Goal: Task Accomplishment & Management: Complete application form

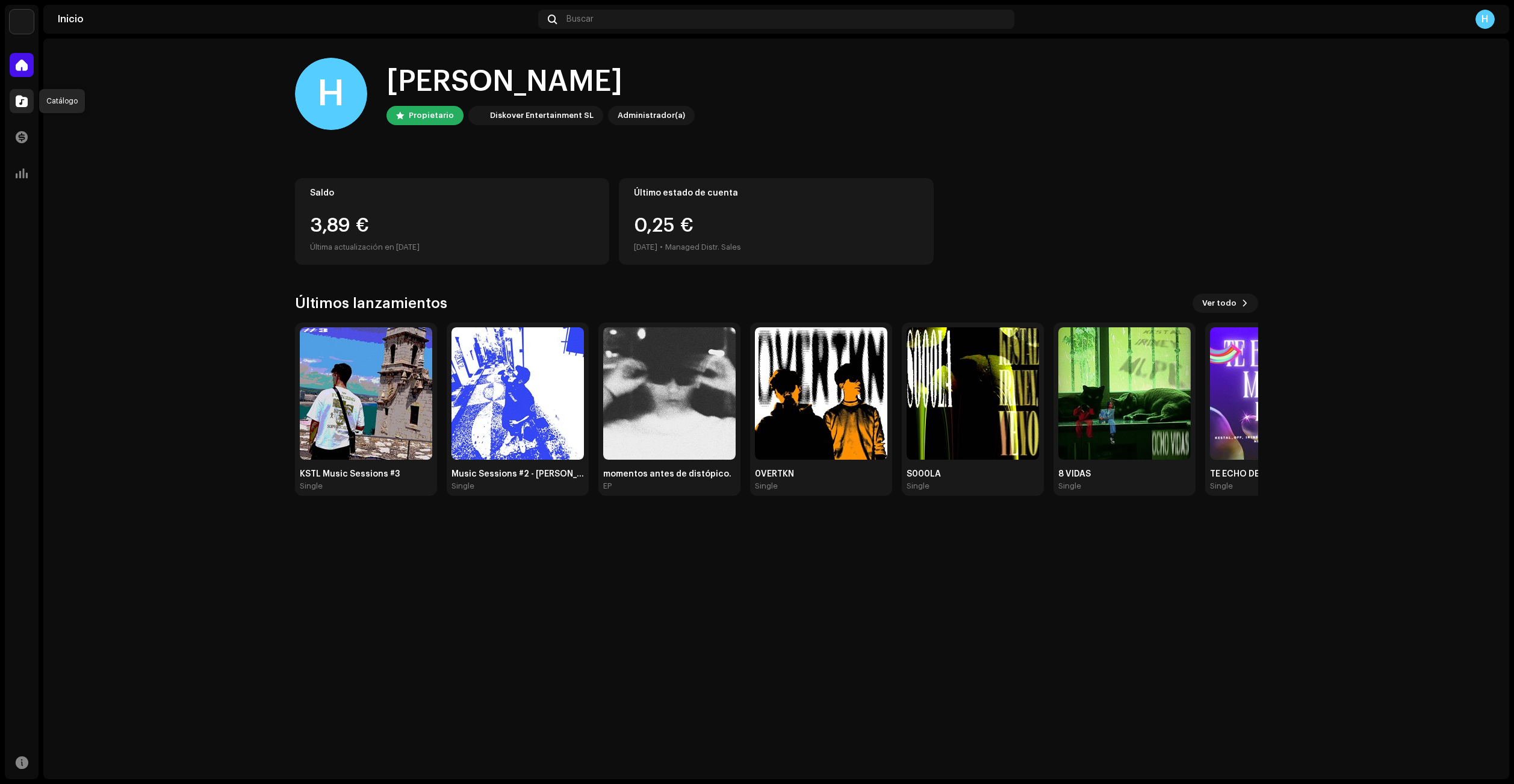
click at [22, 106] on span at bounding box center [21, 101] width 12 height 10
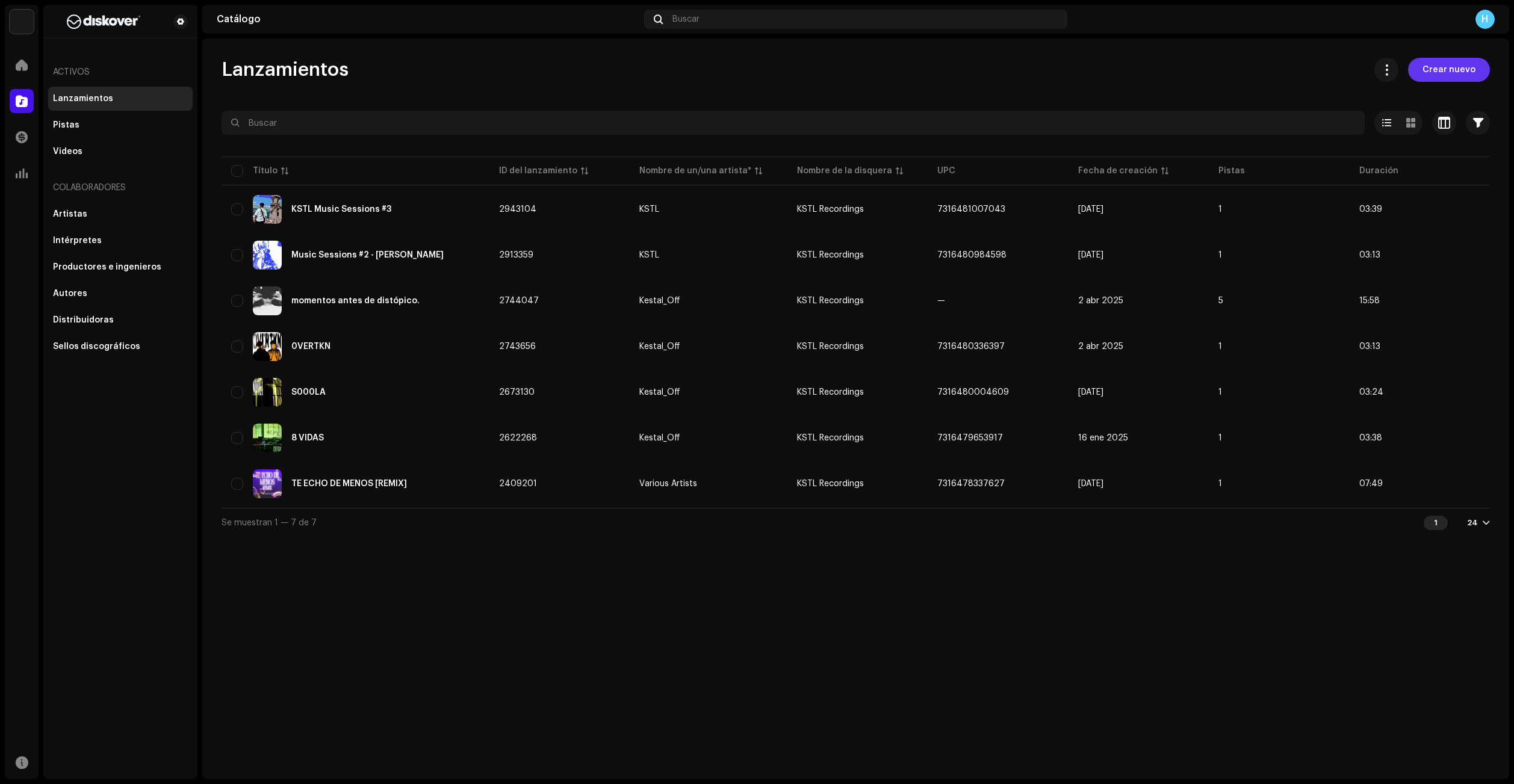
click at [1458, 68] on span "Crear nuevo" at bounding box center [1449, 70] width 53 height 24
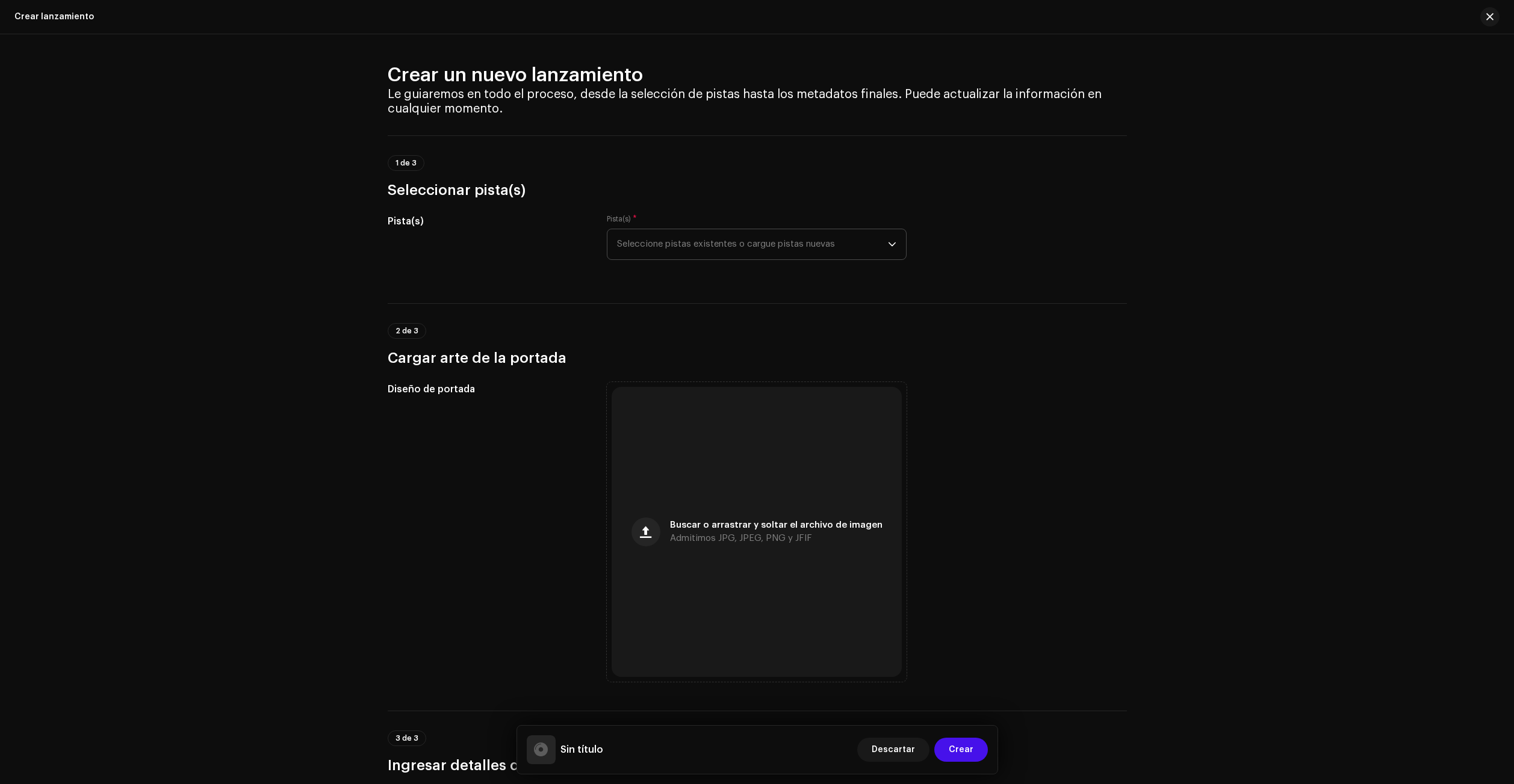
click at [693, 241] on span "Seleccione pistas existentes o cargue pistas nuevas" at bounding box center [752, 244] width 271 height 30
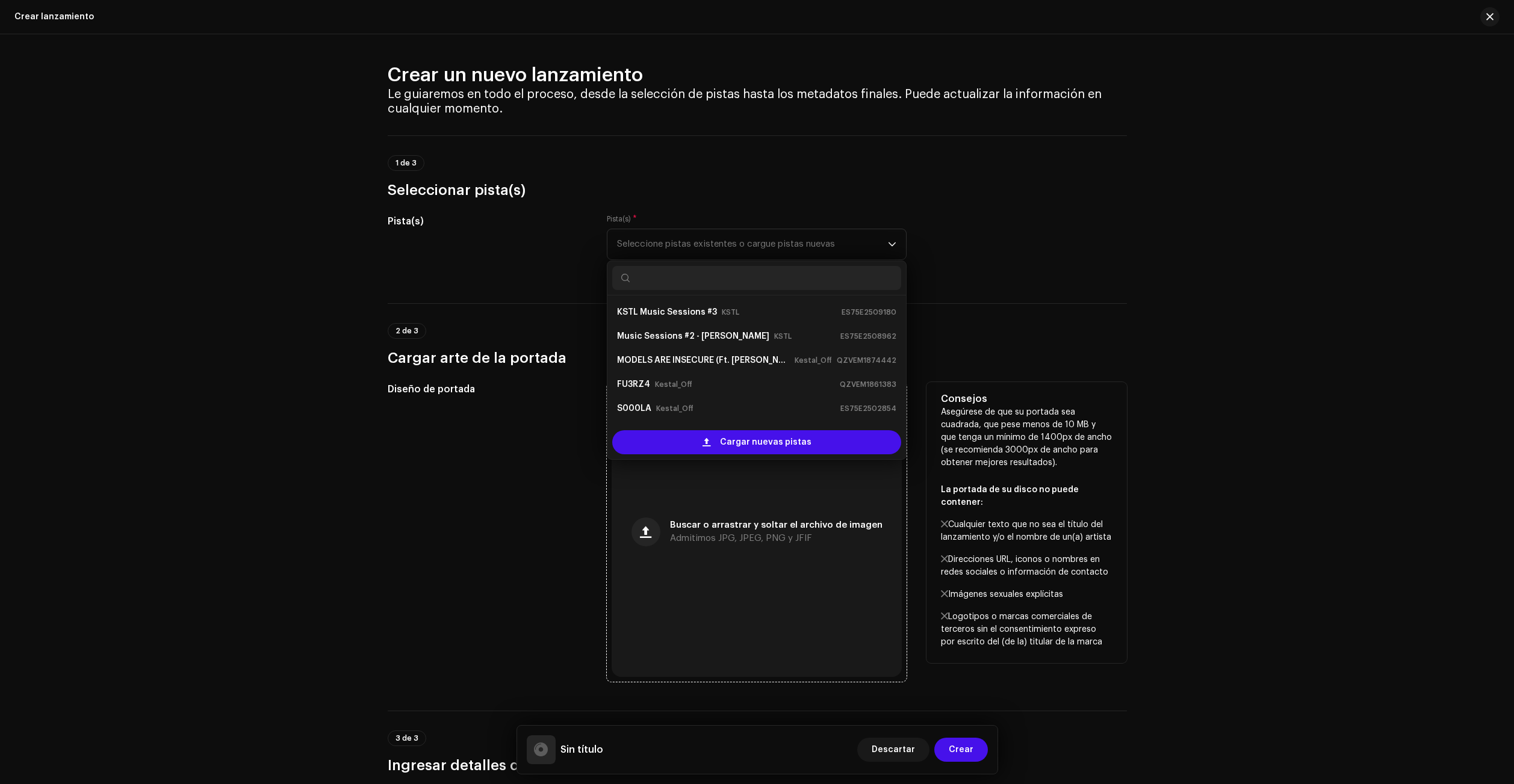
scroll to position [19, 0]
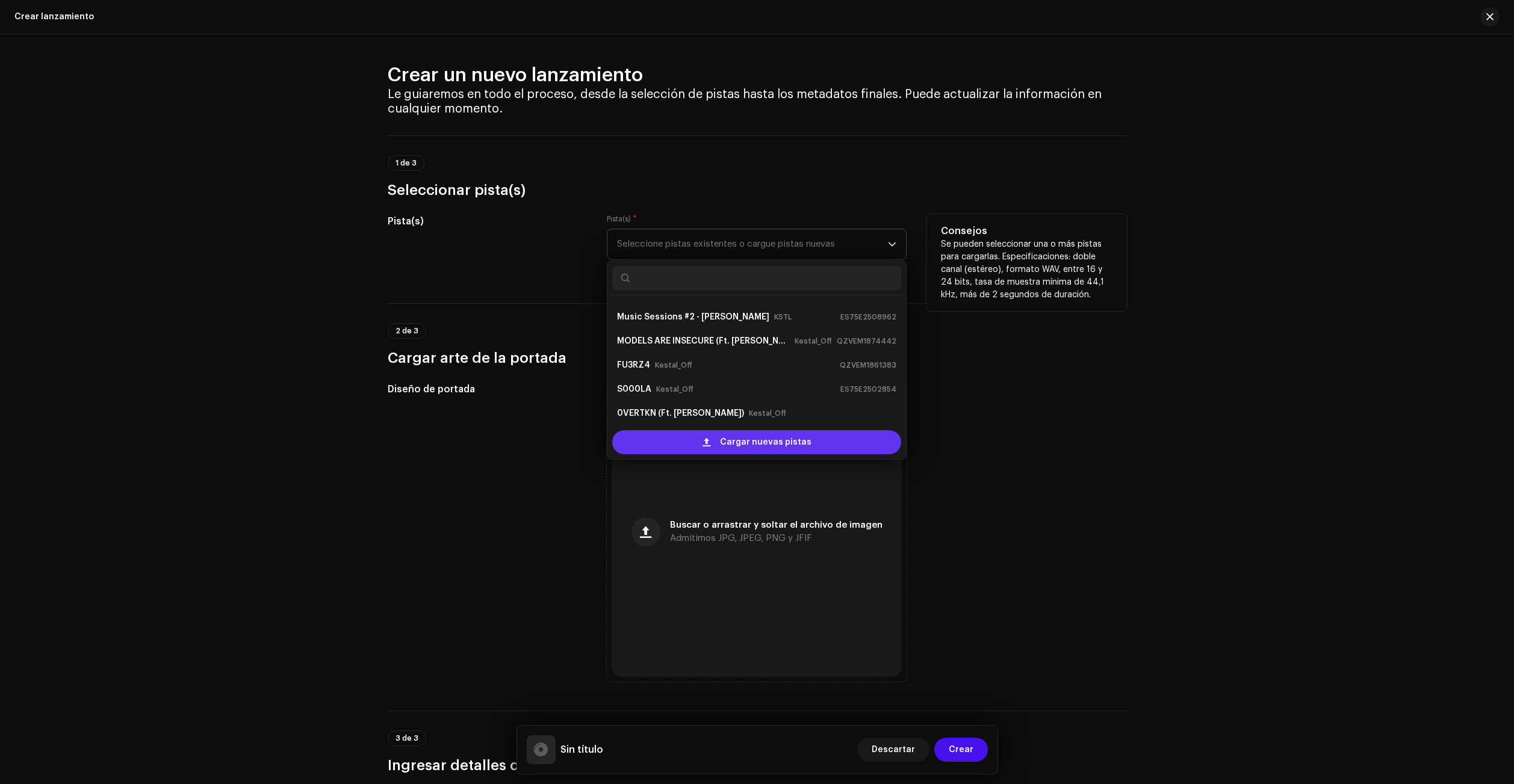
click at [740, 444] on span "Cargar nuevas pistas" at bounding box center [765, 442] width 91 height 24
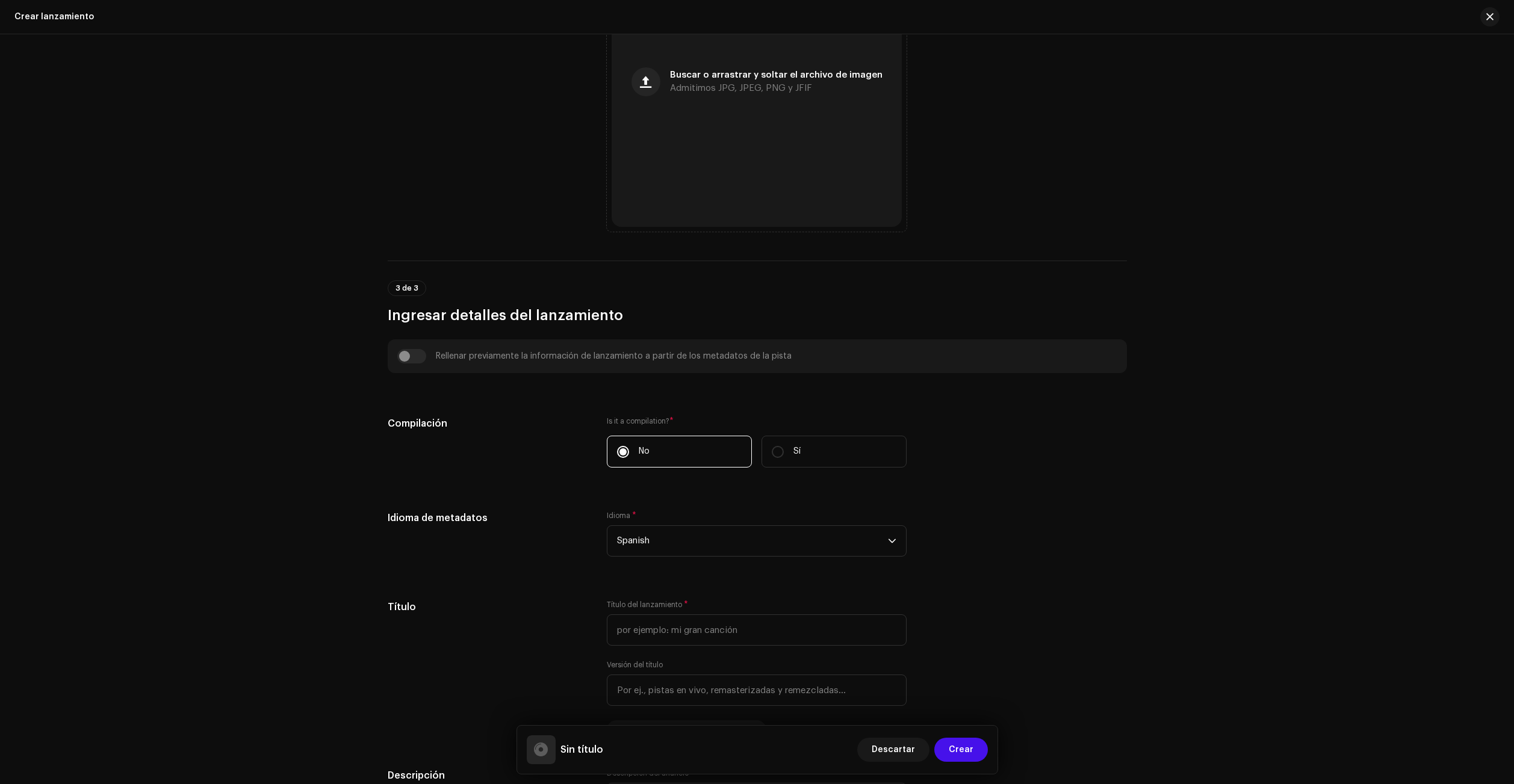
scroll to position [662, 0]
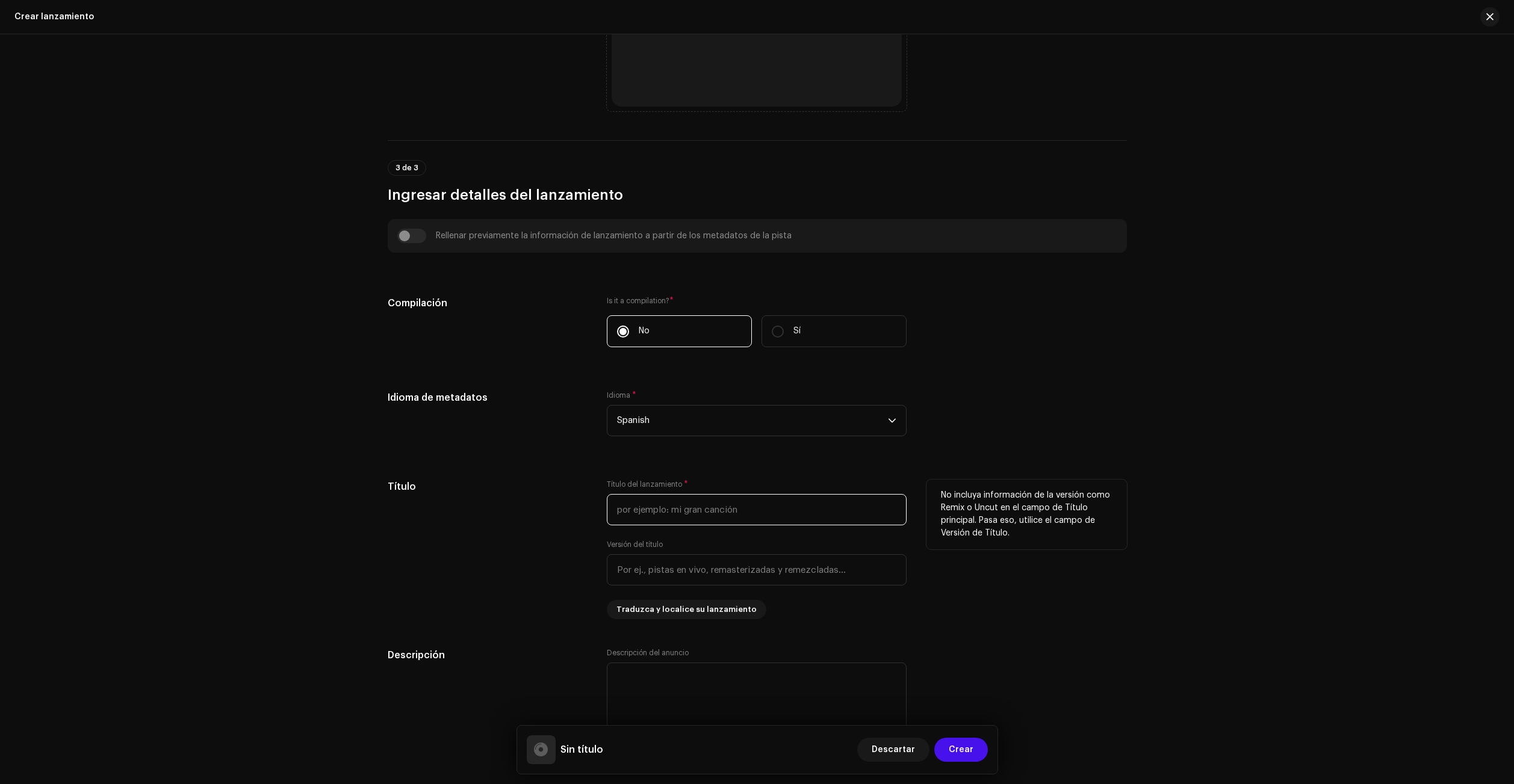
click at [706, 511] on input "text" at bounding box center [756, 509] width 300 height 31
type input "H"
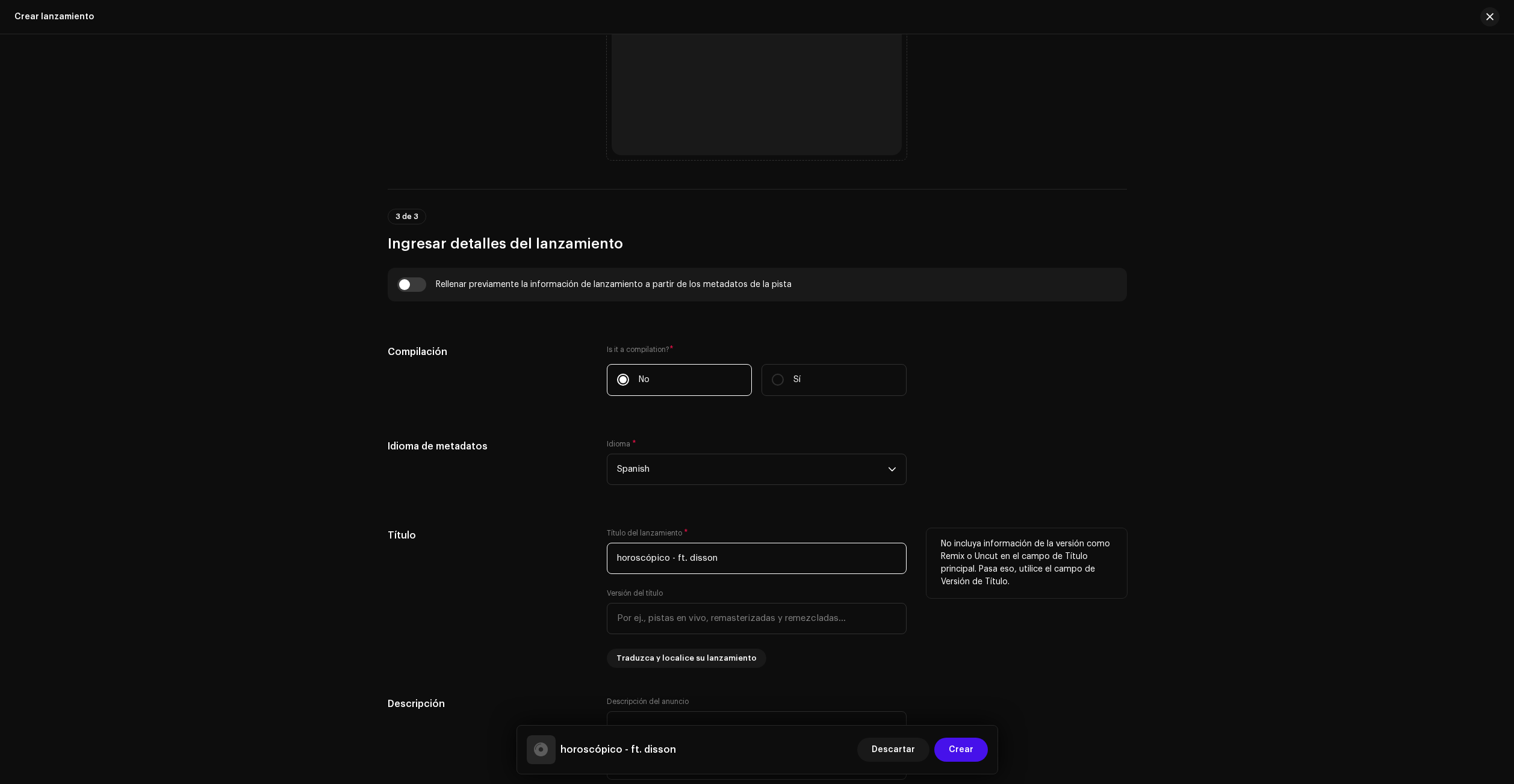
scroll to position [711, 0]
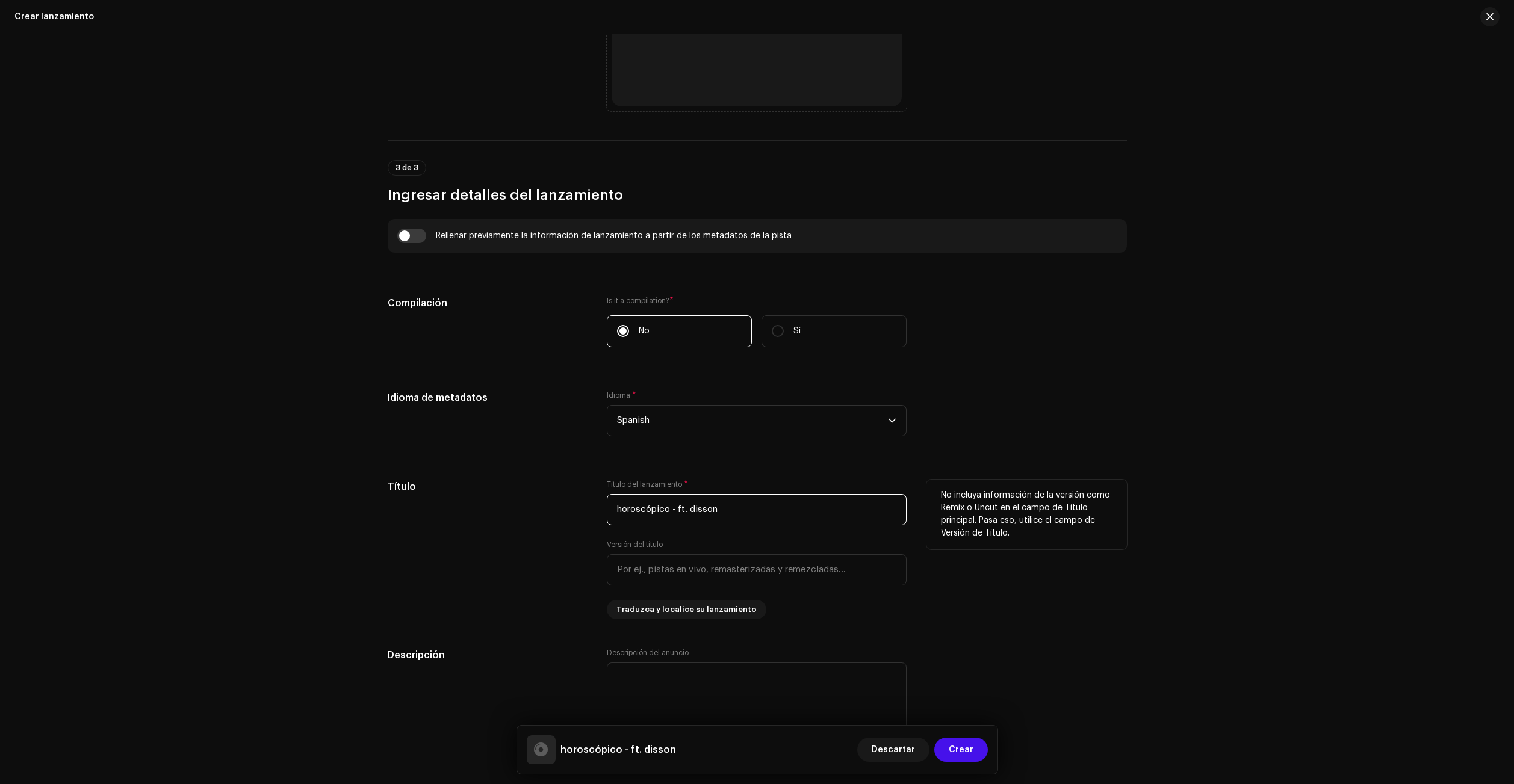
drag, startPoint x: 675, startPoint y: 511, endPoint x: 680, endPoint y: 515, distance: 6.4
click at [673, 514] on input "horoscópico - ft. disson" at bounding box center [756, 509] width 300 height 31
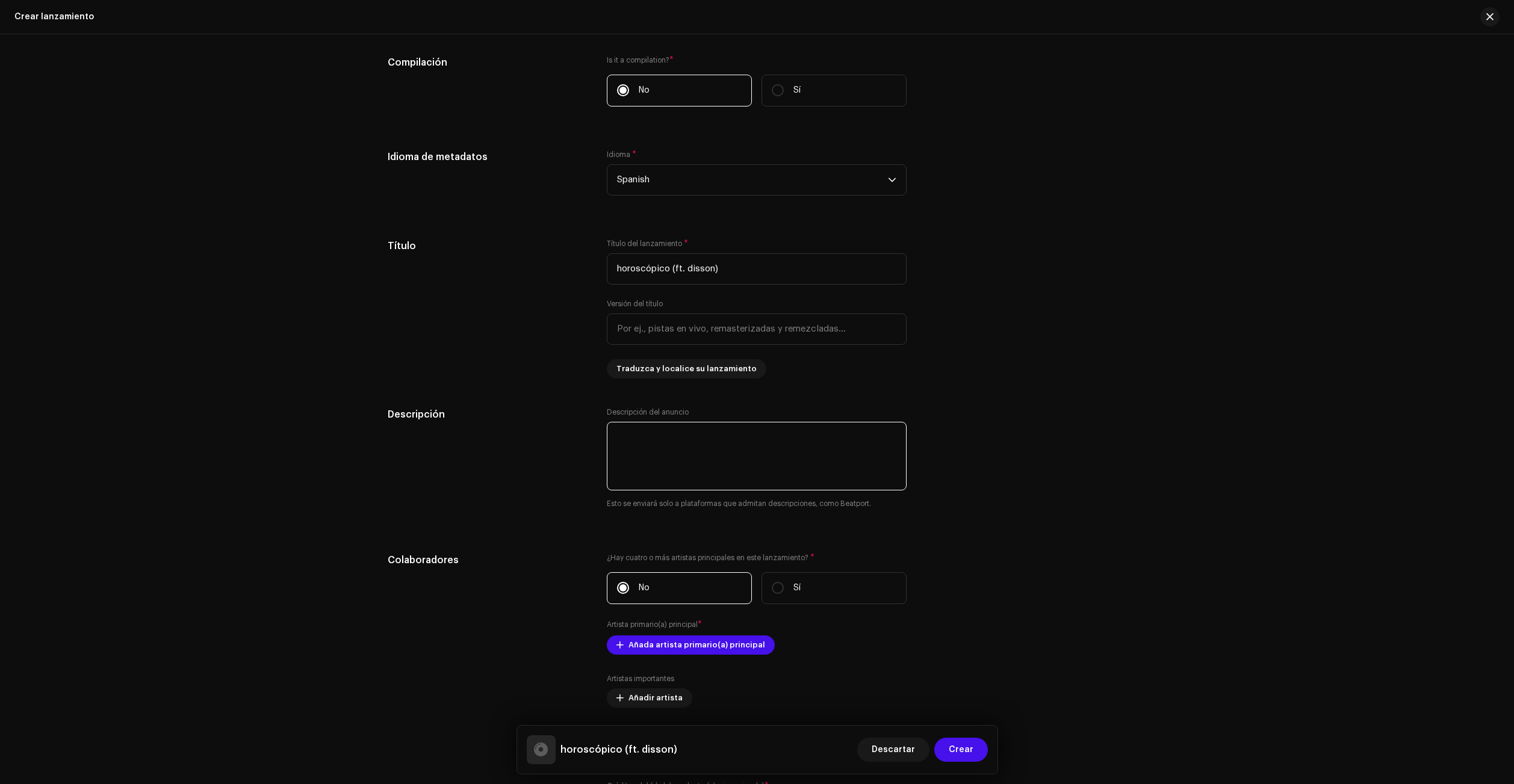
click at [714, 435] on textarea at bounding box center [756, 456] width 300 height 68
click at [816, 329] on input "text" at bounding box center [756, 328] width 300 height 31
click at [860, 336] on input "text" at bounding box center [756, 328] width 300 height 31
drag, startPoint x: 739, startPoint y: 266, endPoint x: 671, endPoint y: 278, distance: 69.1
click at [671, 278] on input "horoscópico (ft. disson)" at bounding box center [756, 269] width 300 height 31
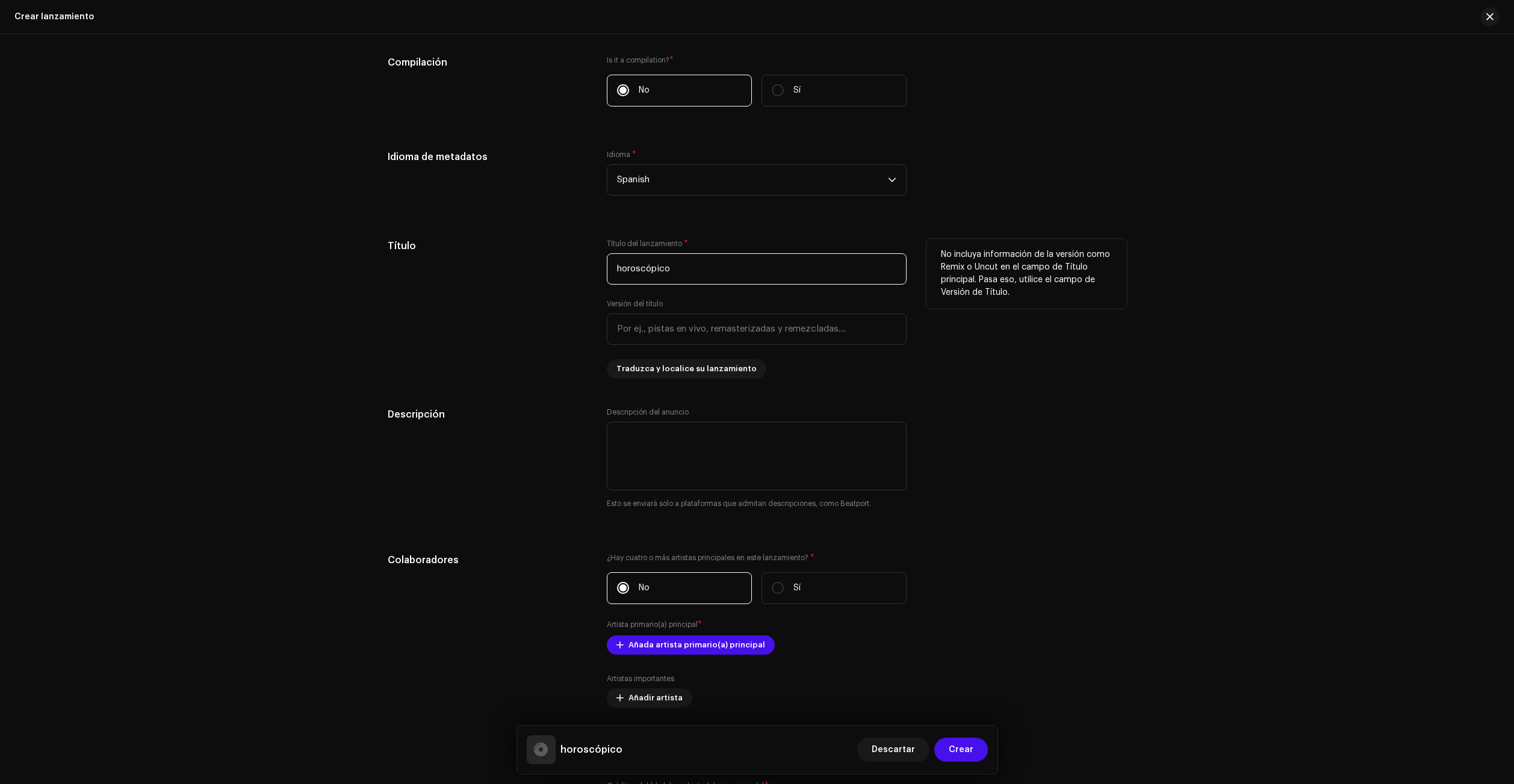
click at [685, 266] on input "horoscópico" at bounding box center [756, 269] width 300 height 31
type input "horoscópico"
paste input "(ft. disson)"
type input "ft. disson"
click at [700, 443] on textarea at bounding box center [756, 456] width 300 height 68
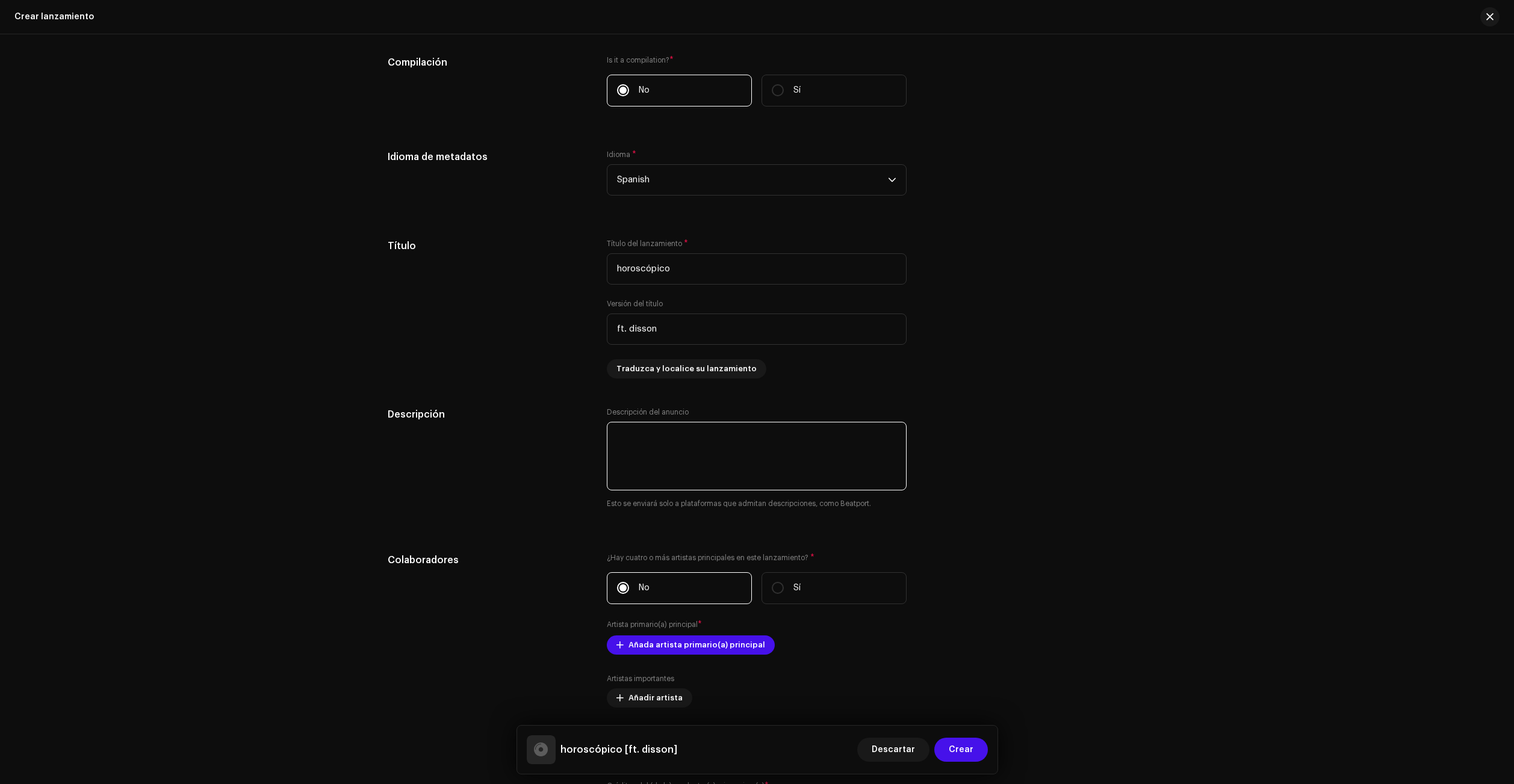
scroll to position [1072, 0]
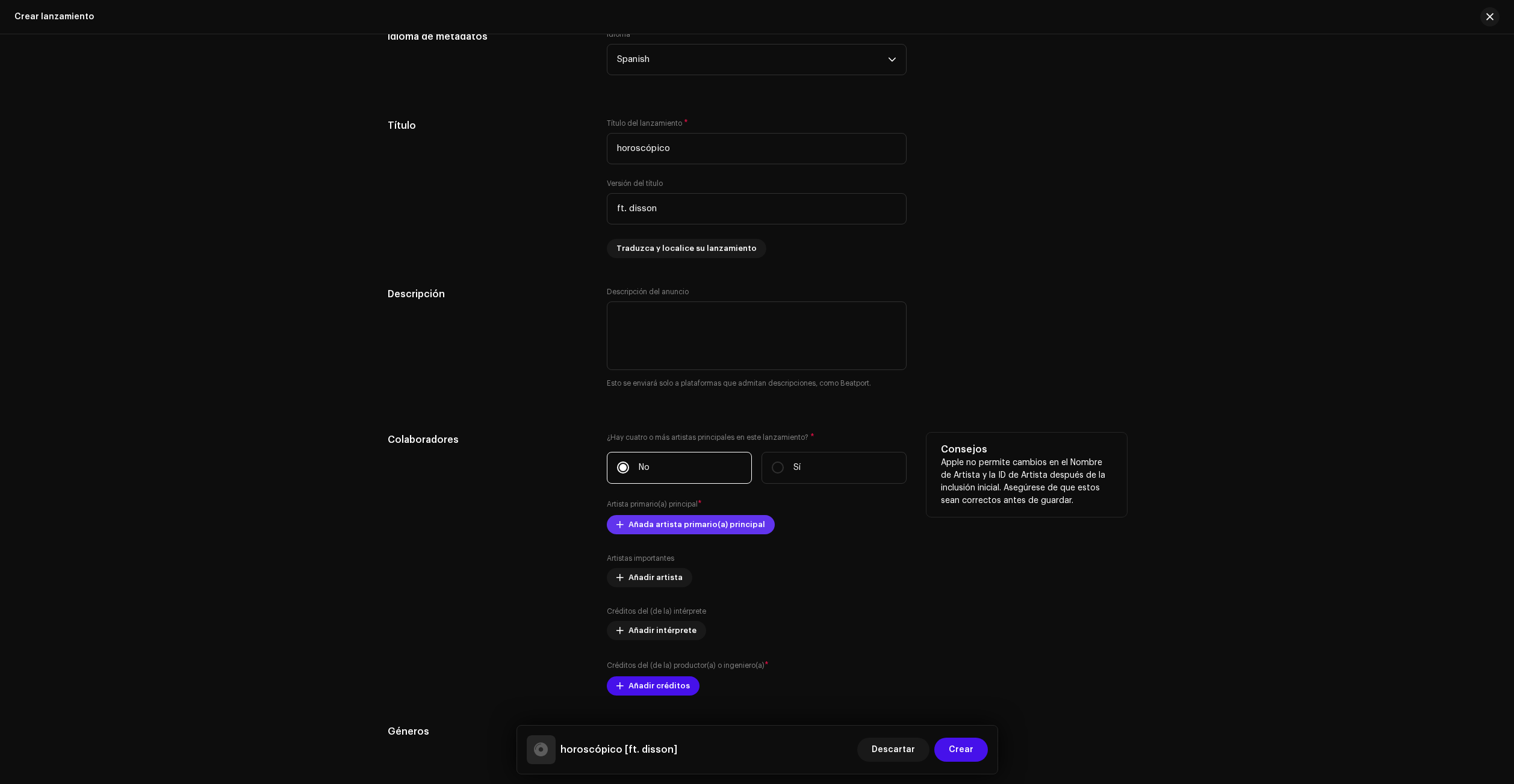
click at [708, 526] on span "Añada artista primario(a) principal" at bounding box center [697, 525] width 137 height 24
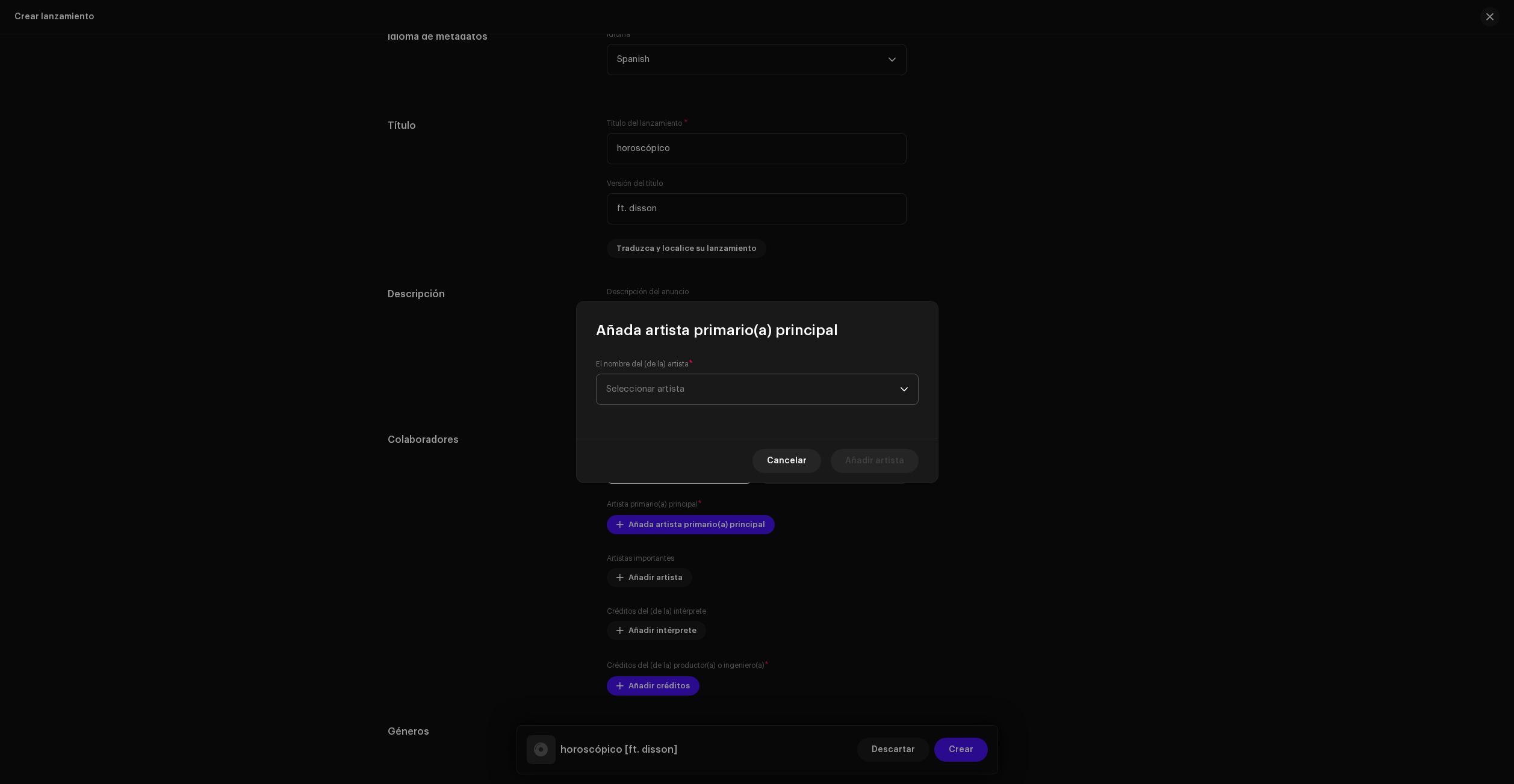
click at [693, 389] on span "Seleccionar artista" at bounding box center [752, 390] width 293 height 30
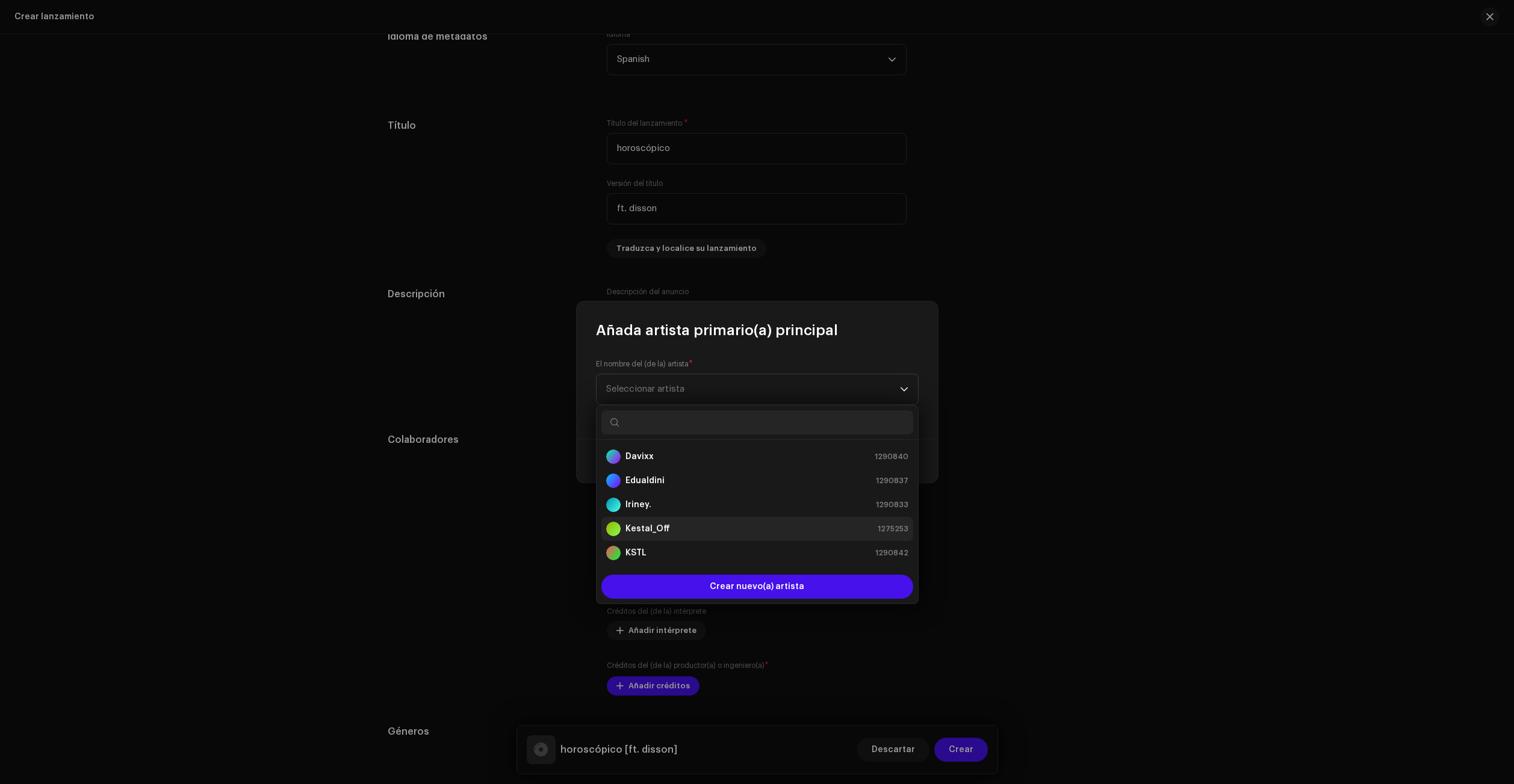
drag, startPoint x: 705, startPoint y: 515, endPoint x: 705, endPoint y: 526, distance: 11.0
click at [705, 526] on ul "Davixx 1290840 Edualdini 1290837 [PERSON_NAME]. 1290833 Kestal_Off 1275253 KSTL…" at bounding box center [757, 601] width 321 height 323
click at [705, 526] on div "Kestal_Off 1275253" at bounding box center [757, 529] width 302 height 14
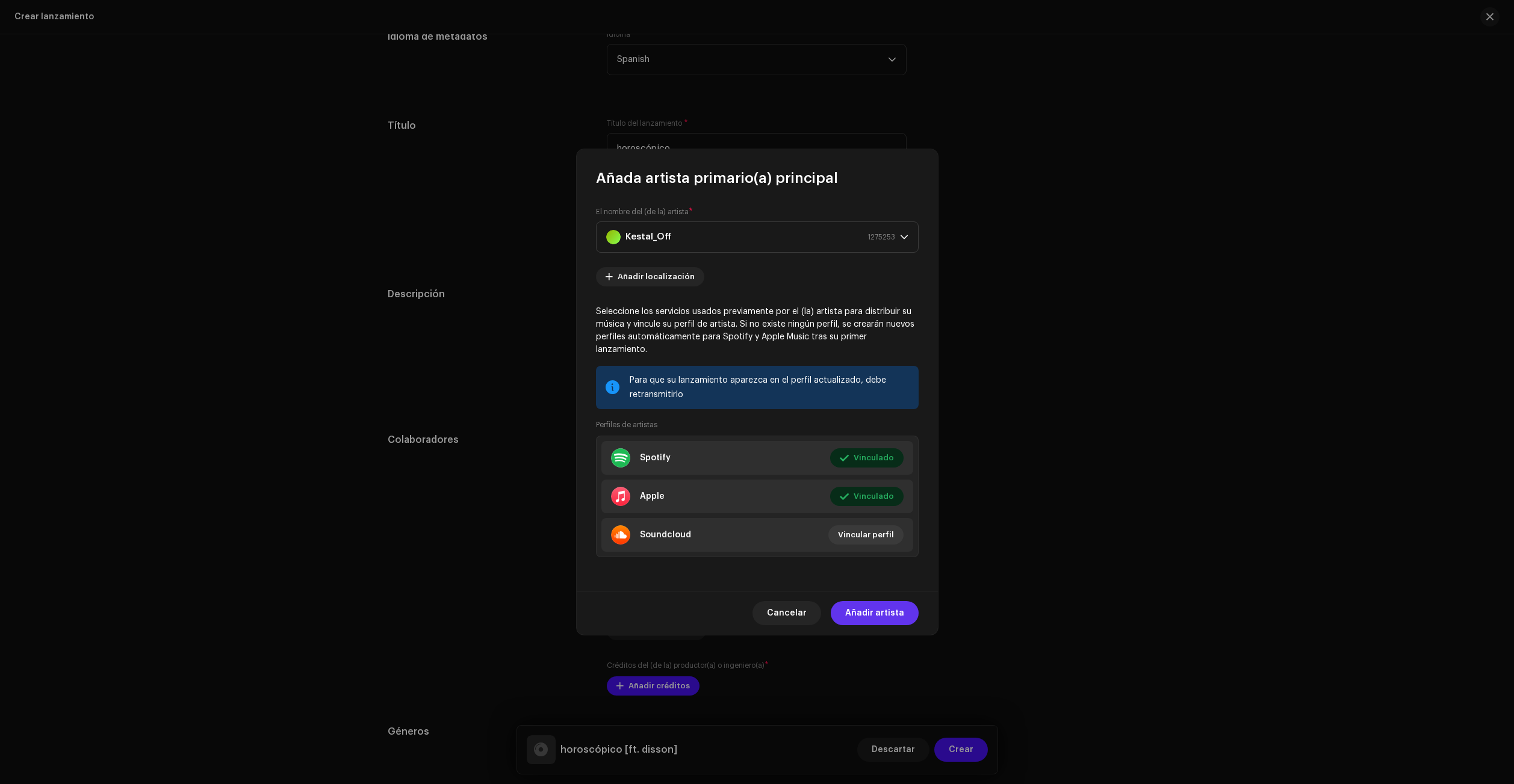
click at [879, 610] on span "Añadir artista" at bounding box center [875, 613] width 59 height 24
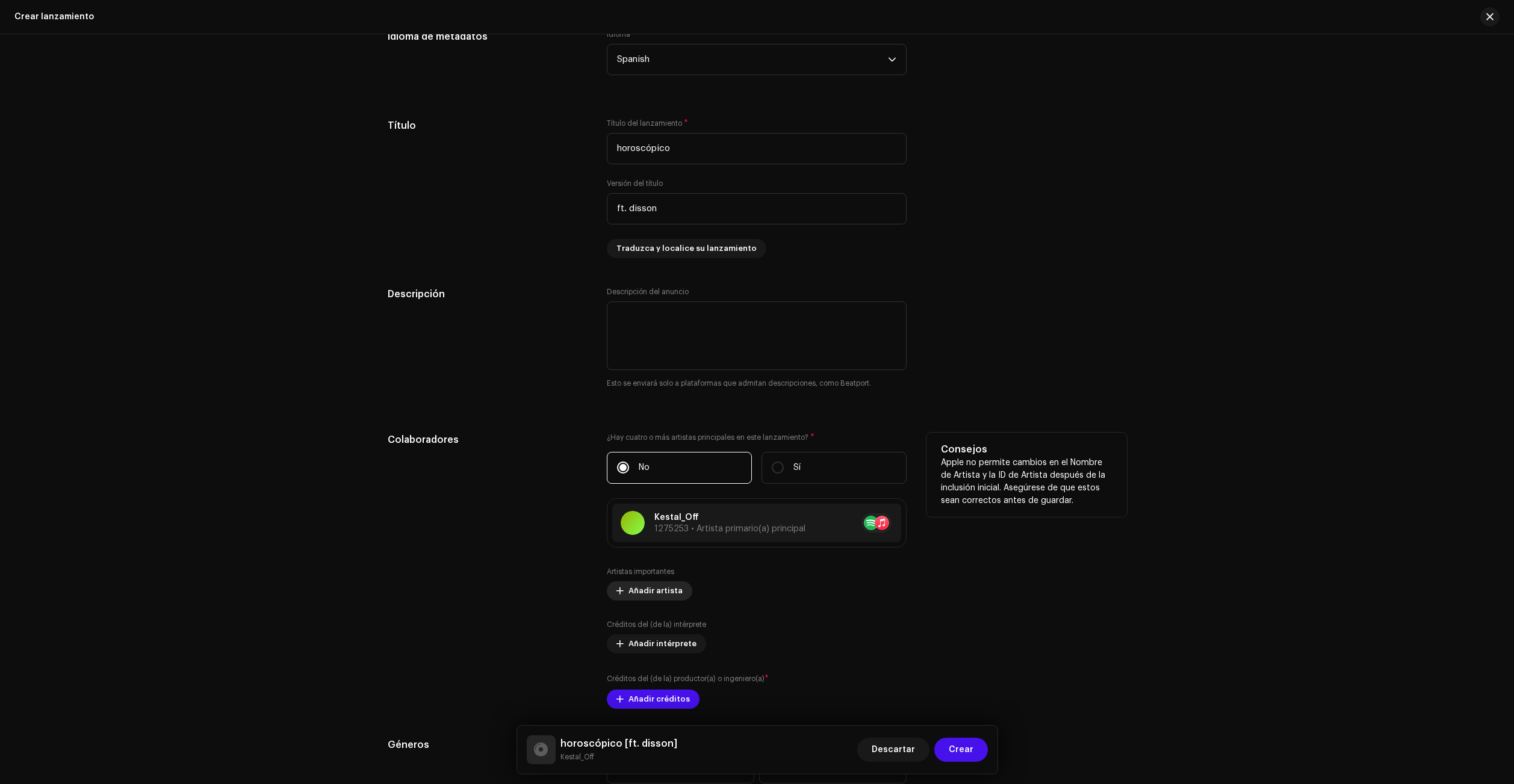
click at [654, 590] on span "Añadir artista" at bounding box center [655, 591] width 54 height 24
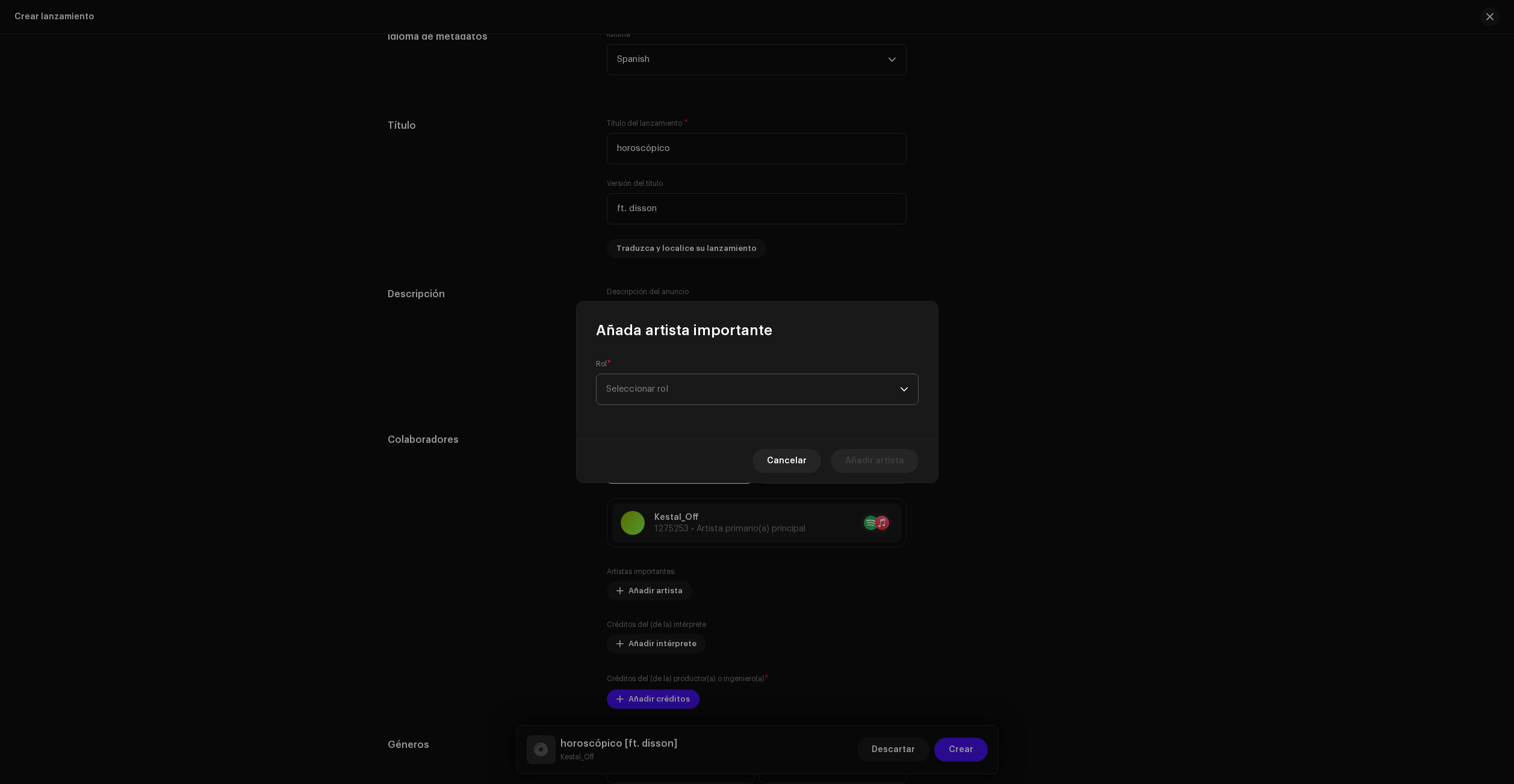
click at [674, 400] on span "Seleccionar rol" at bounding box center [752, 390] width 293 height 30
click at [670, 448] on li "Primary Artist" at bounding box center [757, 447] width 312 height 24
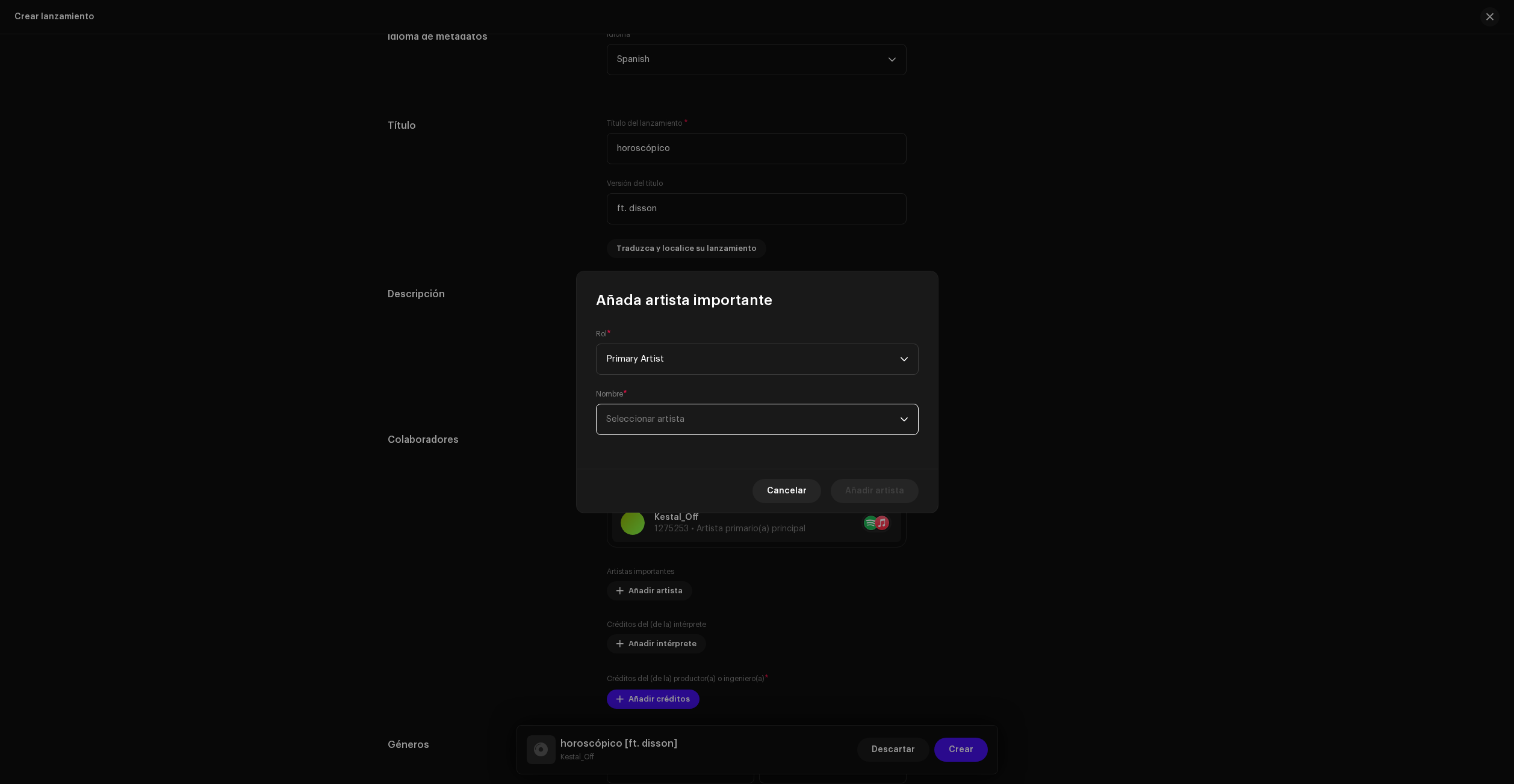
click at [666, 412] on span "Seleccionar artista" at bounding box center [752, 420] width 293 height 30
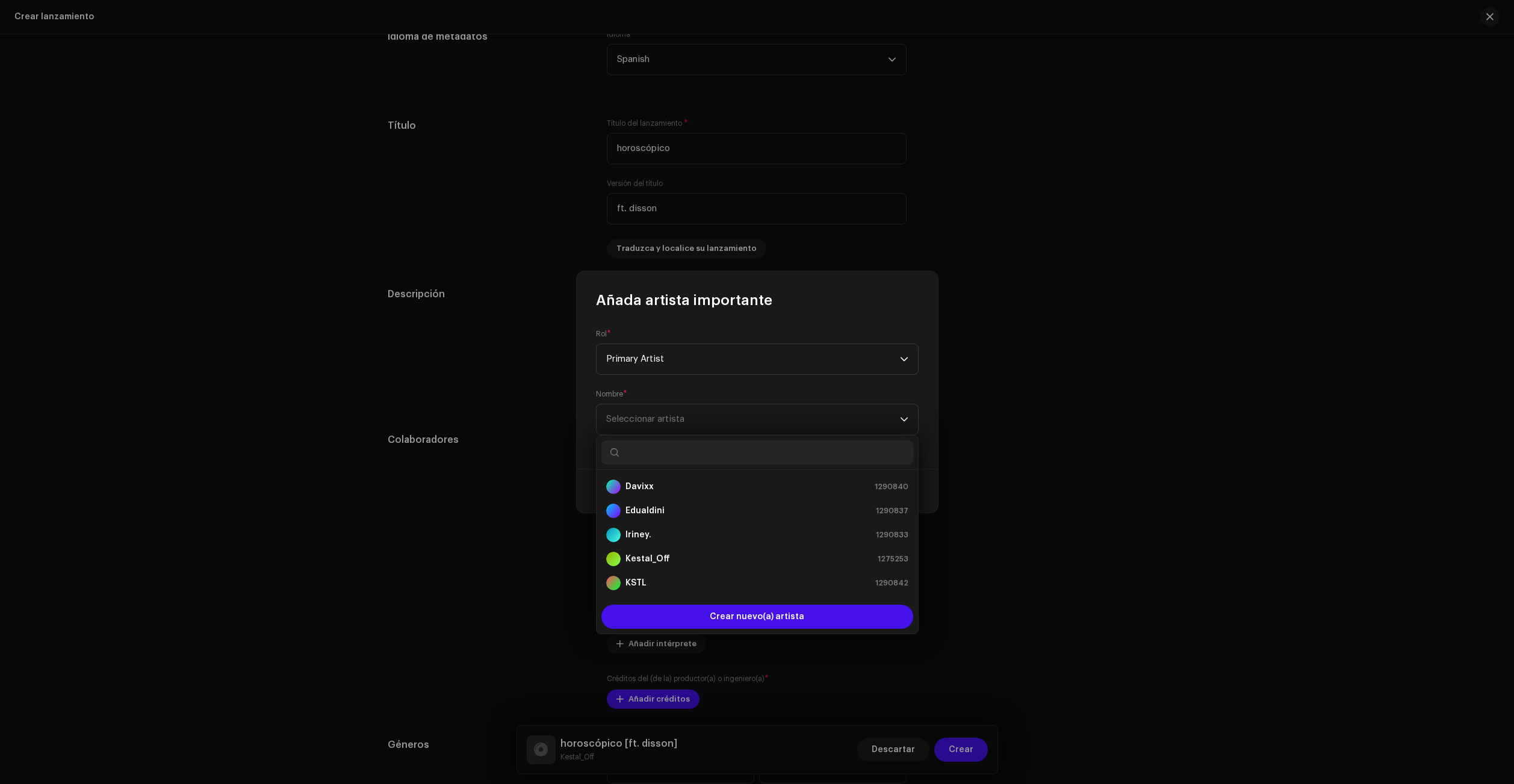
click at [673, 449] on input "text" at bounding box center [757, 452] width 312 height 24
click at [740, 615] on span "Crear nuevo(a) artista" at bounding box center [756, 617] width 95 height 24
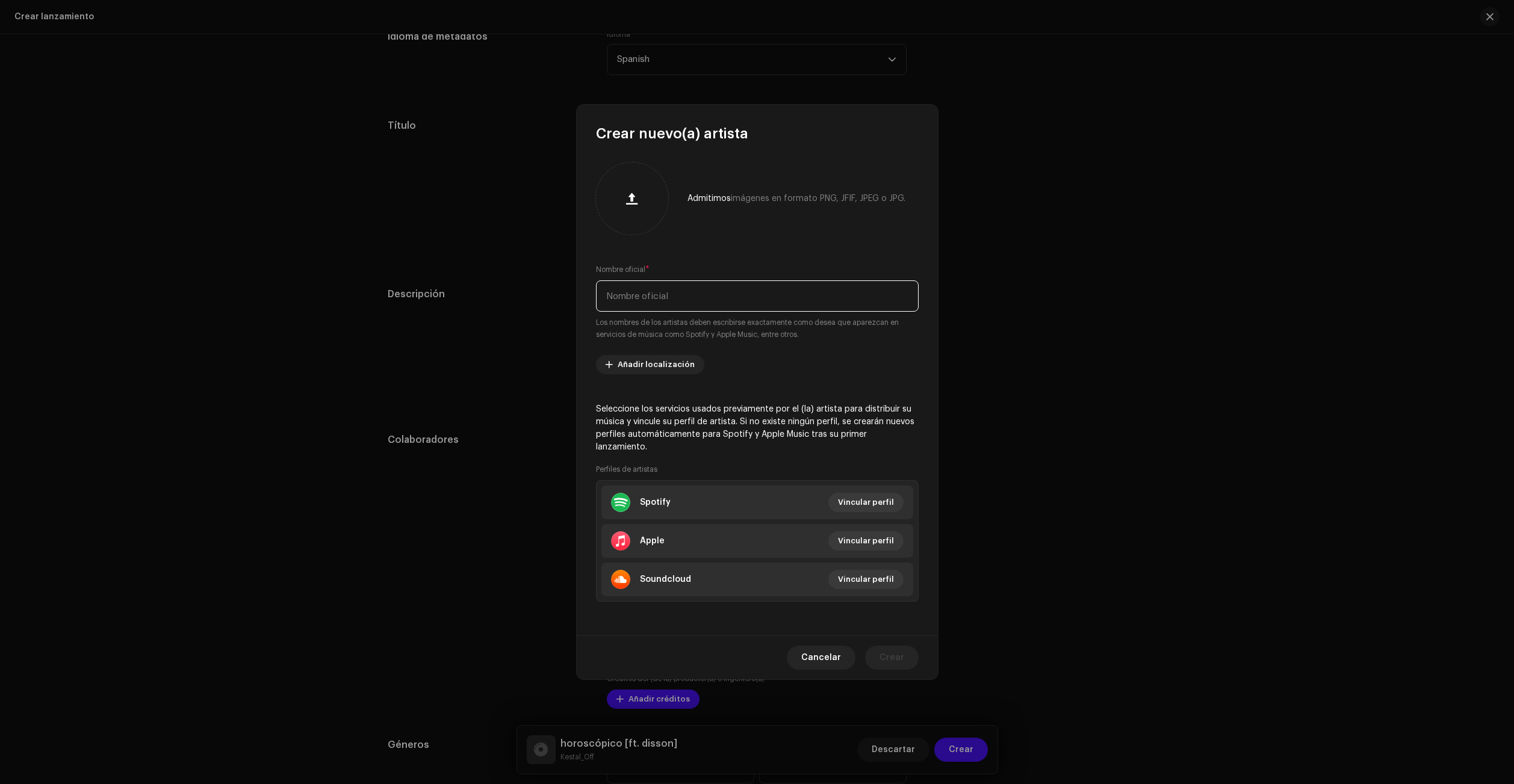
click at [674, 308] on input "text" at bounding box center [757, 296] width 323 height 31
type input "Disson"
click at [865, 493] on span "Vincular perfil" at bounding box center [866, 503] width 56 height 24
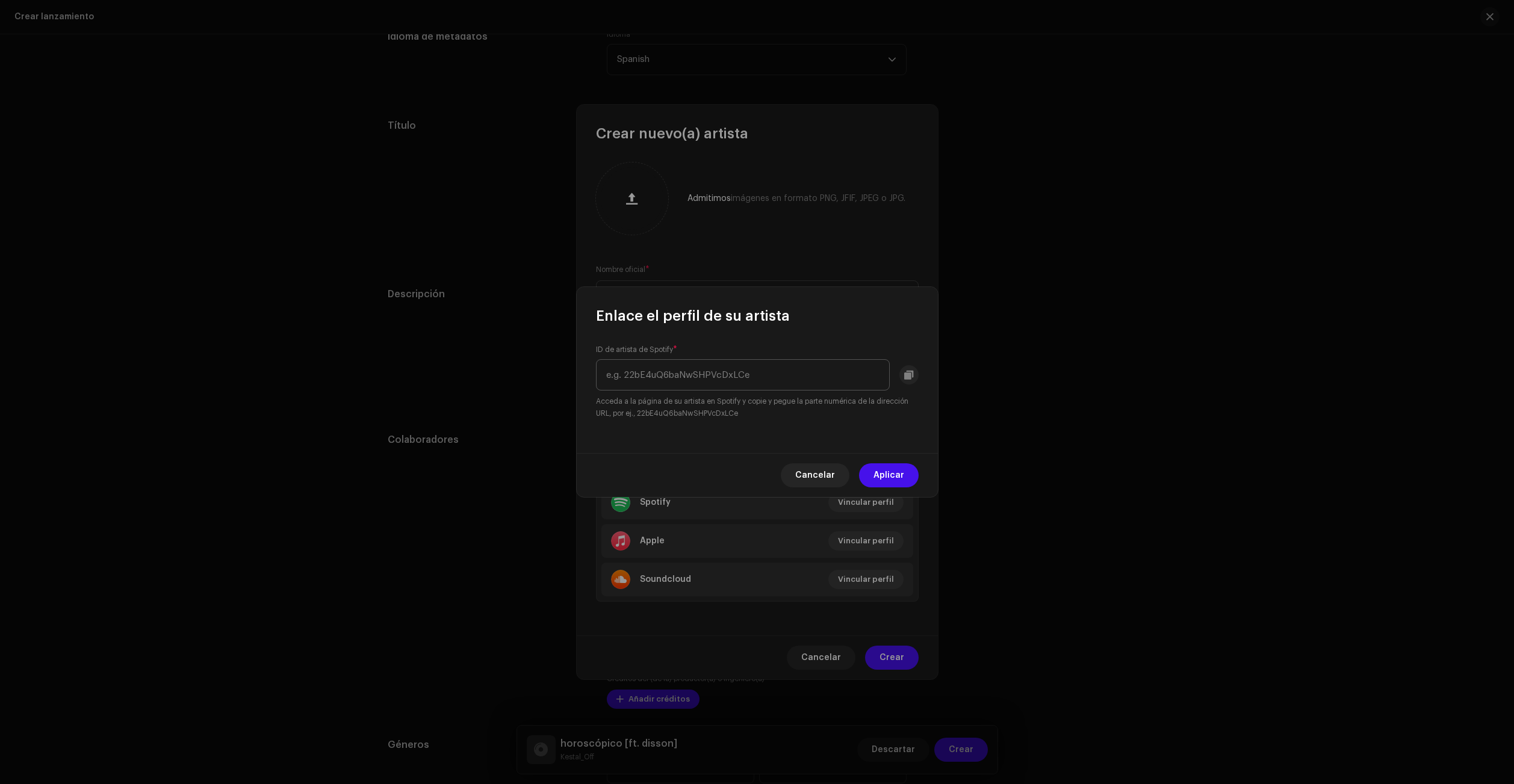
click at [709, 376] on input "text" at bounding box center [742, 375] width 293 height 31
click at [665, 374] on input "text" at bounding box center [742, 375] width 293 height 31
paste input "[URL][DOMAIN_NAME]"
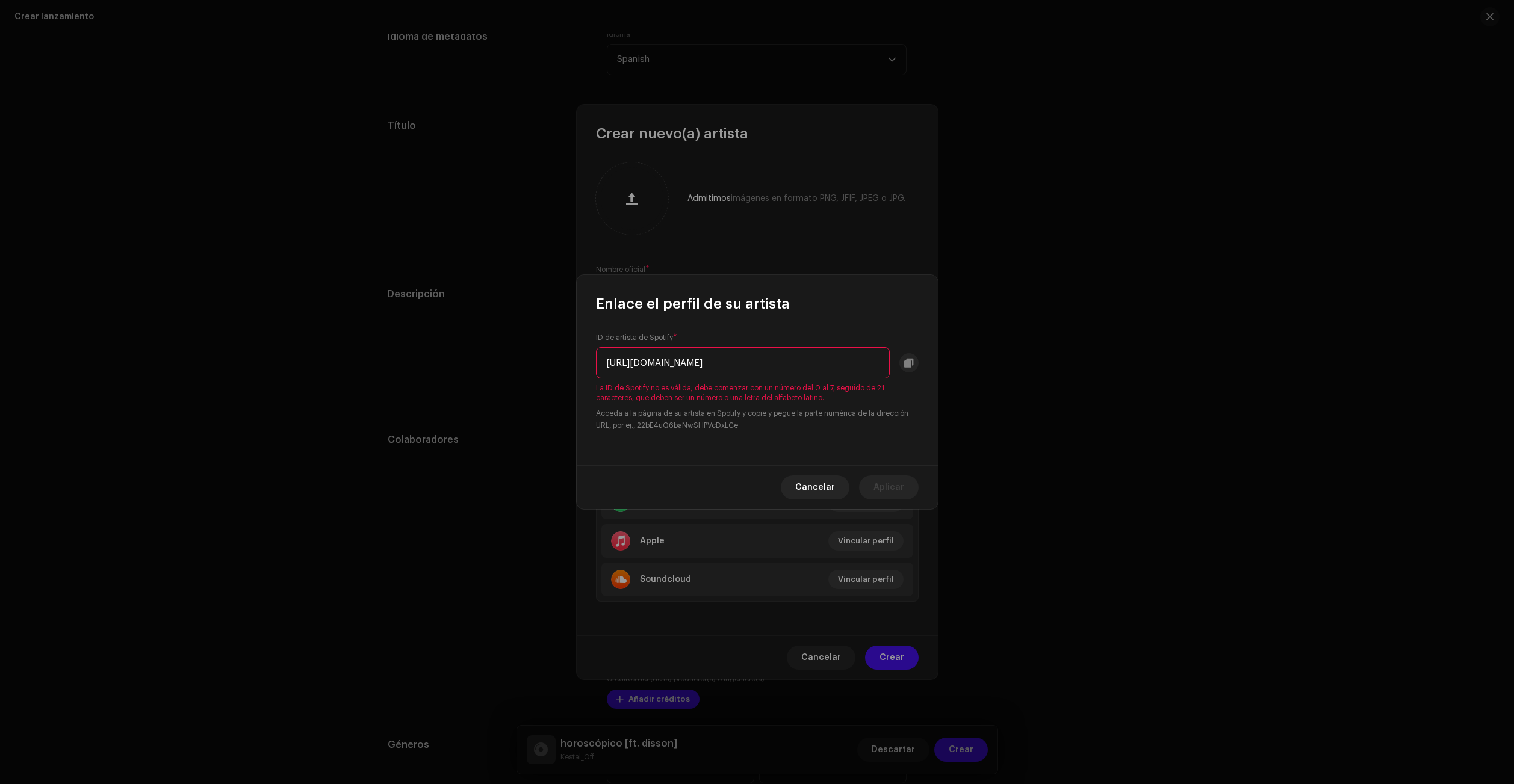
scroll to position [0, 152]
click at [615, 364] on input "[URL][DOMAIN_NAME]" at bounding box center [742, 363] width 293 height 31
drag, startPoint x: 878, startPoint y: 367, endPoint x: 749, endPoint y: 378, distance: 129.5
click at [749, 378] on div "ID de artista de Spotify * 5fWmHn9OoM4xO9sCDFaFFh?si=twWlp0qiRTO5DoZc0Ci3Gw La …" at bounding box center [757, 382] width 323 height 99
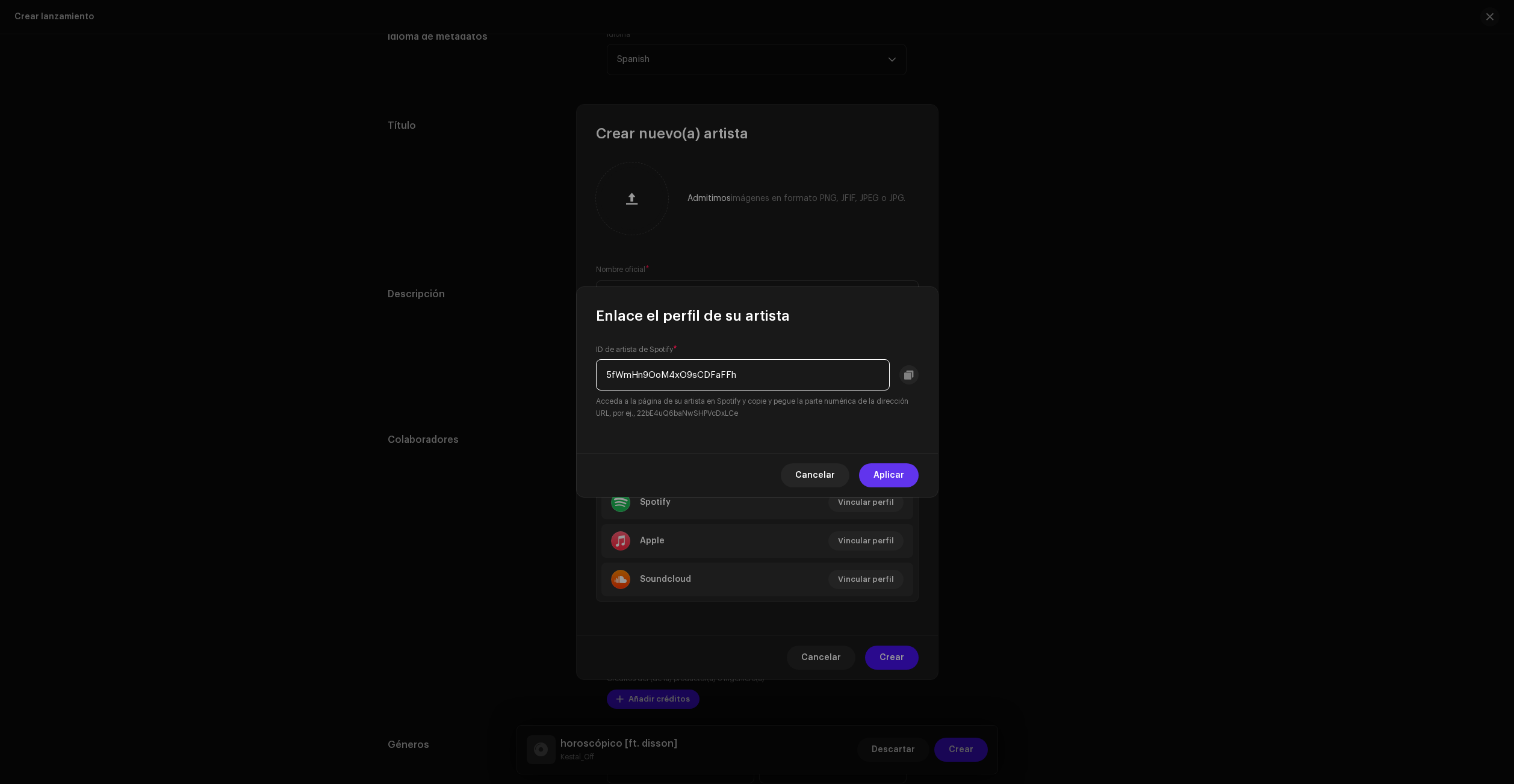
type input "5fWmHn9OoM4xO9sCDFaFFh"
click at [898, 472] on span "Aplicar" at bounding box center [888, 475] width 31 height 24
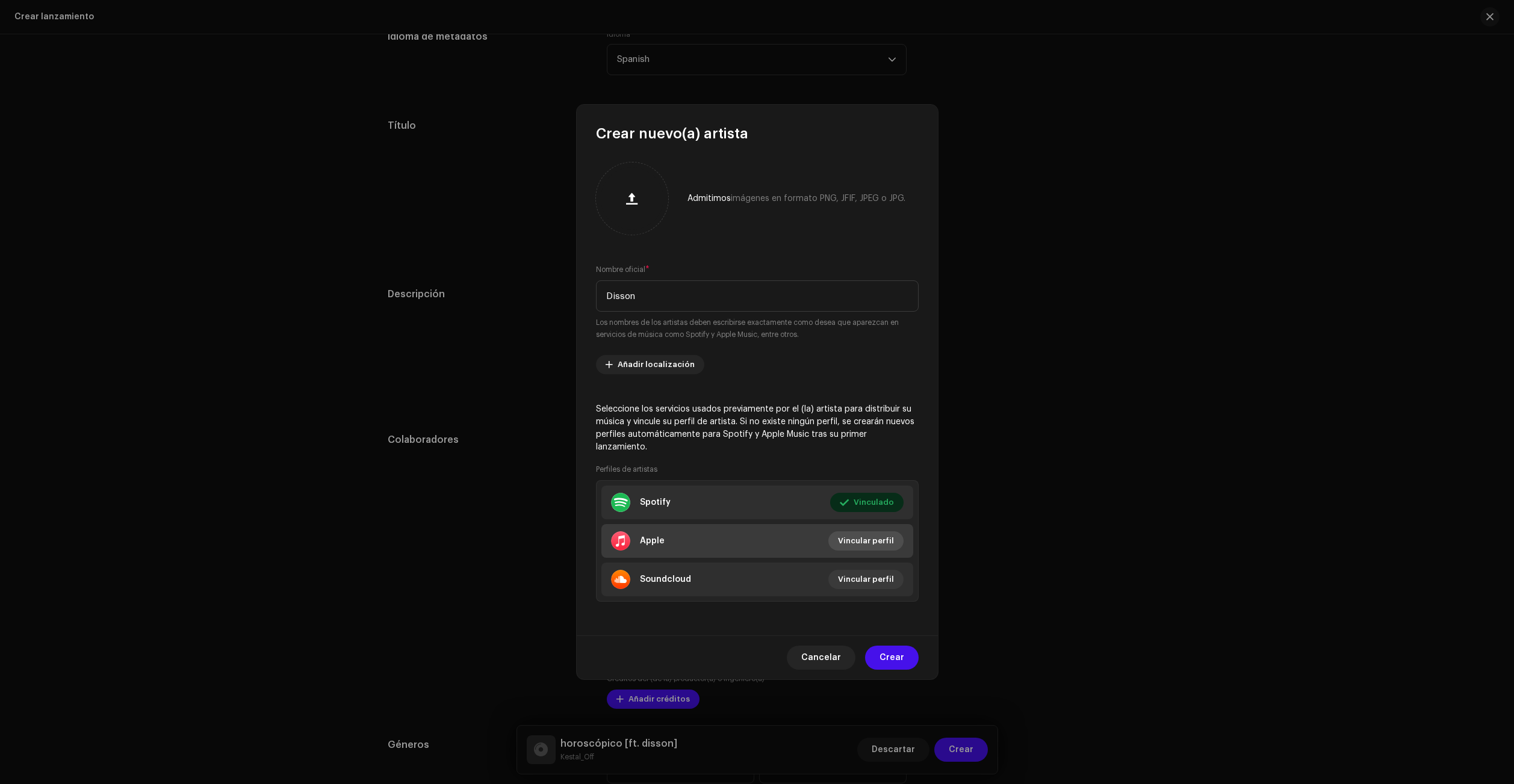
click at [873, 538] on span "Vincular perfil" at bounding box center [866, 541] width 56 height 24
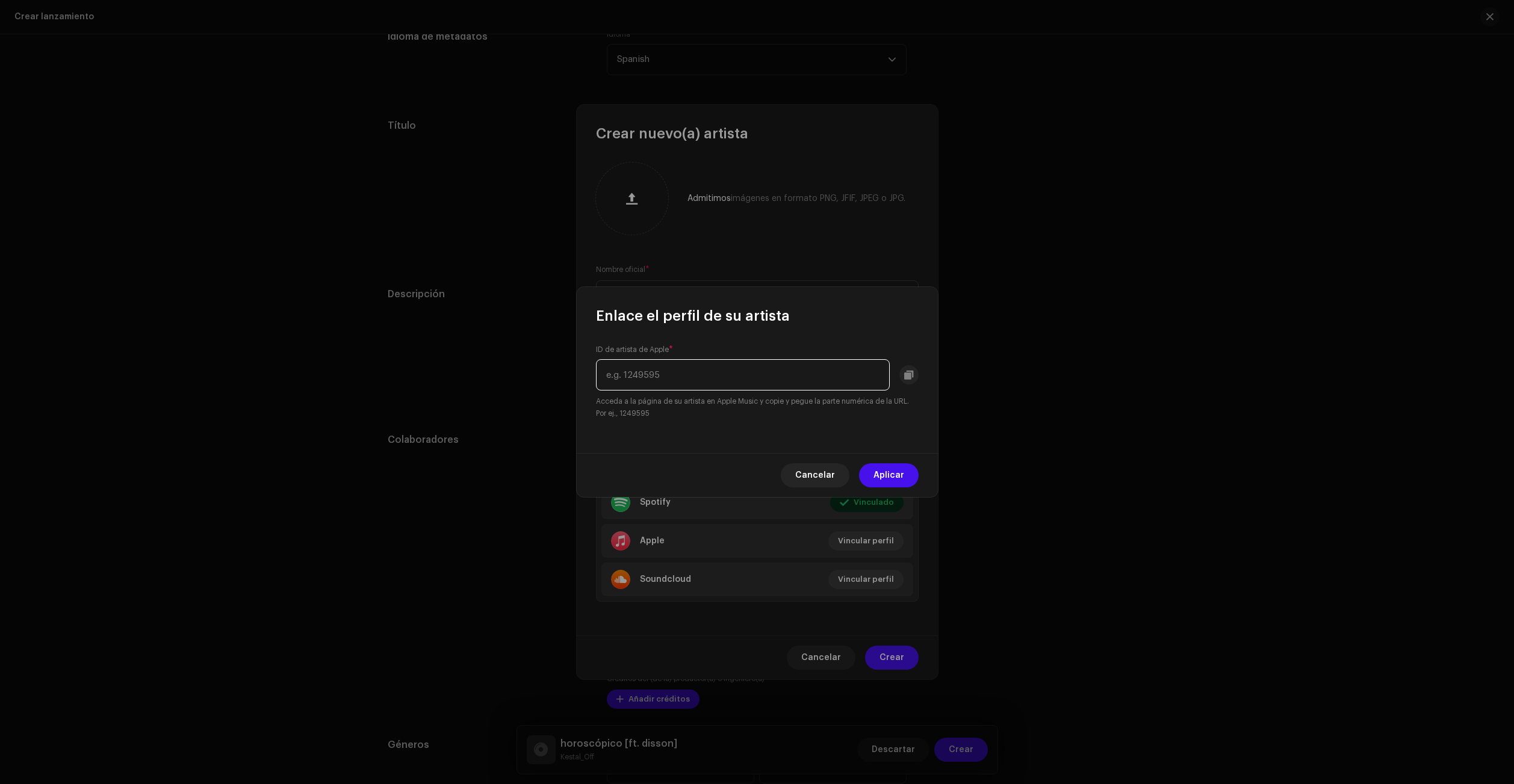
click at [658, 376] on input "text" at bounding box center [742, 375] width 293 height 31
paste input "1409676459"
type input "1409676459"
click at [903, 469] on span "Aplicar" at bounding box center [888, 475] width 31 height 24
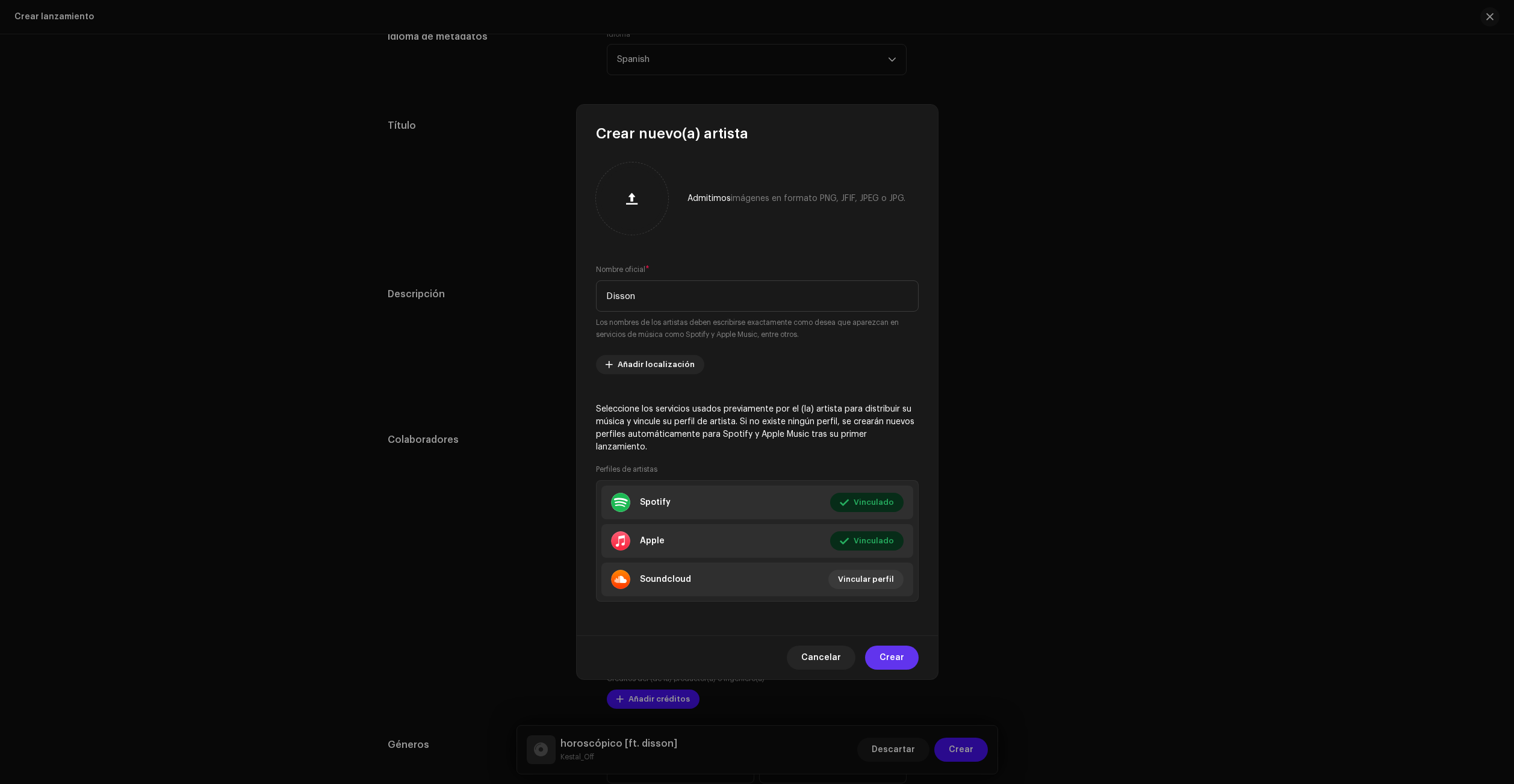
click at [890, 649] on span "Crear" at bounding box center [891, 658] width 25 height 24
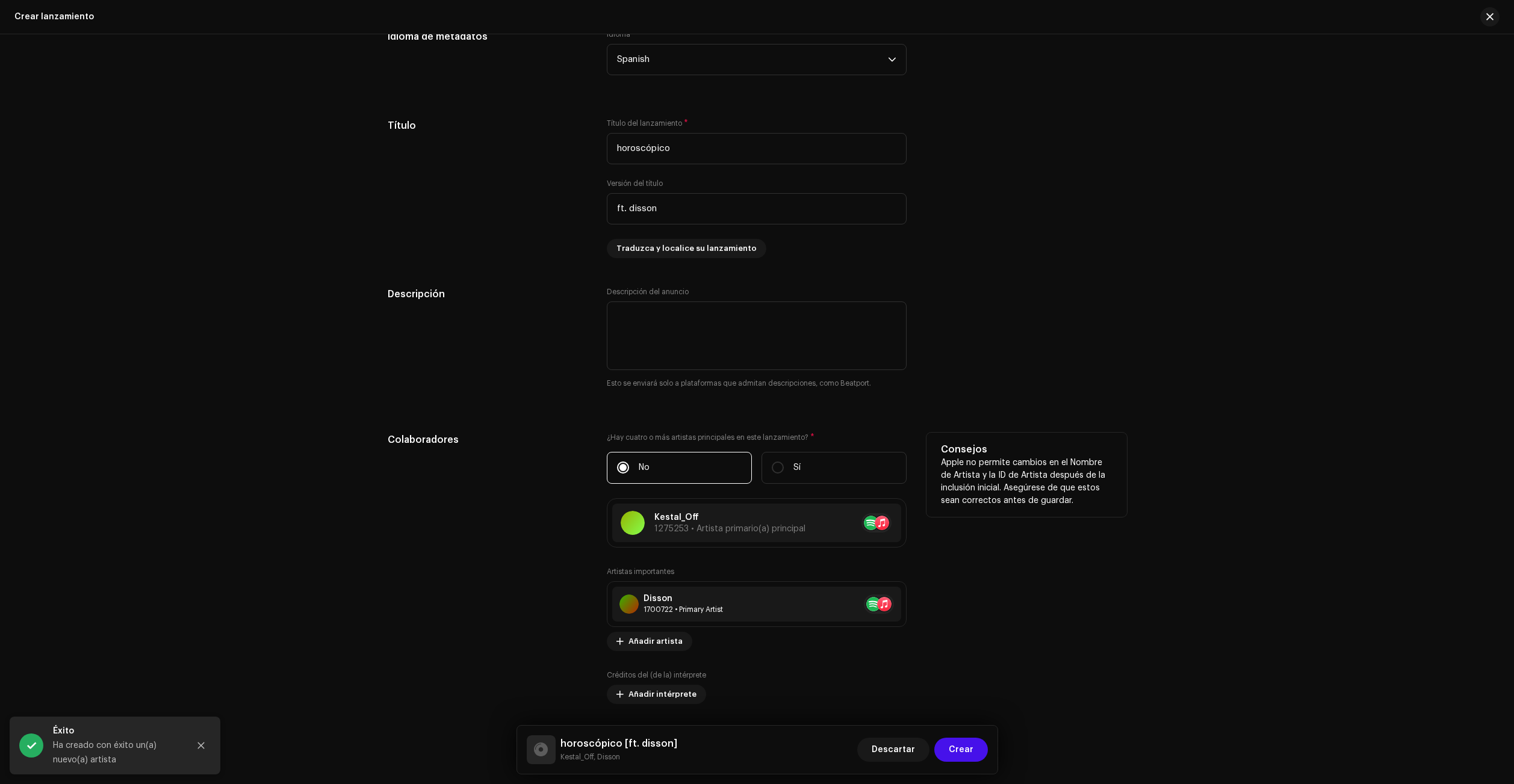
scroll to position [1252, 0]
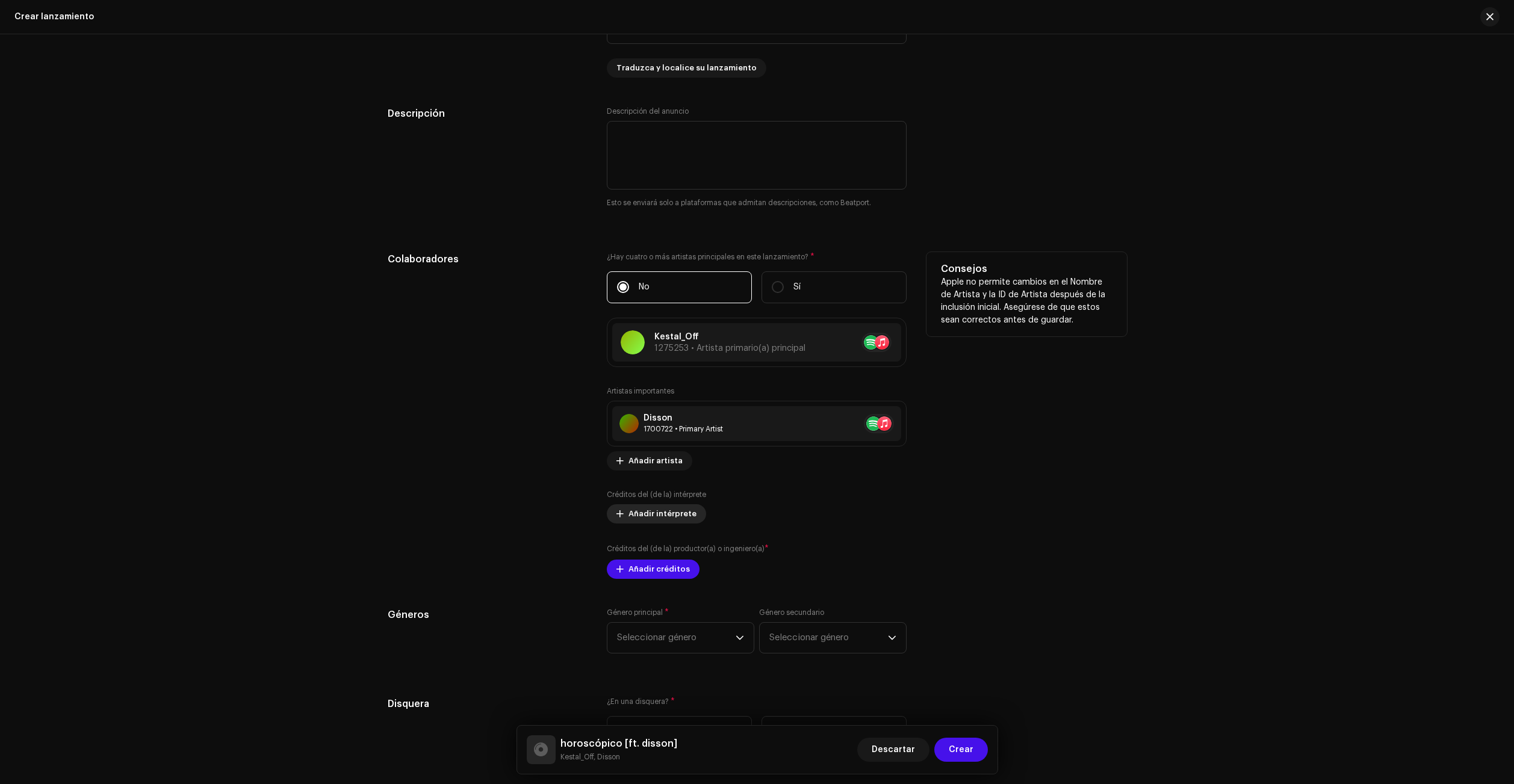
click at [670, 516] on span "Añadir intérprete" at bounding box center [662, 514] width 68 height 24
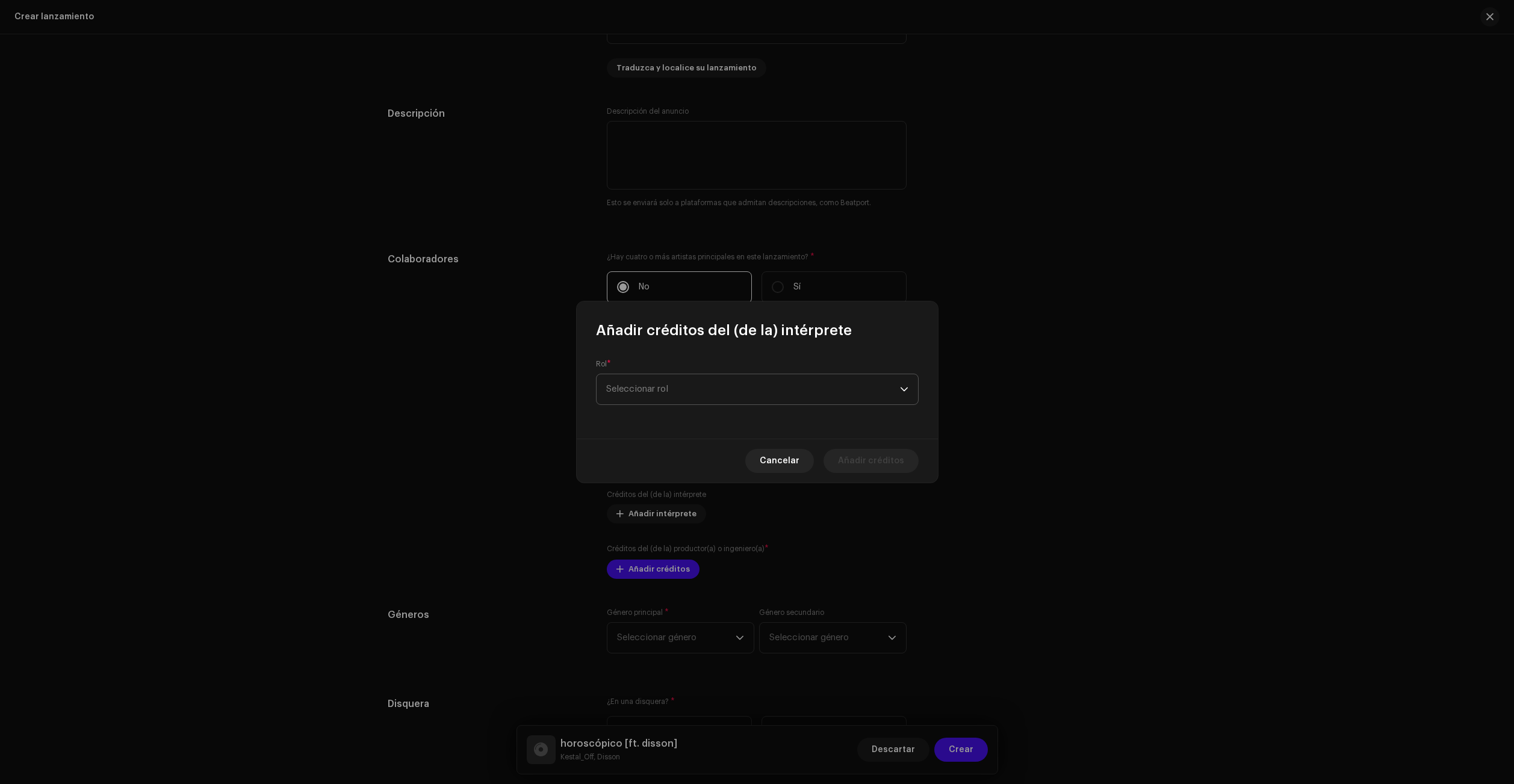
click at [669, 398] on span "Seleccionar rol" at bounding box center [752, 390] width 293 height 30
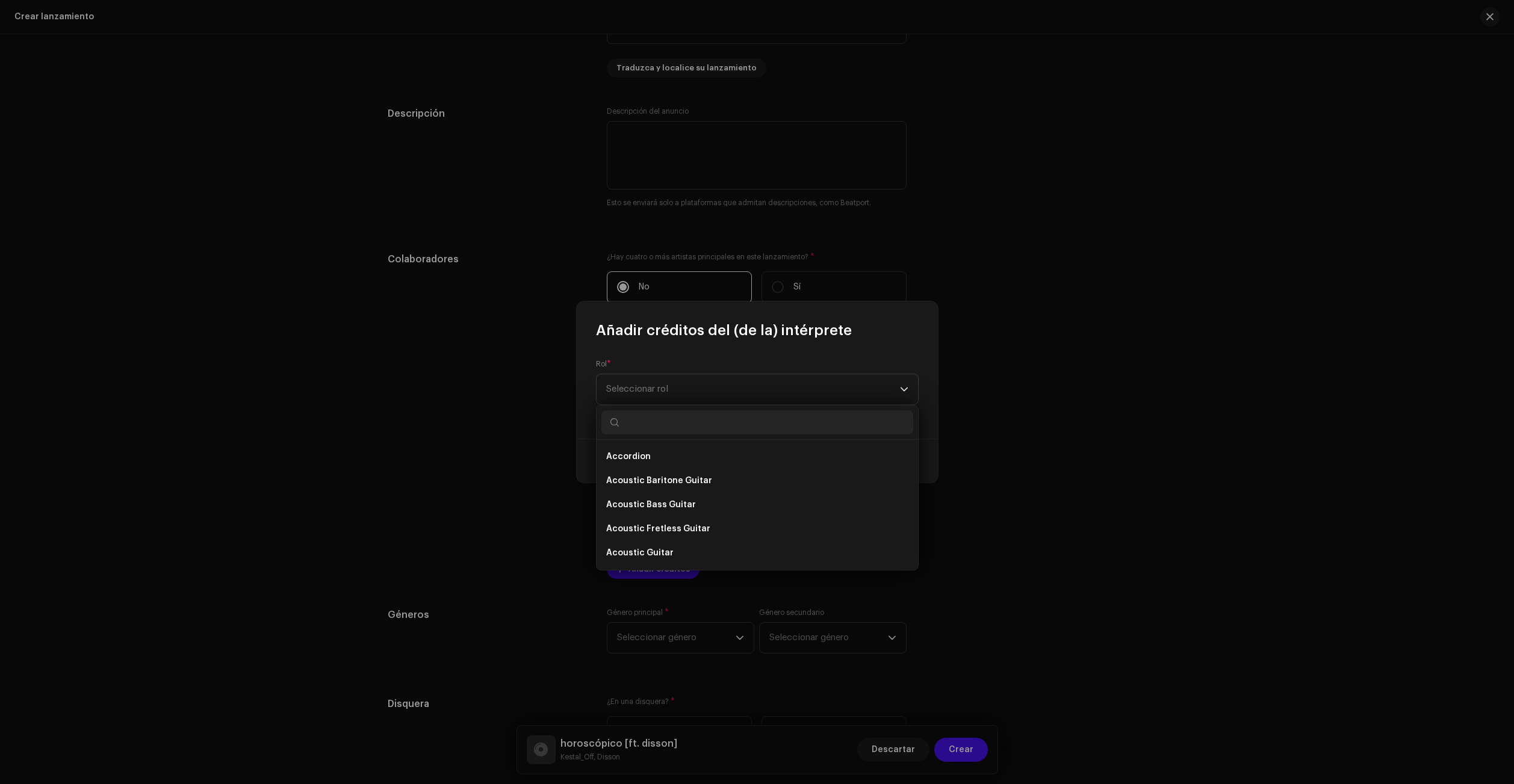
click at [697, 413] on input "text" at bounding box center [757, 422] width 312 height 24
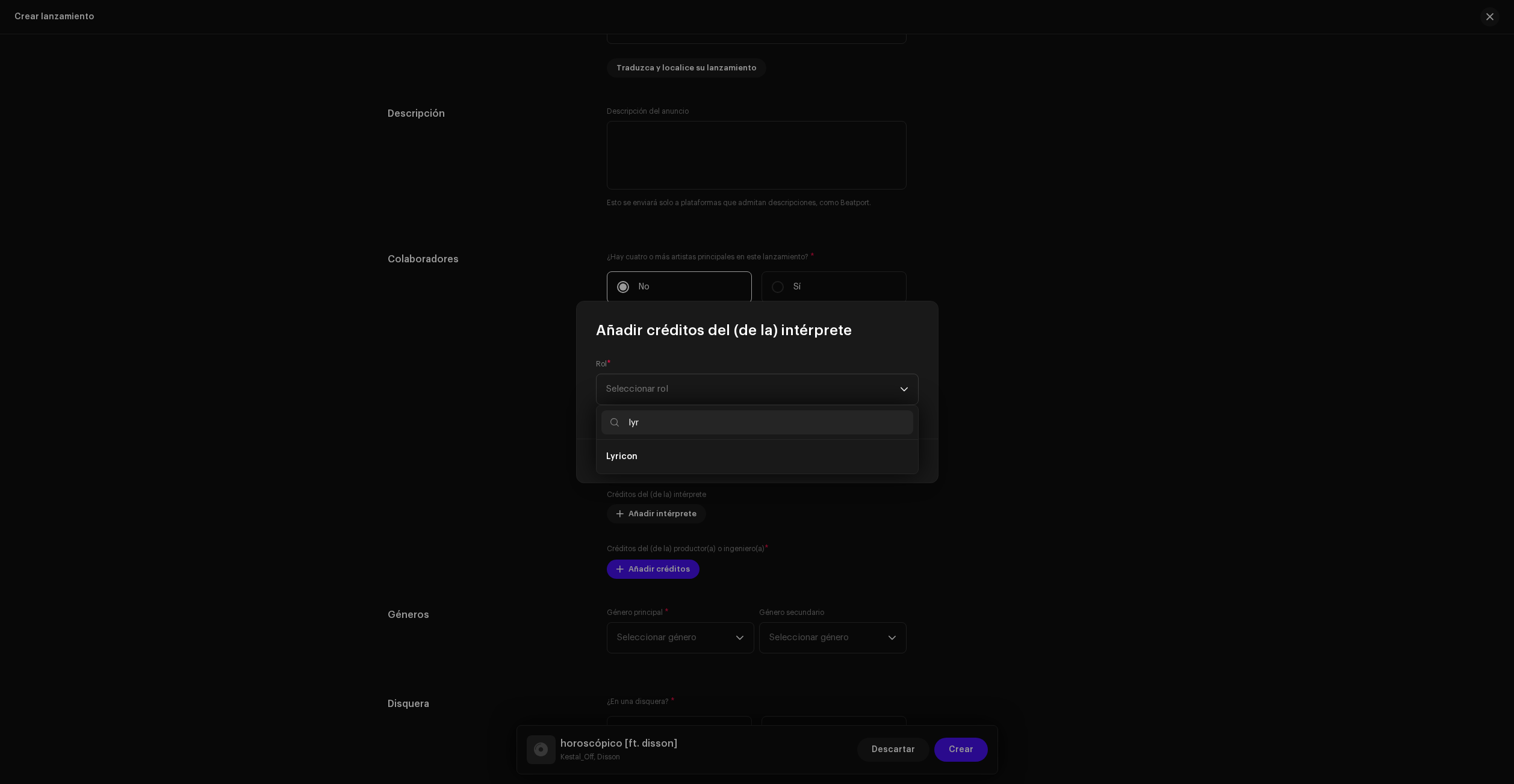
type input "ly"
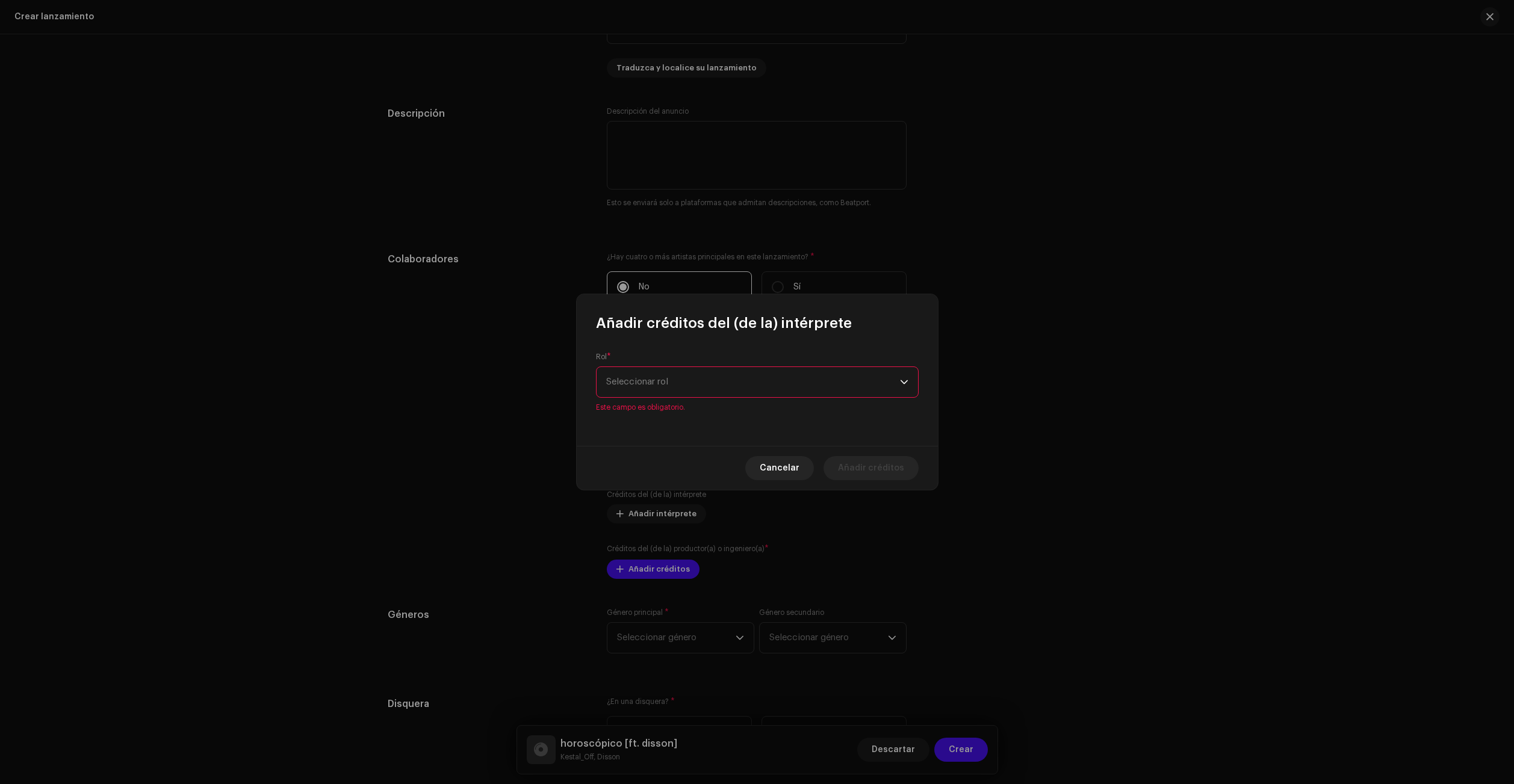
click at [743, 378] on span "Seleccionar rol" at bounding box center [752, 382] width 293 height 30
type input "produ"
click at [767, 464] on button "Cancelar" at bounding box center [779, 468] width 68 height 24
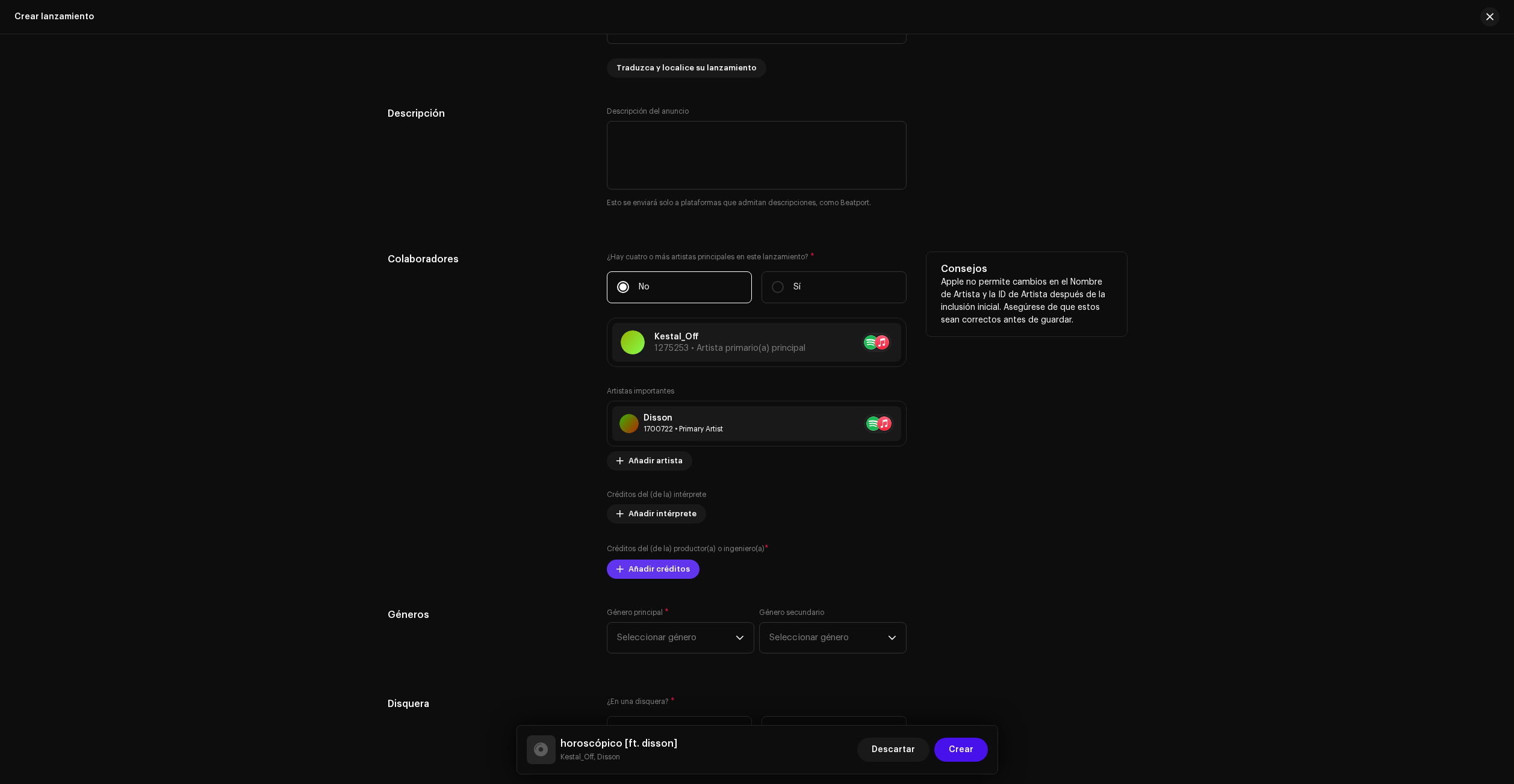
click at [660, 568] on span "Añadir créditos" at bounding box center [658, 569] width 61 height 24
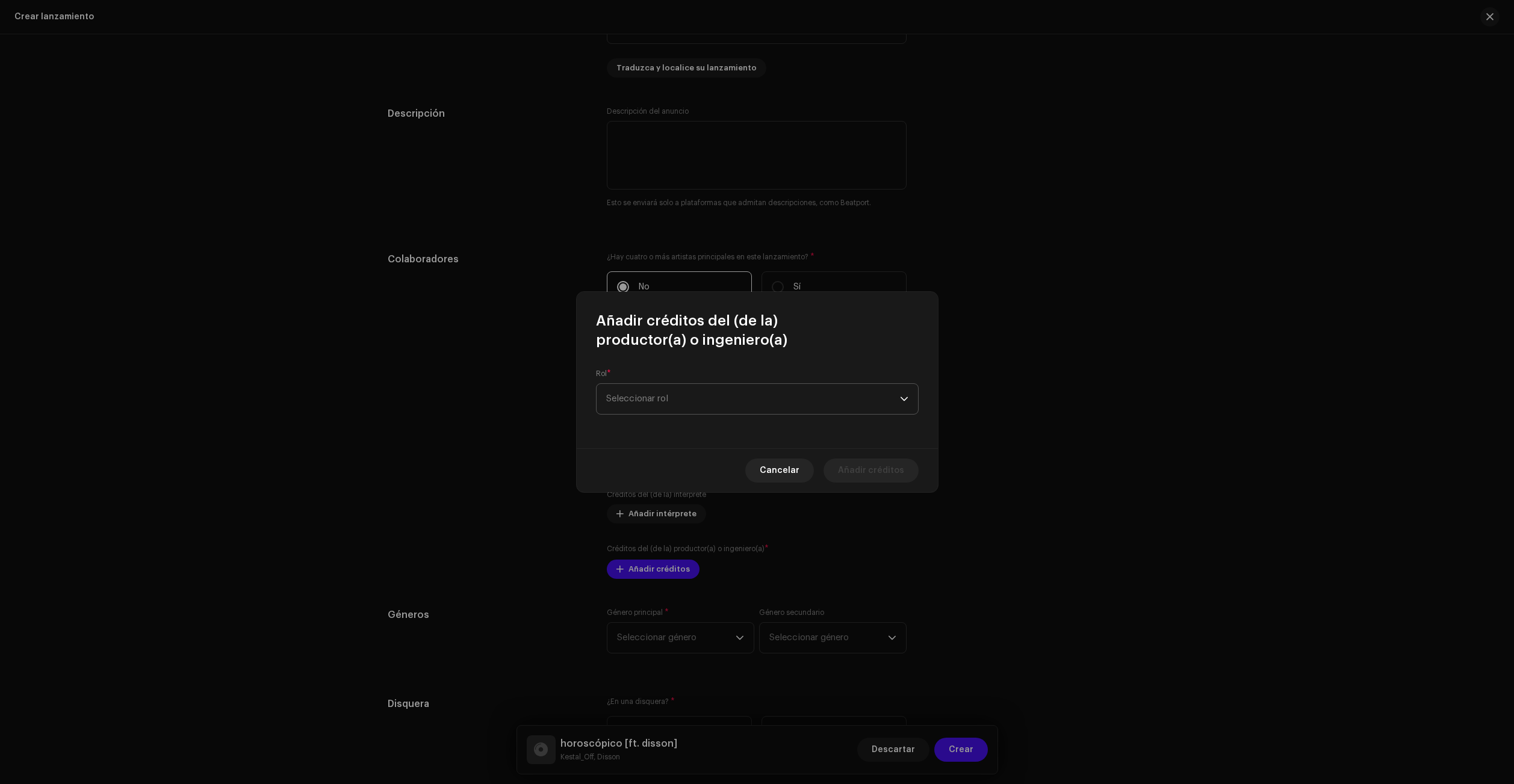
click at [664, 409] on span "Seleccionar rol" at bounding box center [752, 399] width 293 height 30
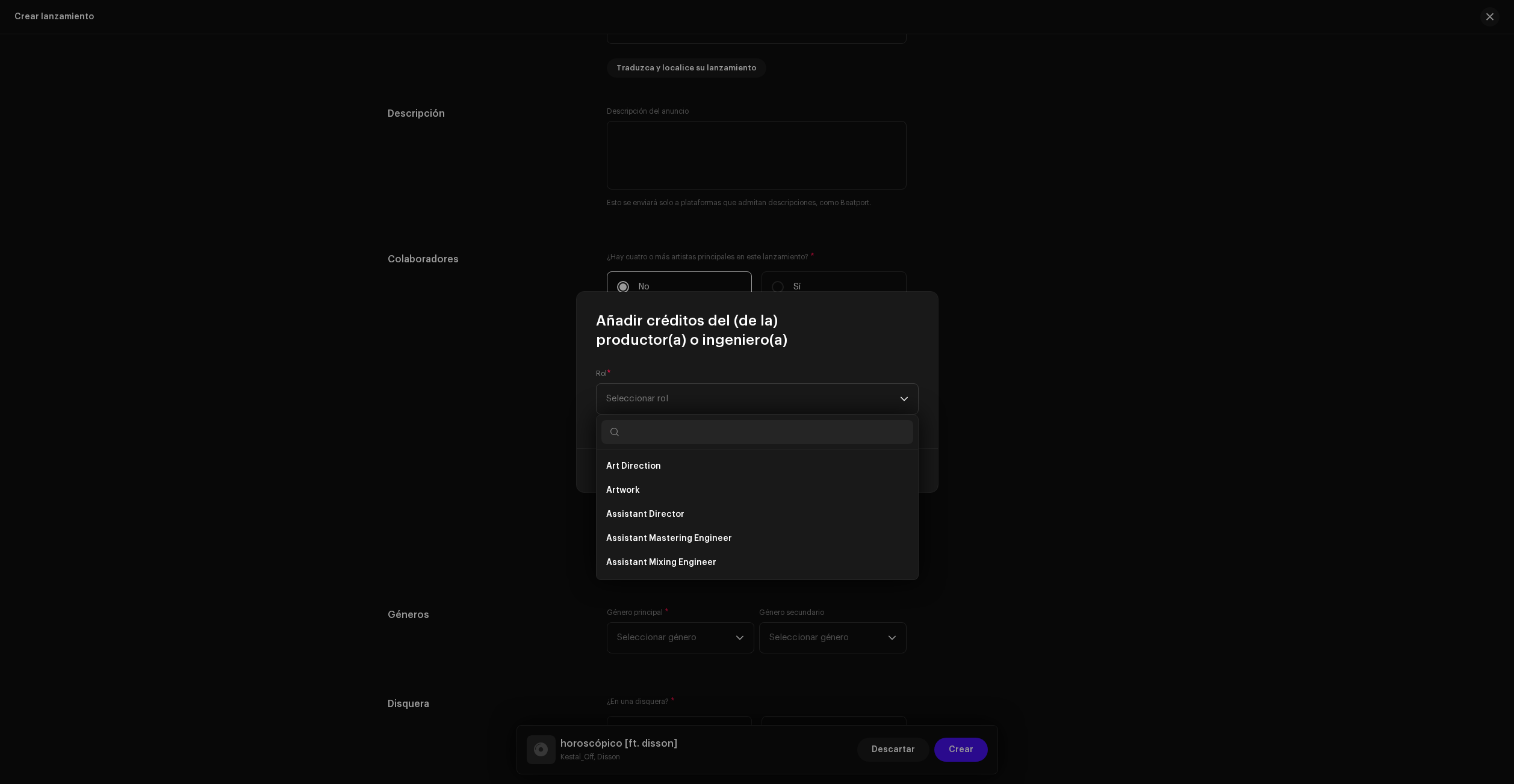
click at [693, 437] on input "text" at bounding box center [757, 432] width 312 height 24
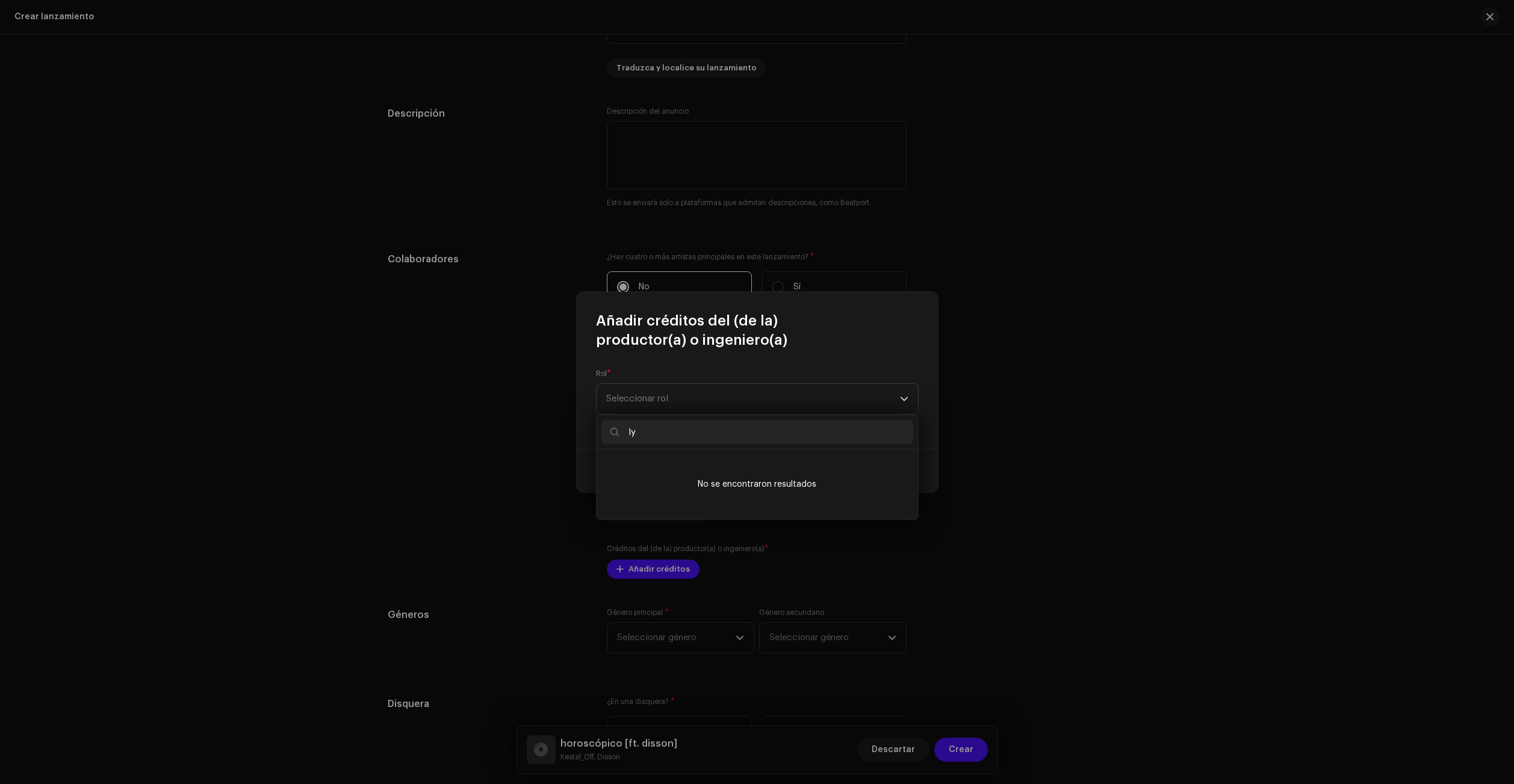
type input "l"
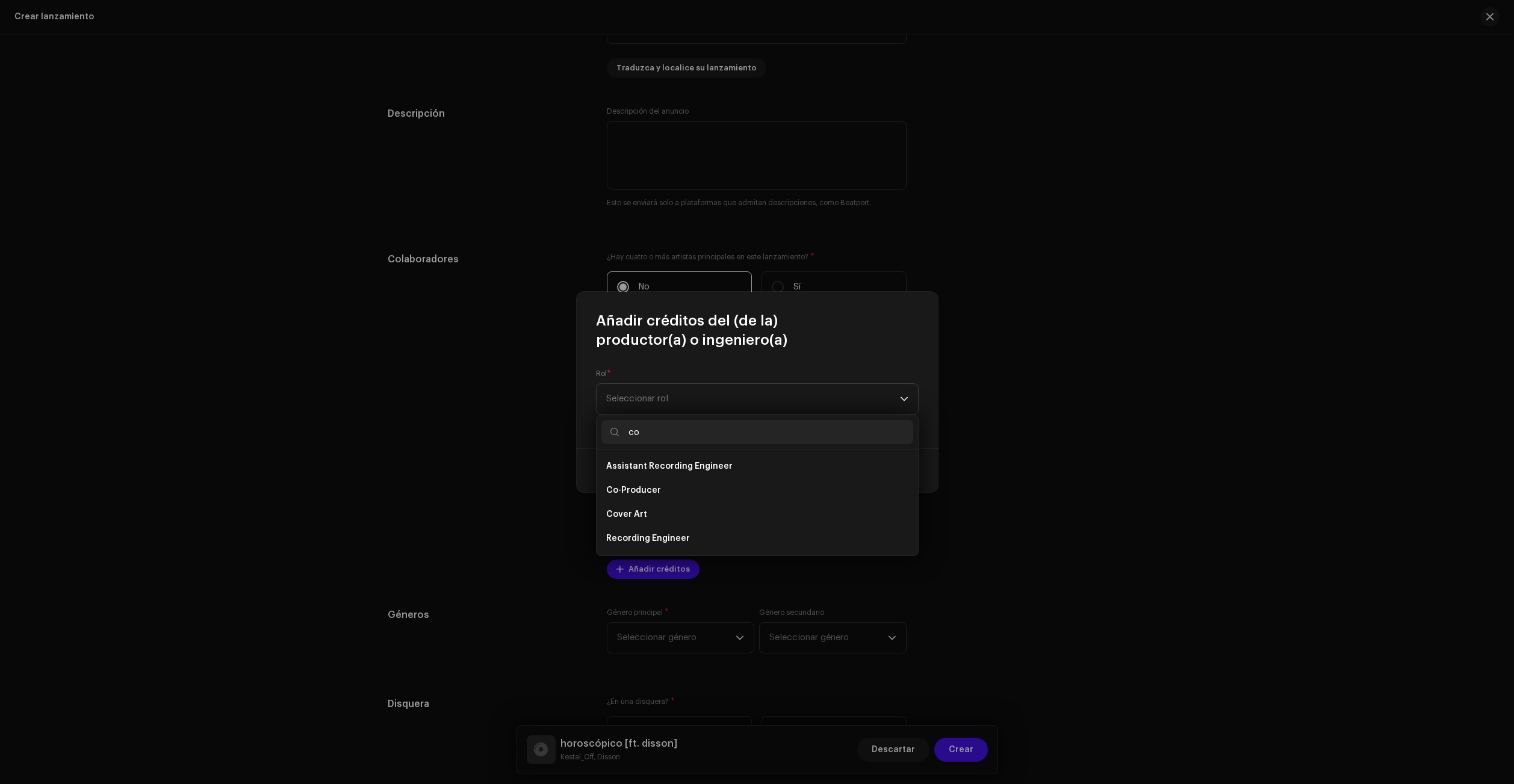
type input "c"
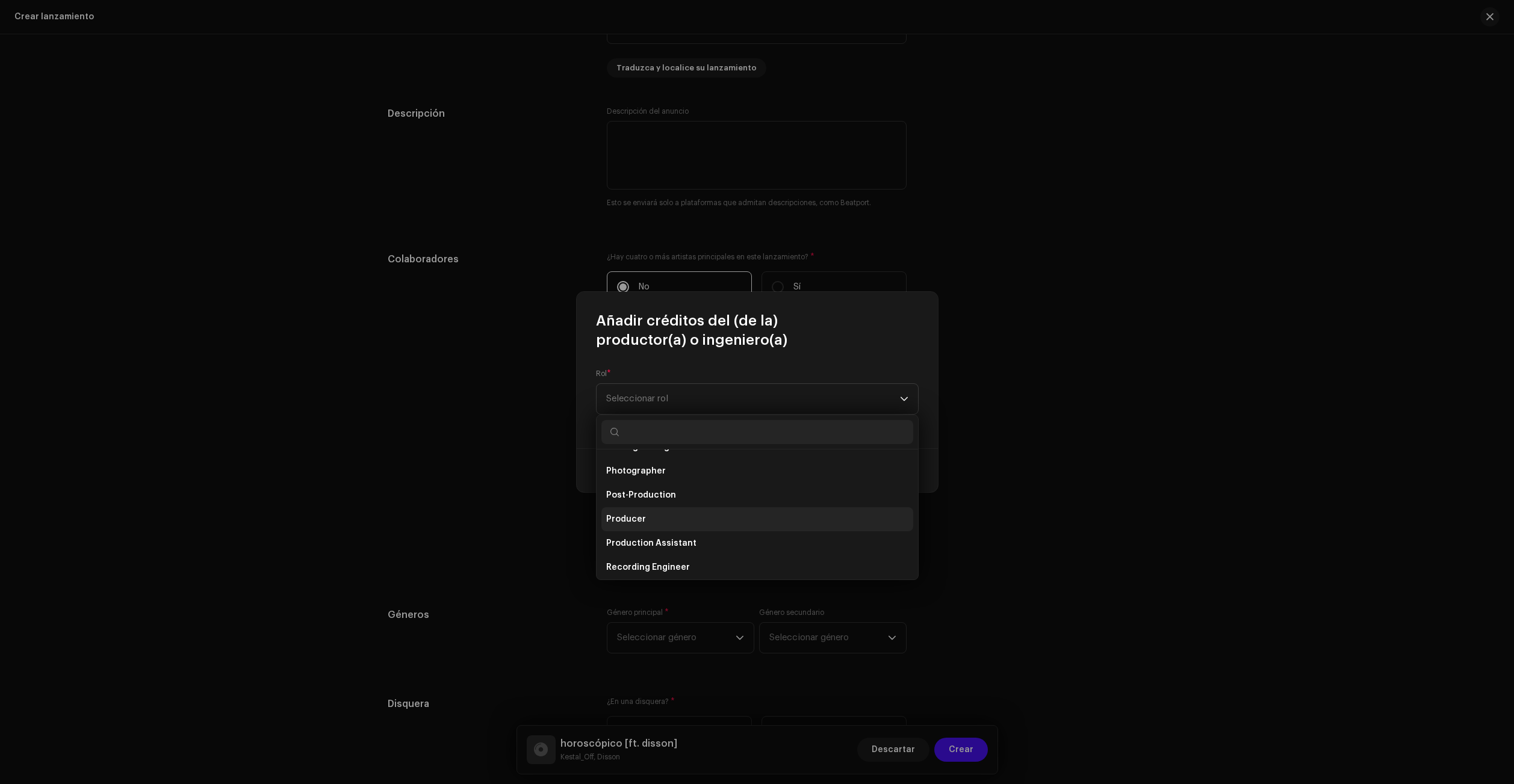
click at [655, 522] on li "Producer" at bounding box center [757, 519] width 312 height 24
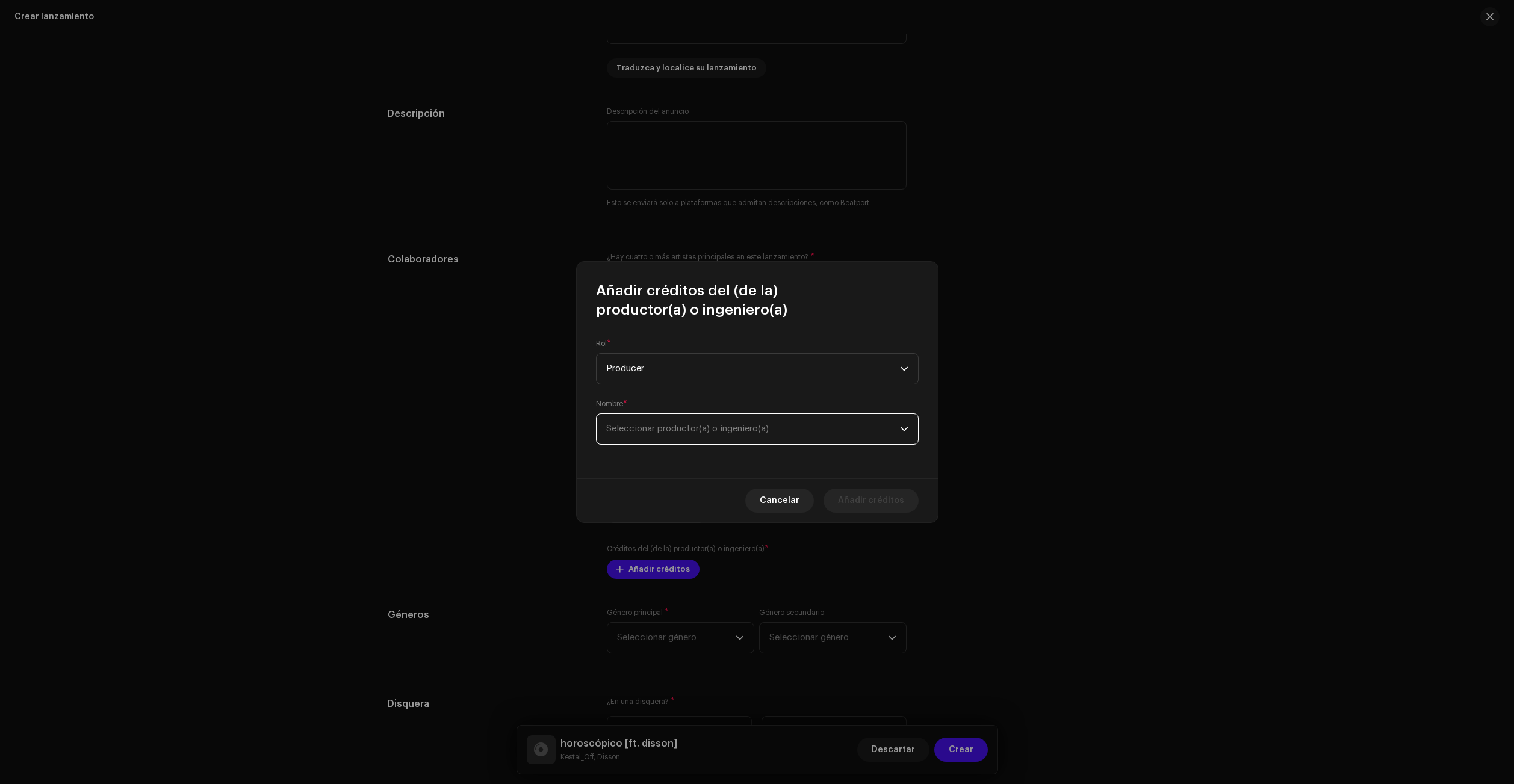
click at [661, 428] on span "Seleccionar productor(a) o ingeniero(a)" at bounding box center [687, 429] width 162 height 9
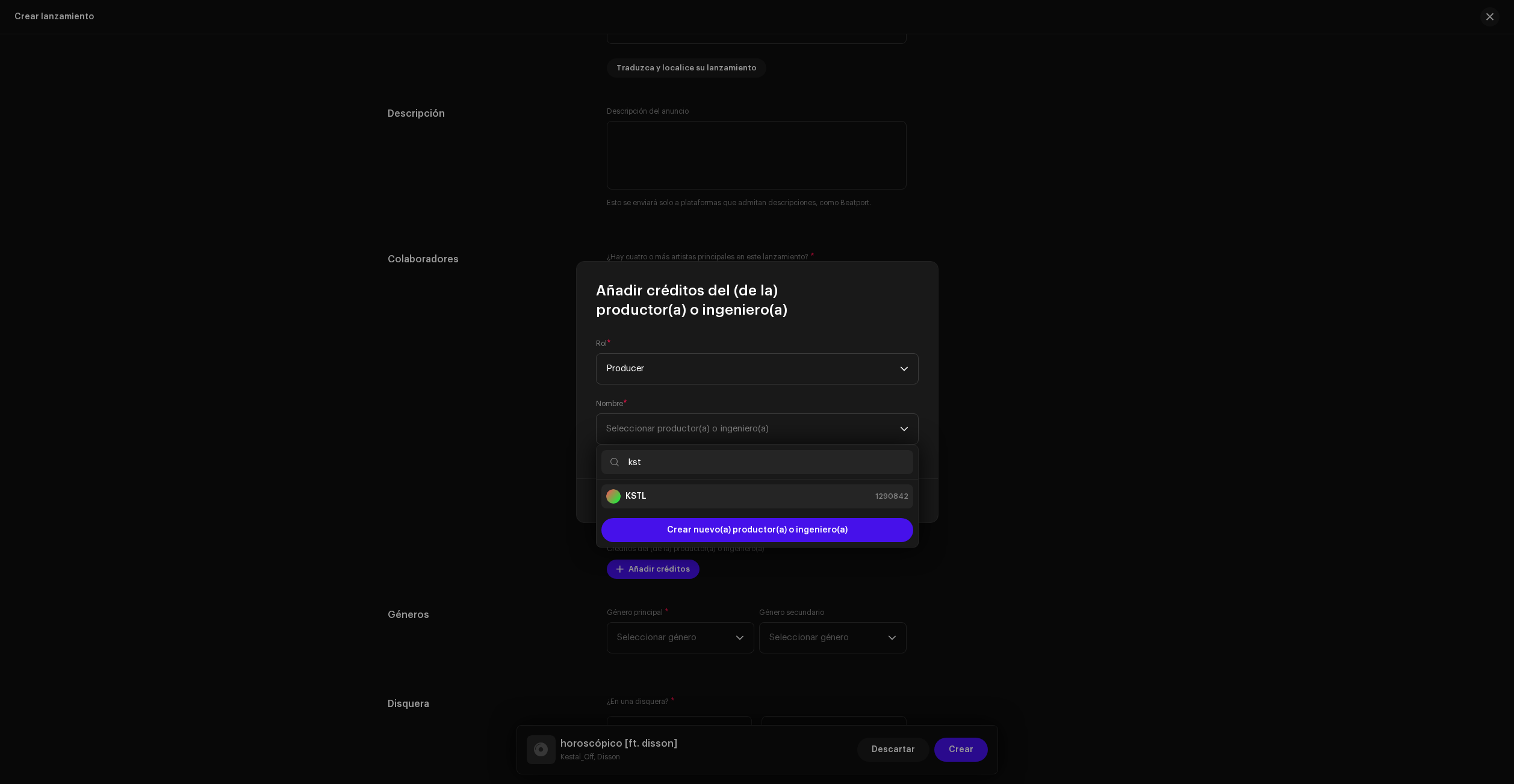
type input "kst"
click at [673, 507] on li "KSTL 1290842" at bounding box center [757, 496] width 312 height 24
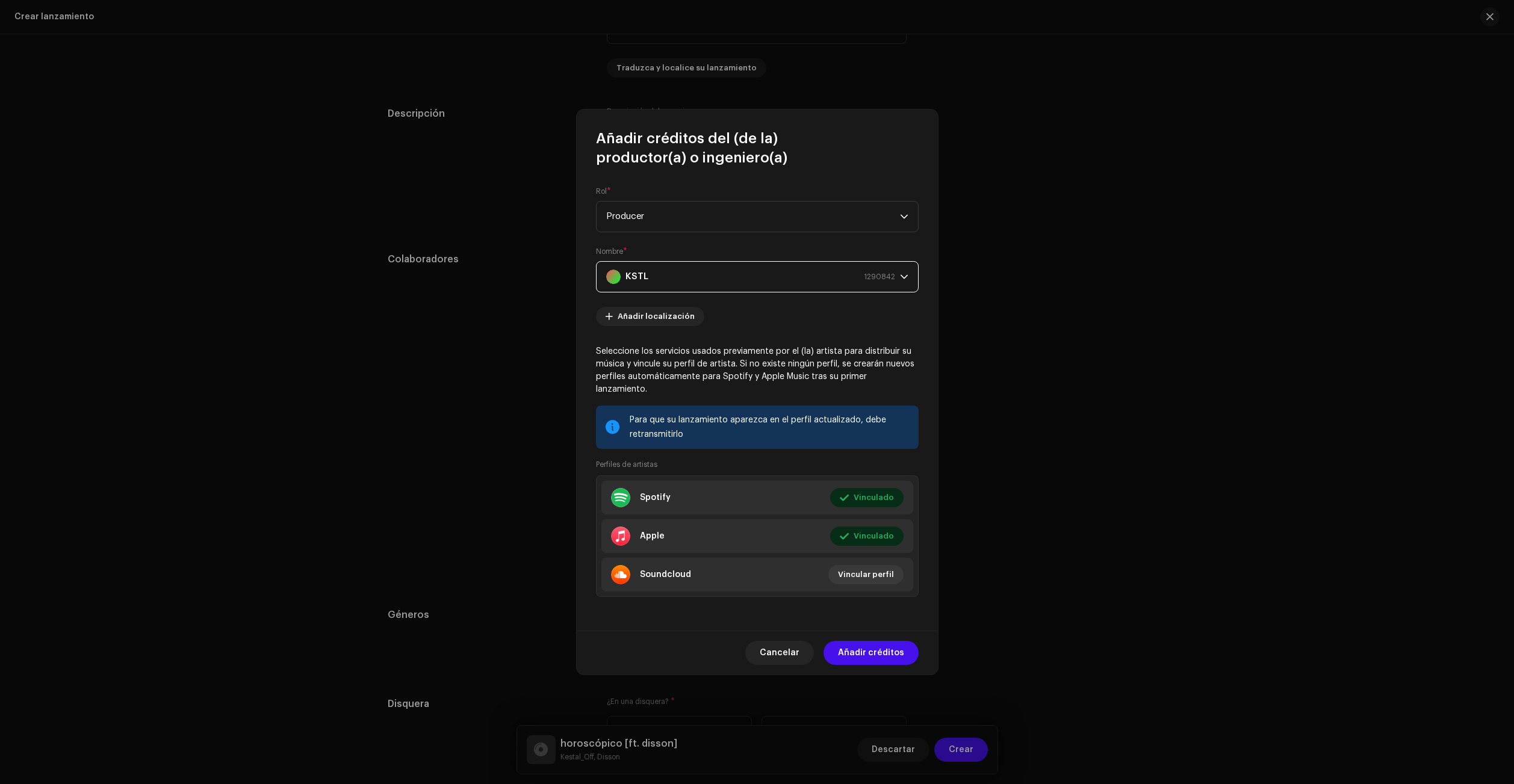
click at [875, 652] on span "Añadir créditos" at bounding box center [871, 653] width 66 height 24
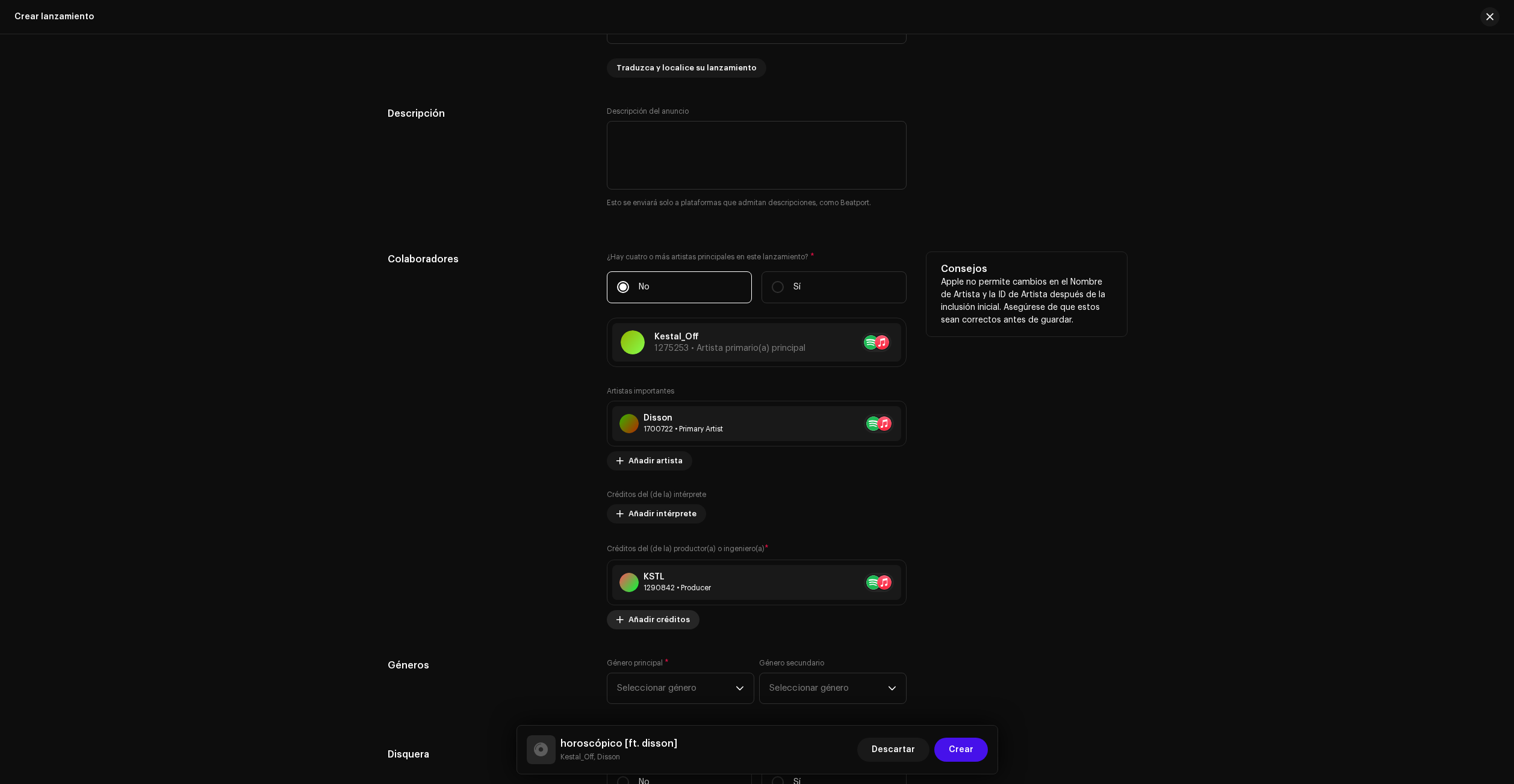
click at [662, 615] on span "Añadir créditos" at bounding box center [658, 620] width 61 height 24
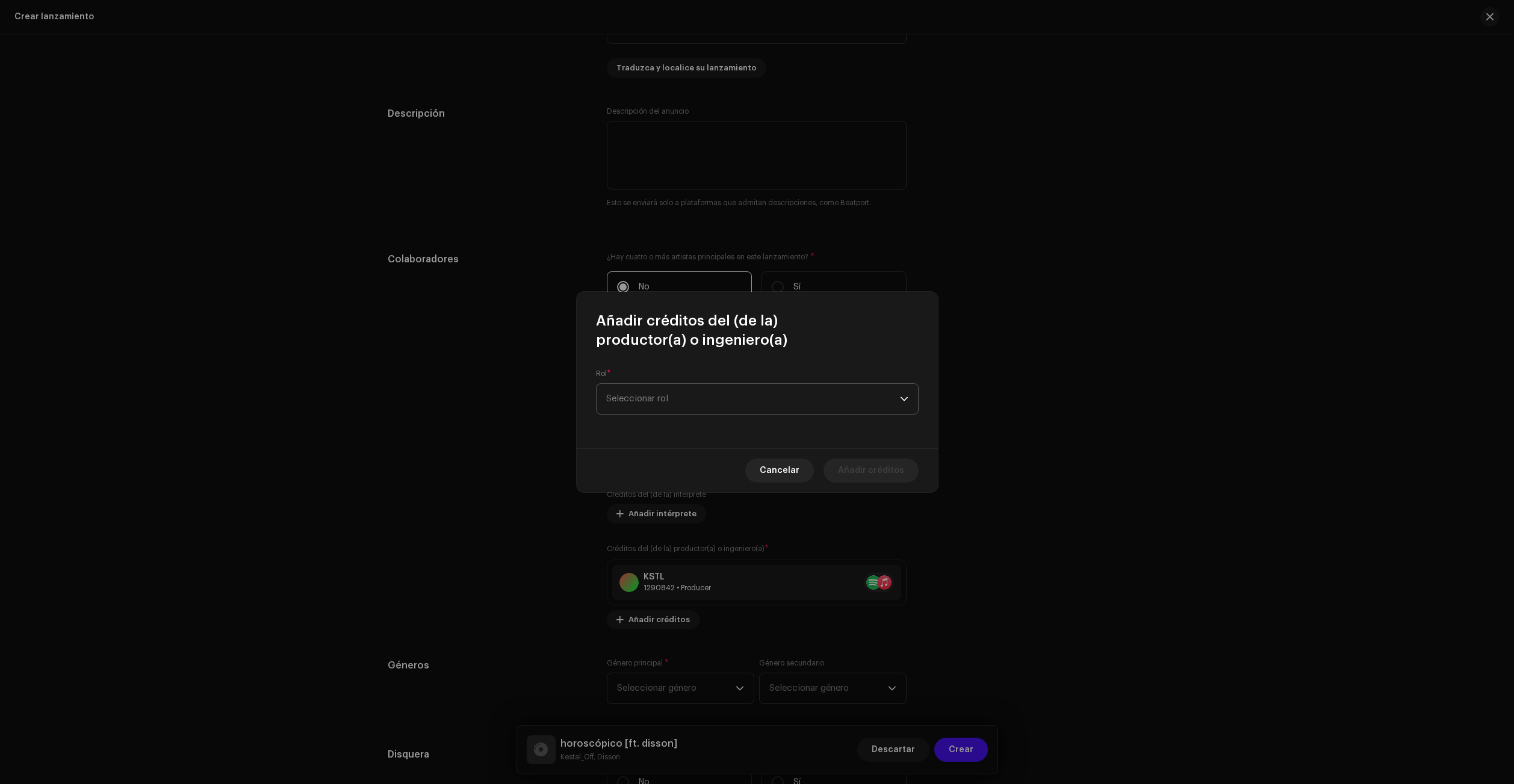
click at [685, 405] on span "Seleccionar rol" at bounding box center [752, 399] width 293 height 30
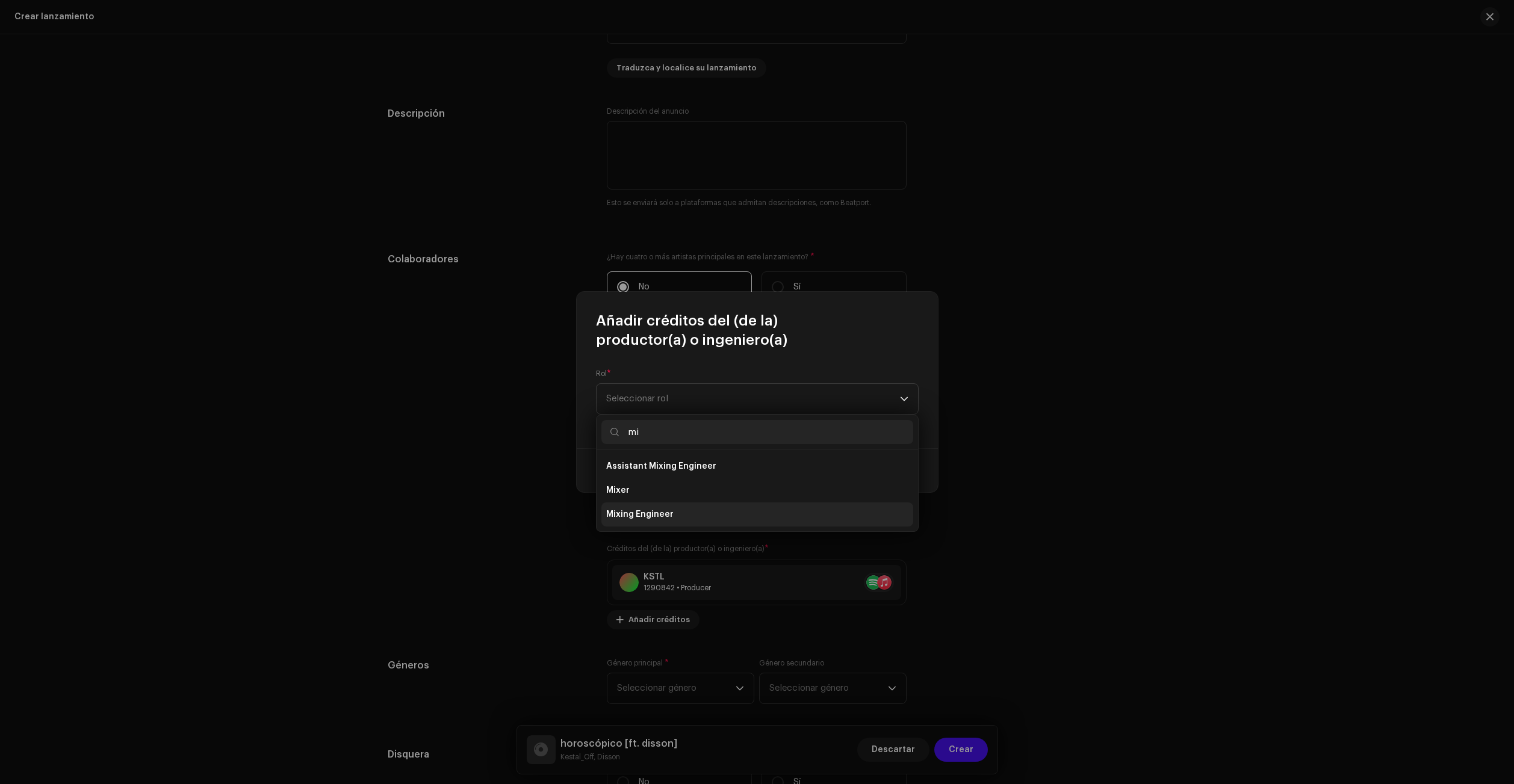
type input "mi"
click at [680, 513] on li "Mixing Engineer" at bounding box center [757, 514] width 312 height 24
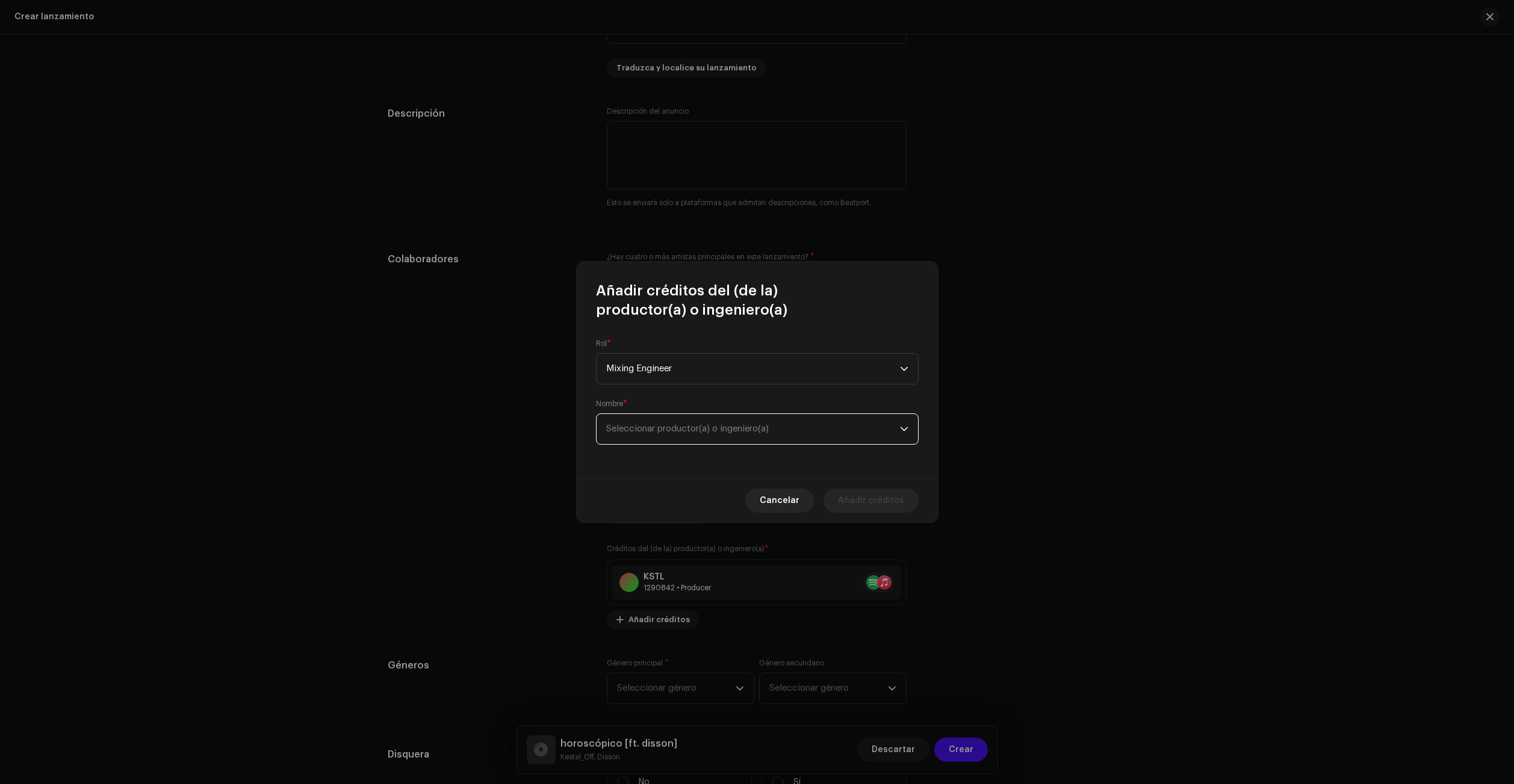
click at [728, 424] on span "Seleccionar productor(a) o ingeniero(a)" at bounding box center [752, 429] width 293 height 30
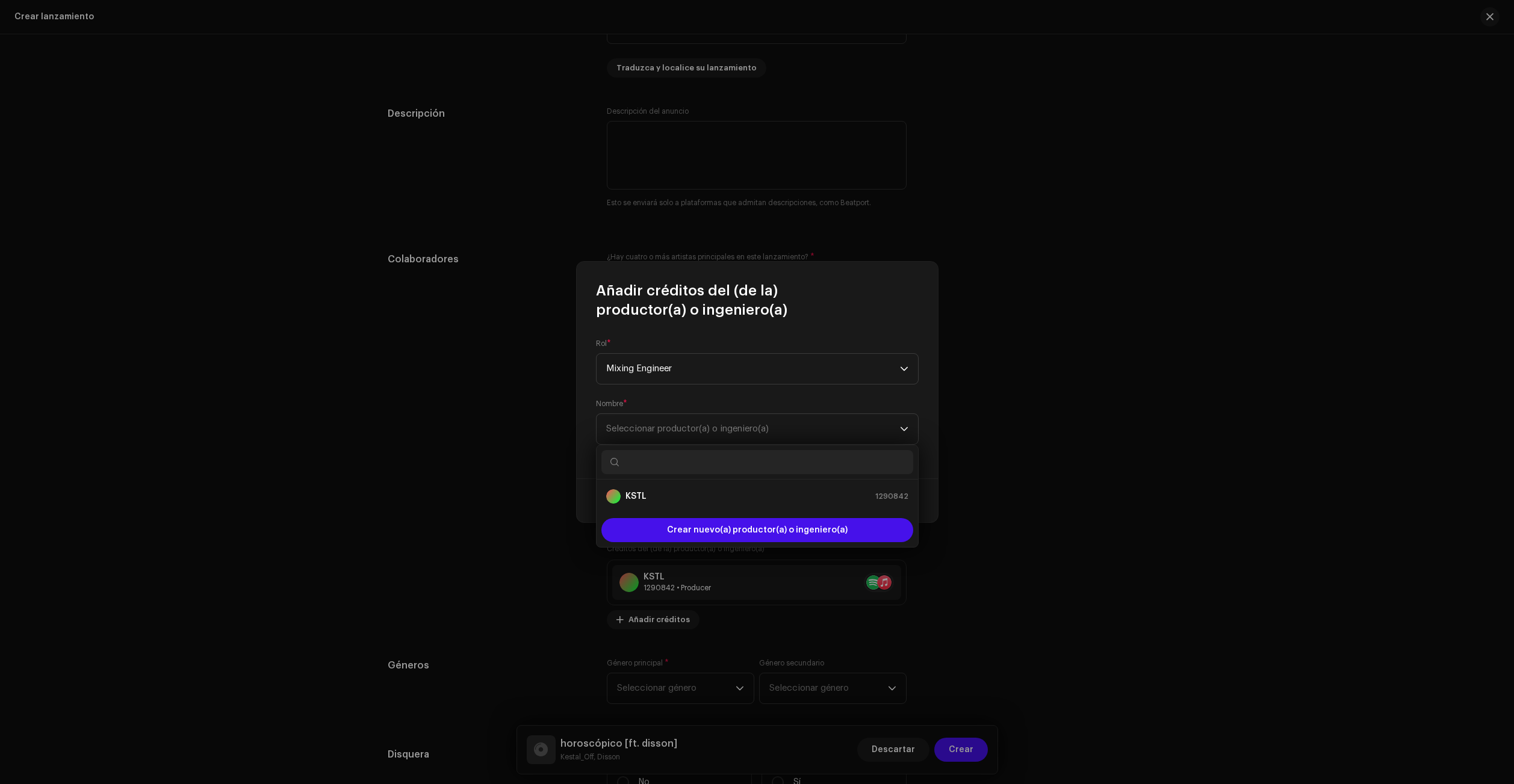
click at [720, 480] on ul "KSTL 1290842" at bounding box center [757, 496] width 321 height 33
click at [726, 490] on div "KSTL 1290842" at bounding box center [757, 496] width 302 height 14
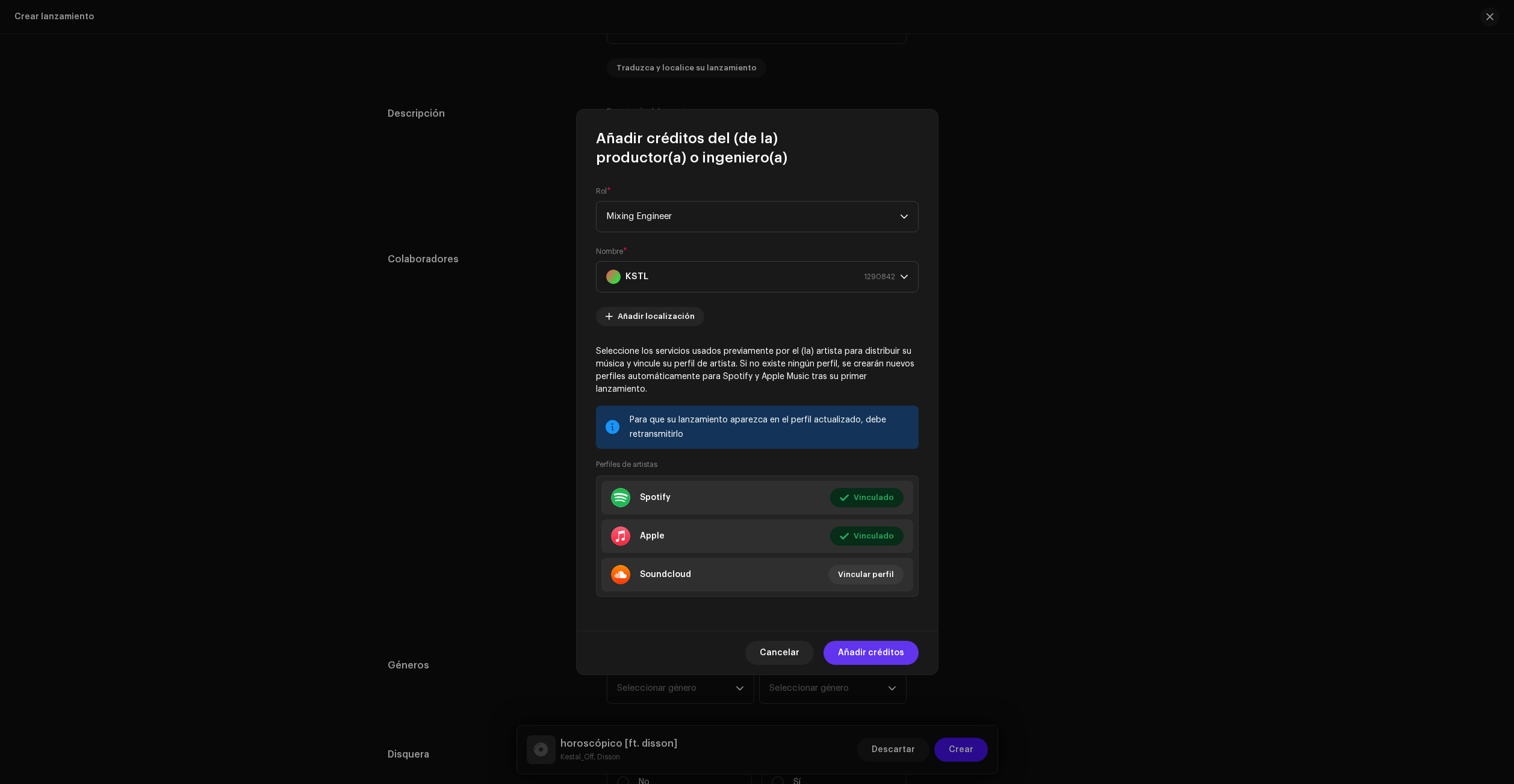
click at [886, 658] on span "Añadir créditos" at bounding box center [871, 653] width 66 height 24
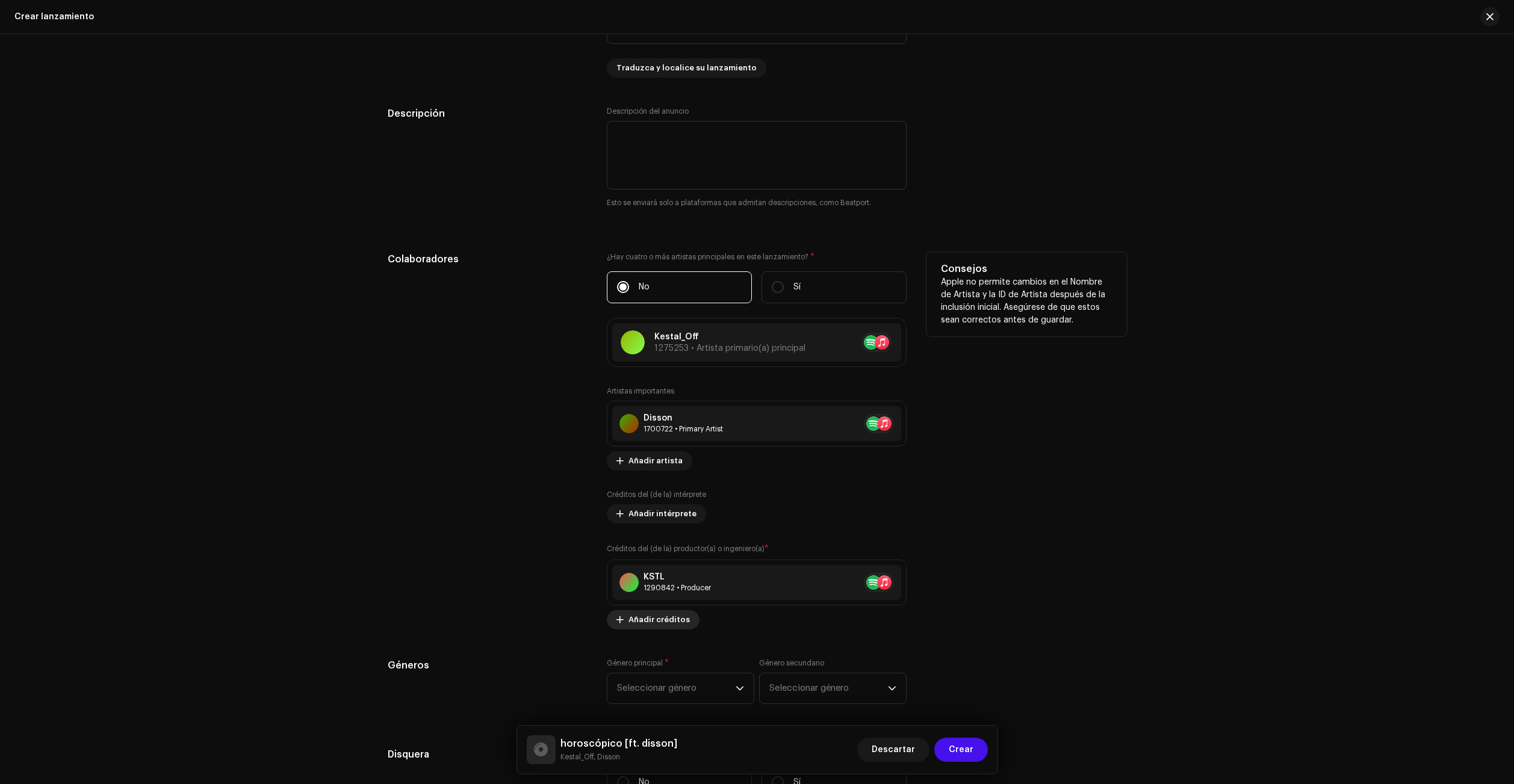
click at [665, 625] on div "Créditos del (de la) productor(a) o ingeniero(a) * KSTL 1290842 • Producer Añad…" at bounding box center [756, 586] width 300 height 87
click at [669, 656] on span "Añadir créditos" at bounding box center [658, 660] width 61 height 24
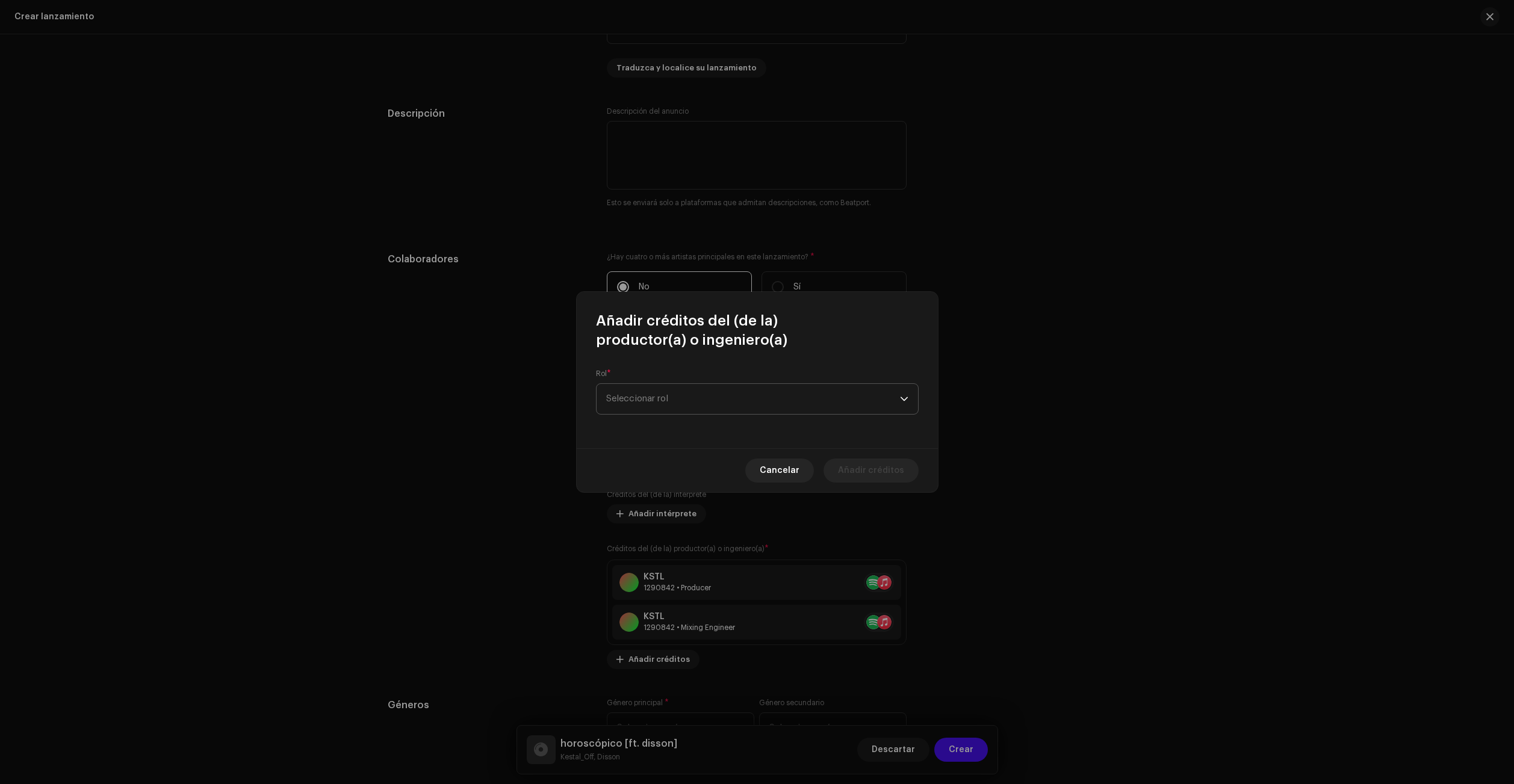
click at [677, 409] on span "Seleccionar rol" at bounding box center [752, 399] width 293 height 30
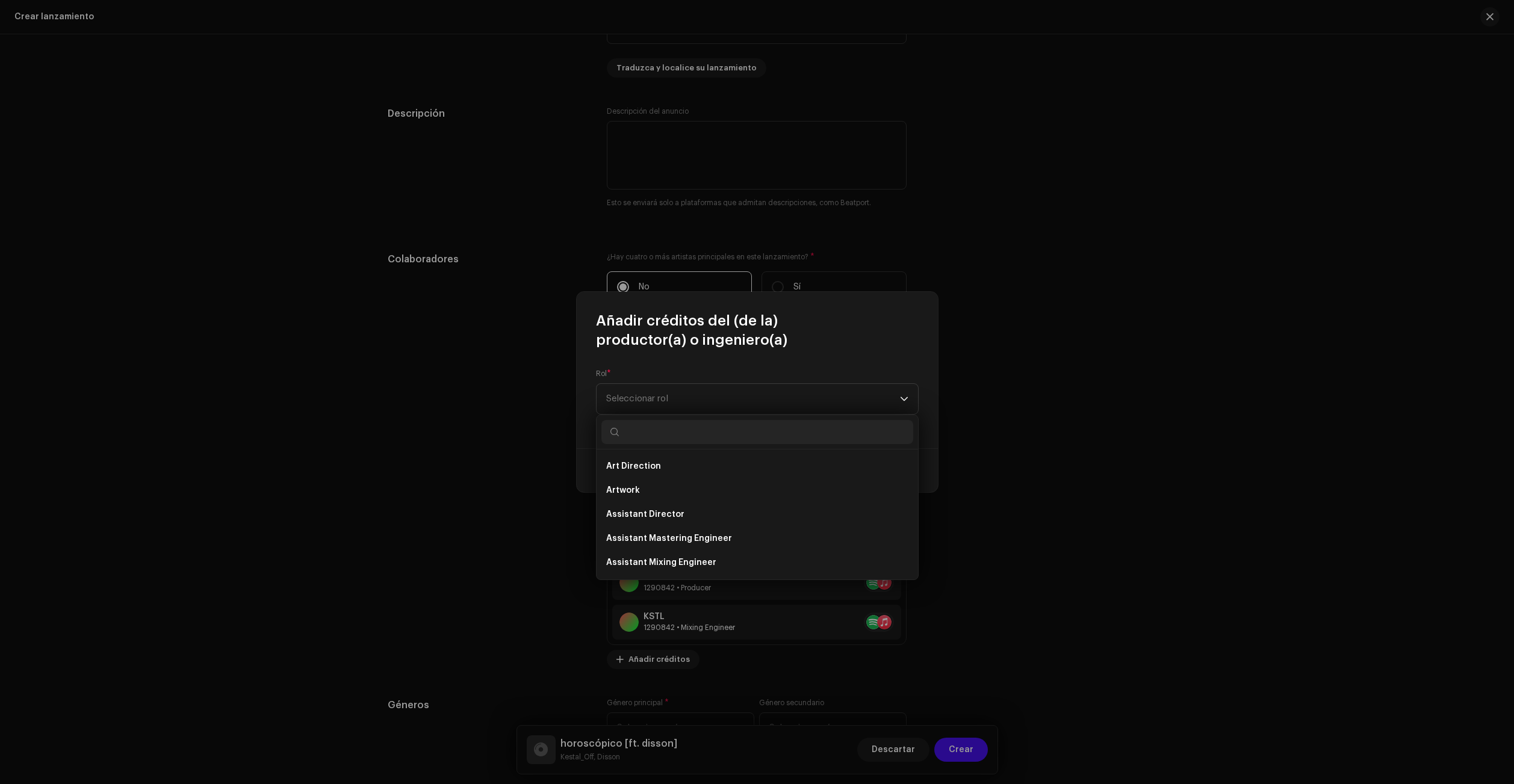
click at [672, 435] on input "text" at bounding box center [757, 432] width 312 height 24
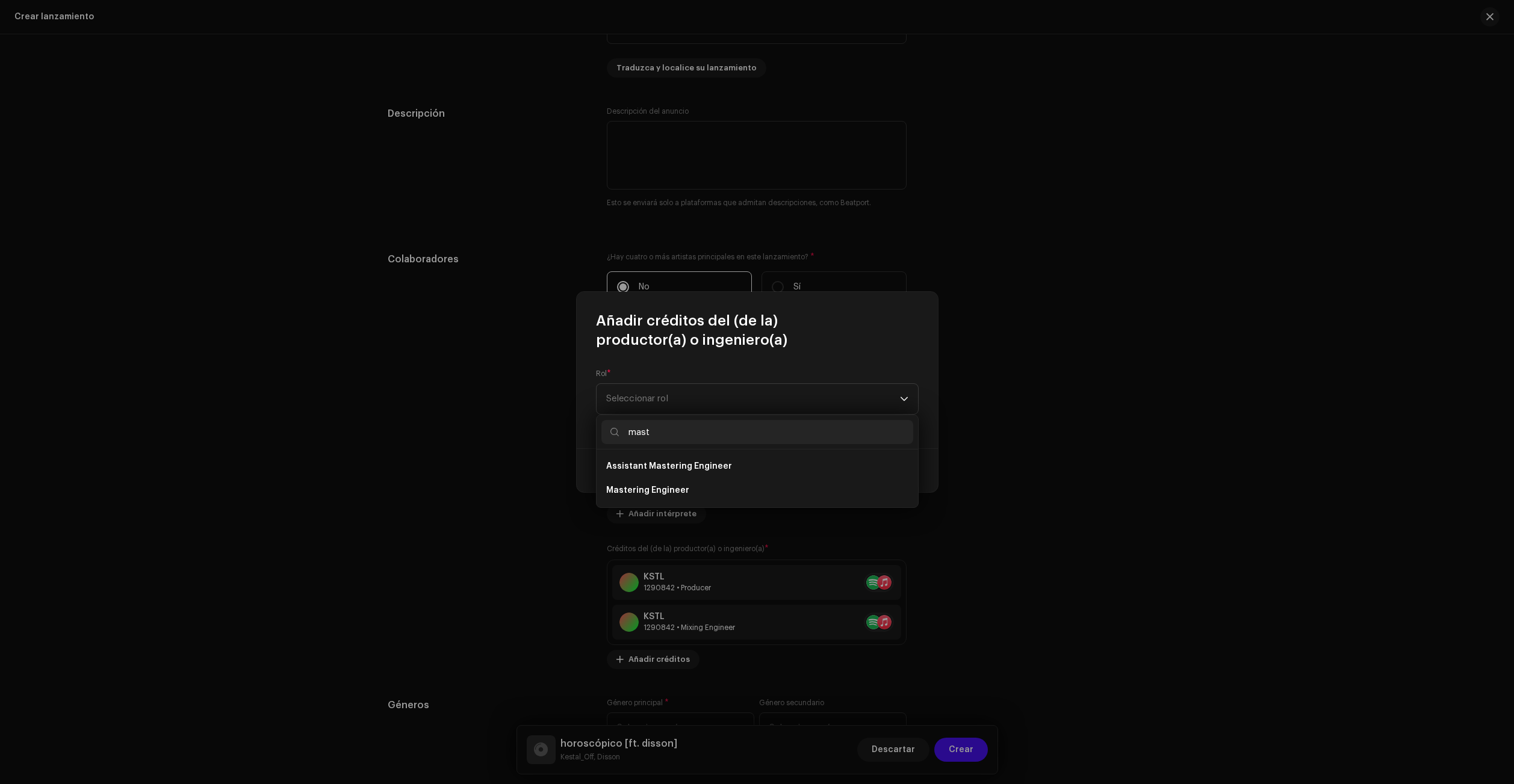
type input "mast"
click at [744, 484] on li "Mastering Engineer" at bounding box center [757, 491] width 312 height 24
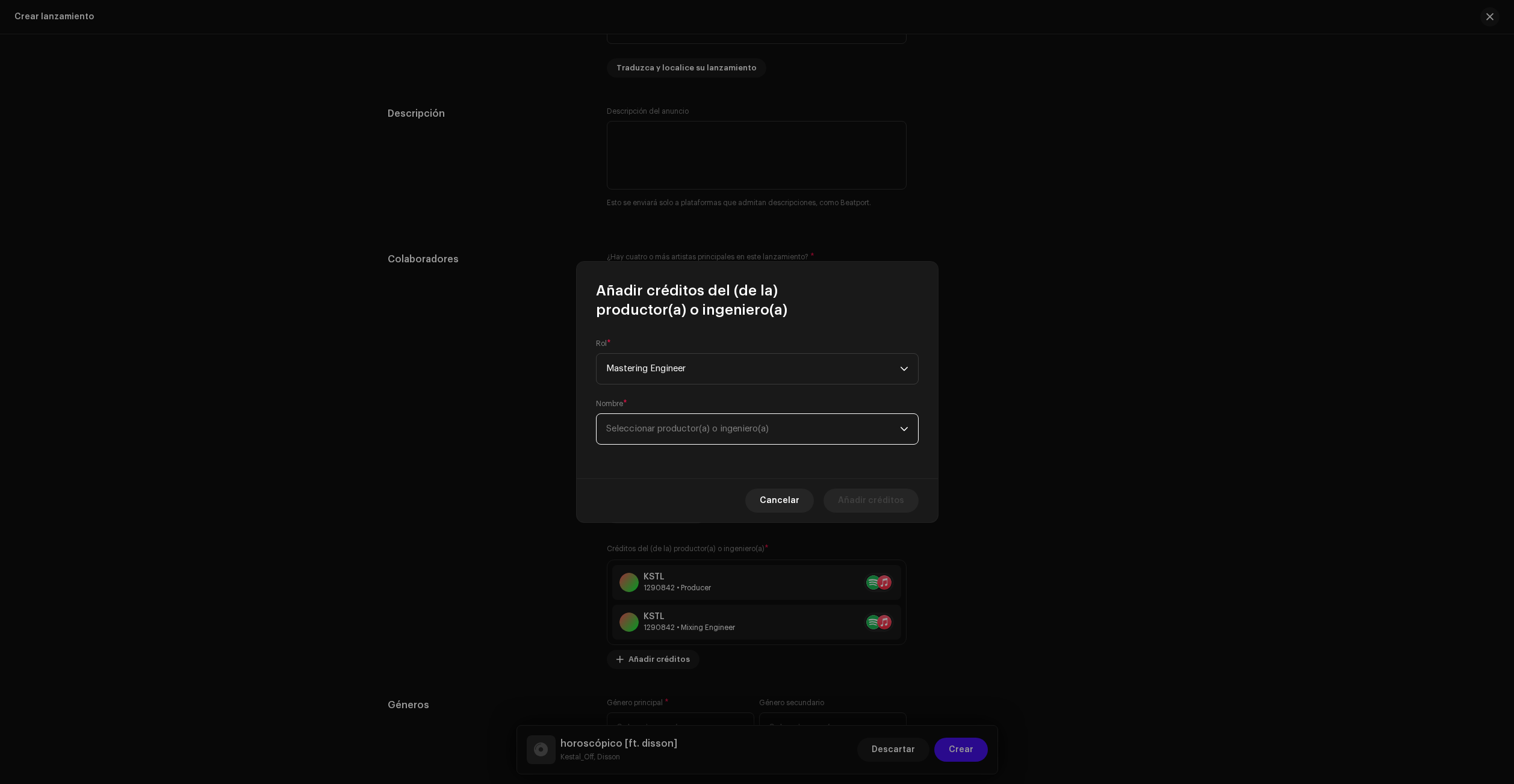
click at [825, 421] on span "Seleccionar productor(a) o ingeniero(a)" at bounding box center [752, 429] width 293 height 30
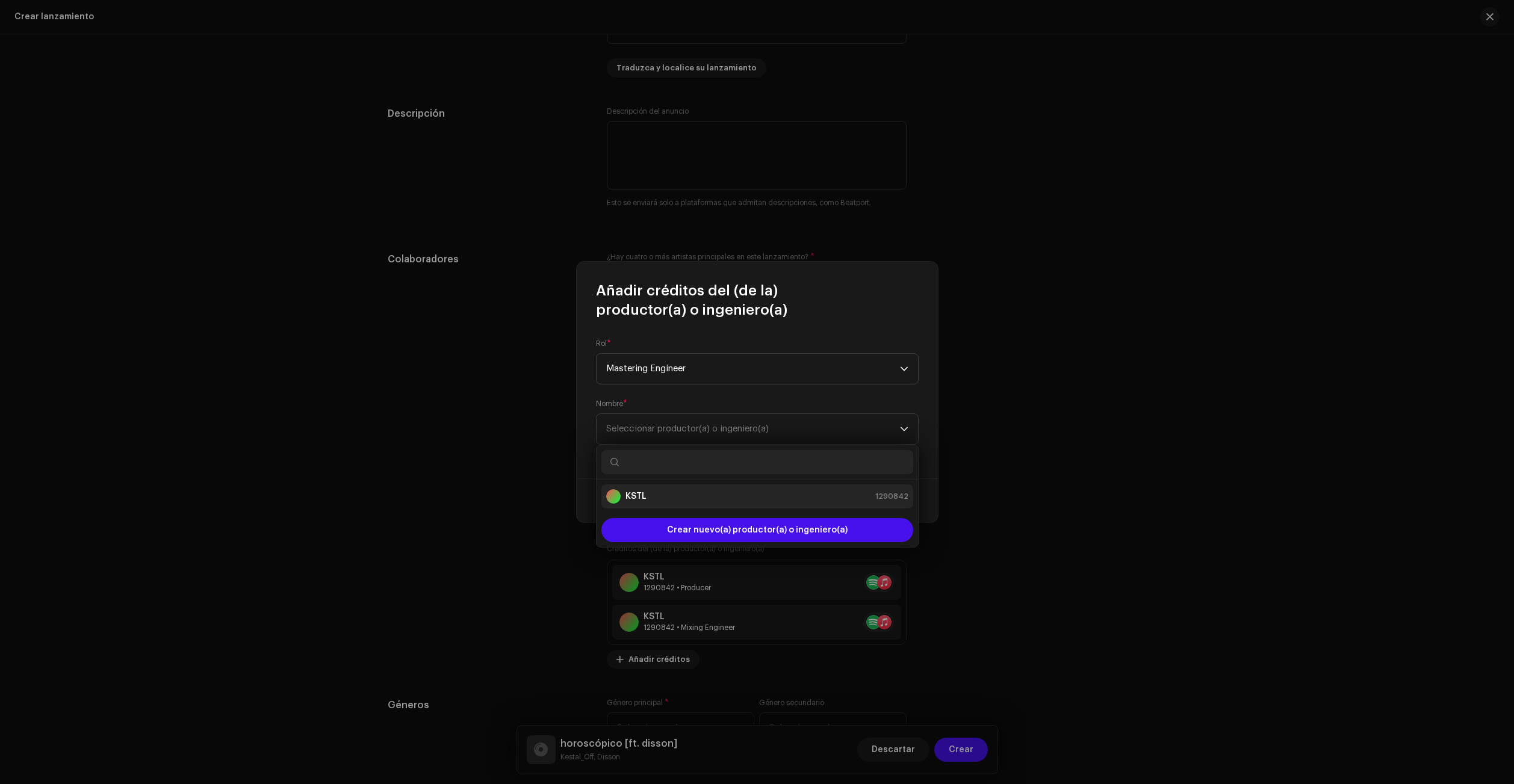
click at [740, 501] on div "KSTL 1290842" at bounding box center [757, 496] width 302 height 14
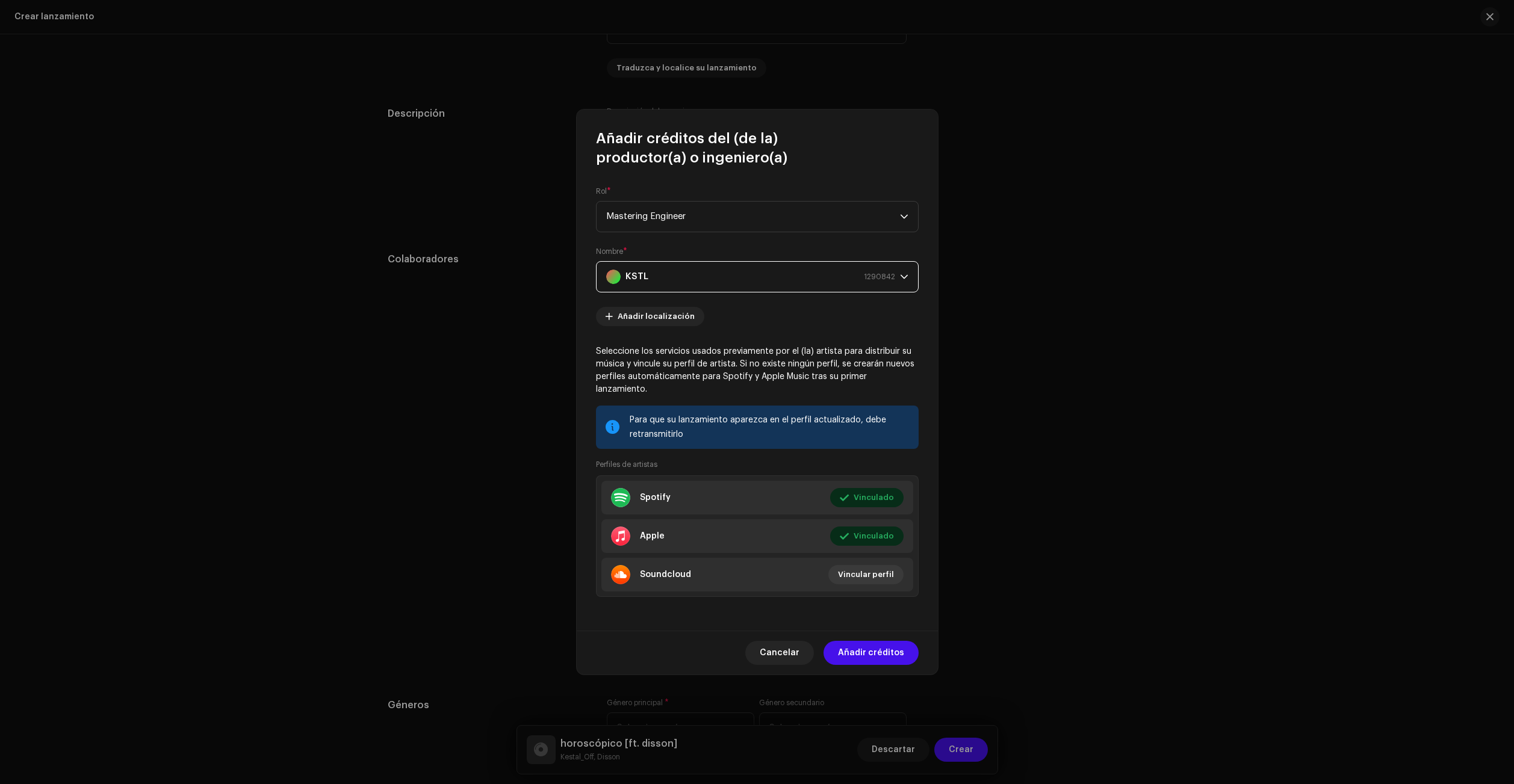
click at [891, 667] on div "Cancelar Añadir créditos" at bounding box center [757, 652] width 361 height 44
click at [878, 648] on span "Añadir créditos" at bounding box center [871, 653] width 66 height 24
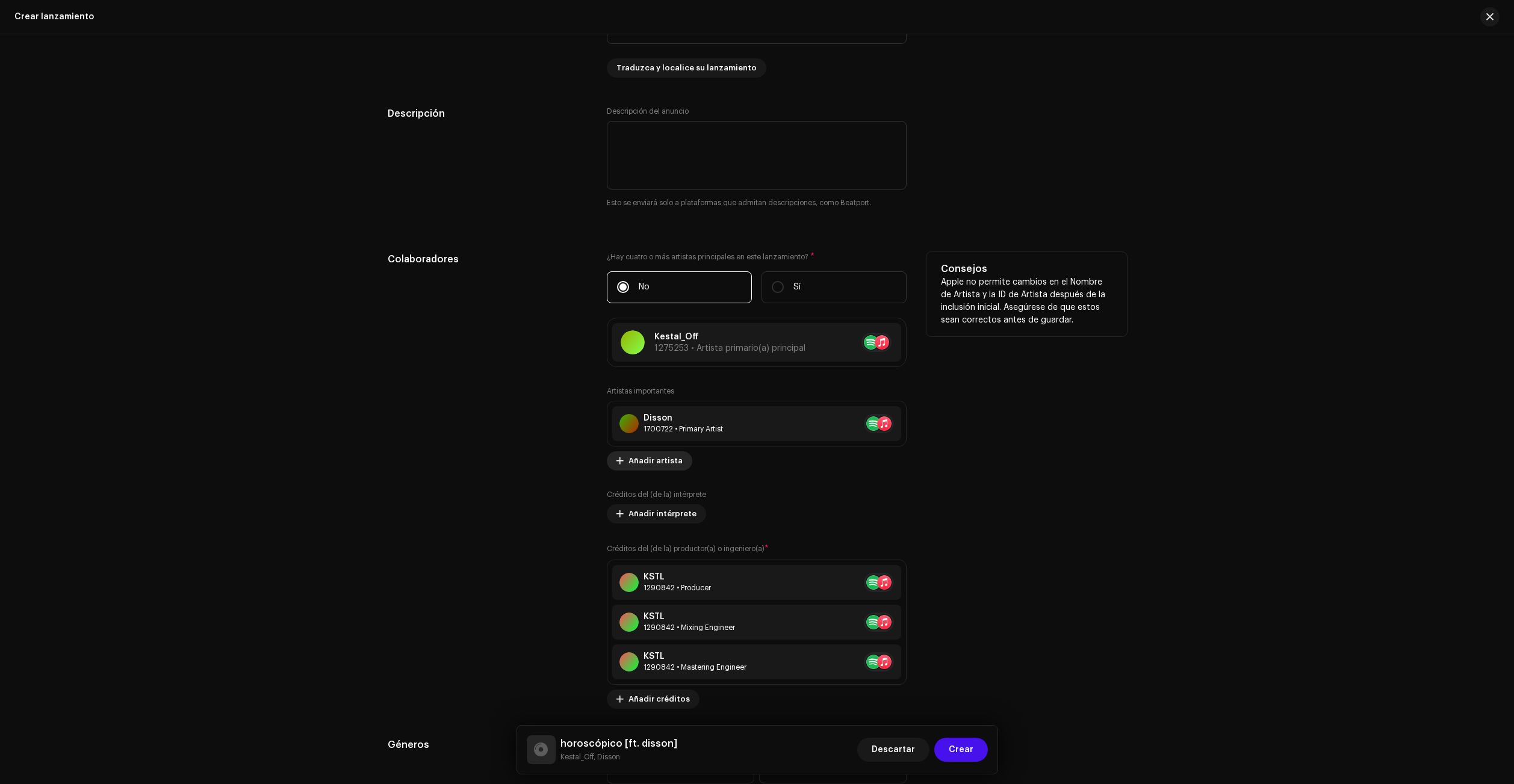
click at [654, 465] on span "Añadir artista" at bounding box center [655, 461] width 54 height 24
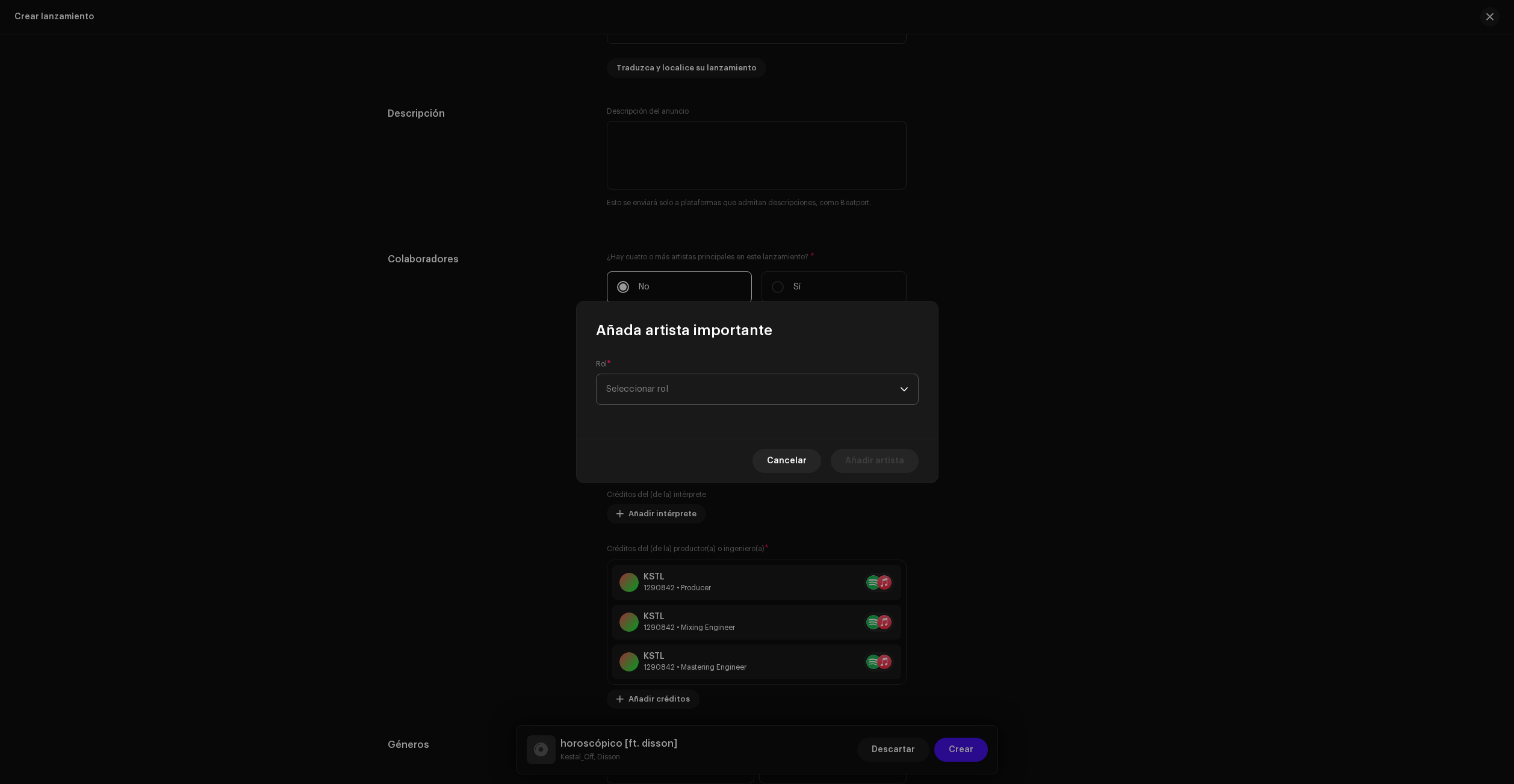
click at [664, 379] on span "Seleccionar rol" at bounding box center [752, 390] width 293 height 30
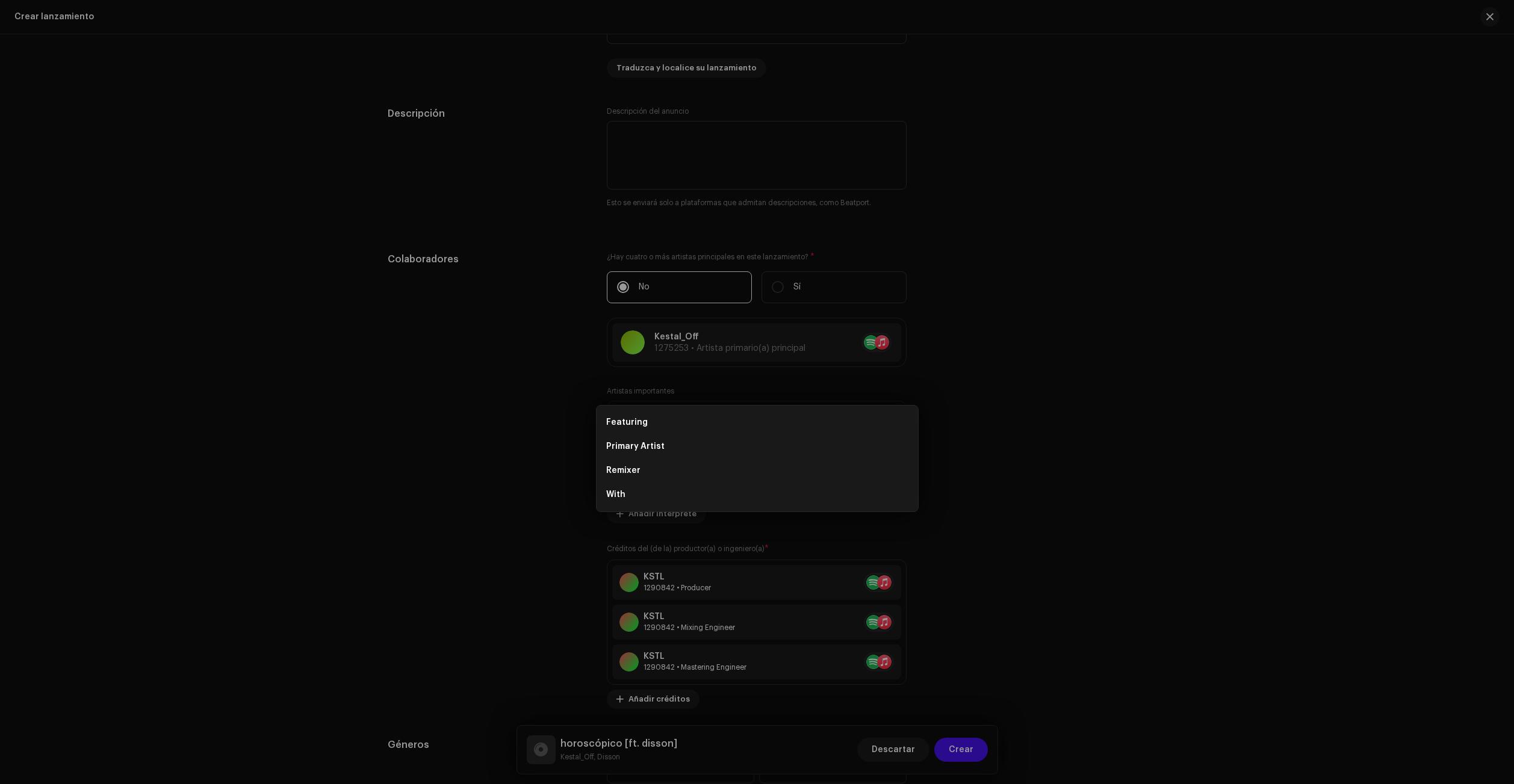
click at [464, 463] on div "Añada artista importante Rol * Seleccionar rol Cancelar Añadir artista" at bounding box center [757, 392] width 1514 height 784
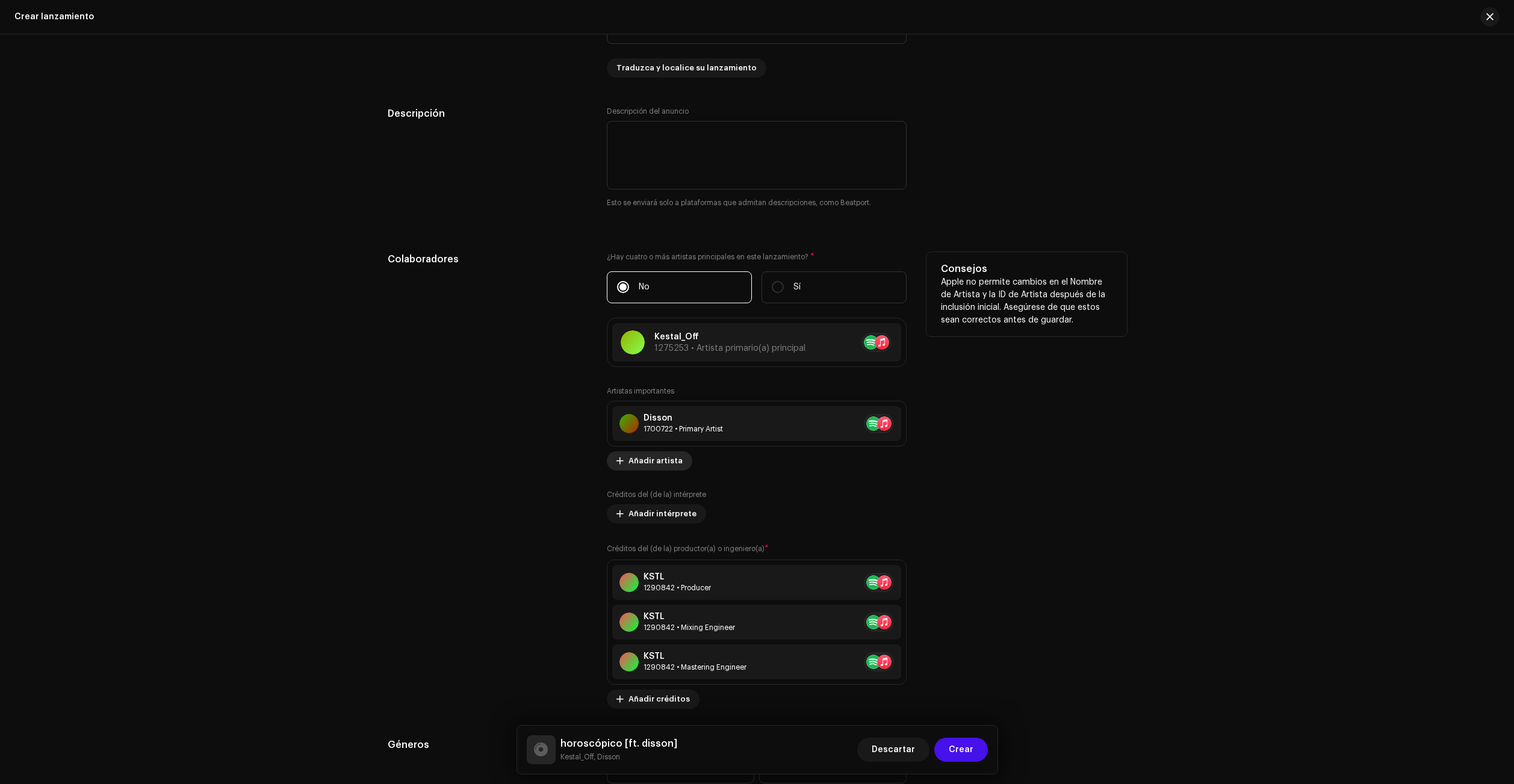
click at [653, 465] on span "Añadir artista" at bounding box center [655, 461] width 54 height 24
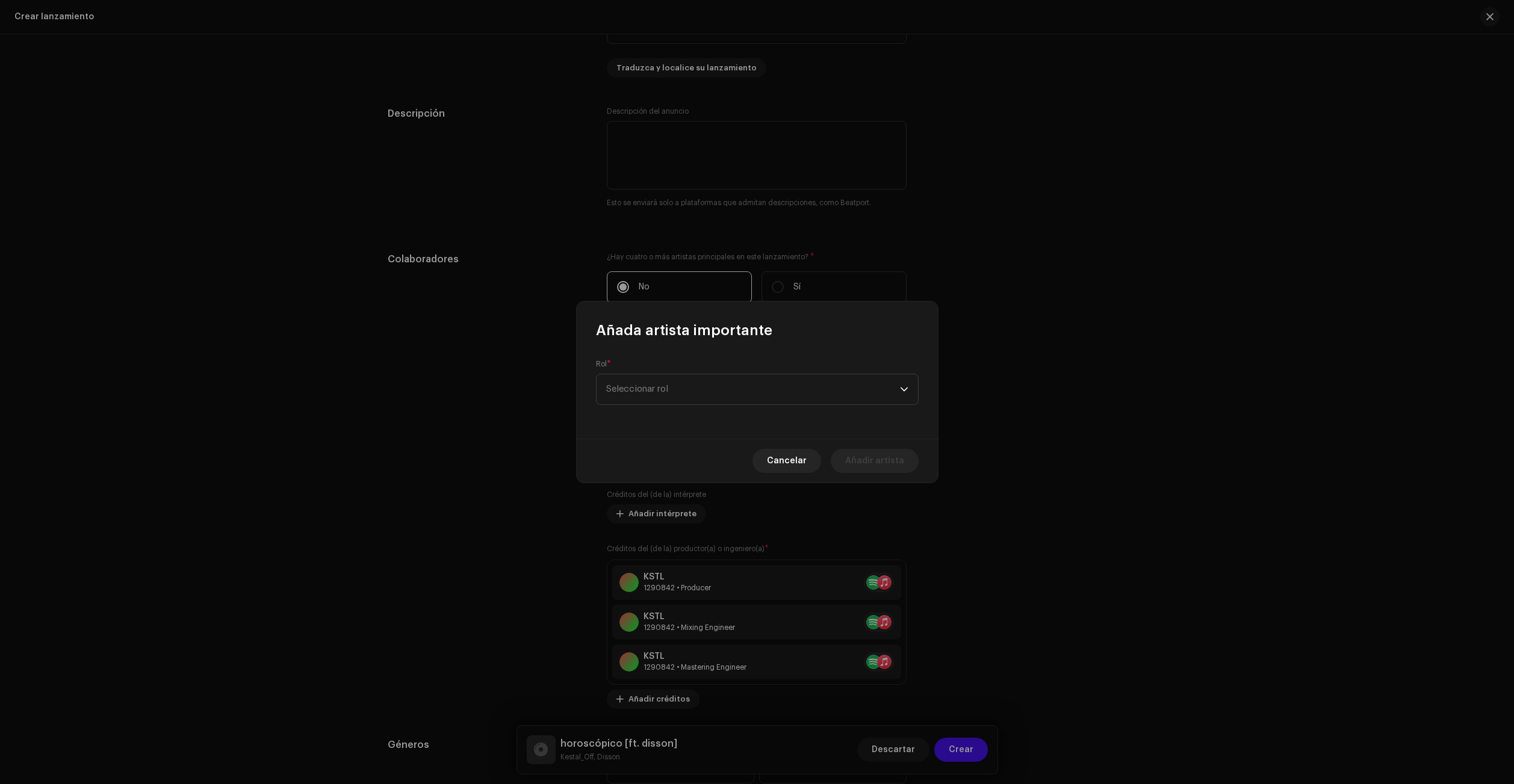
click at [751, 409] on div "Rol * Seleccionar rol" at bounding box center [757, 390] width 361 height 99
click at [745, 381] on span "Seleccionar rol" at bounding box center [752, 382] width 293 height 30
click at [752, 375] on span "Seleccionar rol" at bounding box center [752, 382] width 293 height 30
click at [794, 469] on span "Cancelar" at bounding box center [786, 468] width 40 height 24
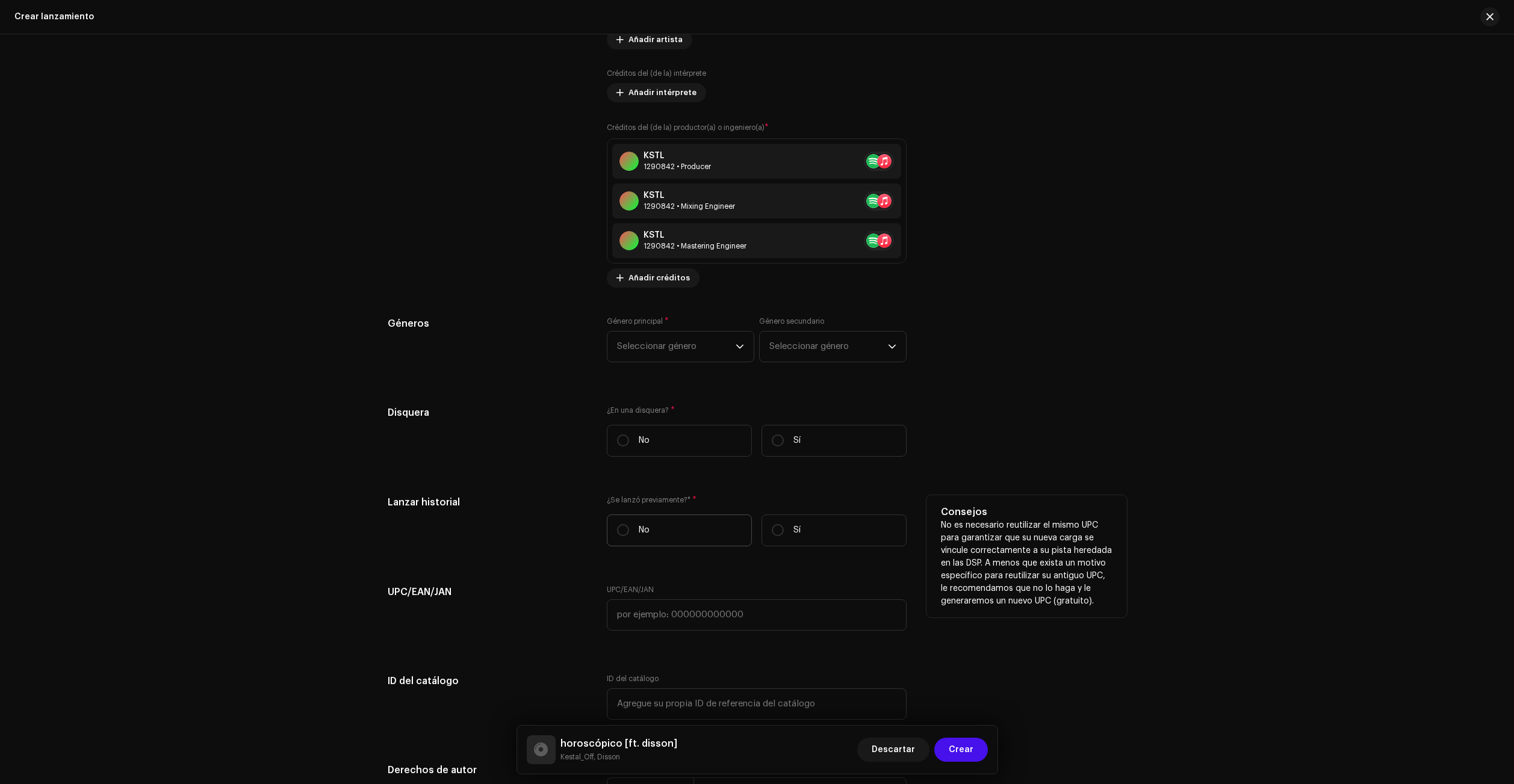
scroll to position [1888, 0]
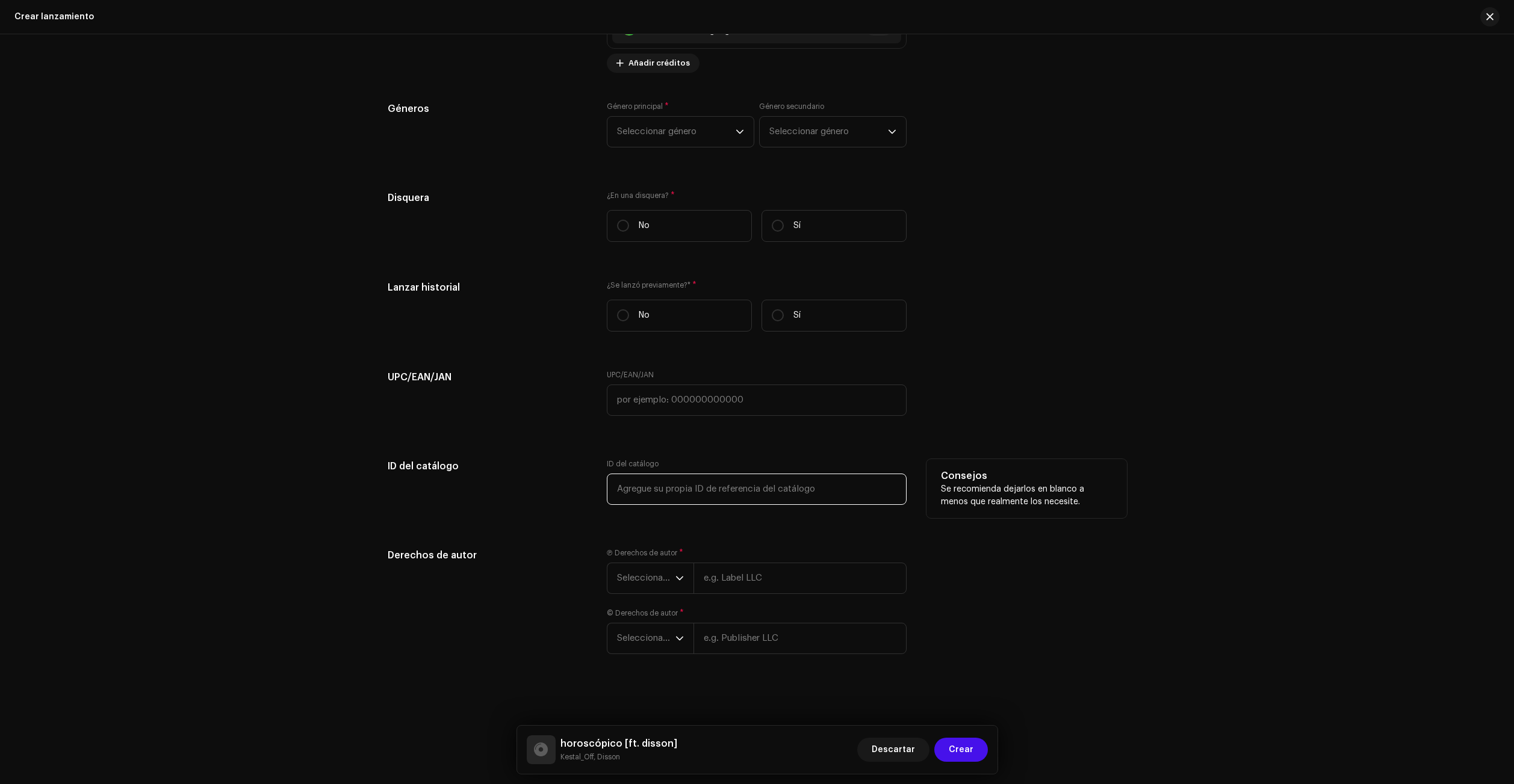
click at [668, 477] on input "text" at bounding box center [756, 489] width 300 height 31
click at [652, 394] on input "text" at bounding box center [756, 400] width 300 height 31
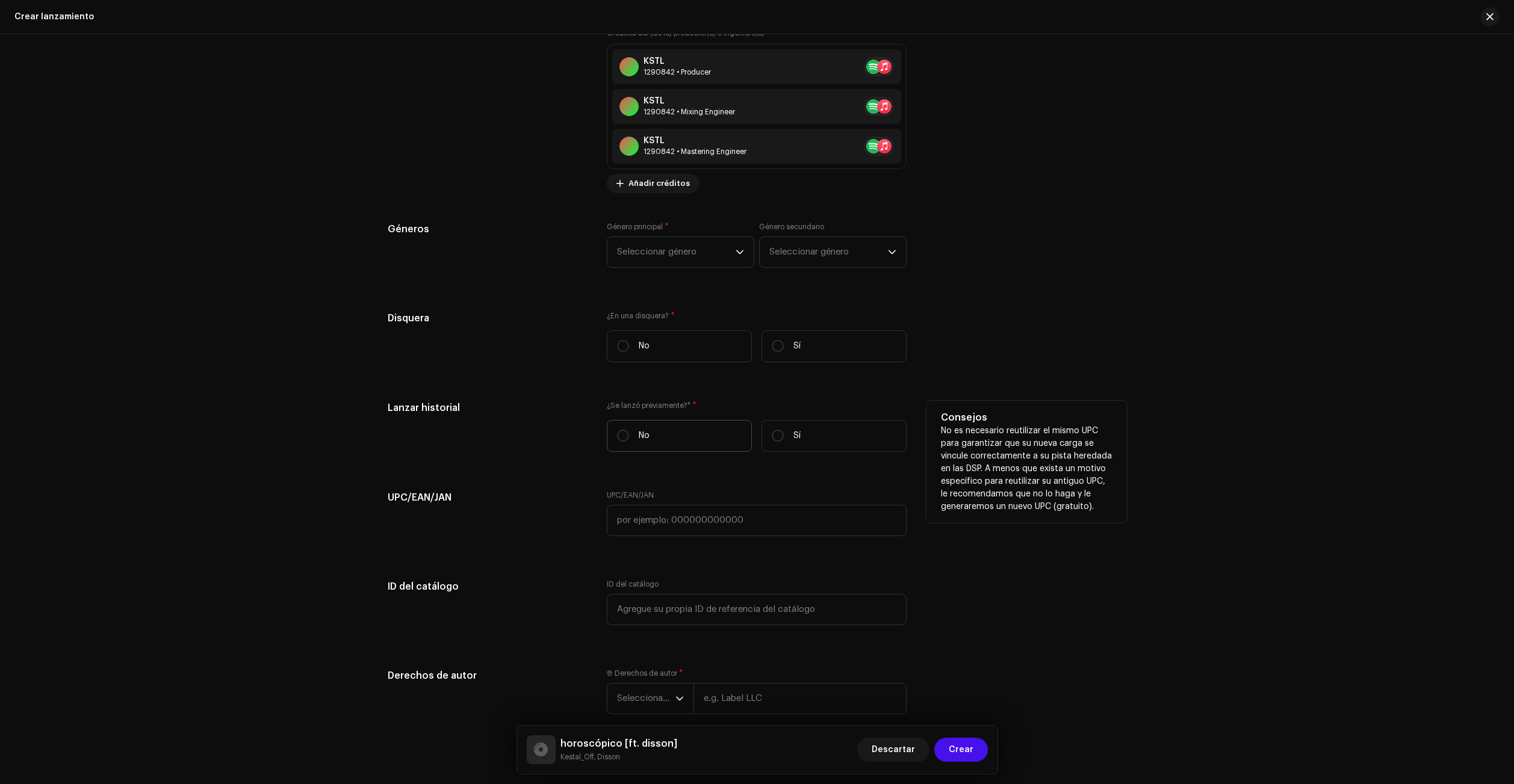
click at [656, 434] on label "No" at bounding box center [679, 436] width 145 height 32
click at [629, 434] on input "No" at bounding box center [623, 435] width 12 height 12
radio input "true"
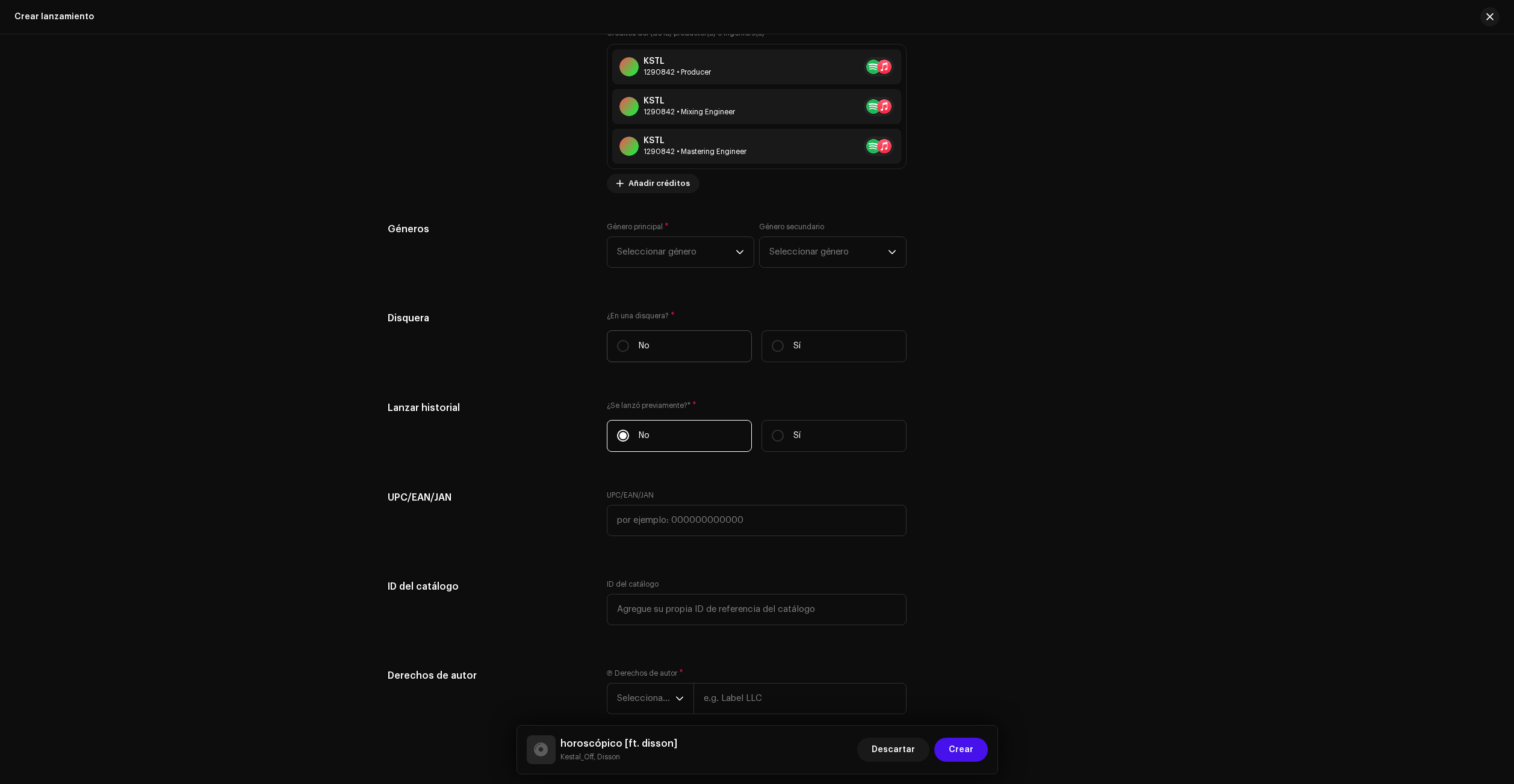
click at [671, 345] on label "No" at bounding box center [679, 347] width 145 height 32
click at [629, 345] on input "No" at bounding box center [623, 346] width 12 height 12
radio input "true"
click at [829, 351] on label "Sí" at bounding box center [834, 347] width 145 height 32
click at [784, 351] on input "Sí" at bounding box center [777, 346] width 12 height 12
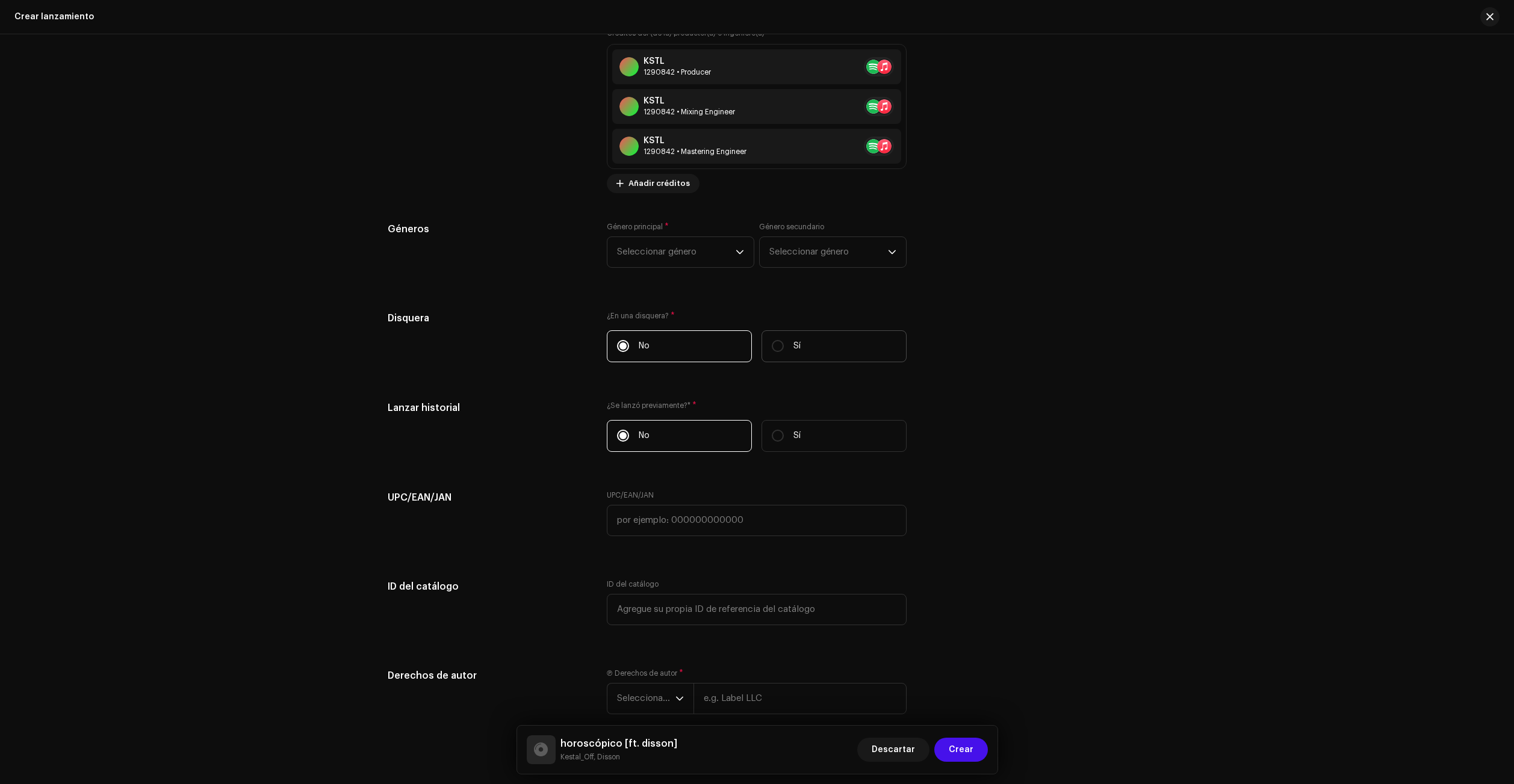
radio input "true"
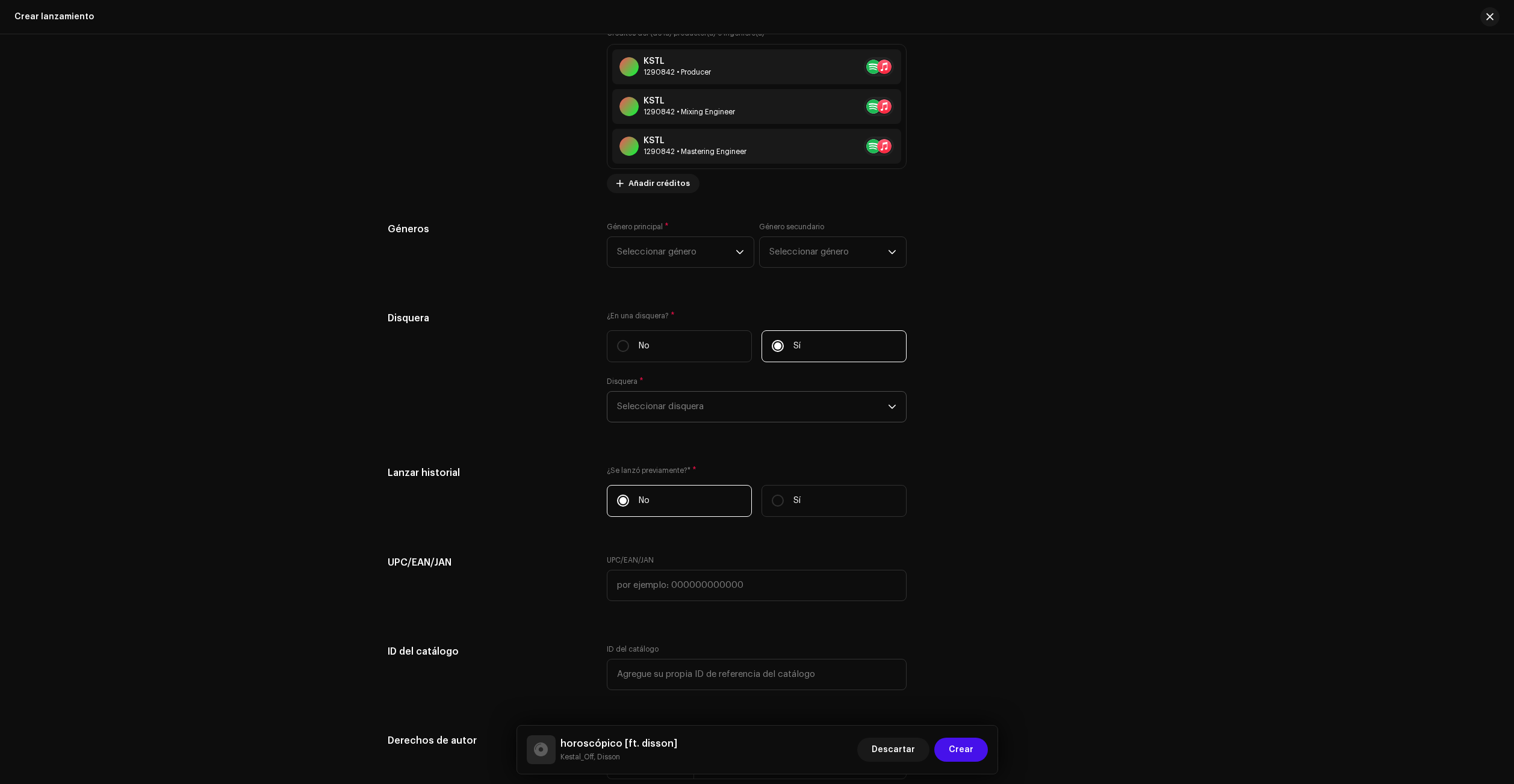
click at [781, 405] on span "Seleccionar disquera" at bounding box center [752, 407] width 271 height 30
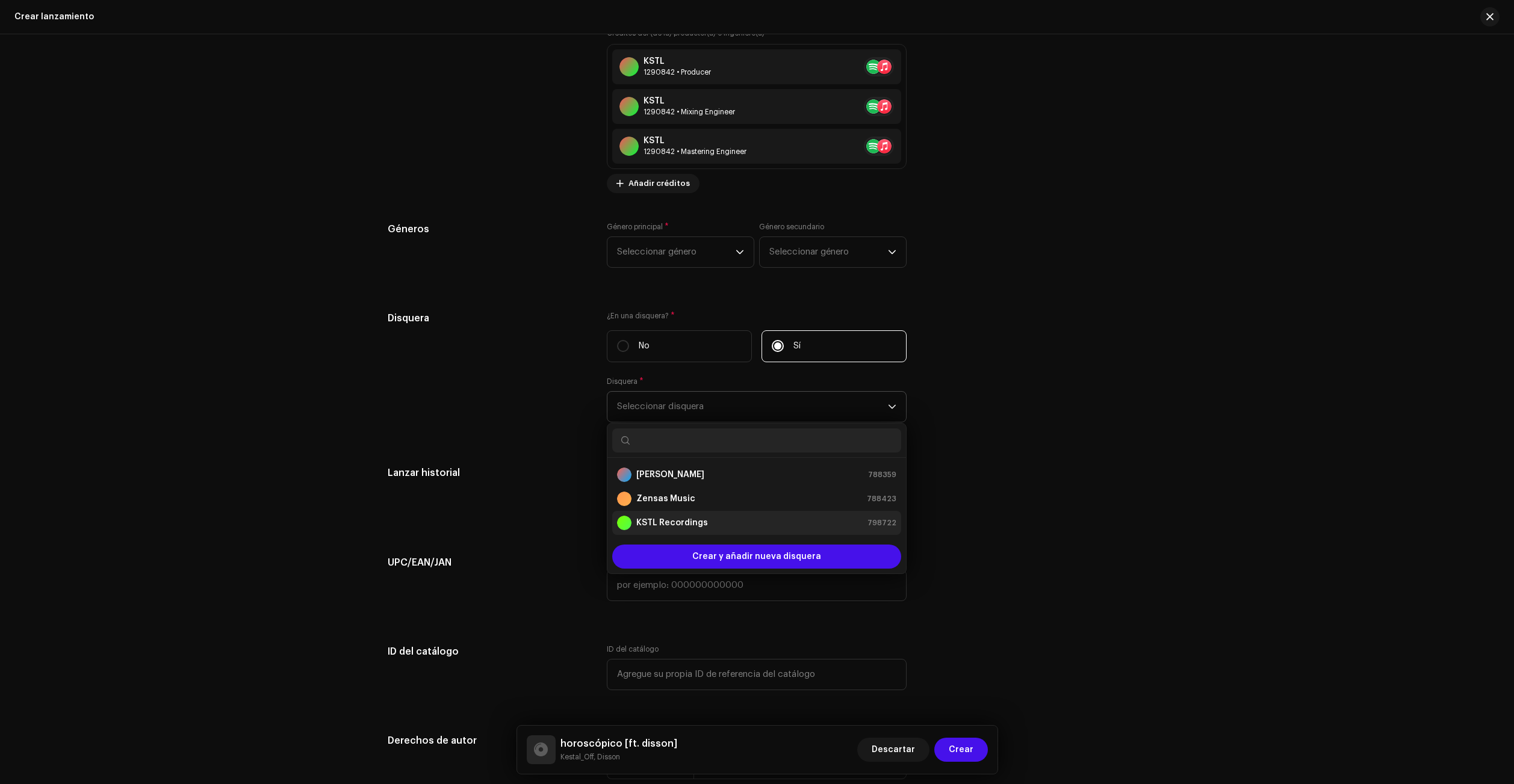
click at [748, 522] on div "KSTL Recordings 798722" at bounding box center [756, 523] width 279 height 14
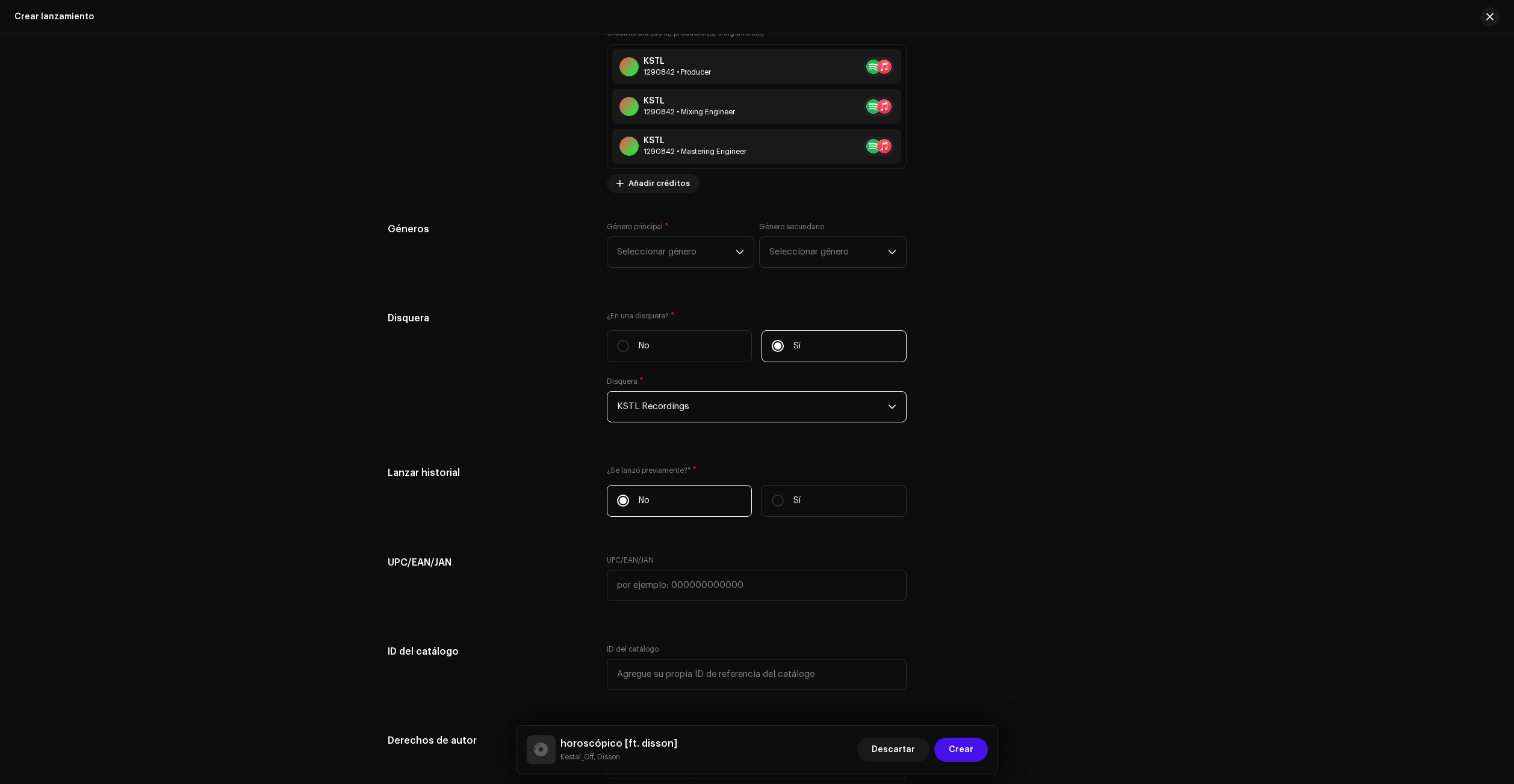
scroll to position [1648, 0]
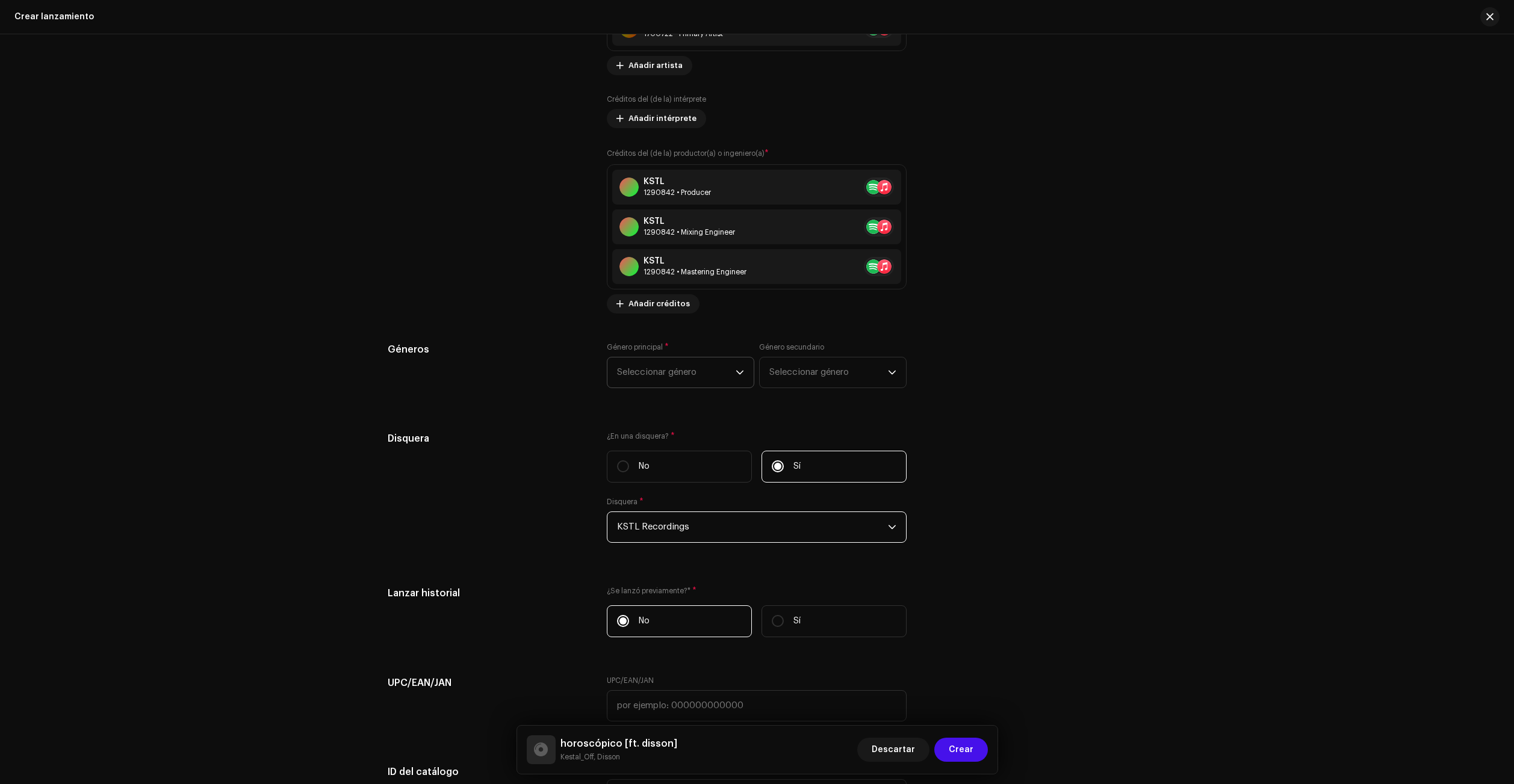
click at [687, 368] on span "Seleccionar género" at bounding box center [676, 373] width 118 height 30
click at [684, 408] on input "text" at bounding box center [681, 406] width 137 height 24
type input "s"
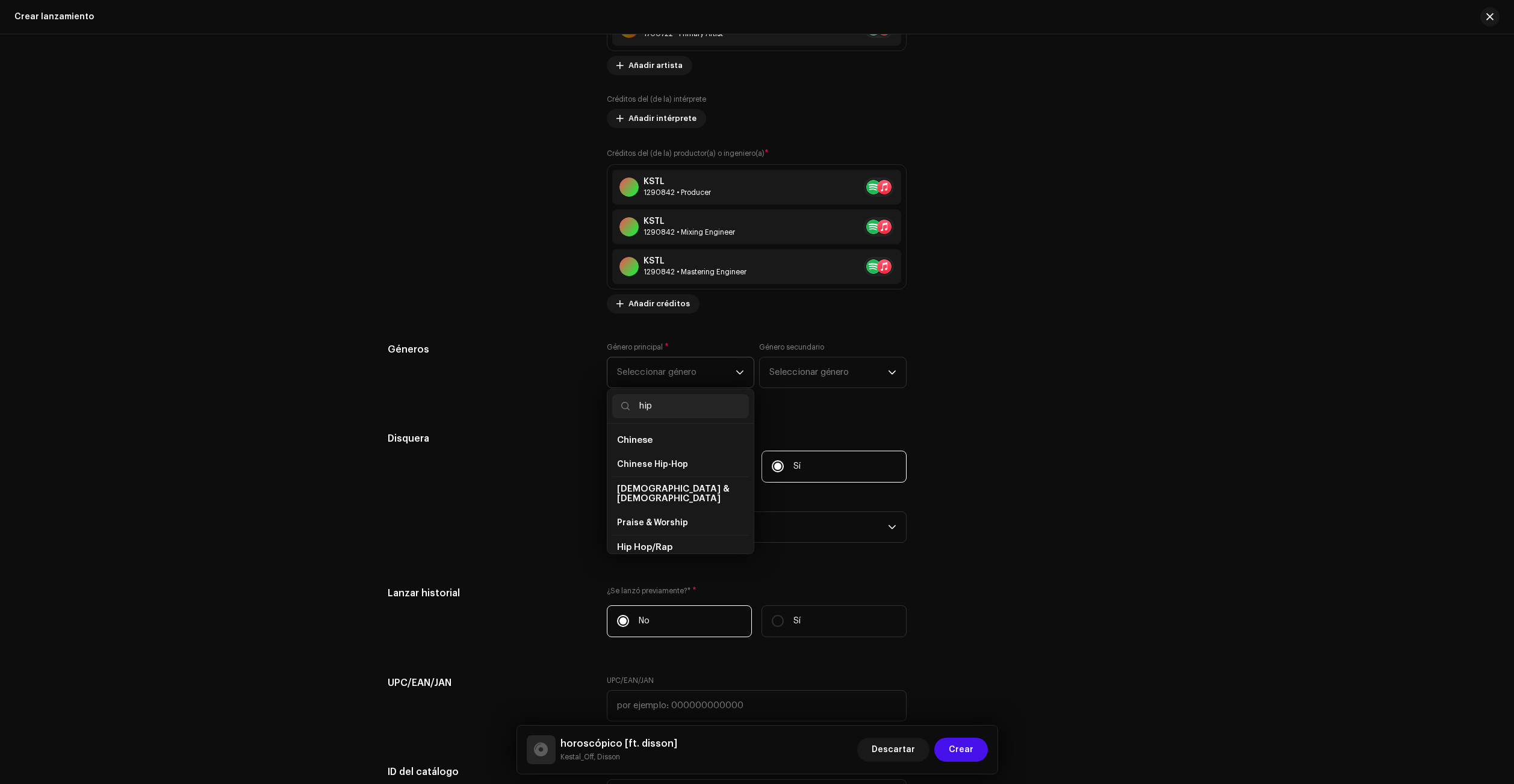
scroll to position [60, 0]
type input "hip"
click at [673, 506] on li "Hip Hop/Rap" at bounding box center [681, 511] width 137 height 24
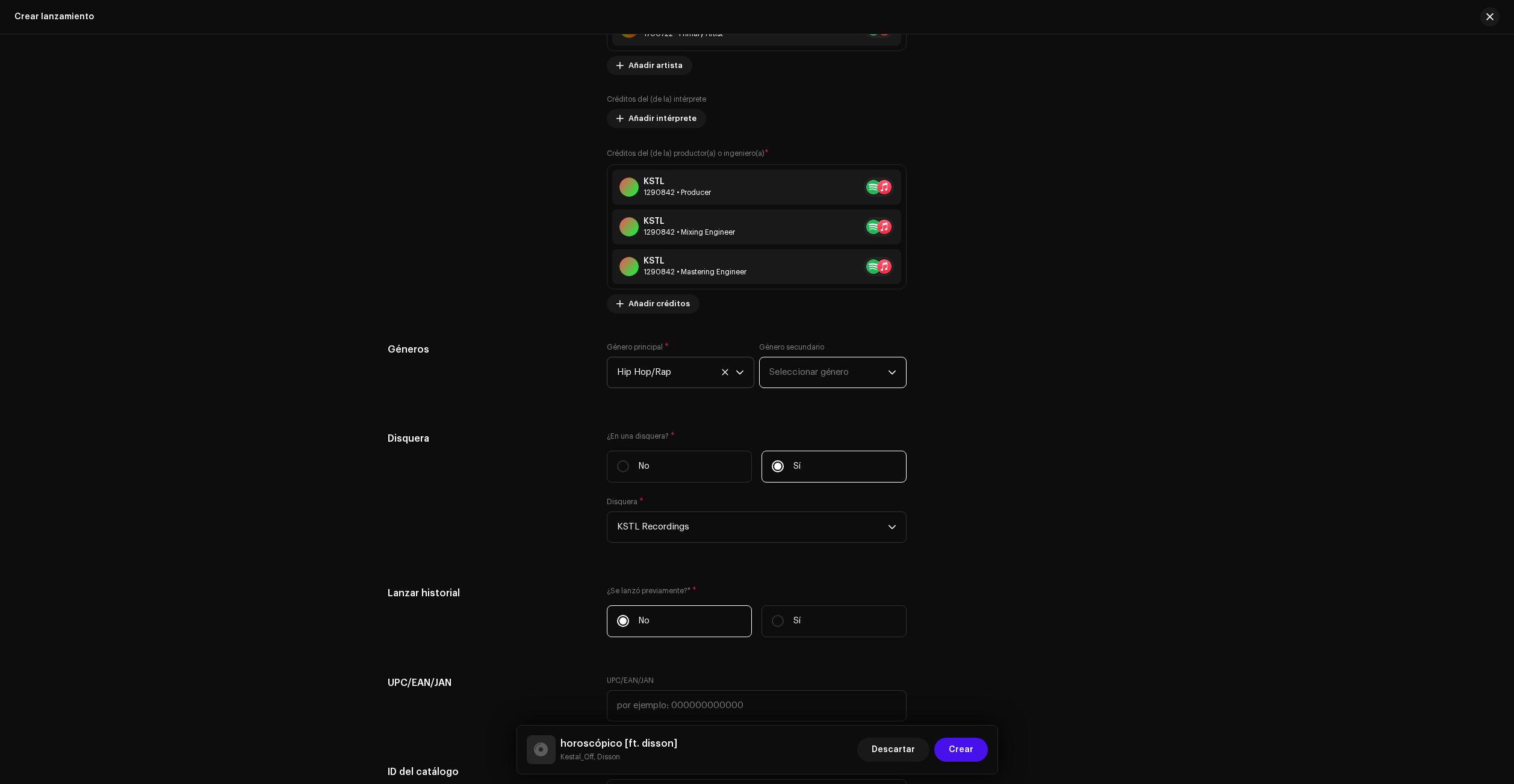
click at [810, 373] on span "Seleccionar género" at bounding box center [828, 373] width 118 height 30
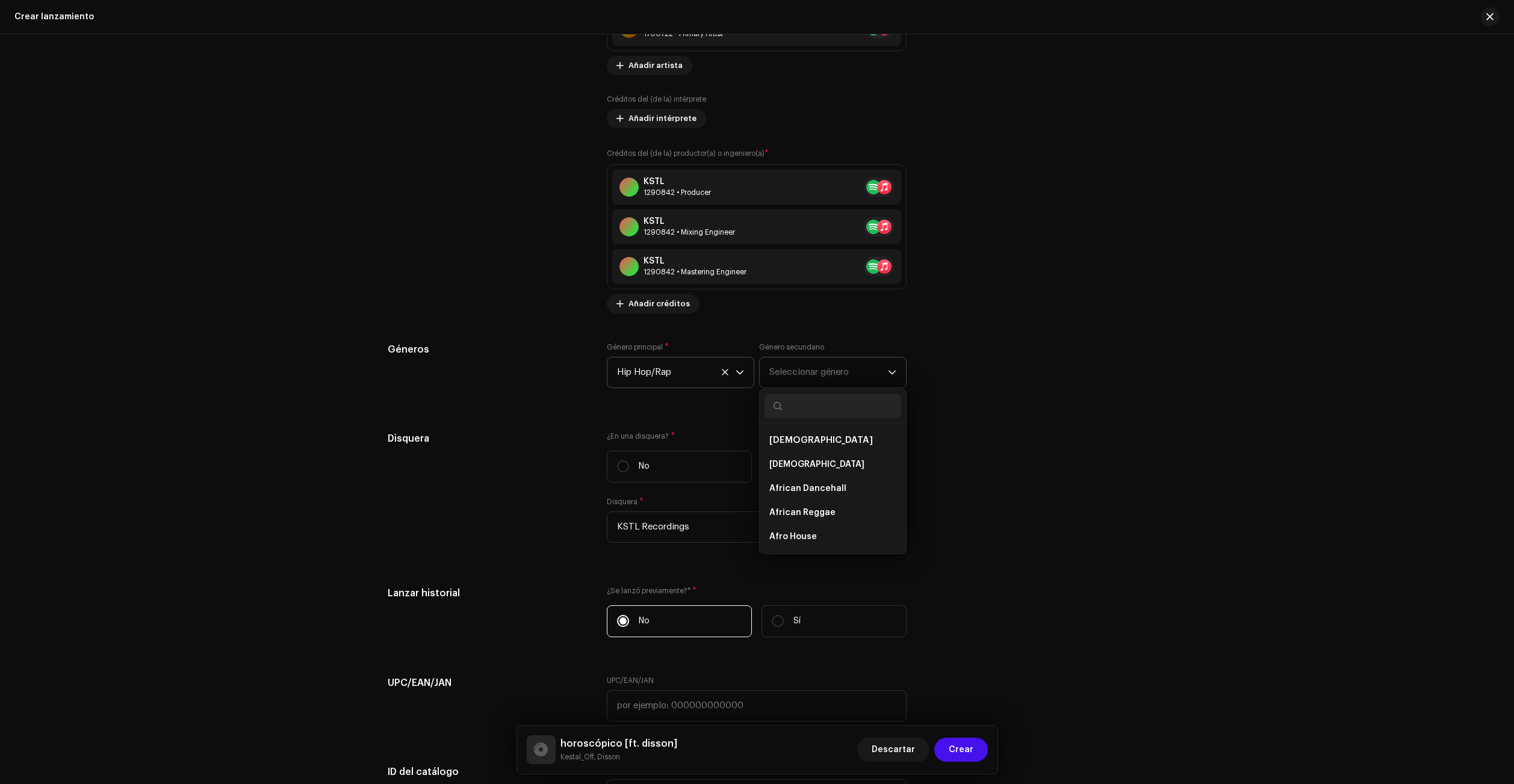
click at [820, 406] on input "text" at bounding box center [833, 406] width 137 height 24
type input "ambien"
click at [809, 453] on li "Ambient" at bounding box center [833, 464] width 137 height 24
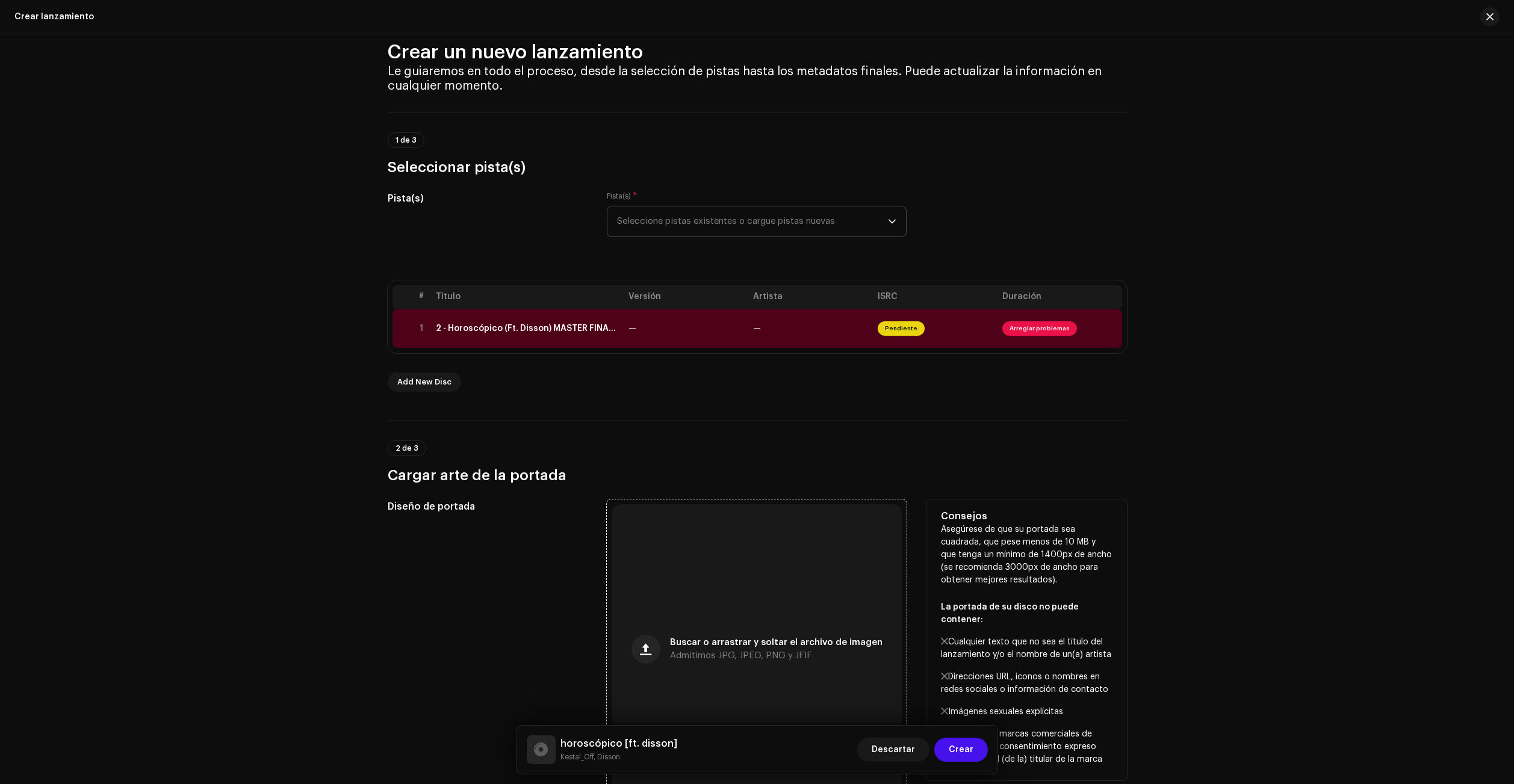
scroll to position [0, 0]
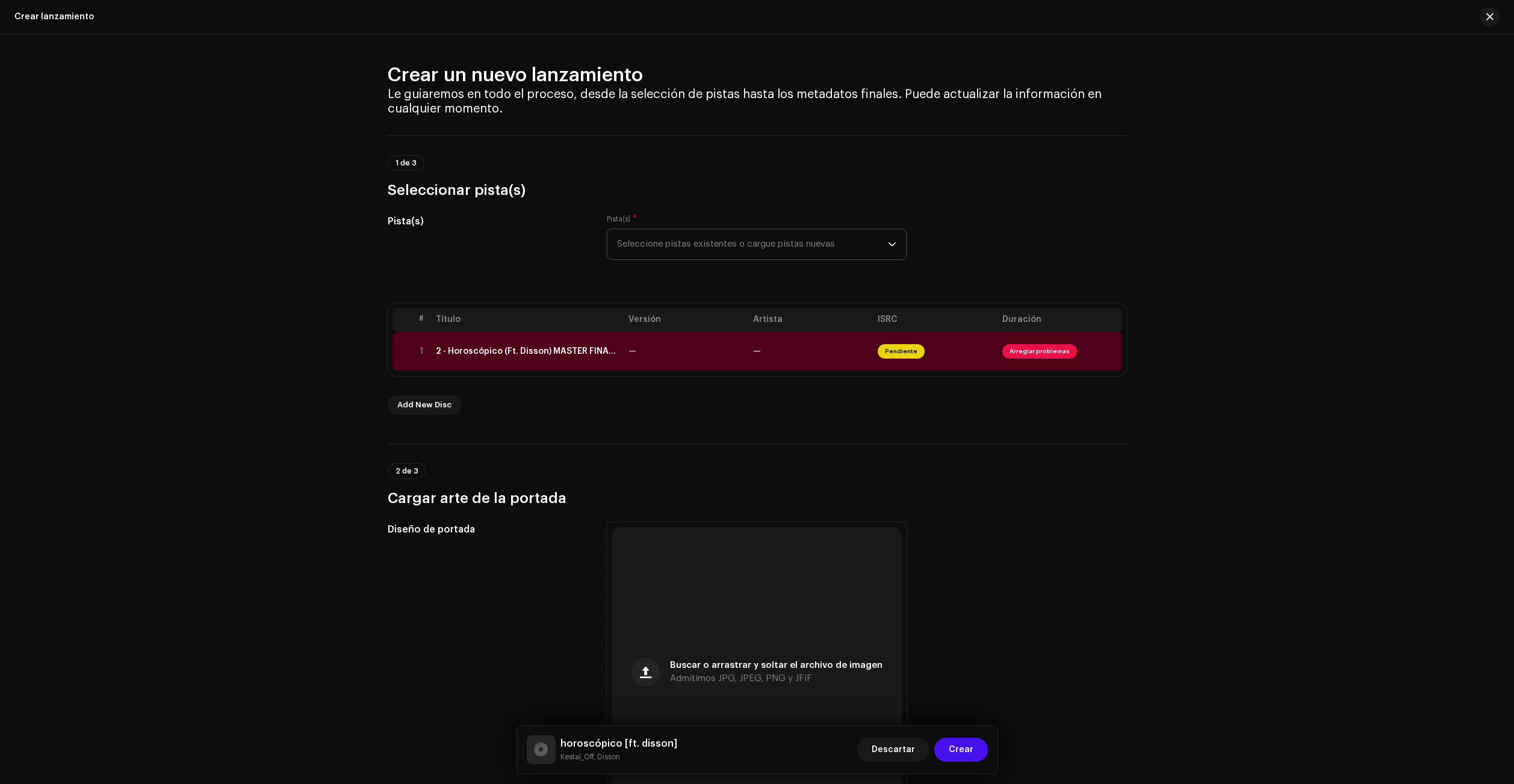
click at [720, 257] on span "Seleccione pistas existentes o cargue pistas nuevas" at bounding box center [752, 244] width 271 height 30
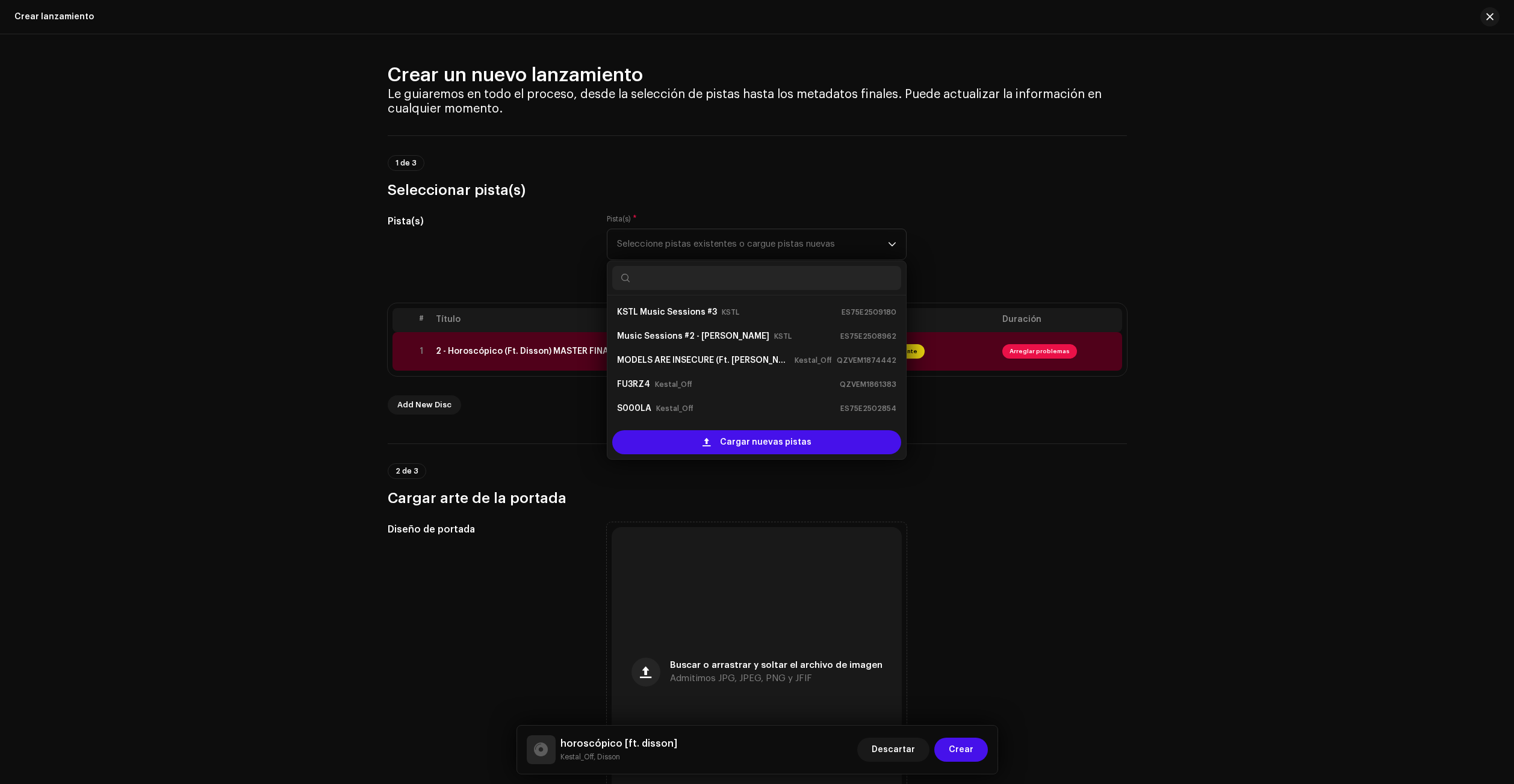
click at [729, 183] on h3 "Seleccionar pista(s)" at bounding box center [757, 190] width 740 height 19
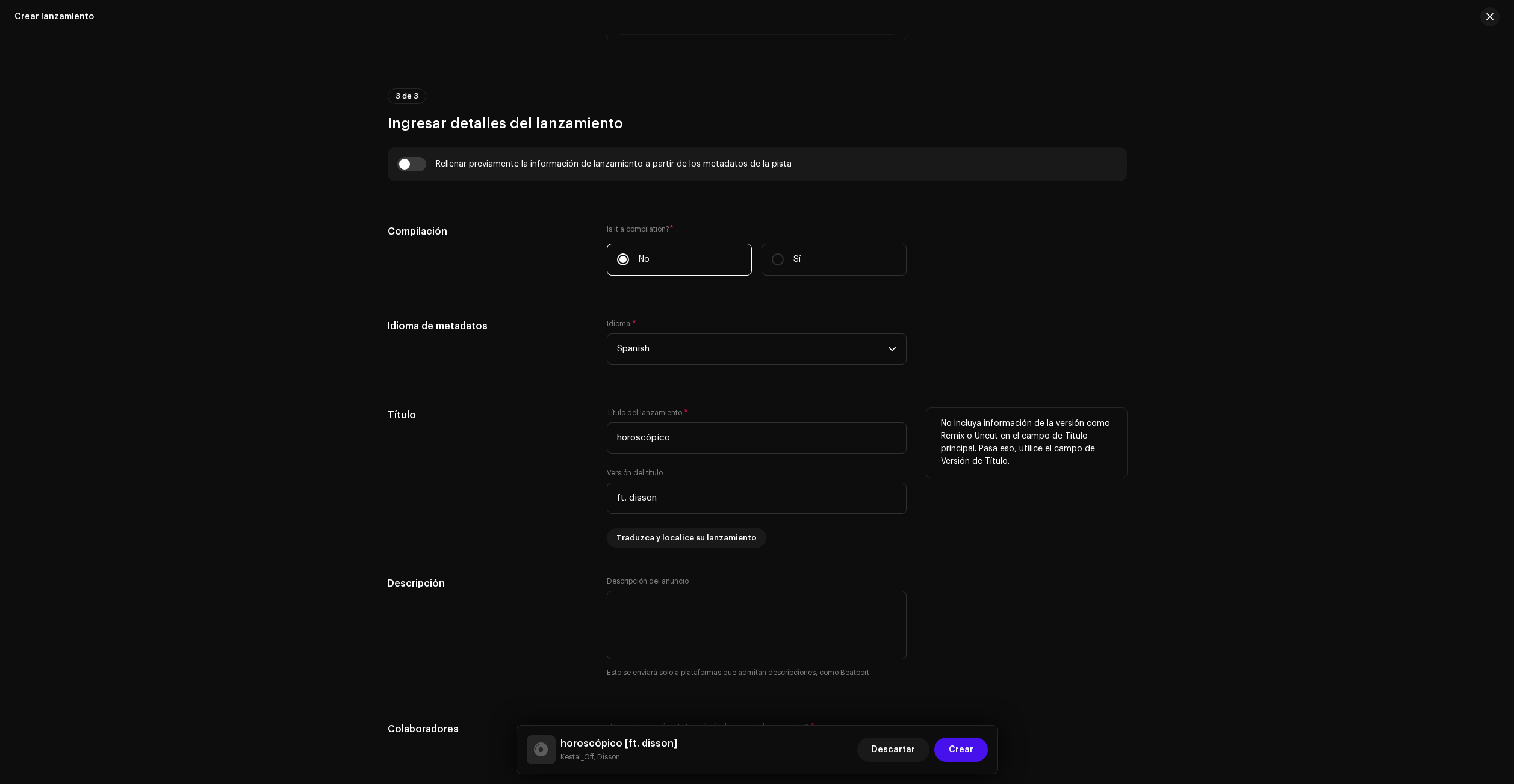
scroll to position [902, 0]
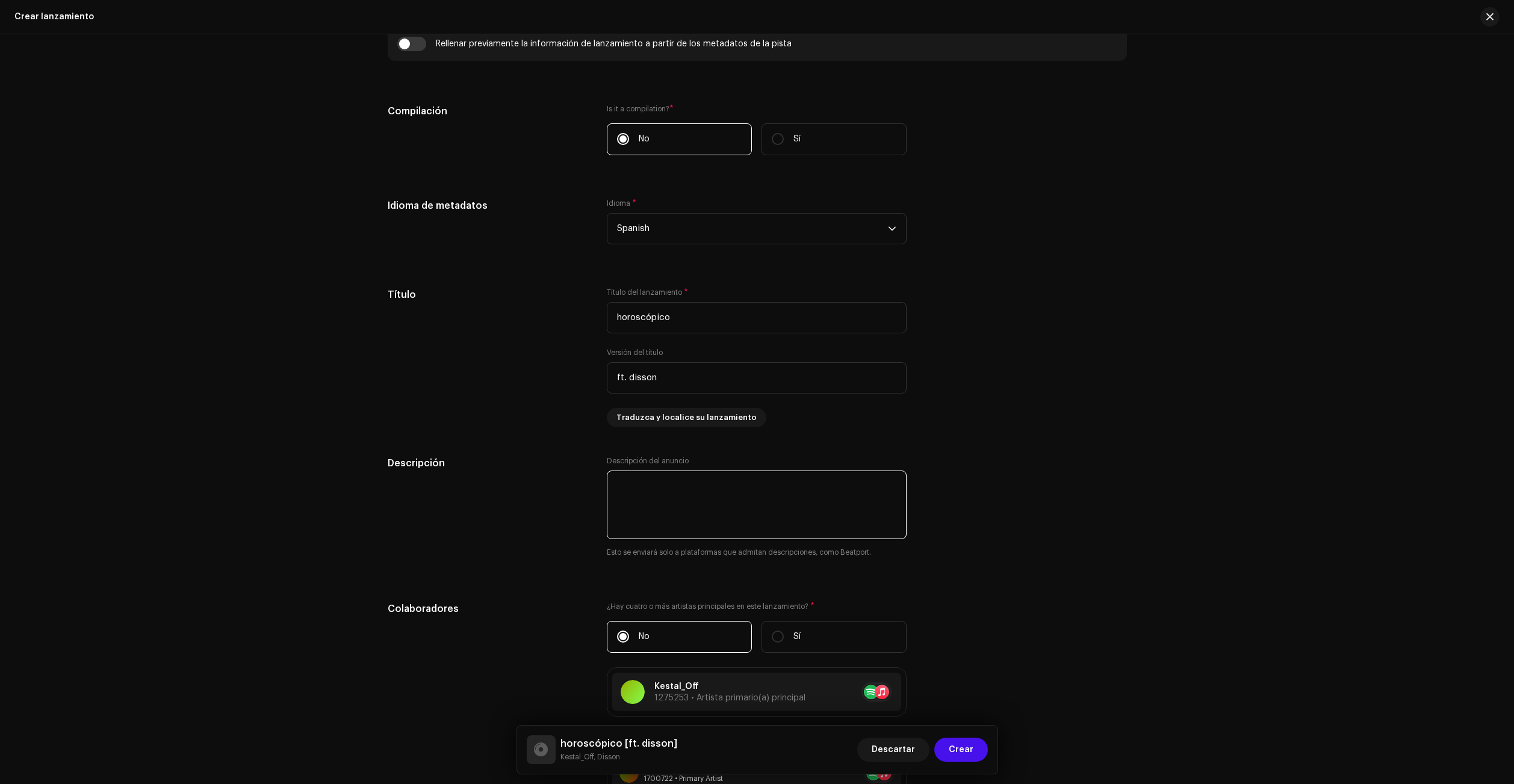
click at [682, 507] on textarea at bounding box center [756, 505] width 300 height 68
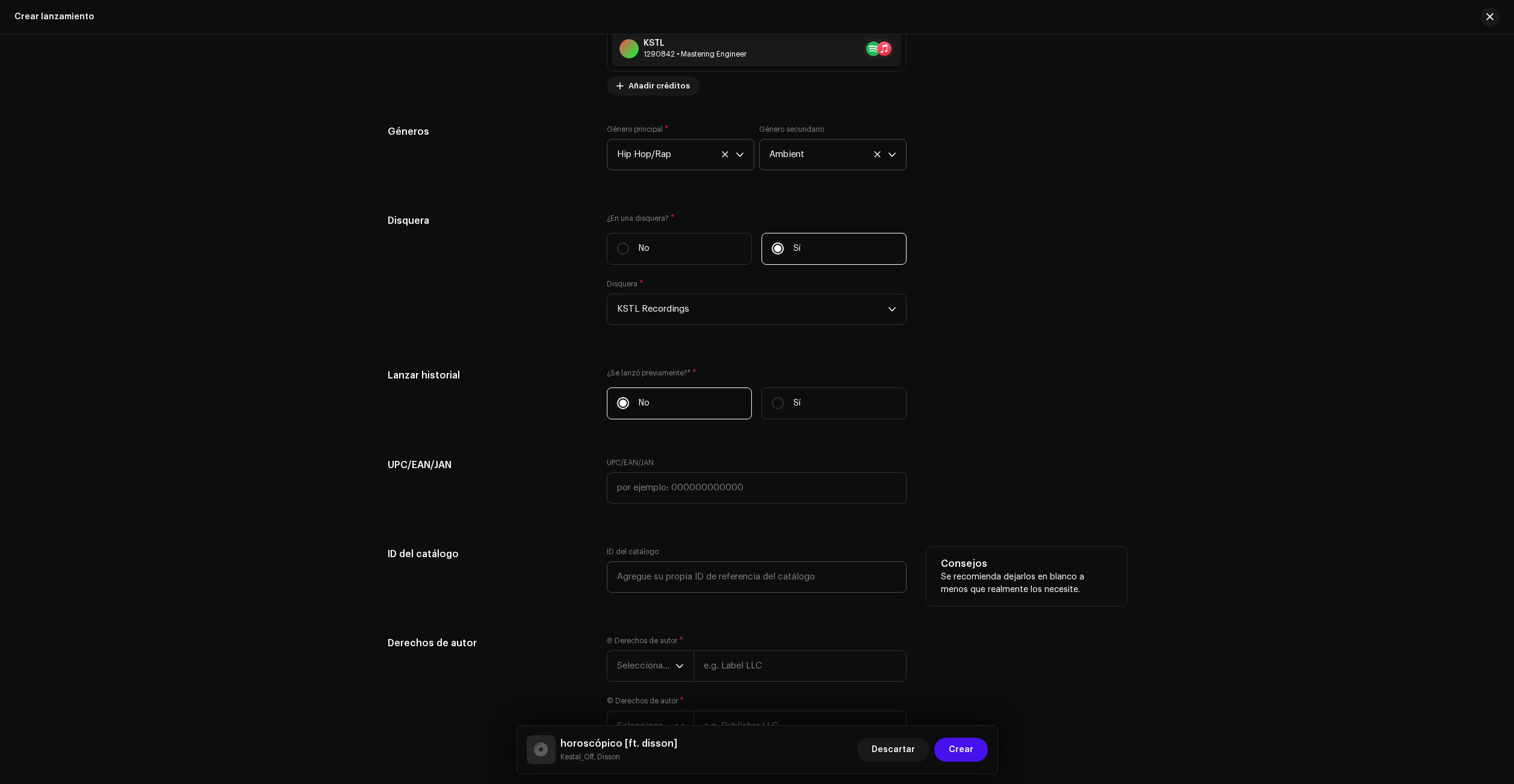
scroll to position [1954, 0]
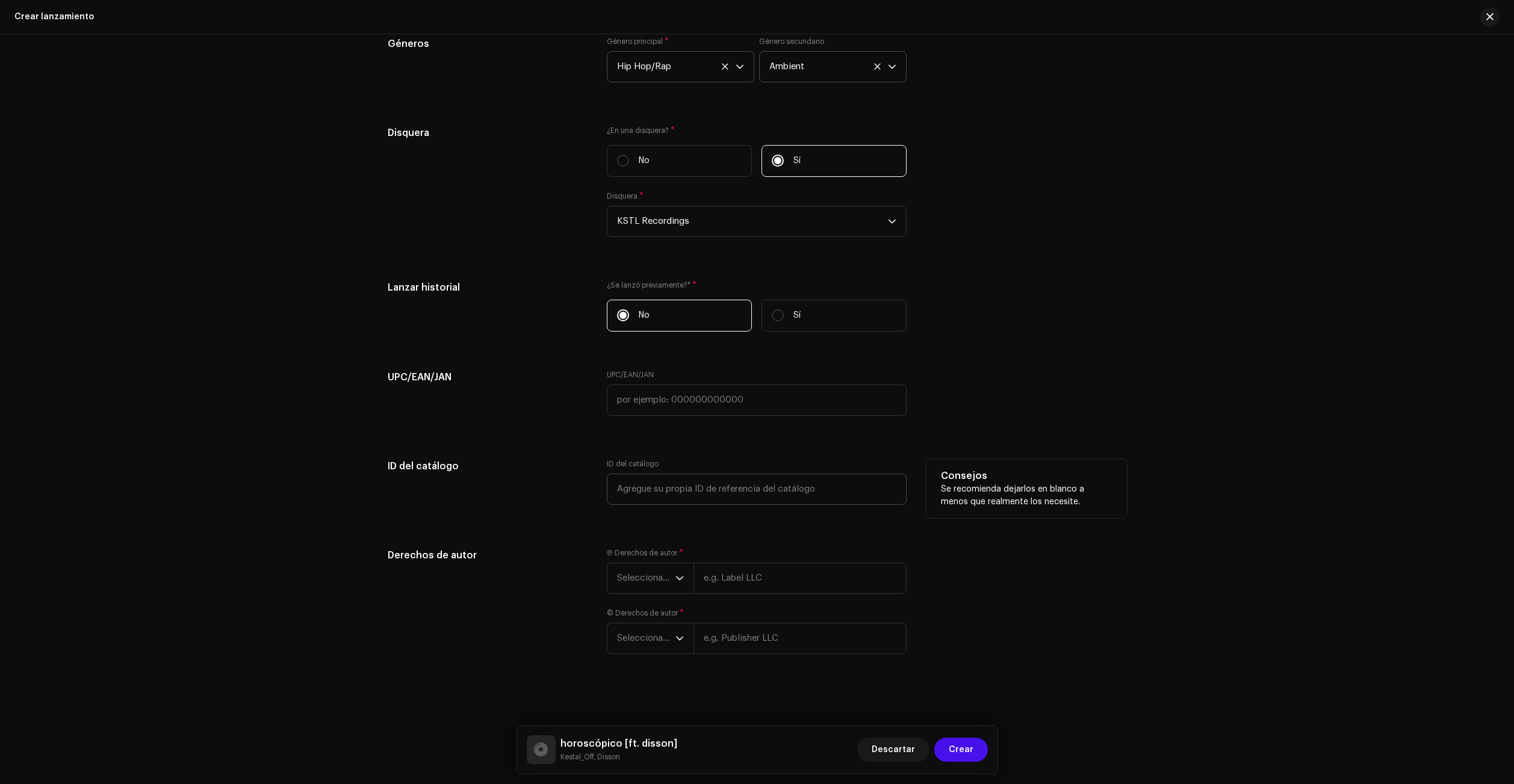
type textarea ""horoscópico" es una canción que habla de cómo dos personas, aunque sean polos …"
click at [715, 483] on input "text" at bounding box center [756, 489] width 300 height 31
click at [749, 588] on input "text" at bounding box center [800, 578] width 213 height 31
click at [627, 584] on span "Seleccionar año" at bounding box center [646, 579] width 58 height 30
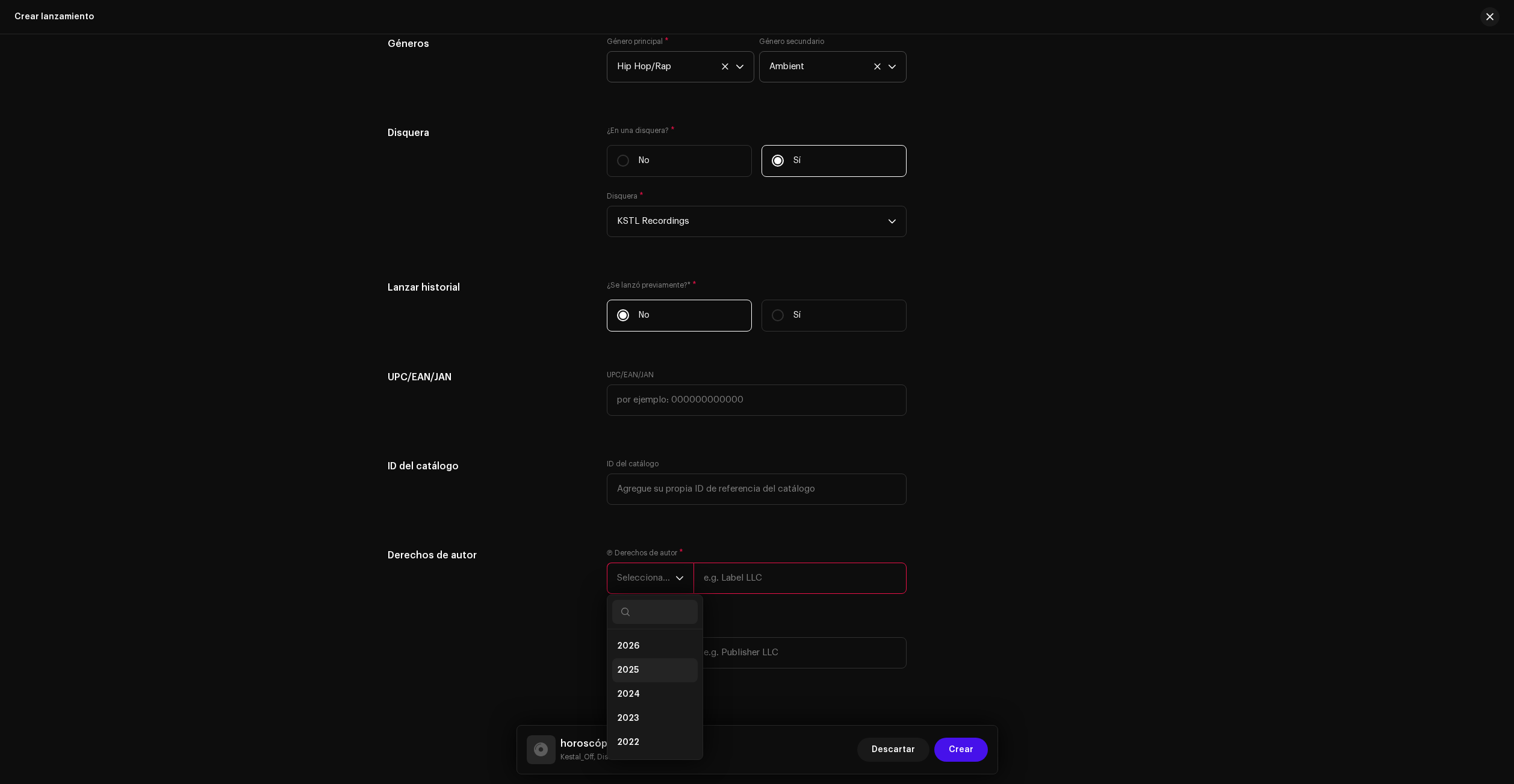
click at [645, 667] on li "2025" at bounding box center [654, 670] width 85 height 24
click at [644, 673] on span "Seleccionar año" at bounding box center [646, 663] width 58 height 30
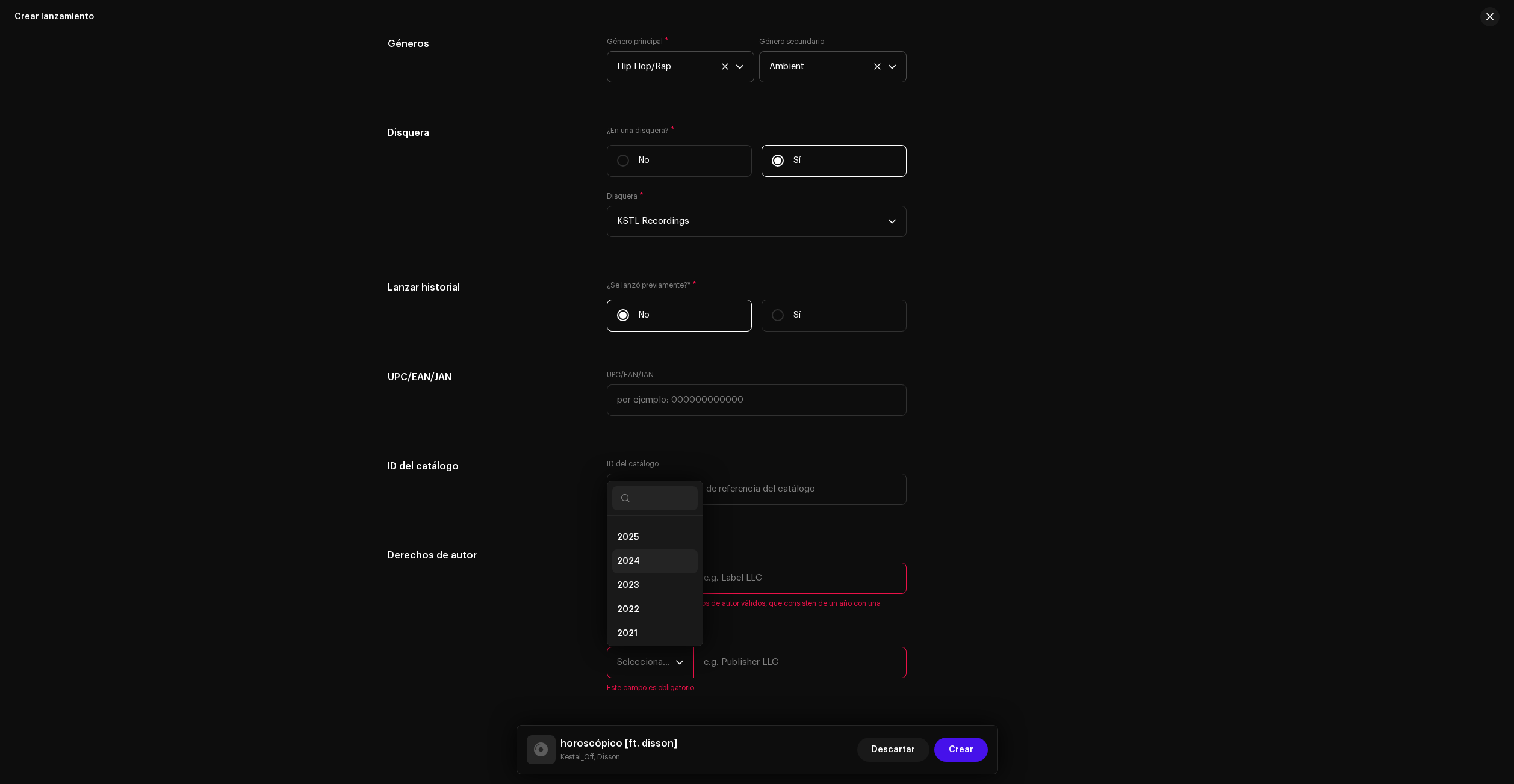
scroll to position [0, 0]
click at [640, 553] on li "2025" at bounding box center [654, 557] width 85 height 24
click at [736, 579] on input "text" at bounding box center [800, 578] width 213 height 31
type input "KSTL Recordings, under exclusive license to Zensas Music Spain"
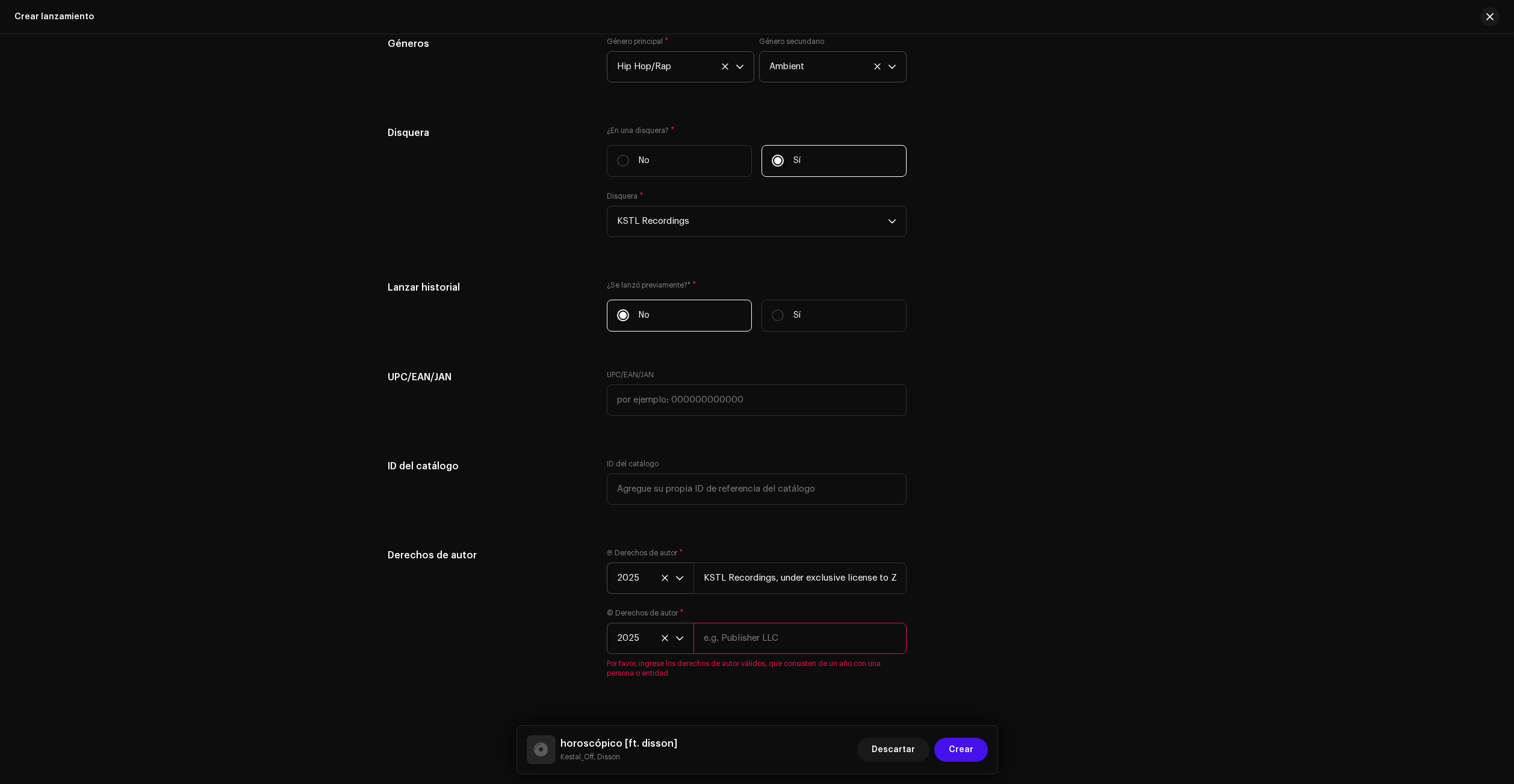
click at [786, 644] on input "text" at bounding box center [800, 638] width 213 height 31
type input "KSTL Recordings, under exclusive license to Zensas Music Spain"
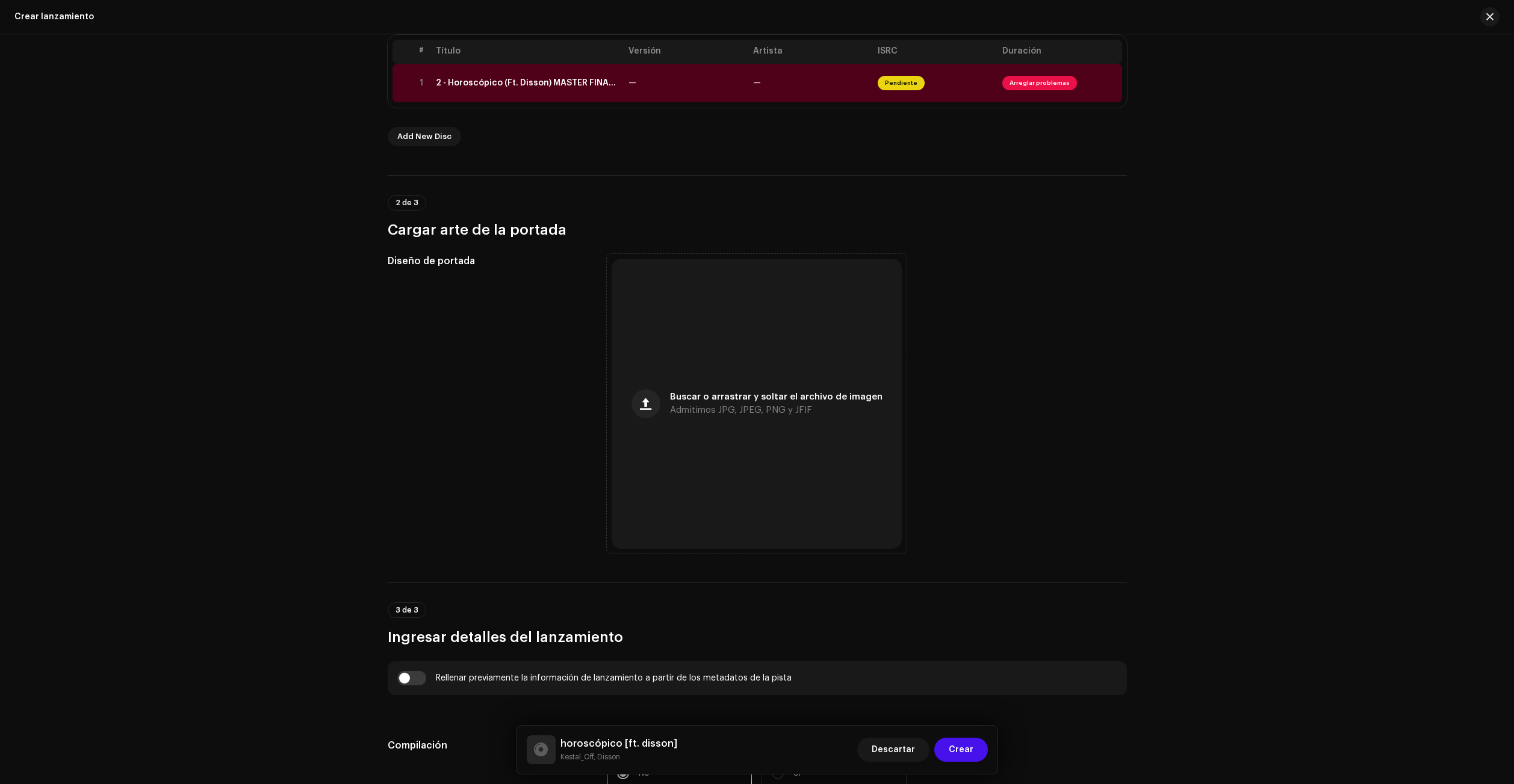
scroll to position [208, 0]
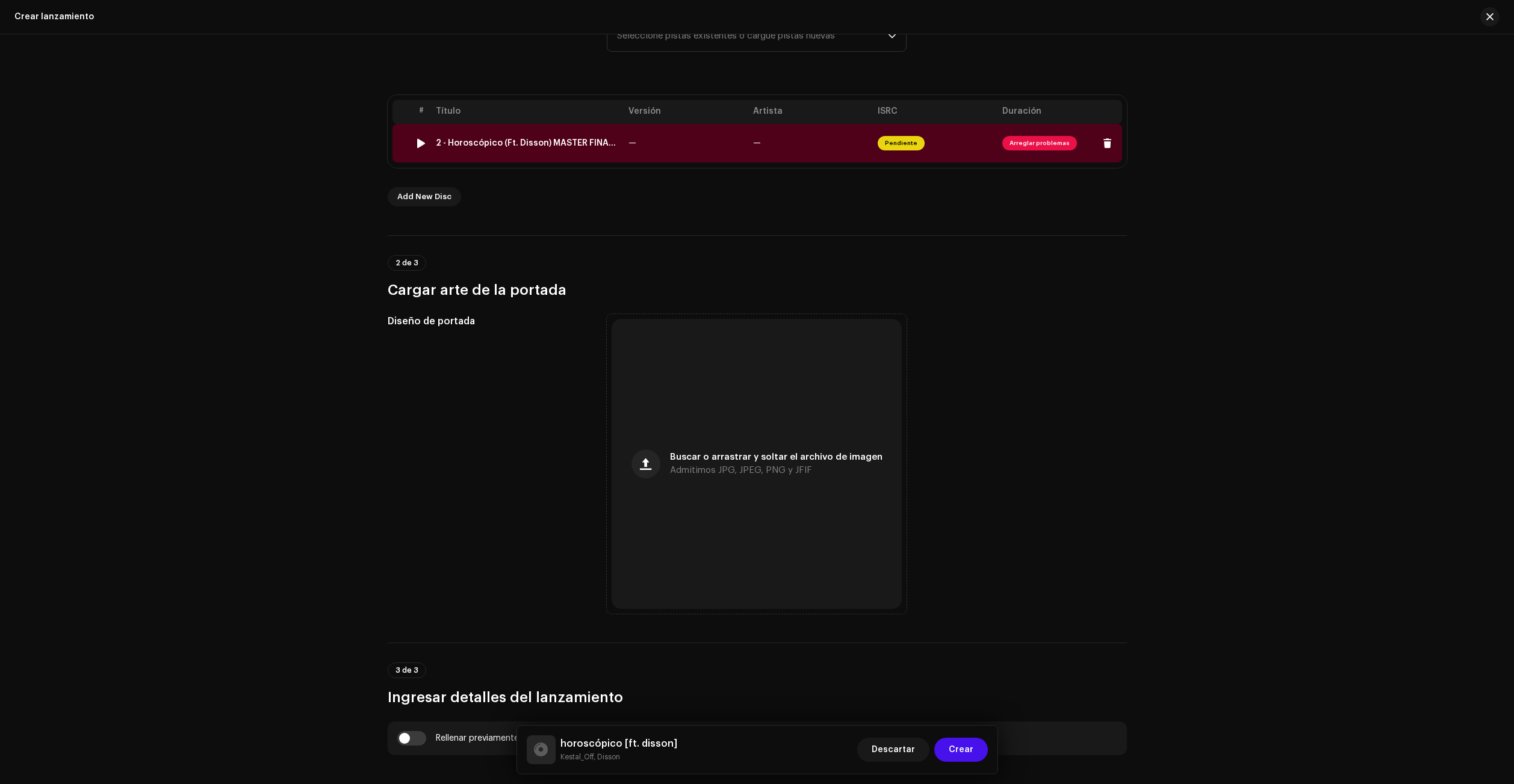
click at [700, 130] on td "—" at bounding box center [685, 143] width 125 height 38
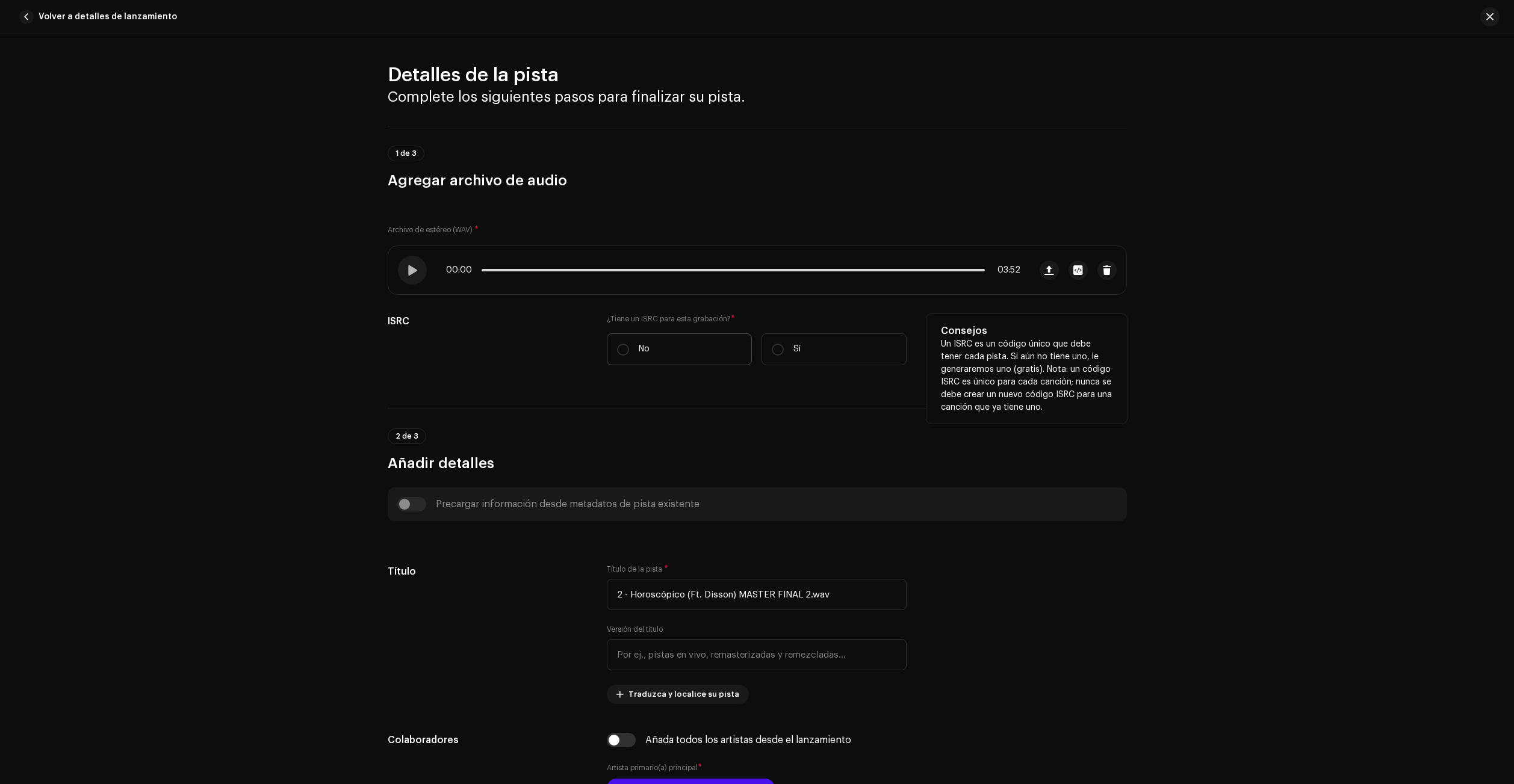
click at [713, 349] on label "No" at bounding box center [679, 349] width 145 height 32
click at [629, 349] on input "No" at bounding box center [623, 349] width 12 height 12
radio input "true"
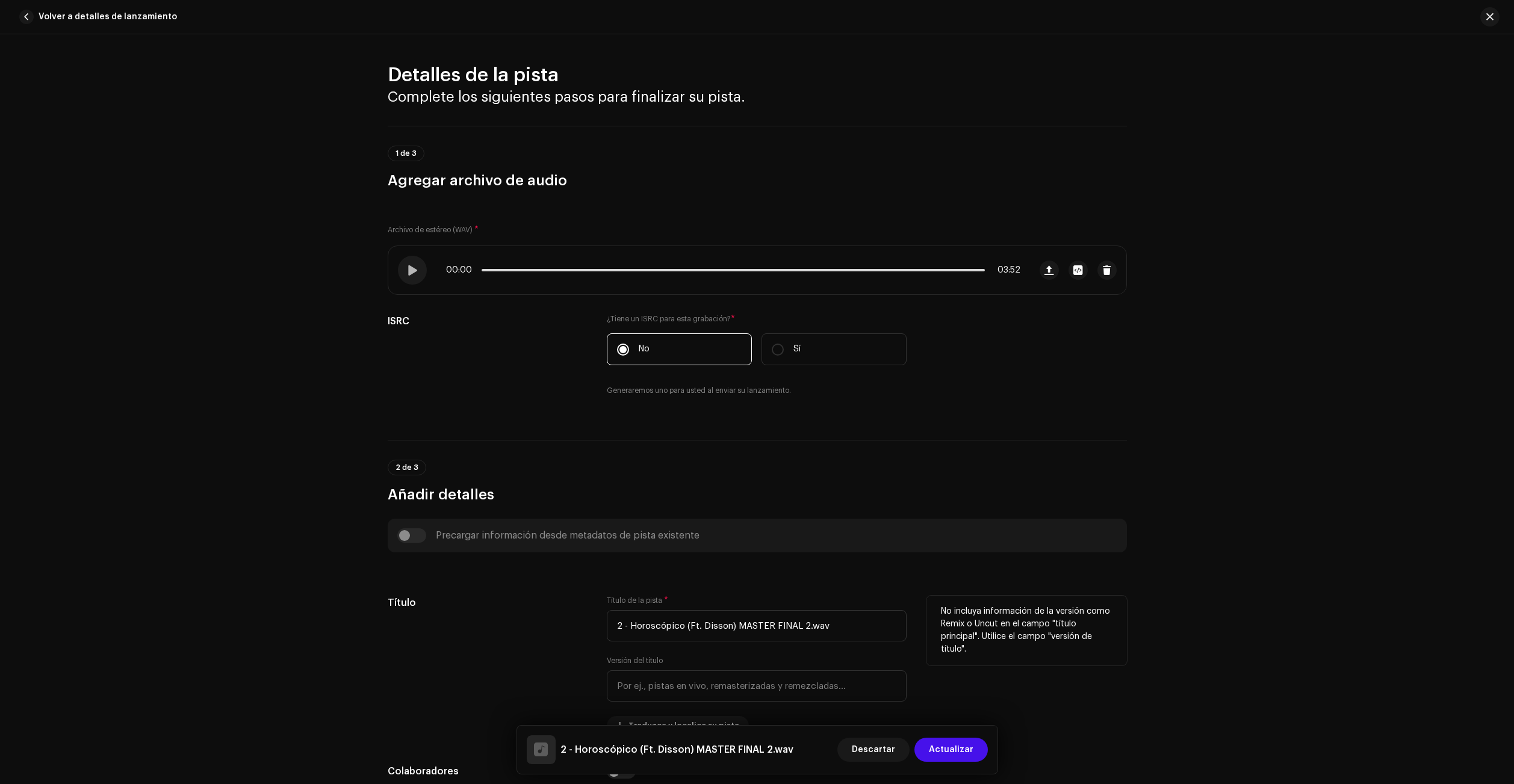
scroll to position [180, 0]
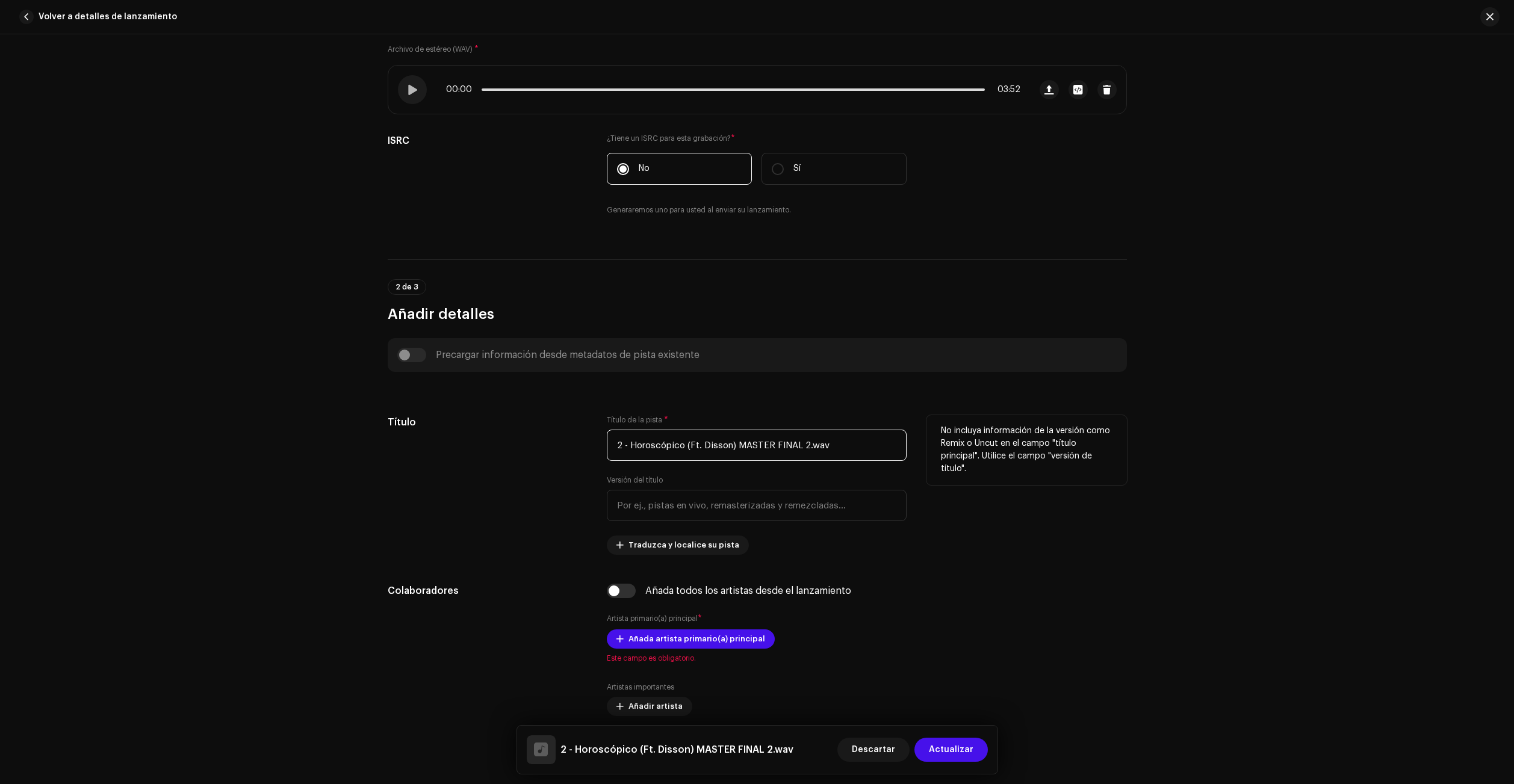
drag, startPoint x: 838, startPoint y: 448, endPoint x: 734, endPoint y: 460, distance: 104.7
click at [734, 460] on input "2 - Horoscópico (Ft. Disson) MASTER FINAL 2.wav" at bounding box center [756, 444] width 300 height 31
drag, startPoint x: 627, startPoint y: 444, endPoint x: 561, endPoint y: 450, distance: 66.3
click at [561, 450] on div "Título Título de la pista * 2 - Horoscópico (Ft. Disson) Versión del título Tra…" at bounding box center [757, 485] width 740 height 140
drag, startPoint x: 744, startPoint y: 444, endPoint x: 674, endPoint y: 451, distance: 70.3
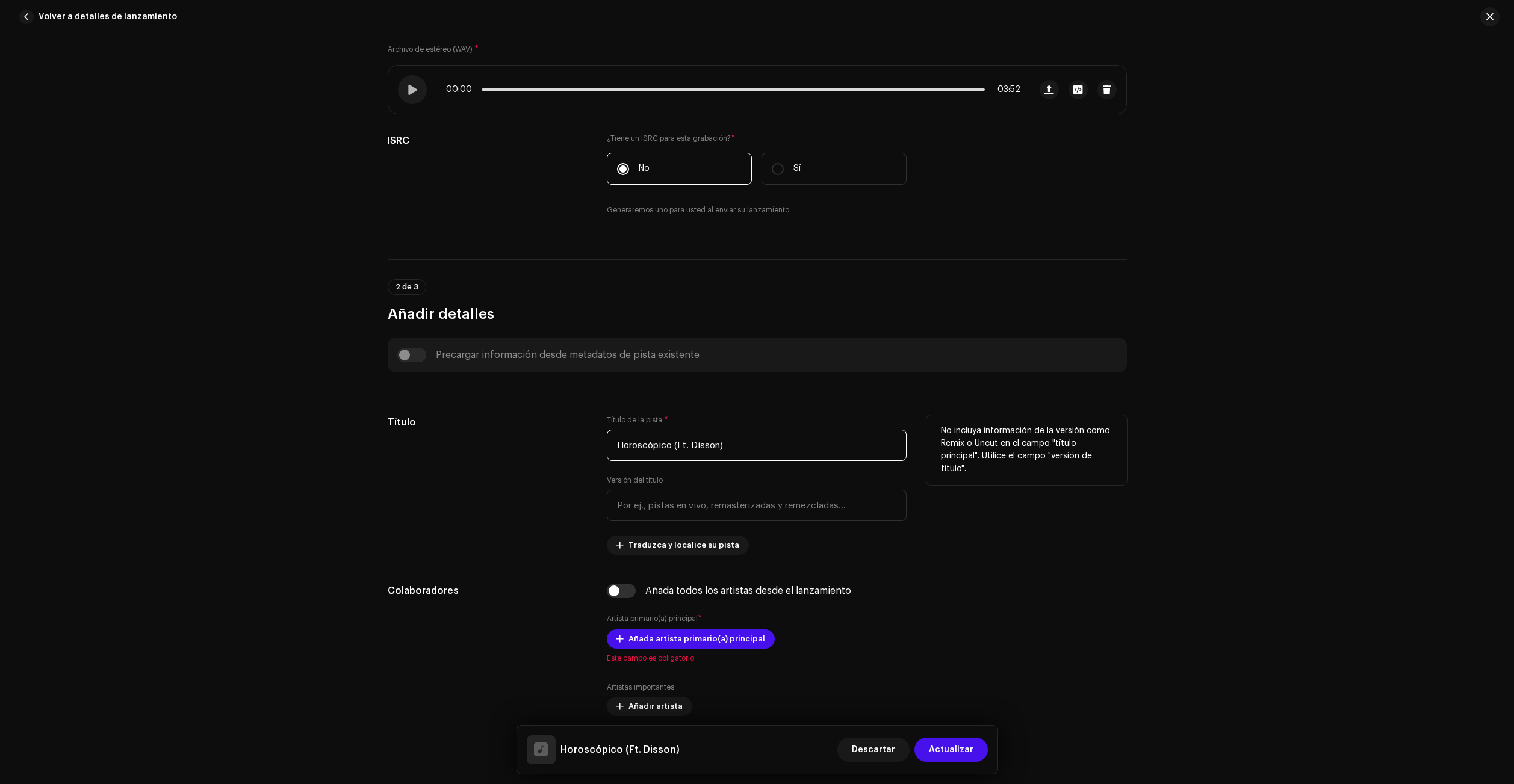
click at [674, 451] on input "Horoscópico (Ft. Disson)" at bounding box center [756, 444] width 300 height 31
type input "horoscópico"
paste input "Ft. Disson)"
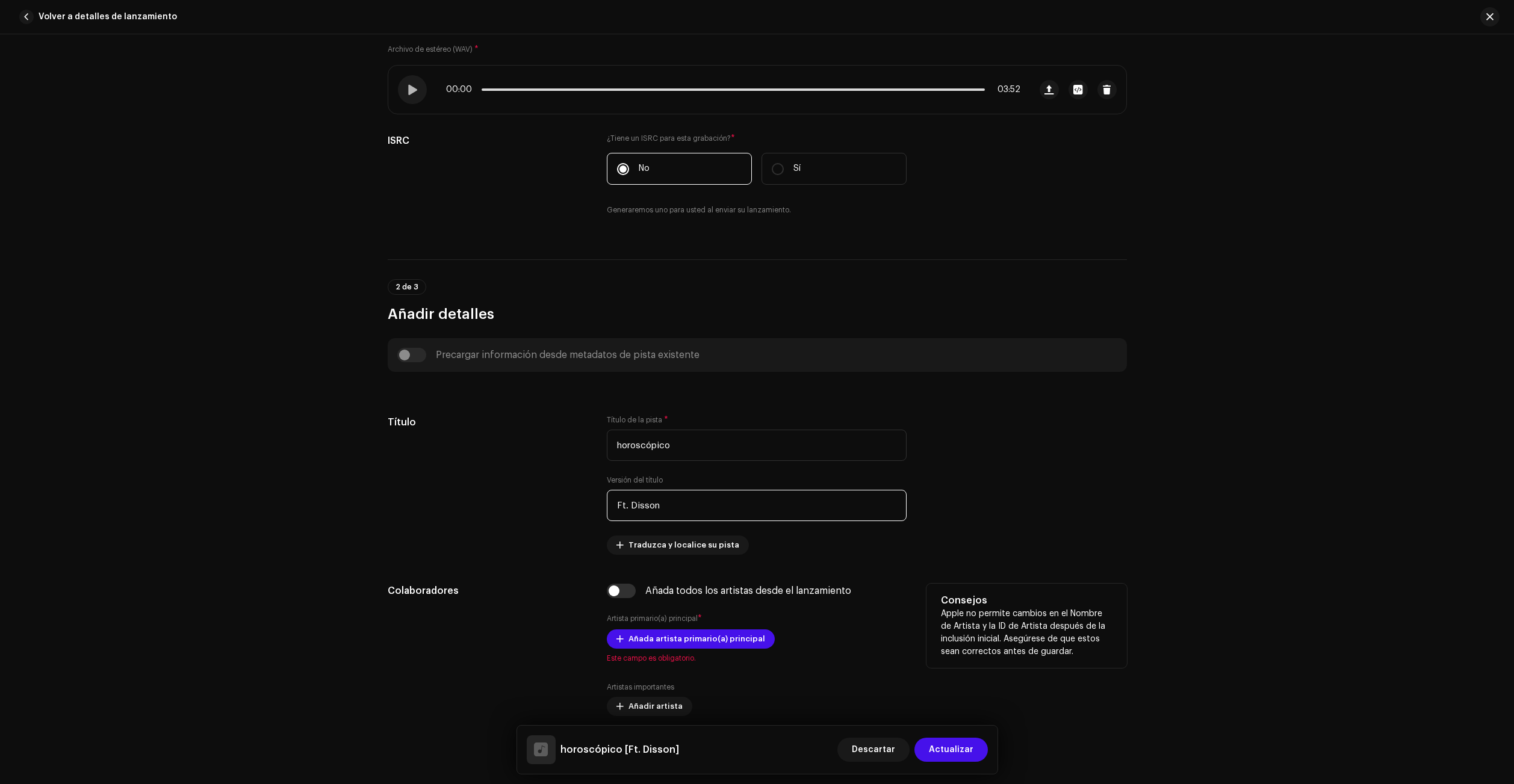
scroll to position [301, 0]
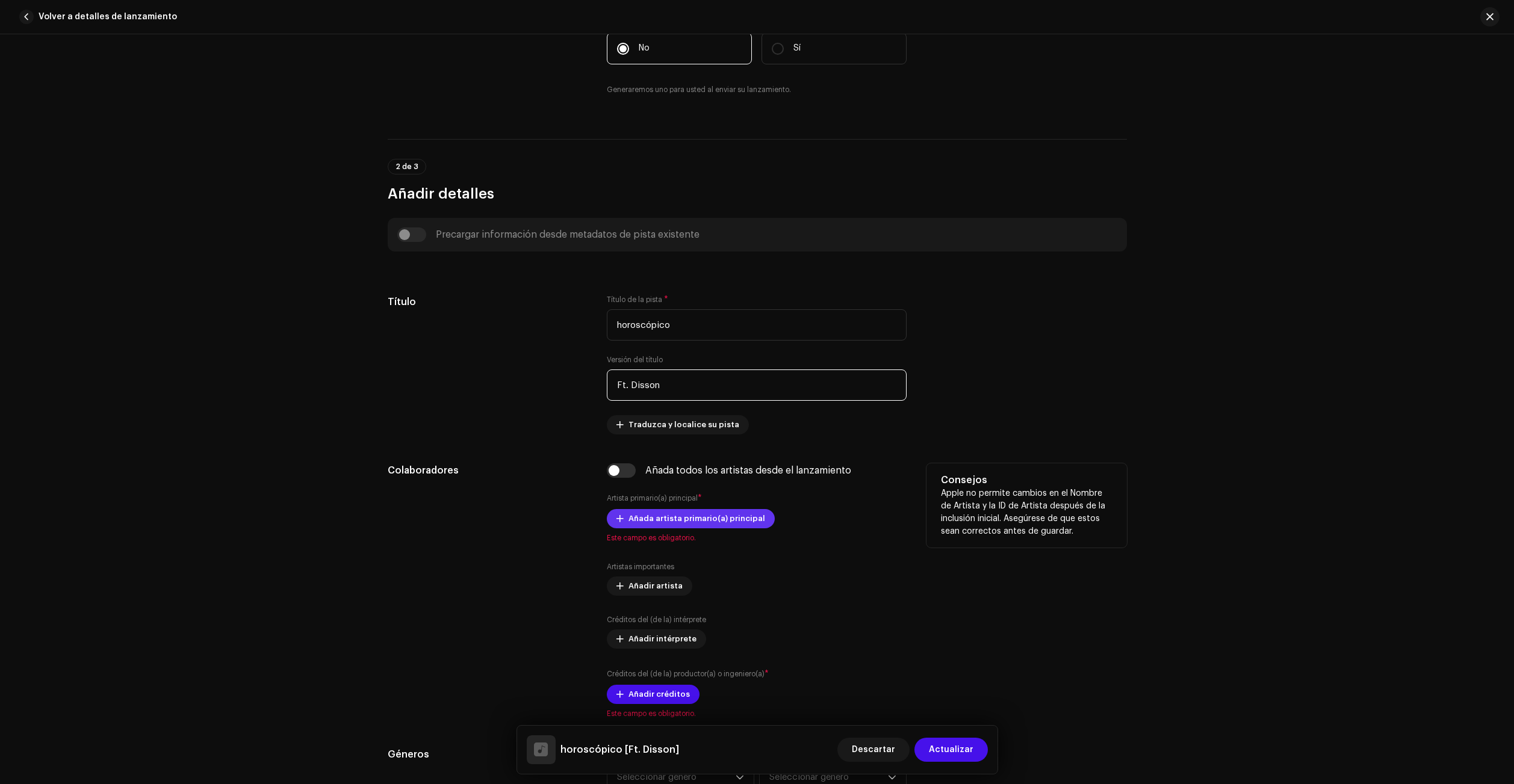
type input "Ft. Disson"
click at [681, 520] on span "Añada artista primario(a) principal" at bounding box center [697, 518] width 137 height 24
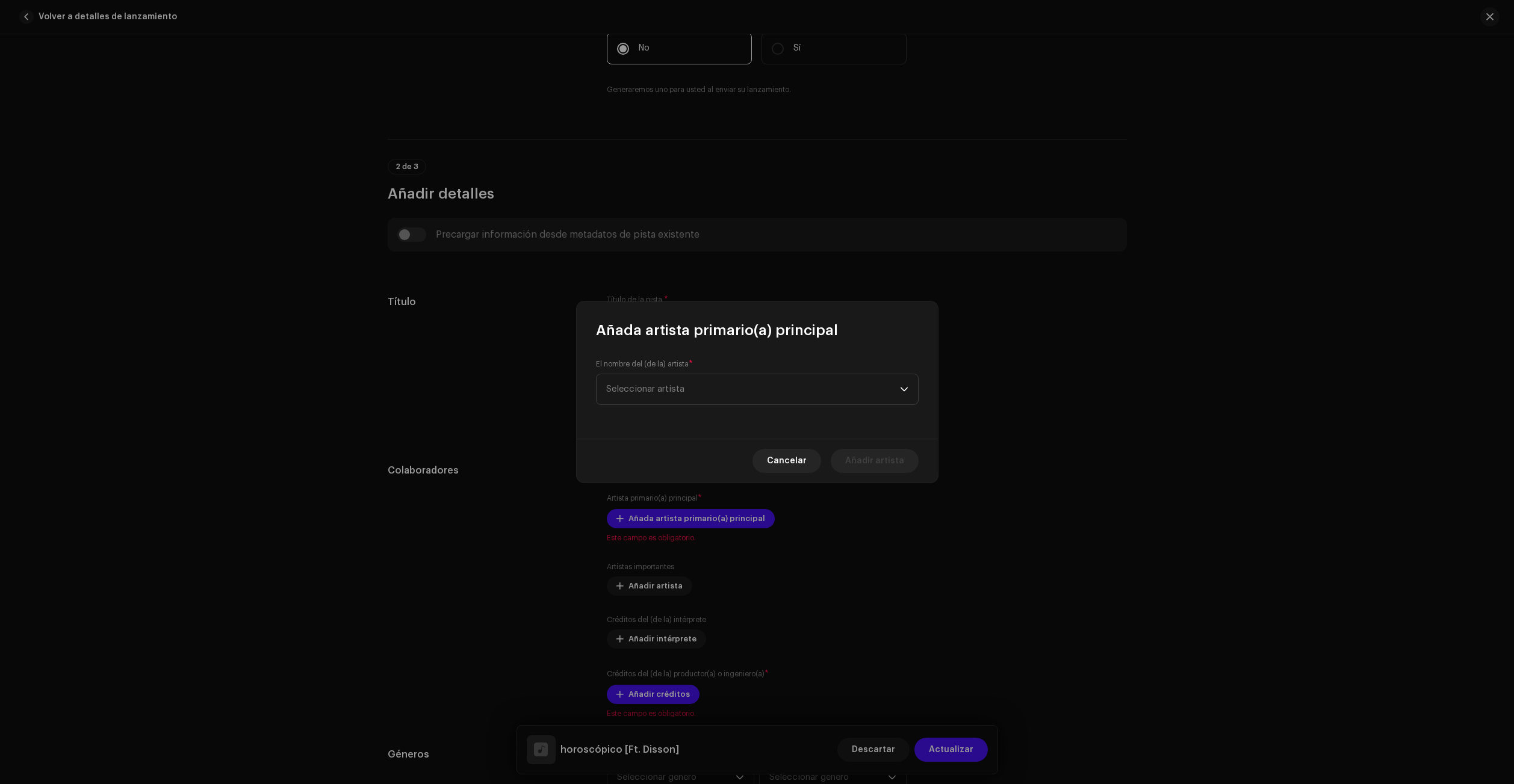
click at [794, 460] on span "Cancelar" at bounding box center [786, 461] width 40 height 24
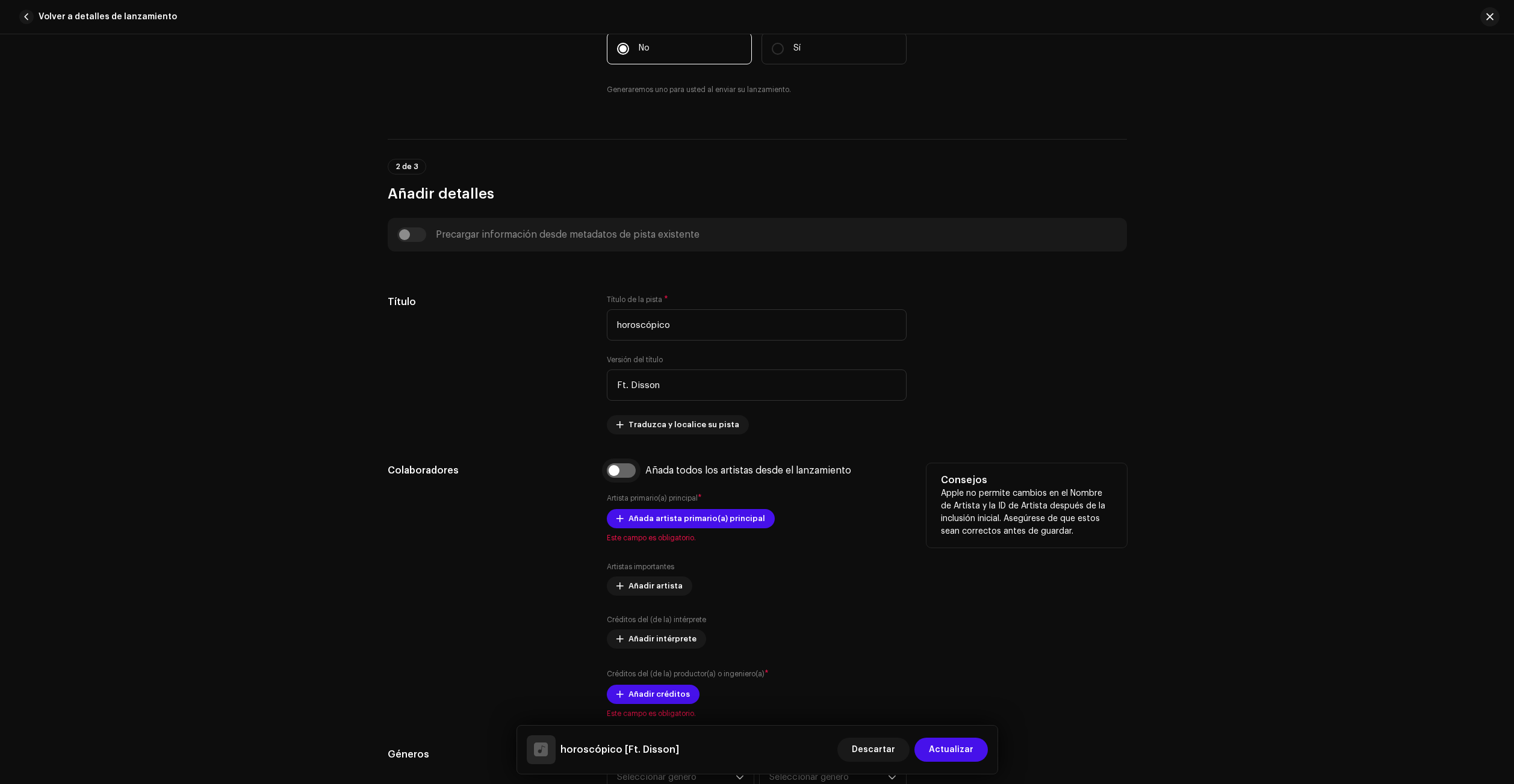
click at [618, 470] on input "checkbox" at bounding box center [621, 471] width 29 height 14
checkbox input "true"
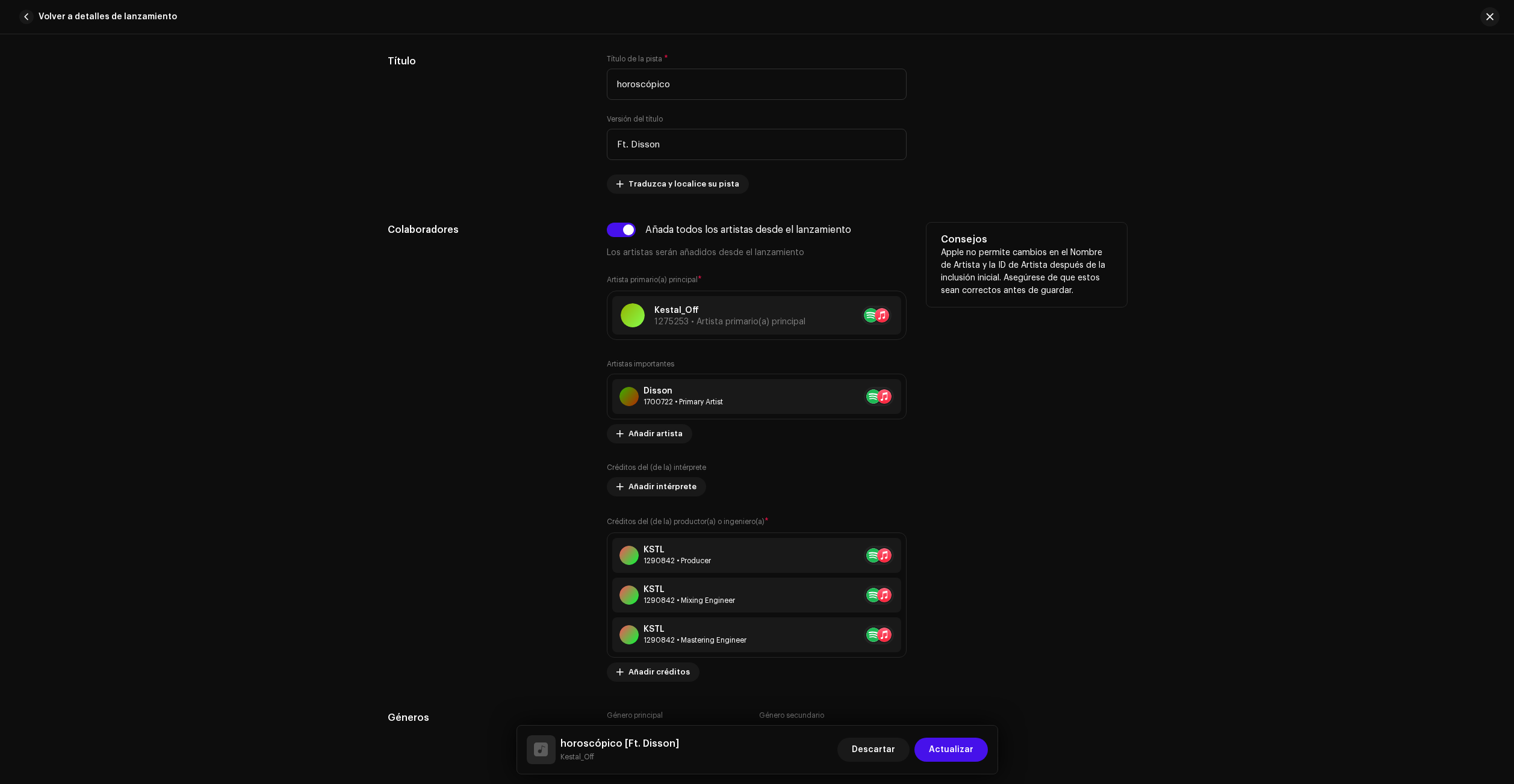
scroll to position [662, 0]
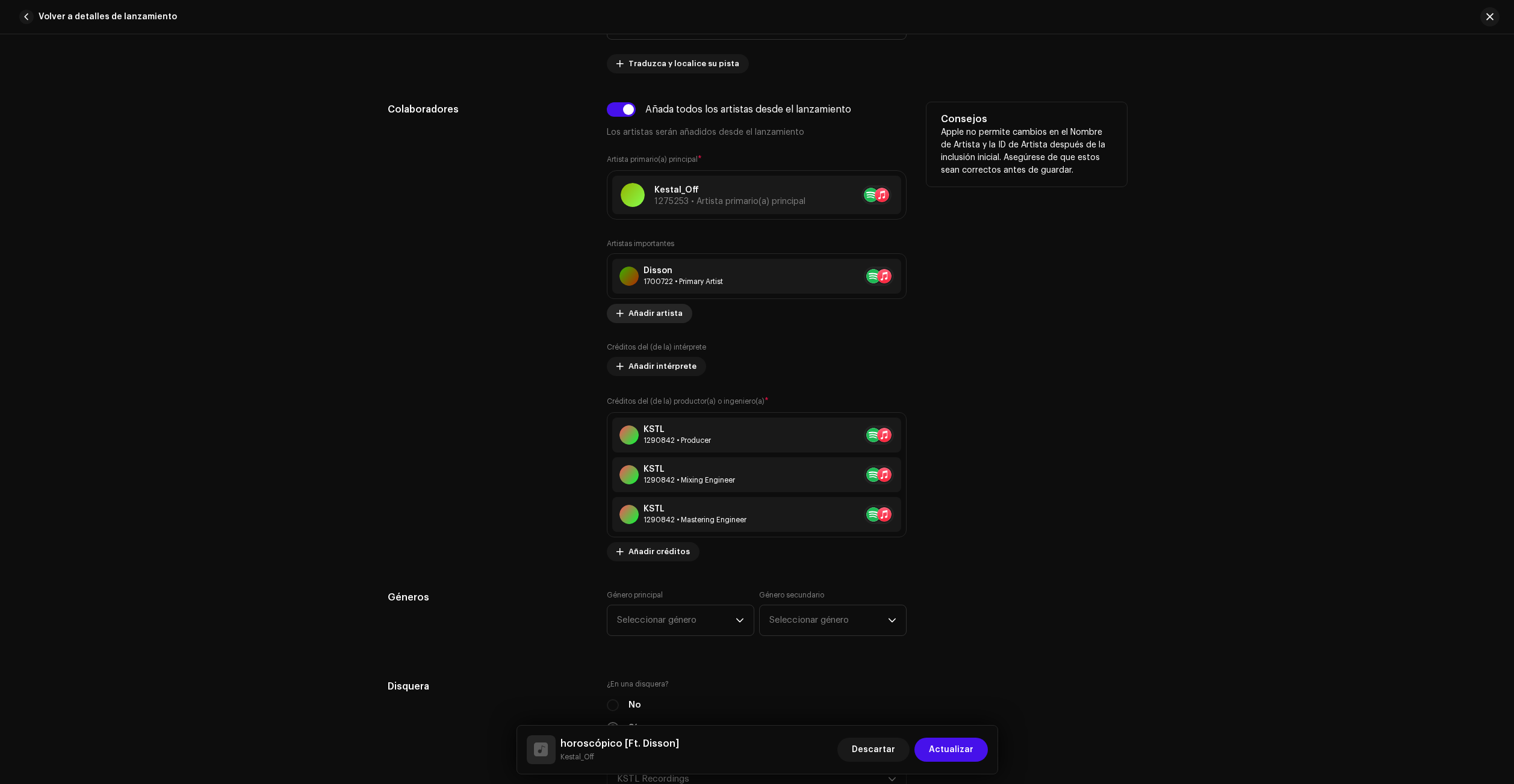
click at [647, 306] on span "Añadir artista" at bounding box center [655, 313] width 54 height 24
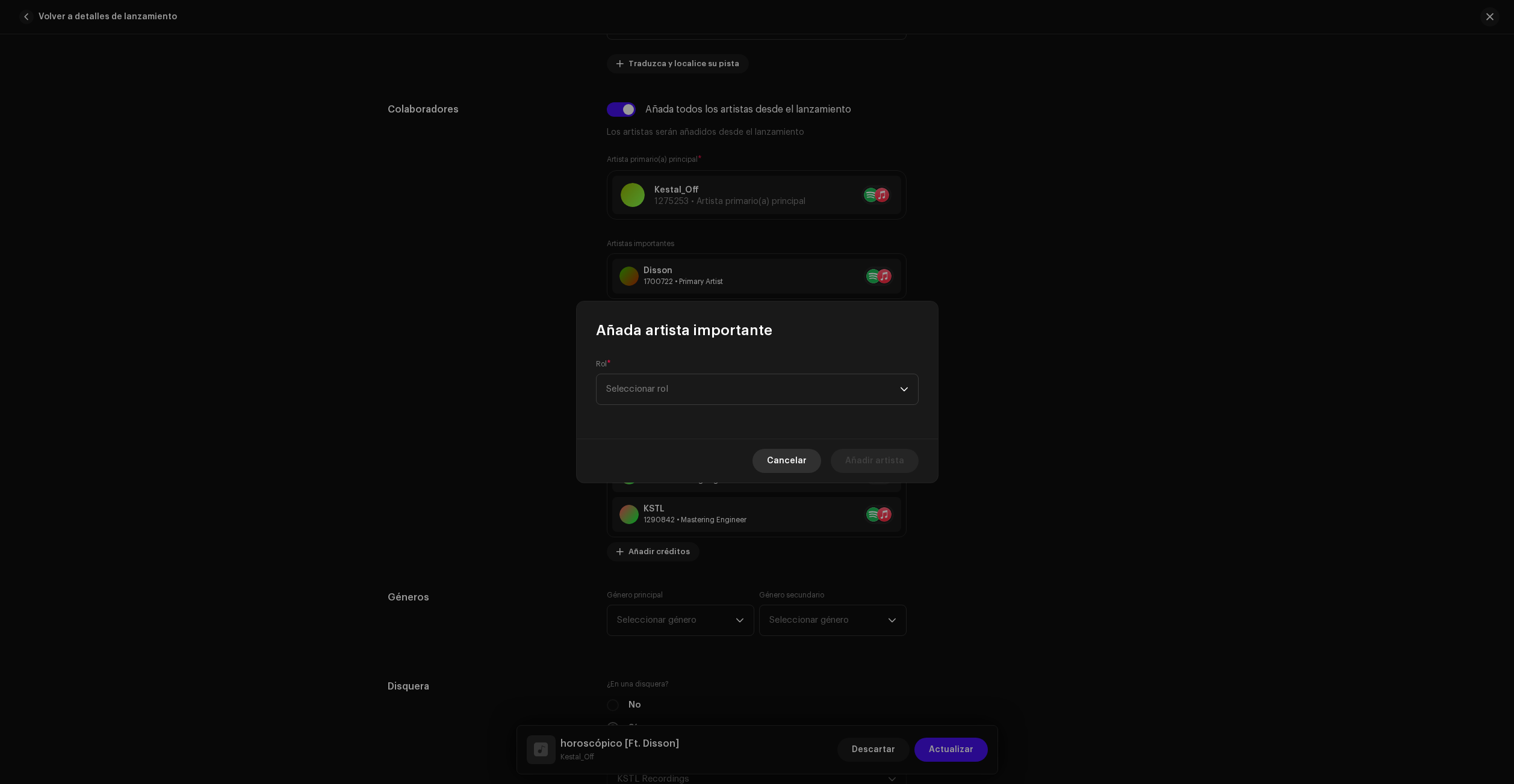
click at [774, 455] on div "Cancelar Añadir artista" at bounding box center [757, 460] width 361 height 44
click at [782, 462] on span "Cancelar" at bounding box center [786, 461] width 40 height 24
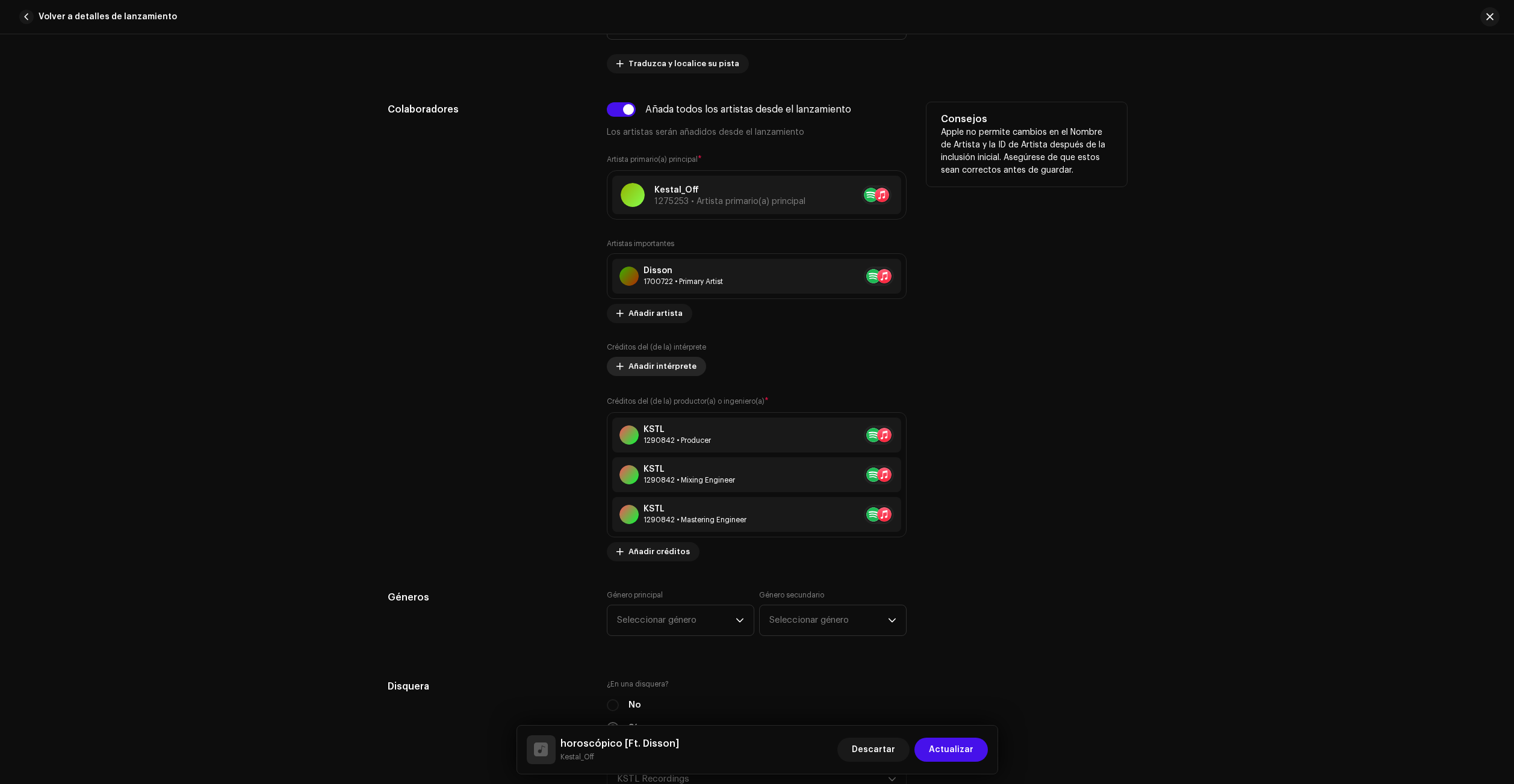
click at [654, 370] on span "Añadir intérprete" at bounding box center [662, 367] width 68 height 24
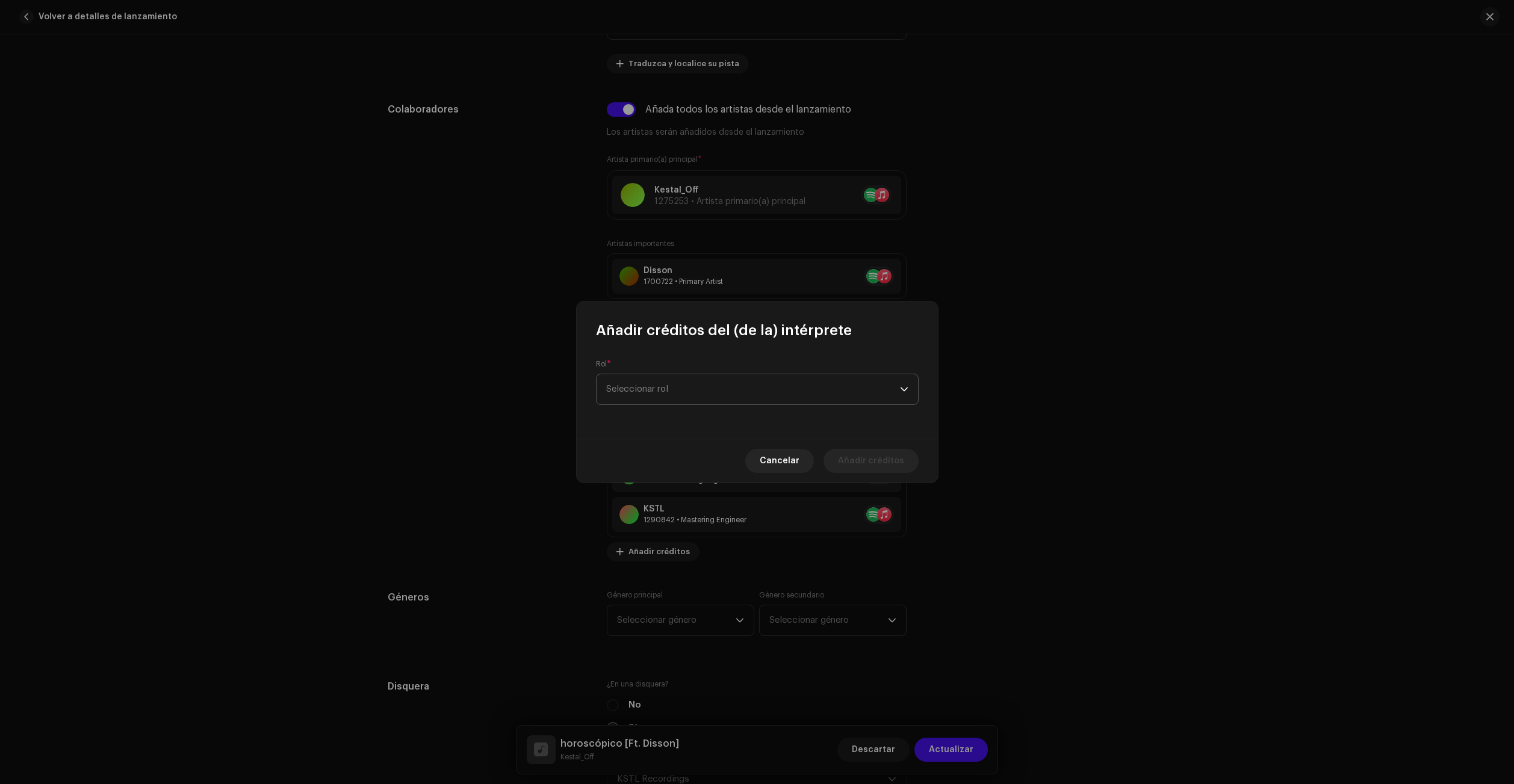
click at [670, 390] on span "Seleccionar rol" at bounding box center [752, 390] width 293 height 30
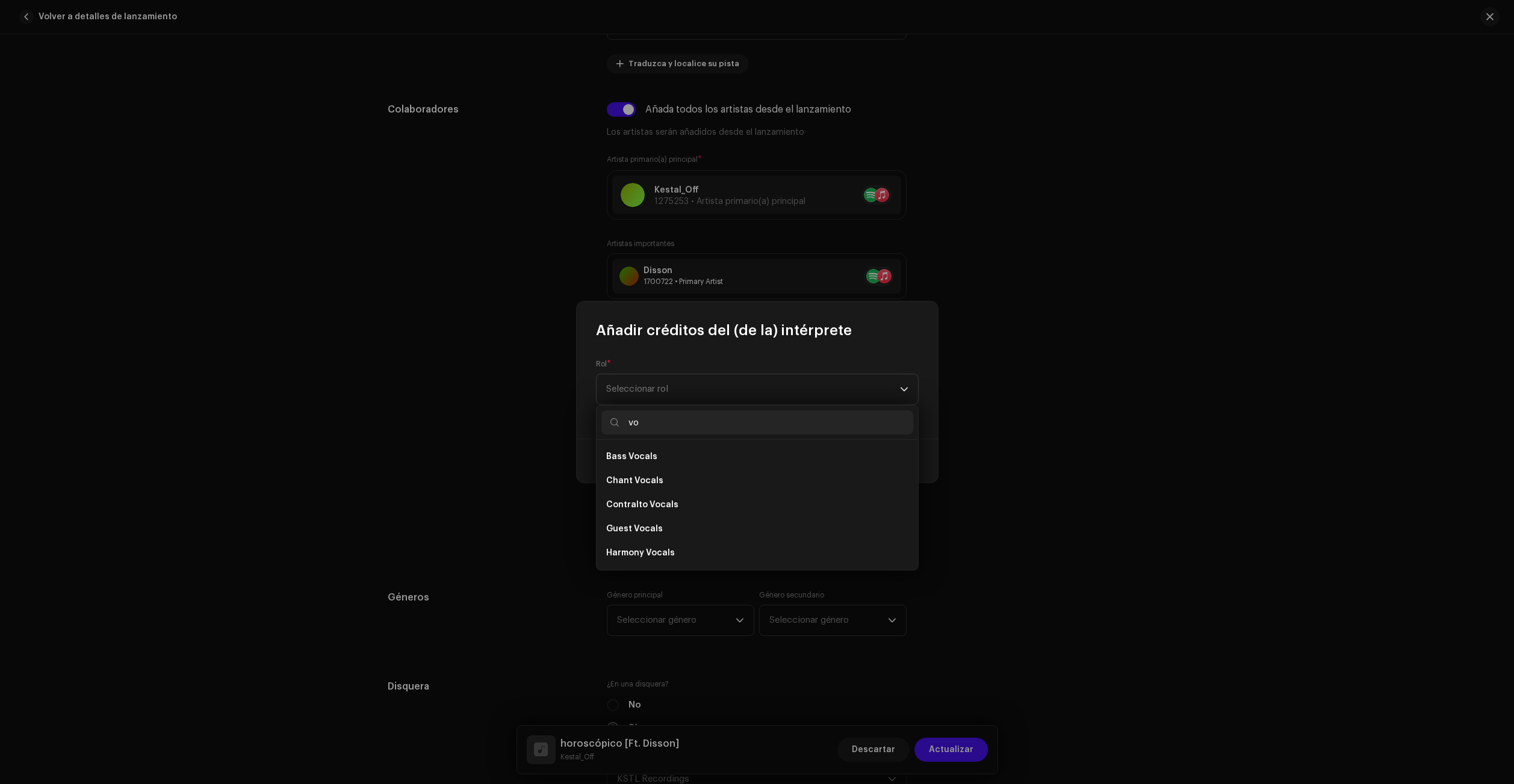
type input "v"
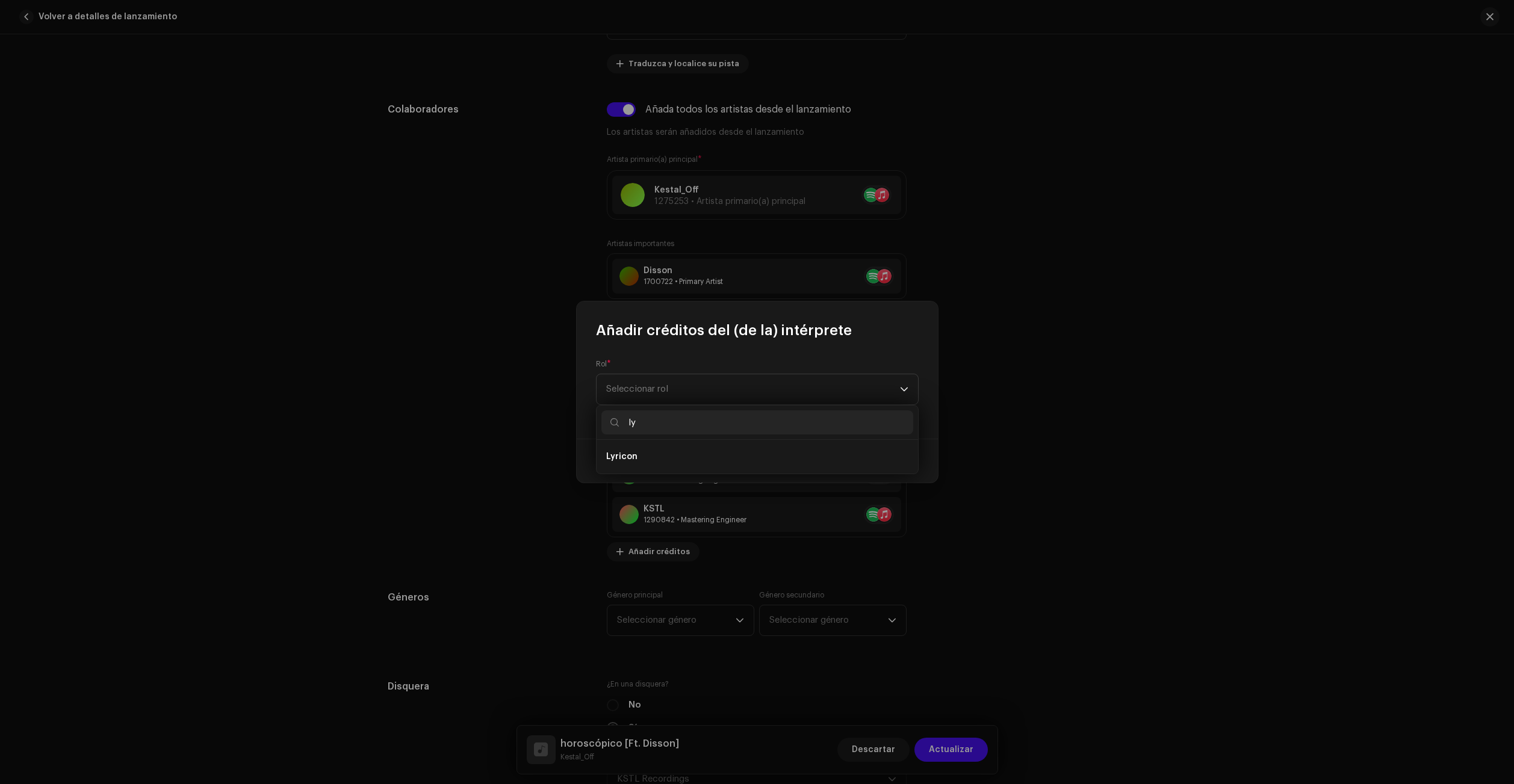
type input "l"
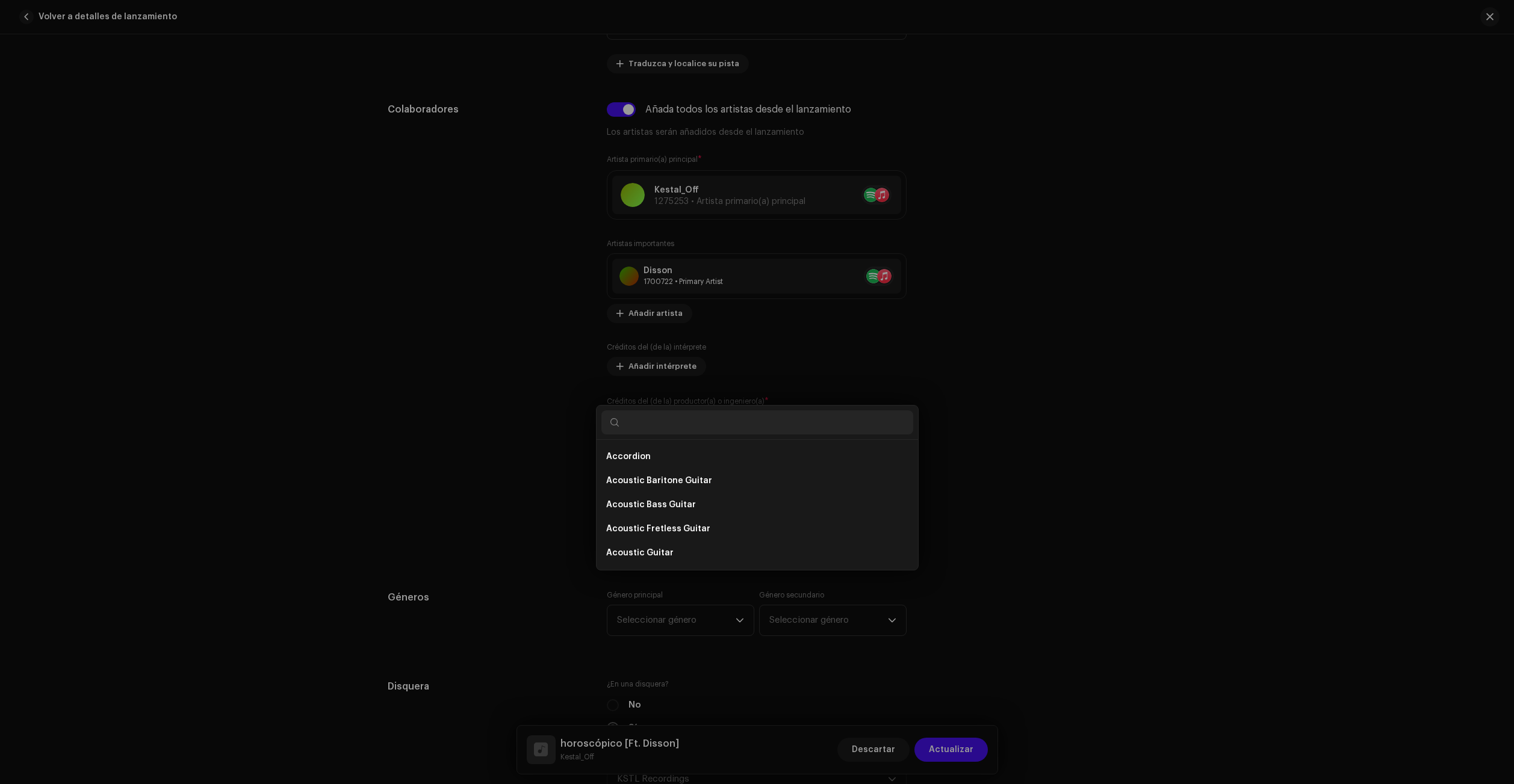
click at [407, 397] on div "Añadir créditos del (de la) intérprete Rol * Seleccionar rol Cancelar Añadir cr…" at bounding box center [757, 392] width 1514 height 784
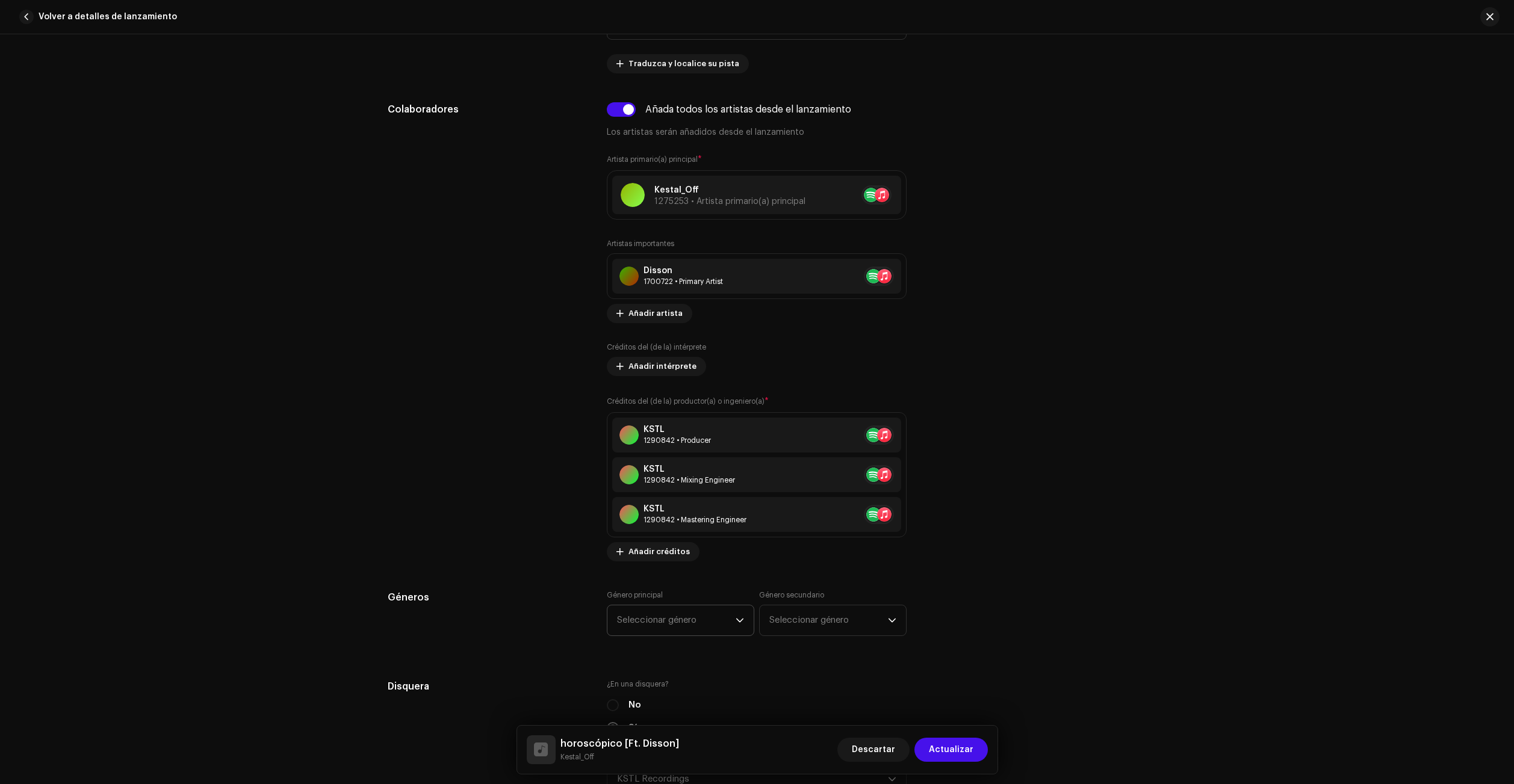
scroll to position [902, 0]
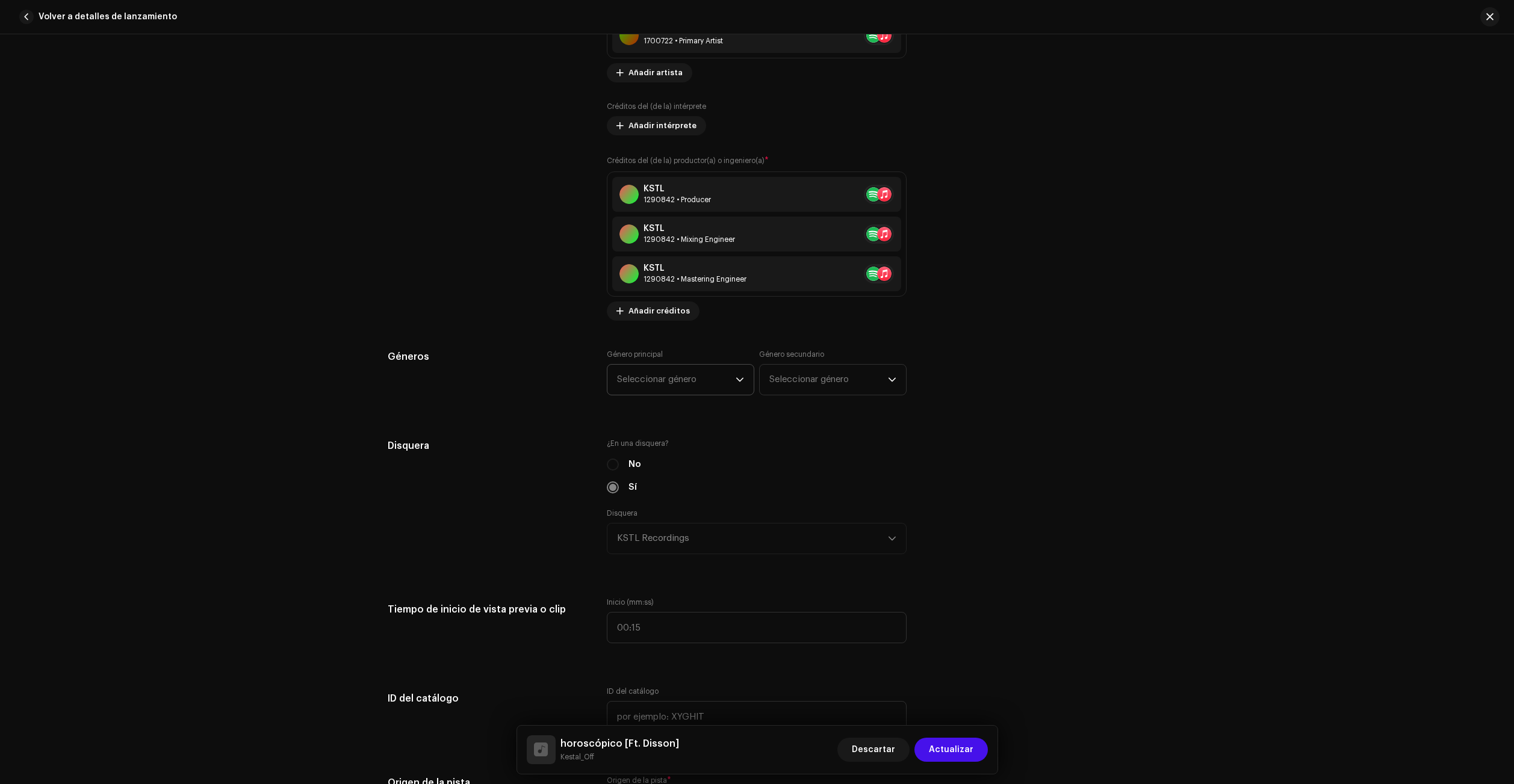
click at [670, 379] on span "Seleccionar género" at bounding box center [676, 380] width 118 height 30
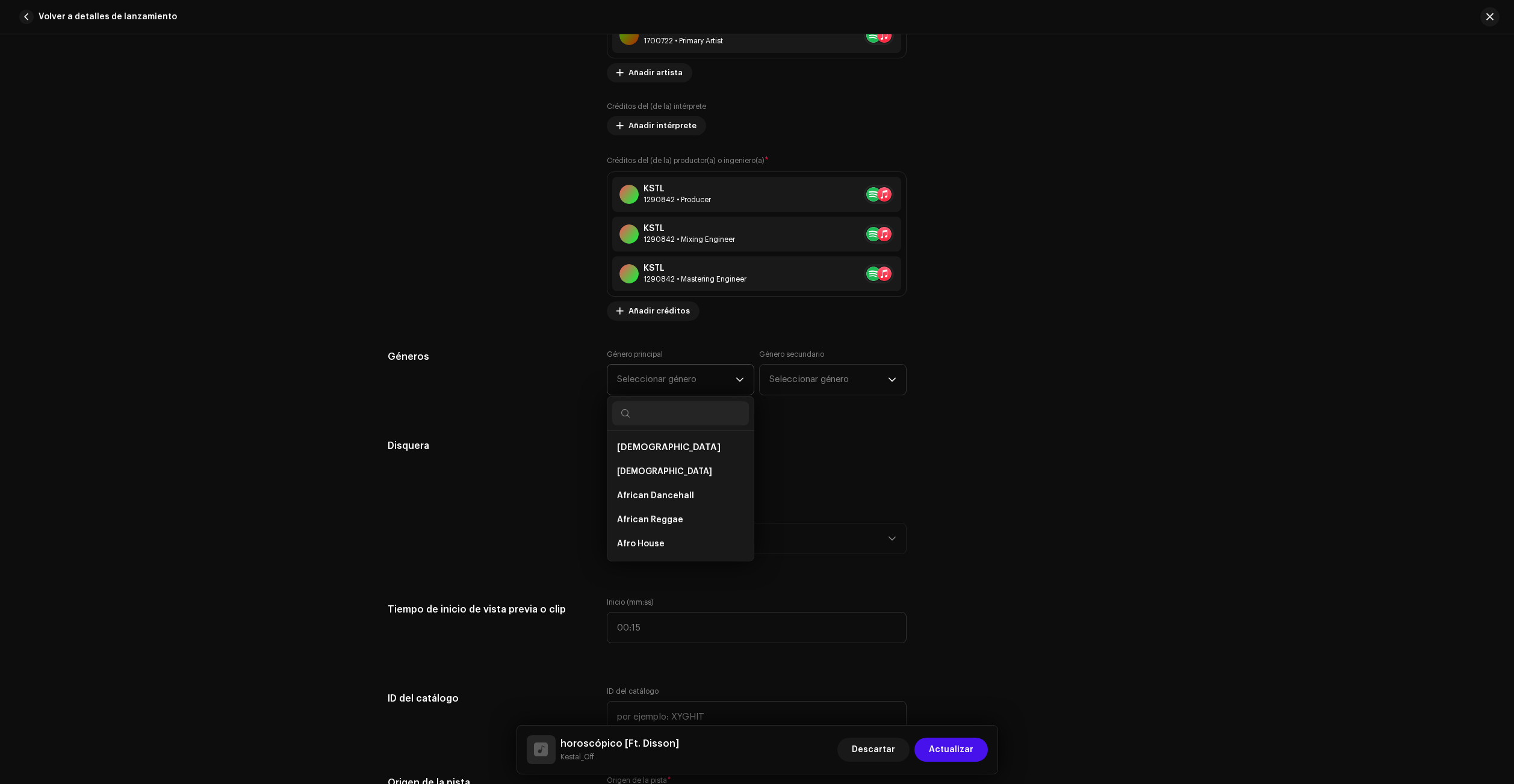
click at [676, 402] on input "text" at bounding box center [681, 413] width 137 height 24
type input "hip h"
click at [697, 469] on li "Hip Hop/Rap" at bounding box center [681, 472] width 137 height 24
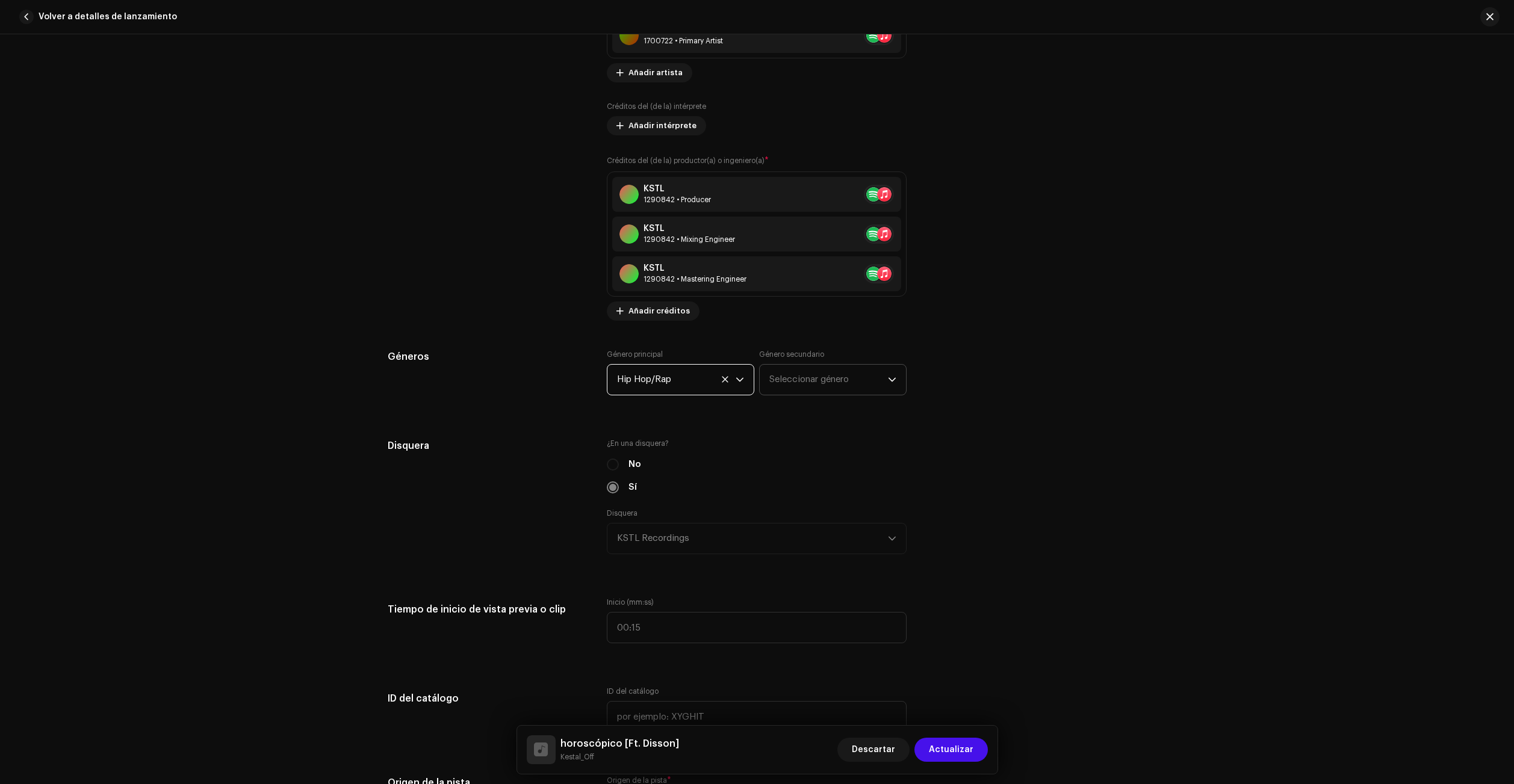
click at [838, 379] on span "Seleccionar género" at bounding box center [828, 380] width 118 height 30
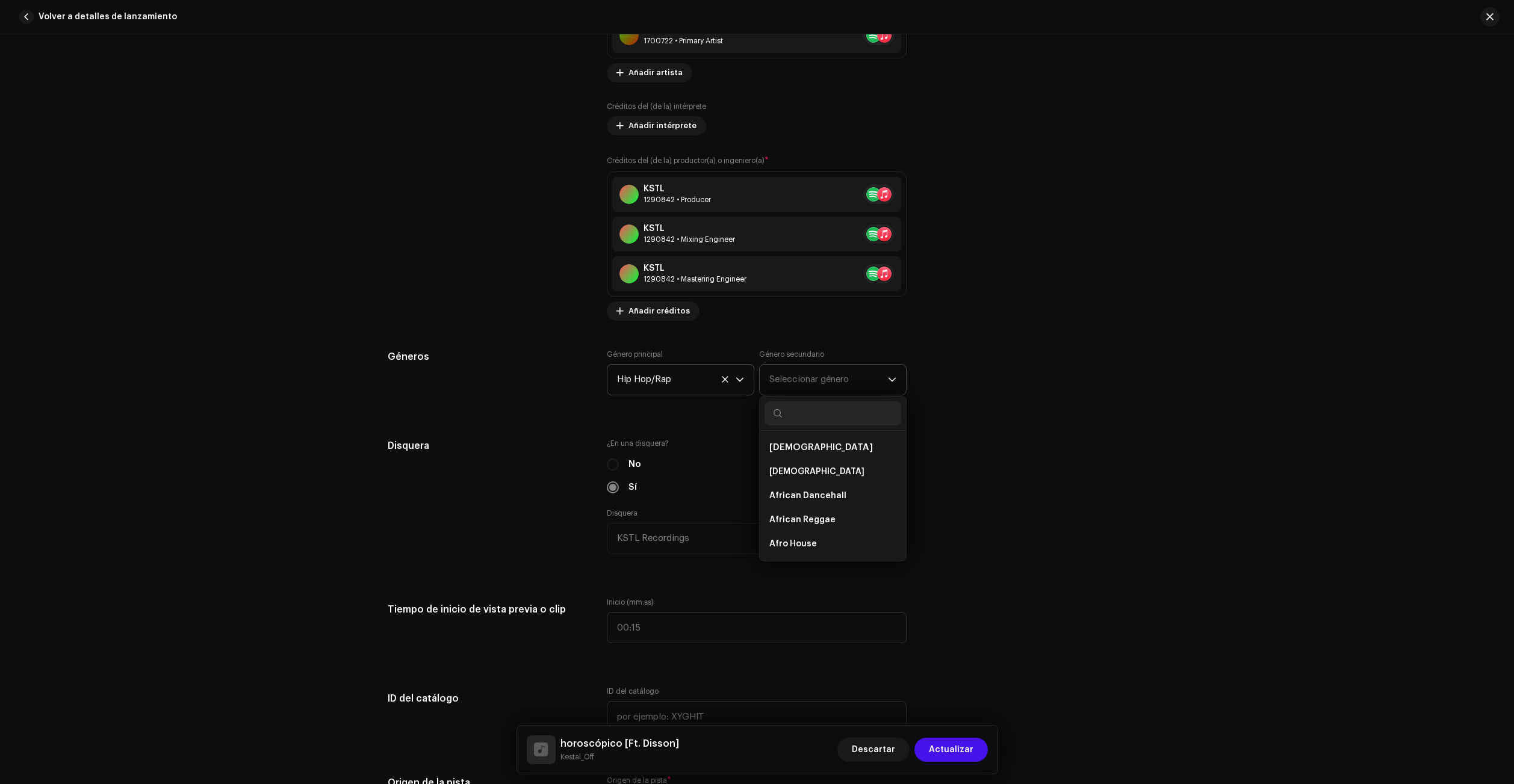
click at [827, 415] on input "text" at bounding box center [833, 413] width 137 height 24
type input "ambien"
click at [802, 486] on ul "Electronic Ambient" at bounding box center [833, 460] width 146 height 58
click at [806, 469] on li "Ambient" at bounding box center [833, 472] width 137 height 24
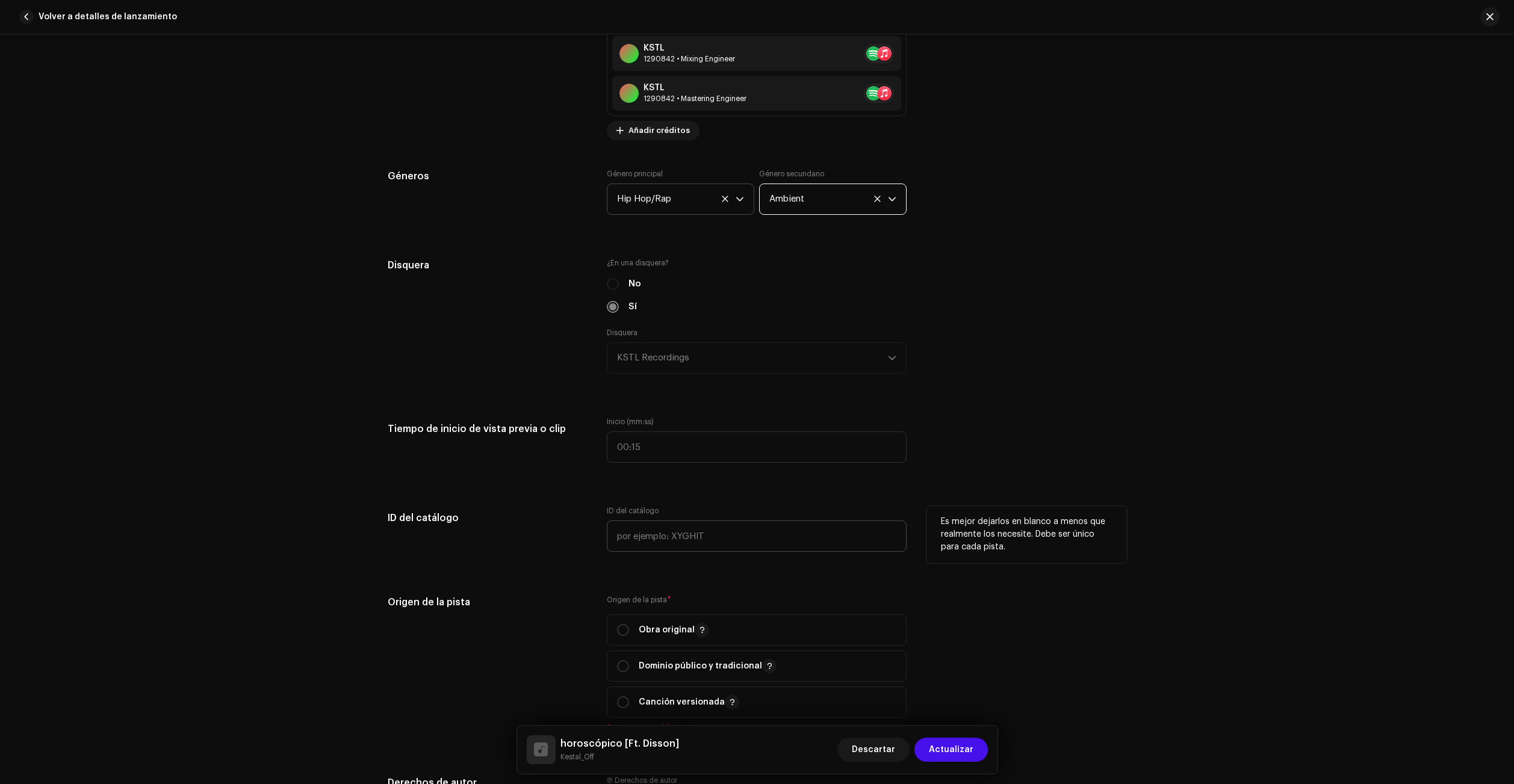
scroll to position [1204, 0]
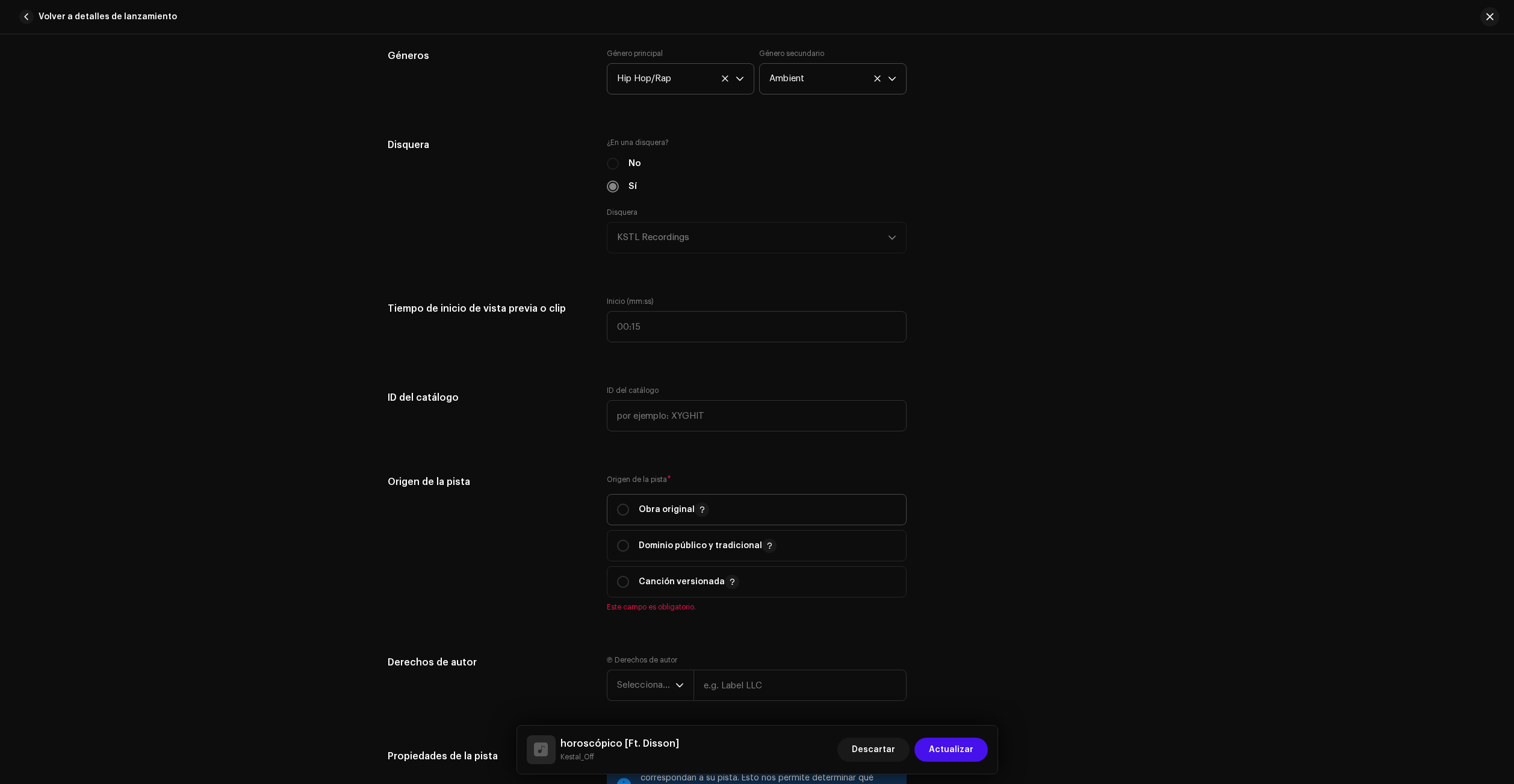
click at [745, 506] on span "Obra original" at bounding box center [756, 510] width 279 height 30
radio input "true"
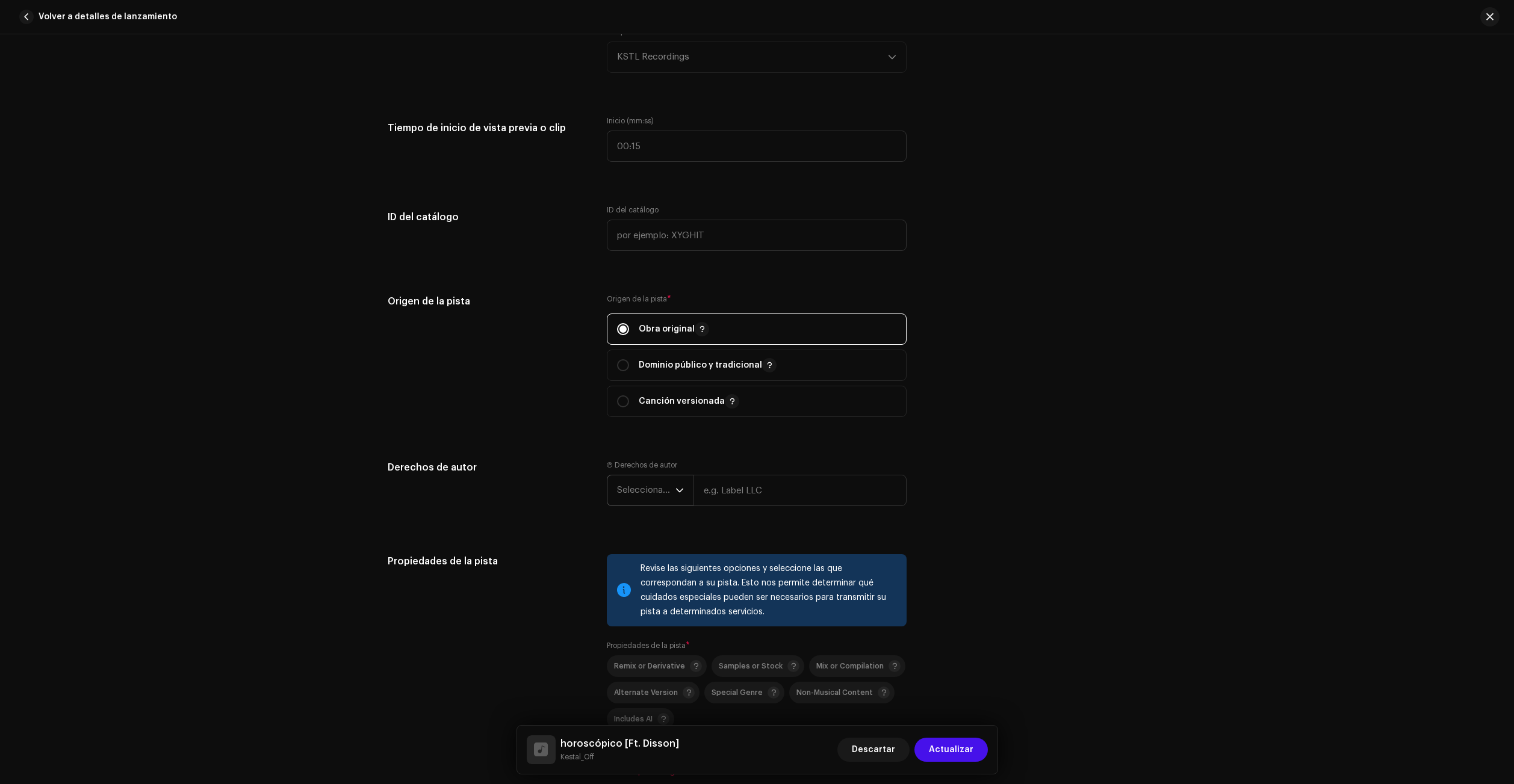
click at [655, 496] on span "Seleccionar año" at bounding box center [646, 491] width 58 height 30
click at [653, 575] on li "2025" at bounding box center [654, 583] width 85 height 24
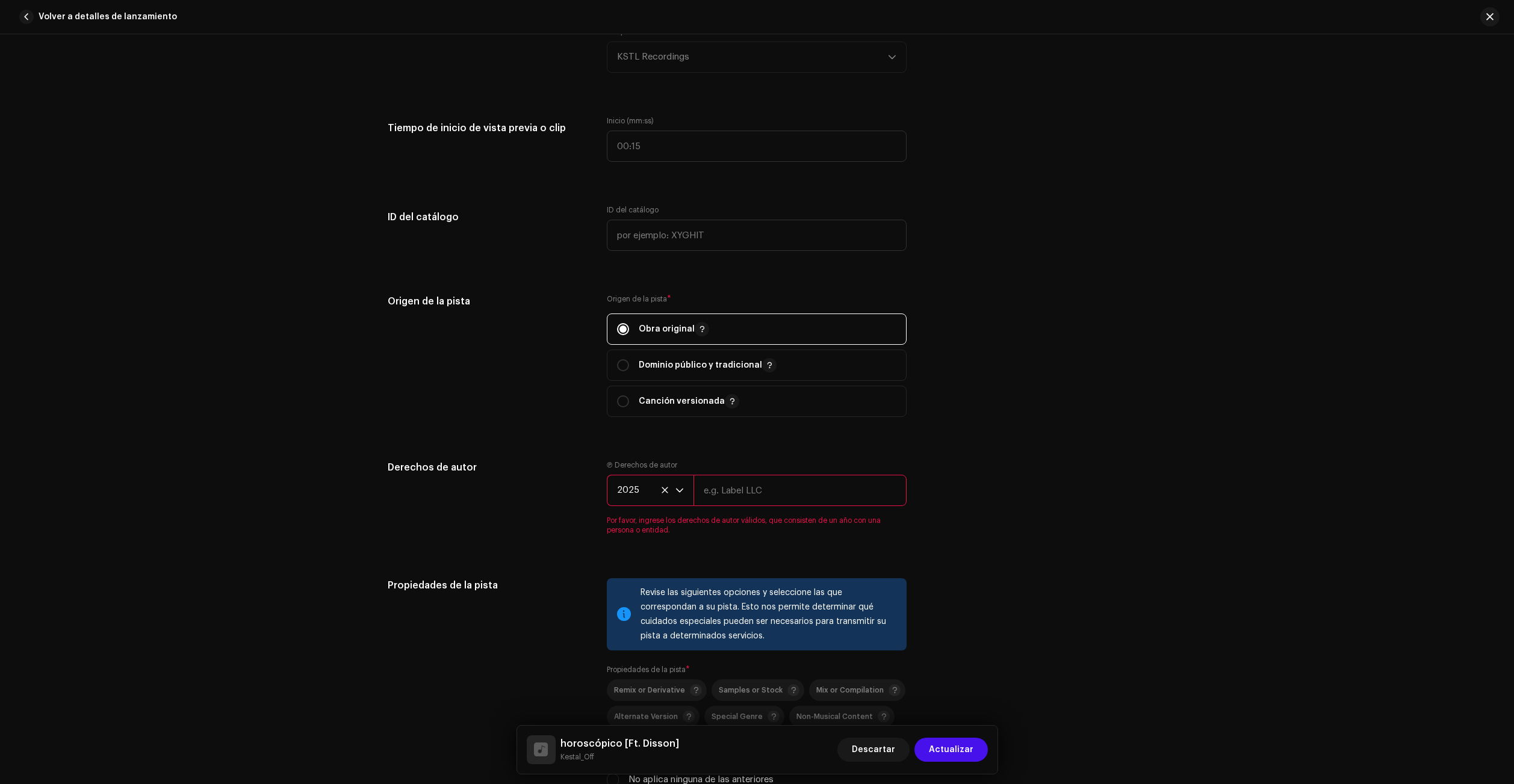
click at [759, 490] on input "text" at bounding box center [800, 490] width 213 height 31
type input "KSTL Recordings, under exclusive license to Zensas Music Spain"
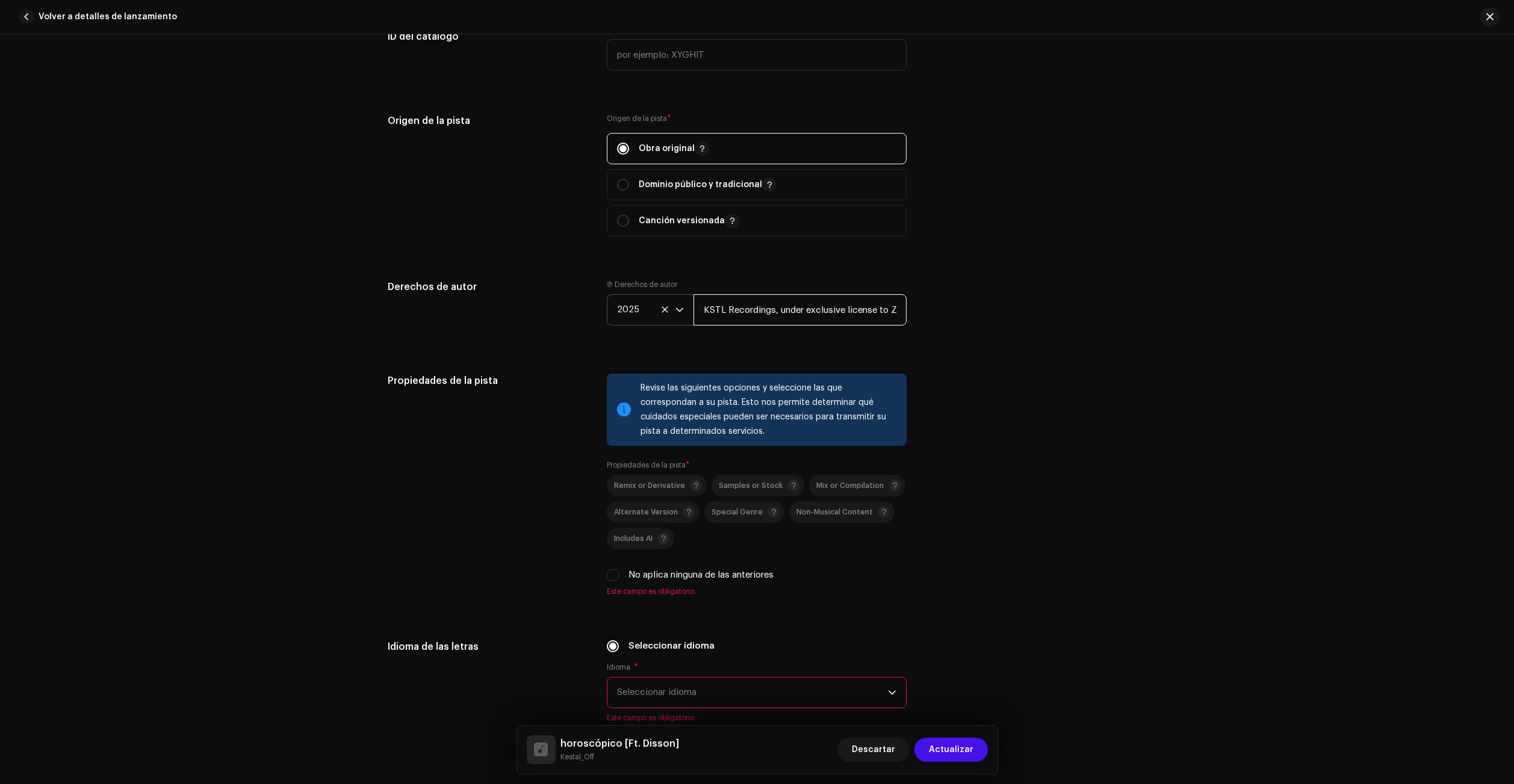
scroll to position [1745, 0]
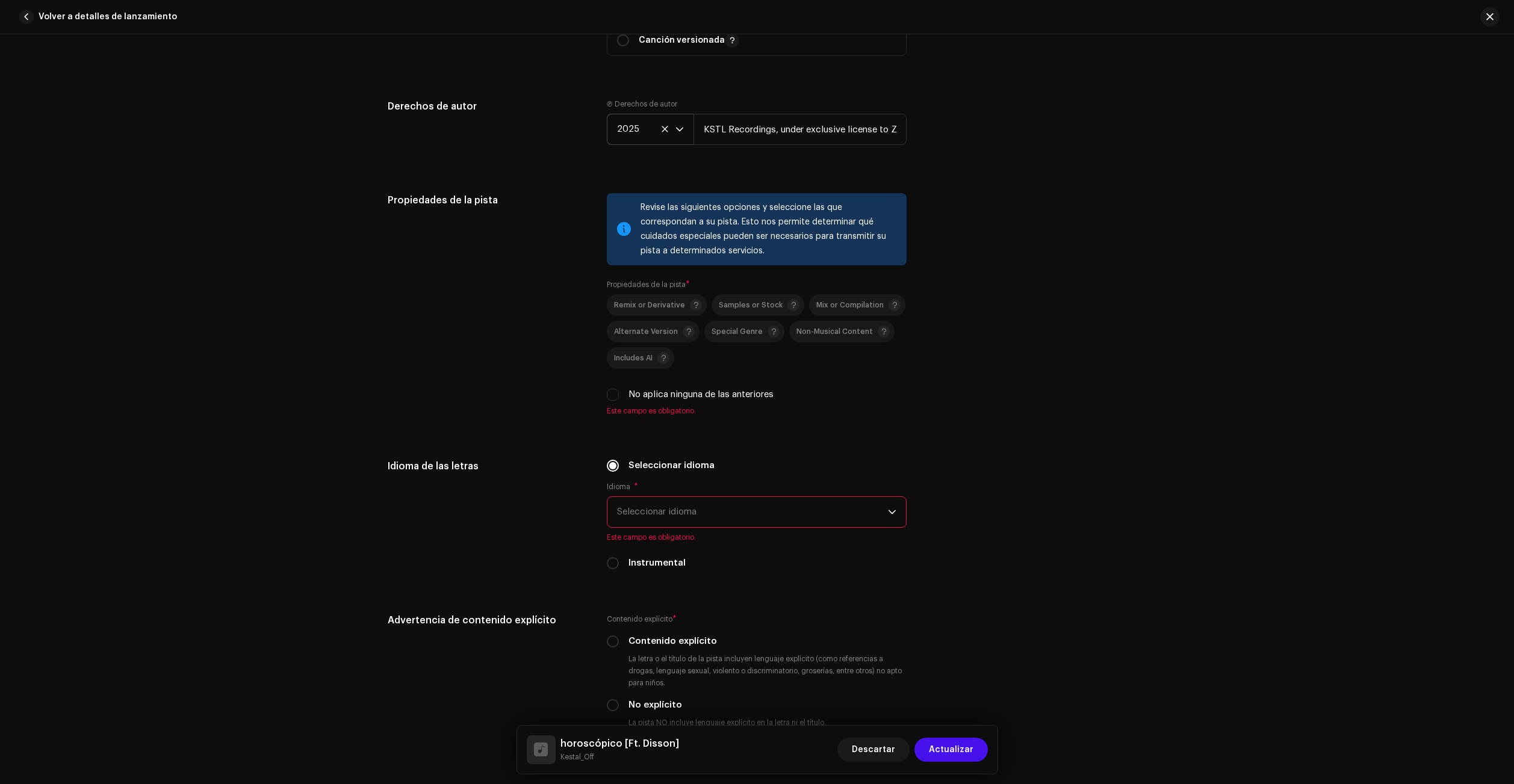
click at [749, 515] on span "Seleccionar idioma" at bounding box center [752, 512] width 271 height 30
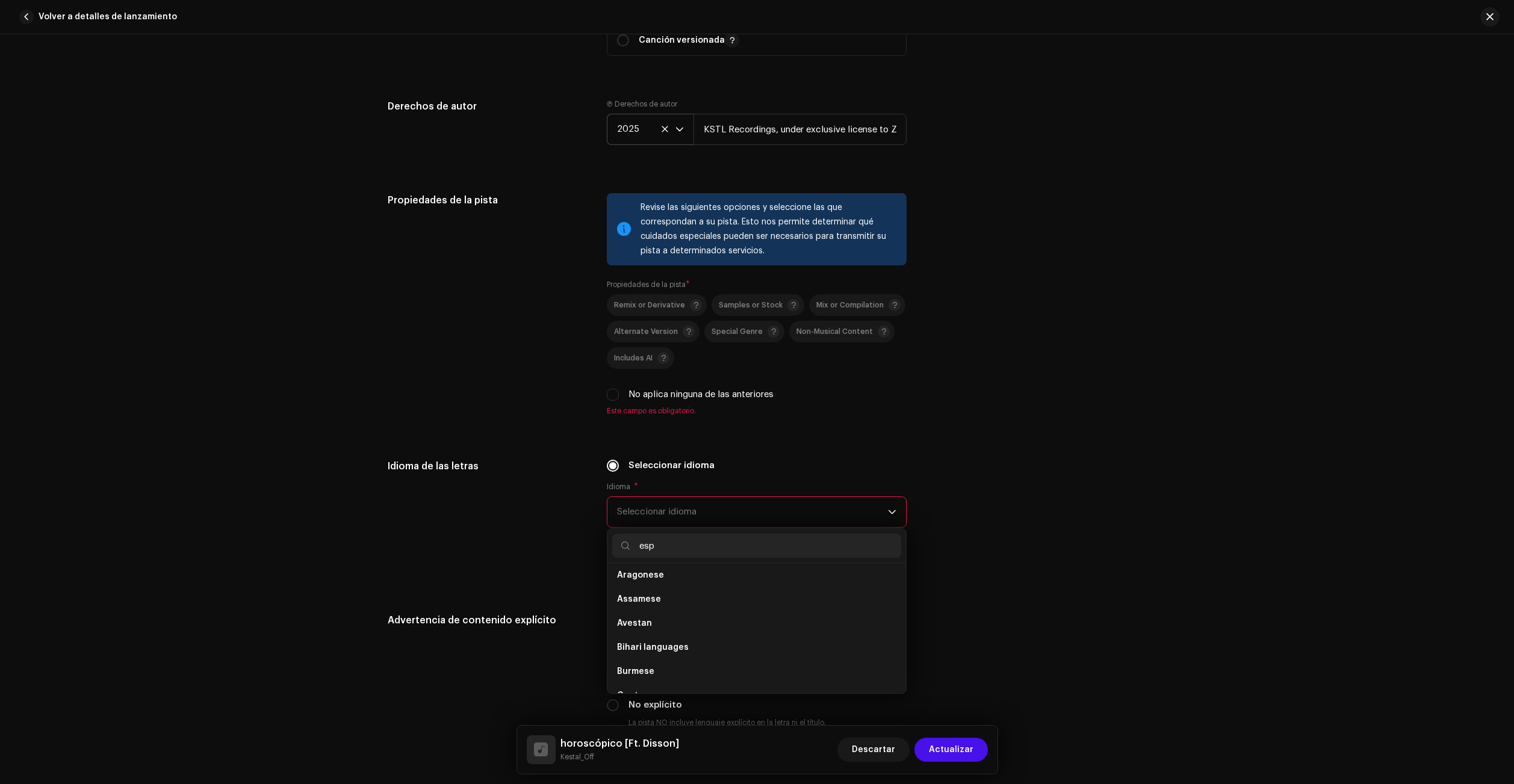
scroll to position [0, 0]
type input "e"
type input "spa"
click at [689, 574] on li "Spanish" at bounding box center [756, 580] width 289 height 24
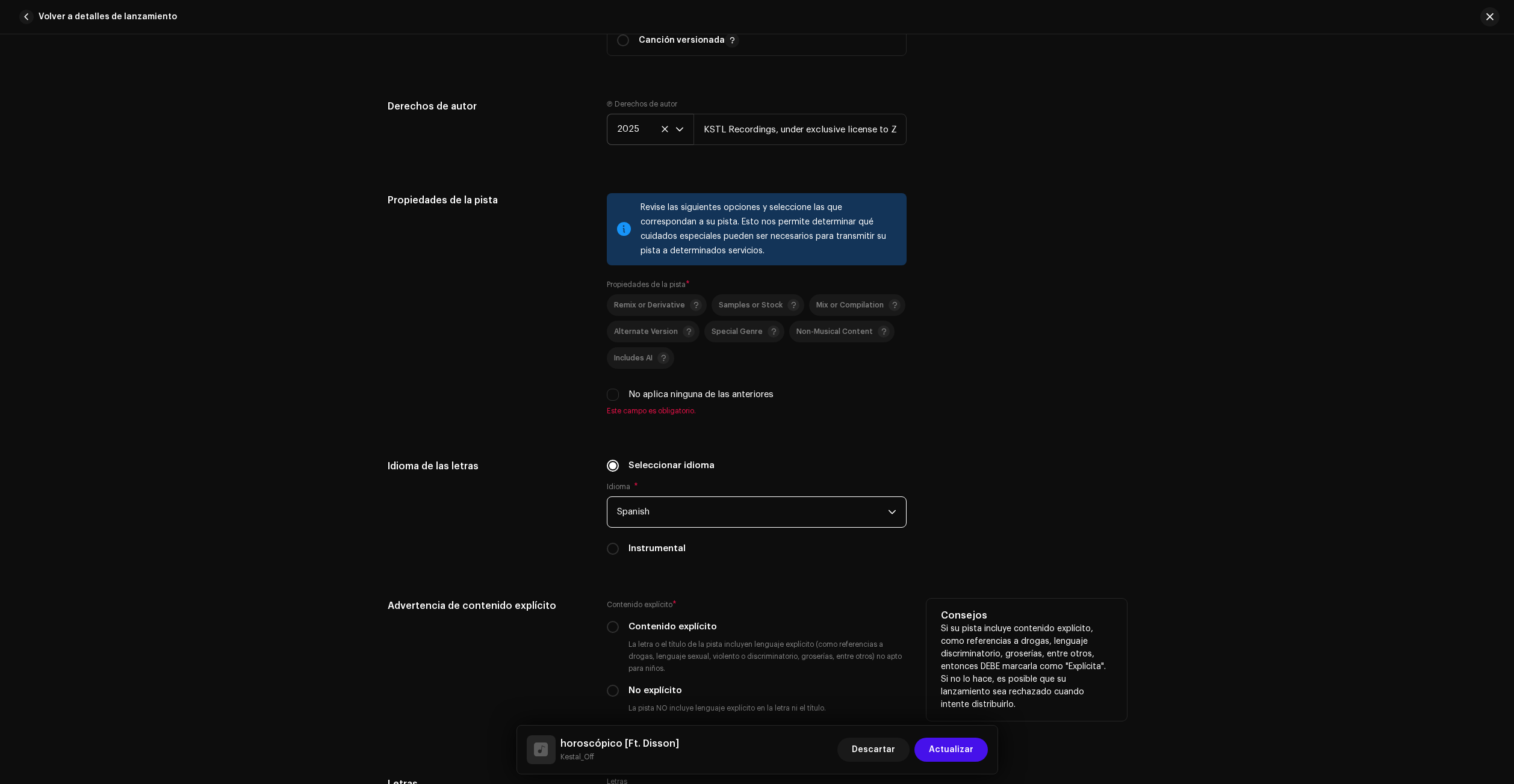
scroll to position [1926, 0]
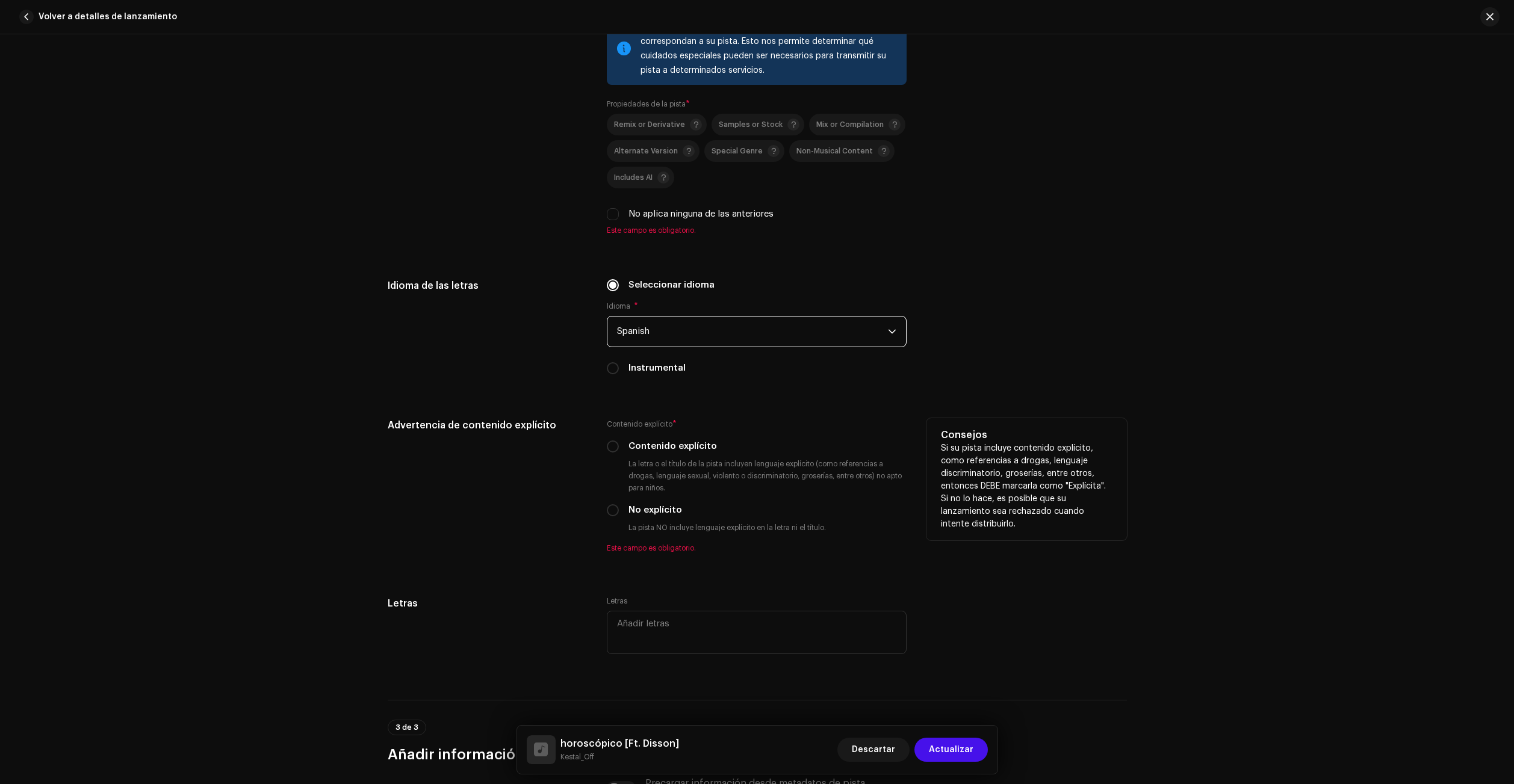
click at [650, 516] on label "No explícito" at bounding box center [654, 510] width 53 height 14
click at [619, 516] on input "No explícito" at bounding box center [612, 510] width 12 height 12
radio input "true"
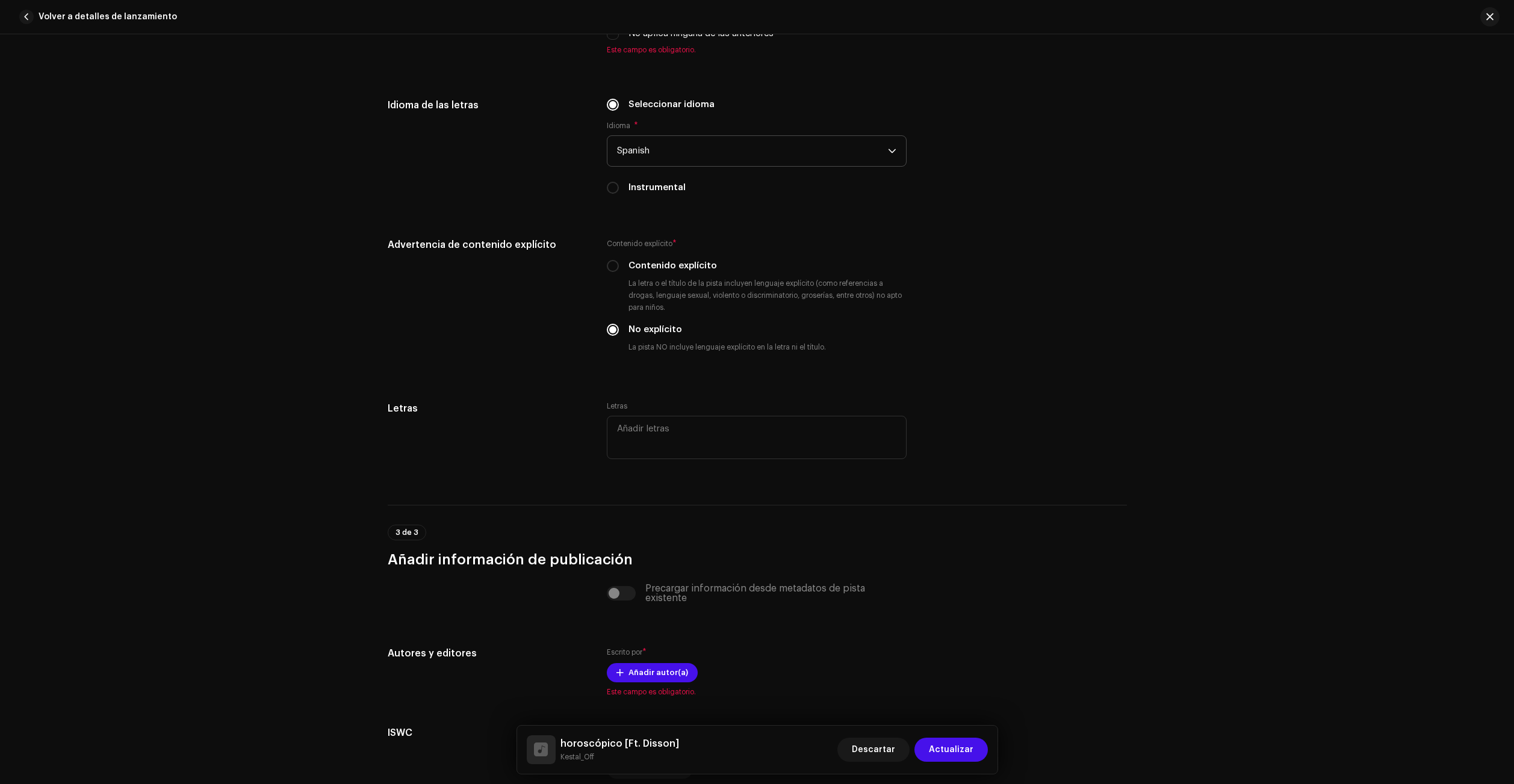
scroll to position [2217, 0]
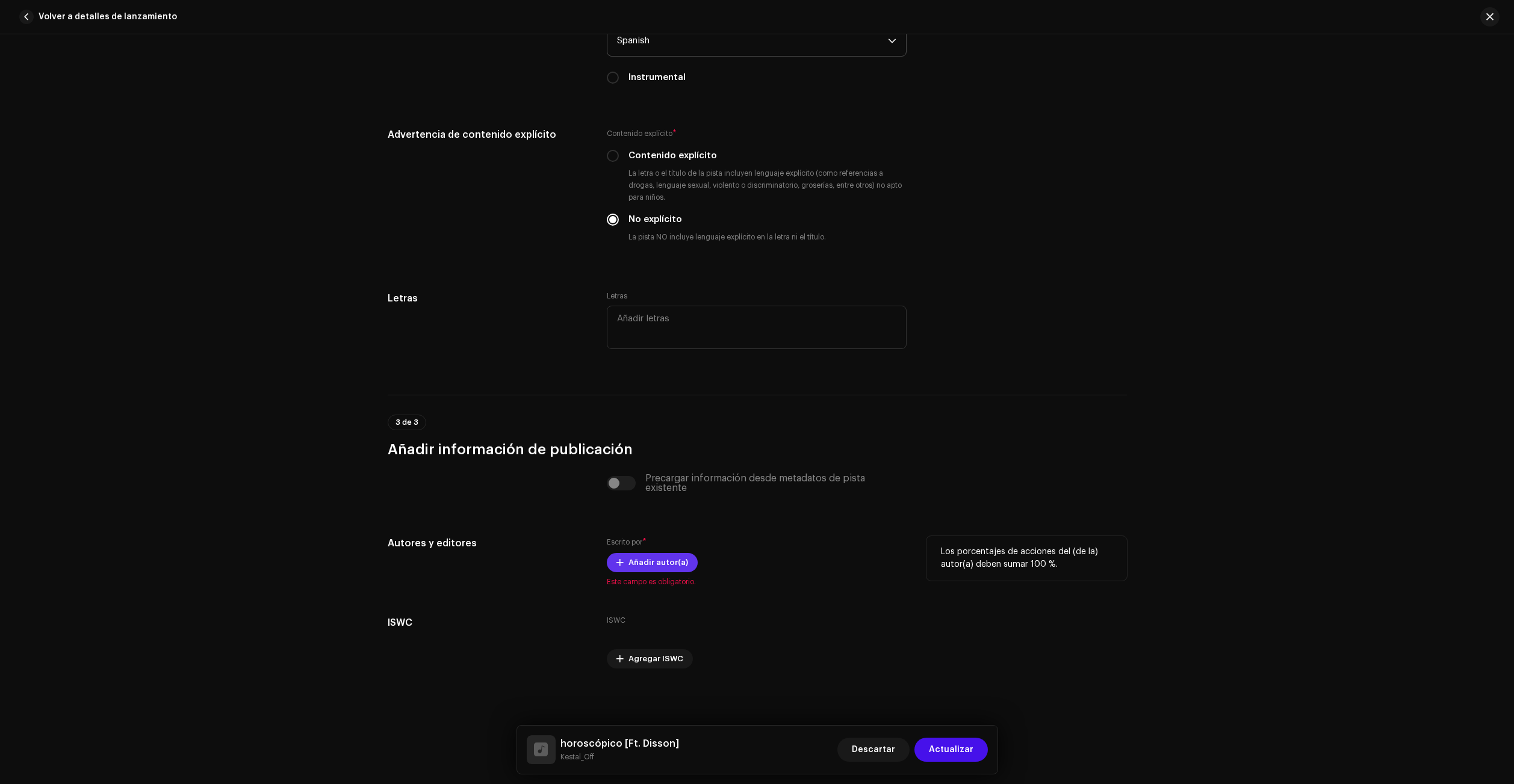
click at [674, 564] on span "Añadir autor(a)" at bounding box center [658, 563] width 60 height 24
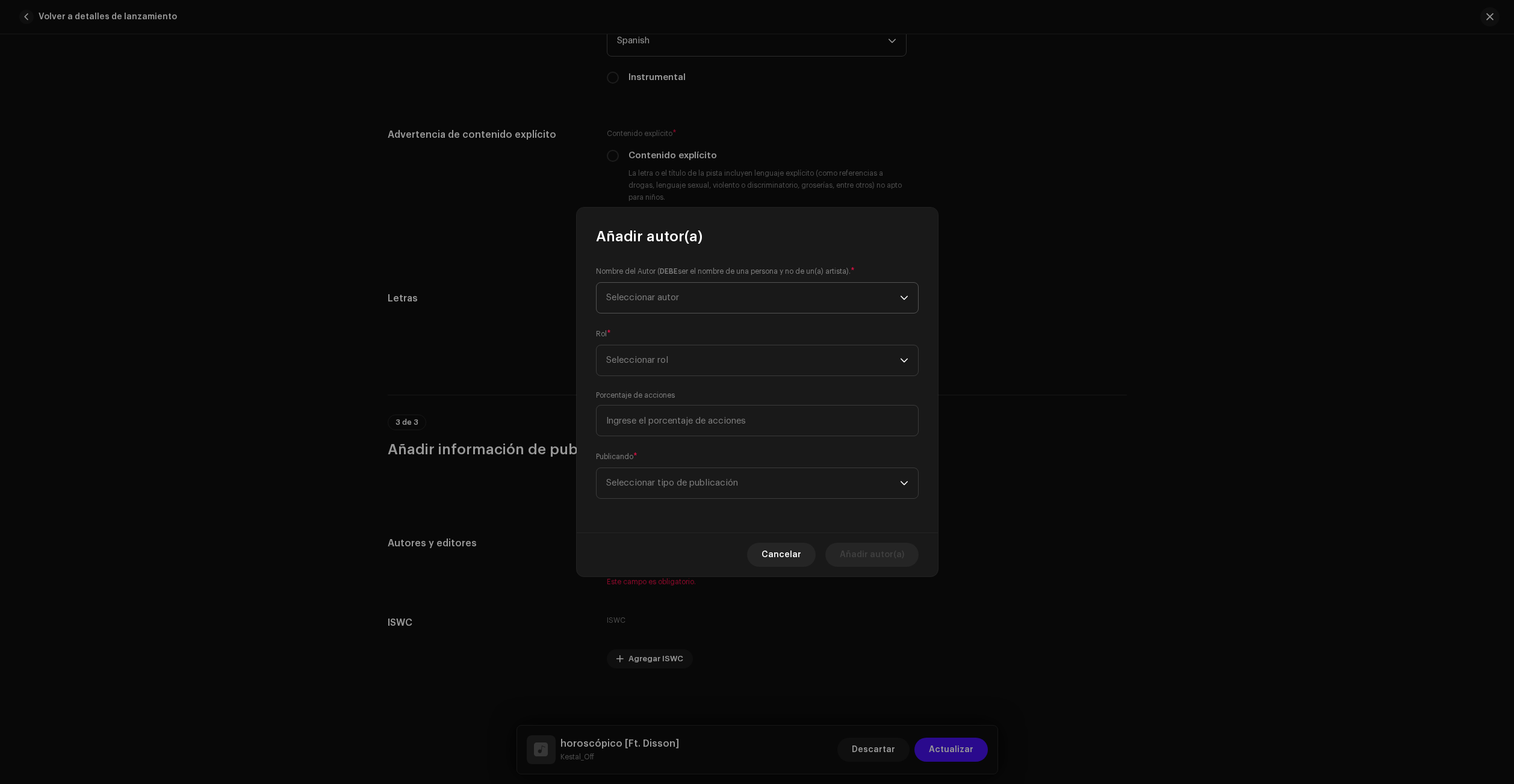
click at [696, 294] on span "Seleccionar autor" at bounding box center [752, 298] width 293 height 30
type input "k"
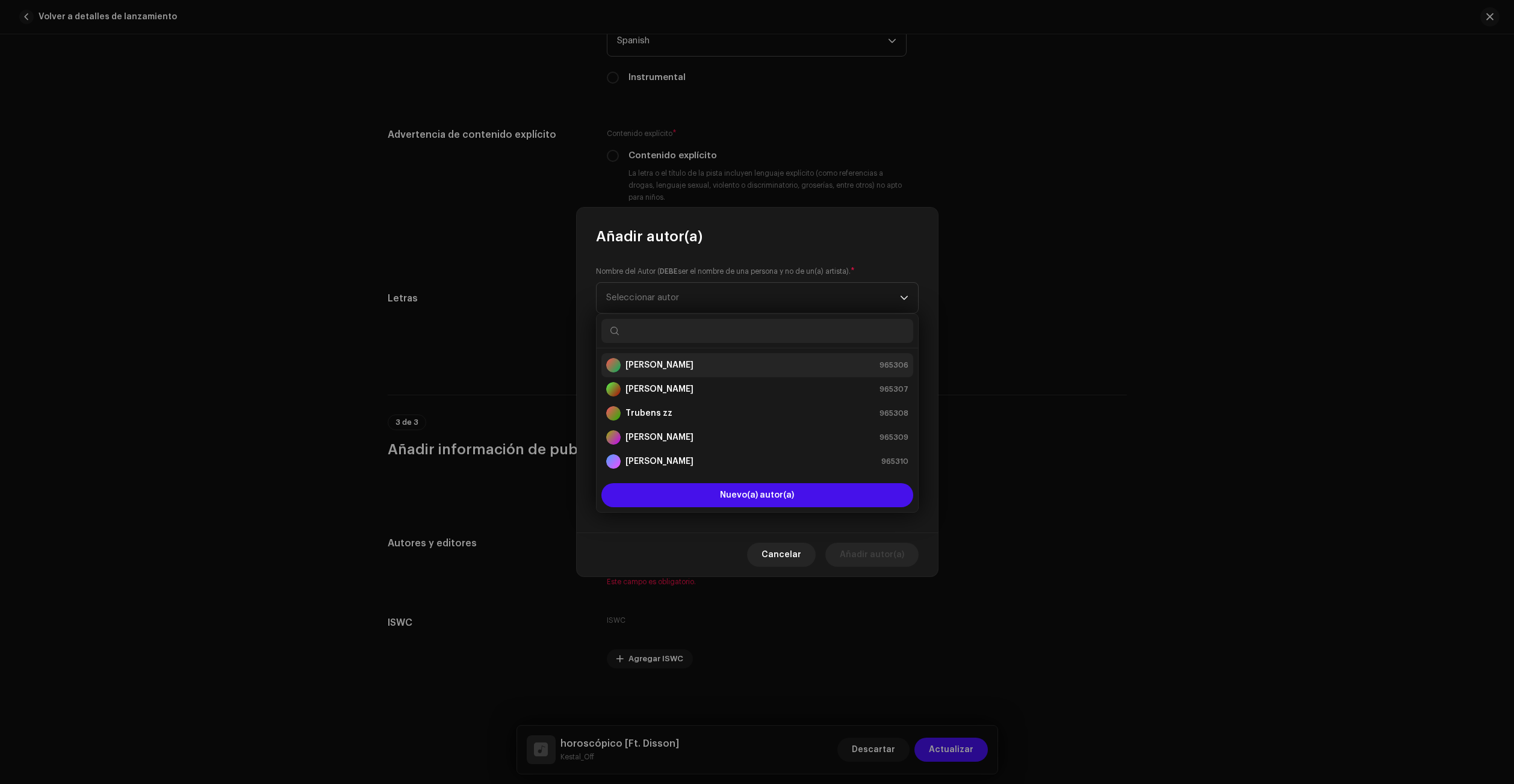
click at [730, 367] on div "[PERSON_NAME] 965306" at bounding box center [757, 365] width 302 height 14
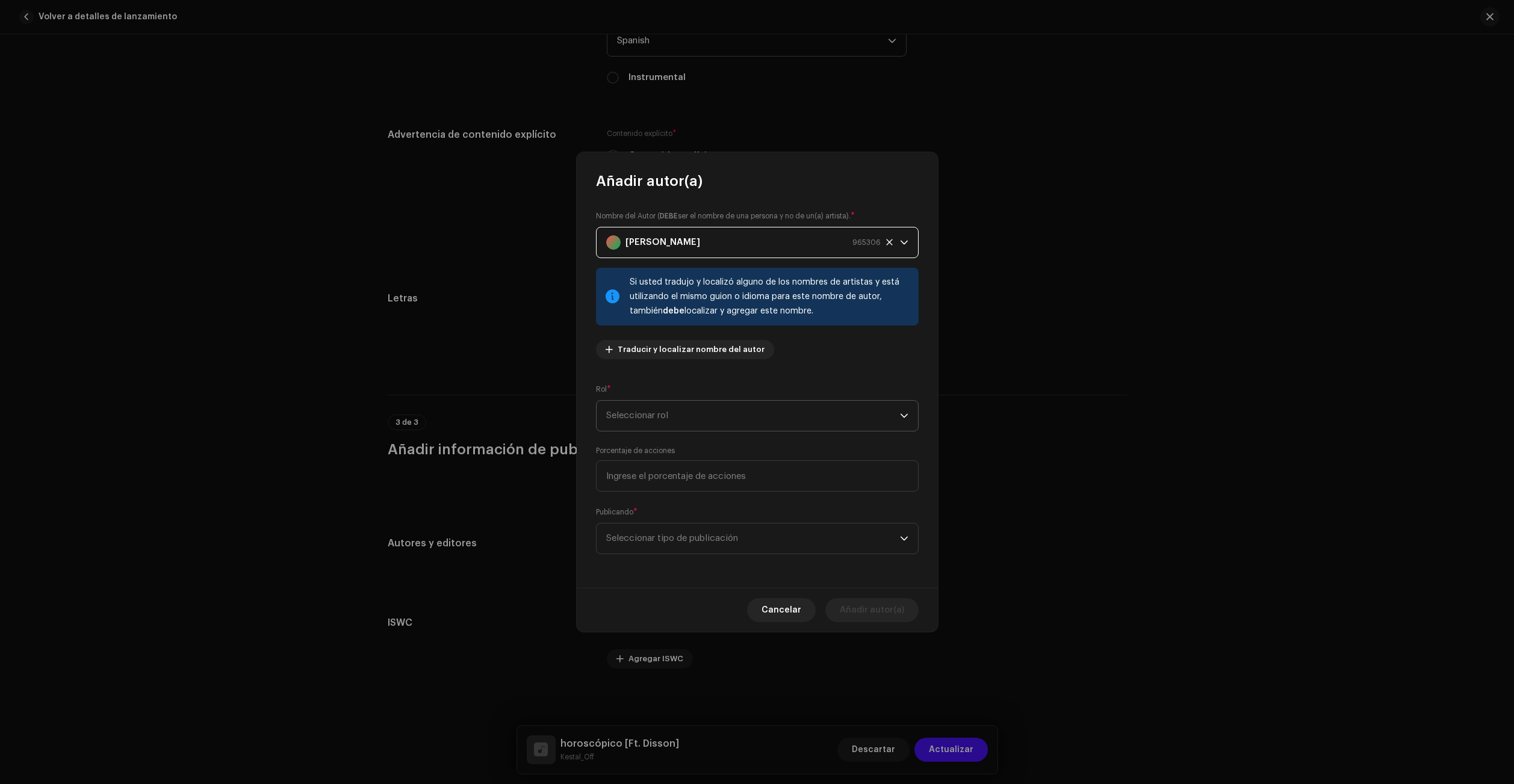
click at [722, 414] on span "Seleccionar rol" at bounding box center [752, 416] width 293 height 30
click at [715, 521] on li "Composer & Lyricist" at bounding box center [757, 521] width 312 height 24
click at [732, 545] on span "Seleccionar tipo de publicación" at bounding box center [752, 539] width 293 height 30
click at [731, 569] on span "Copyright control (self-published)" at bounding box center [678, 572] width 145 height 12
click at [892, 610] on span "Añadir autor(a)" at bounding box center [872, 610] width 64 height 24
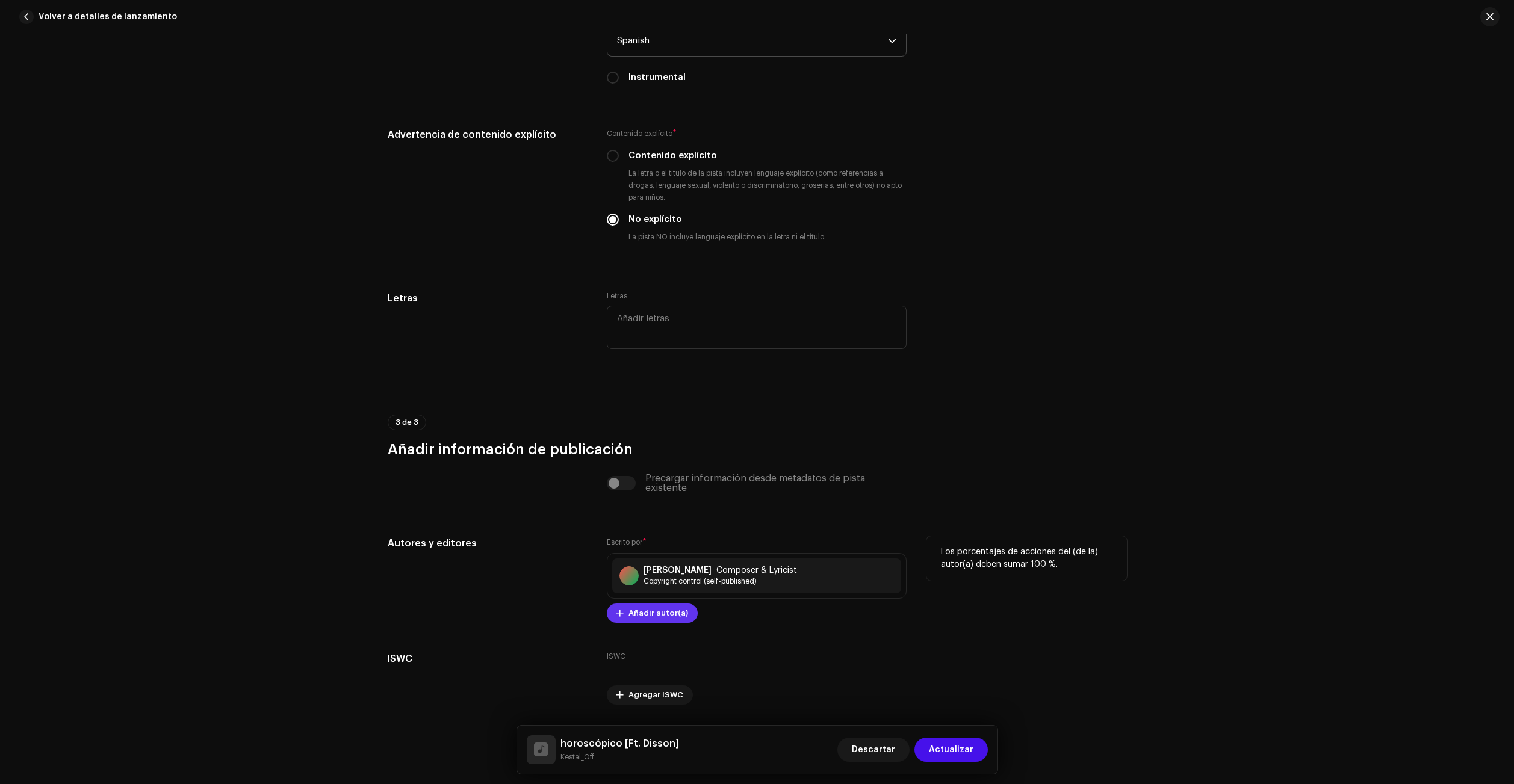
click at [666, 611] on span "Añadir autor(a)" at bounding box center [658, 613] width 60 height 24
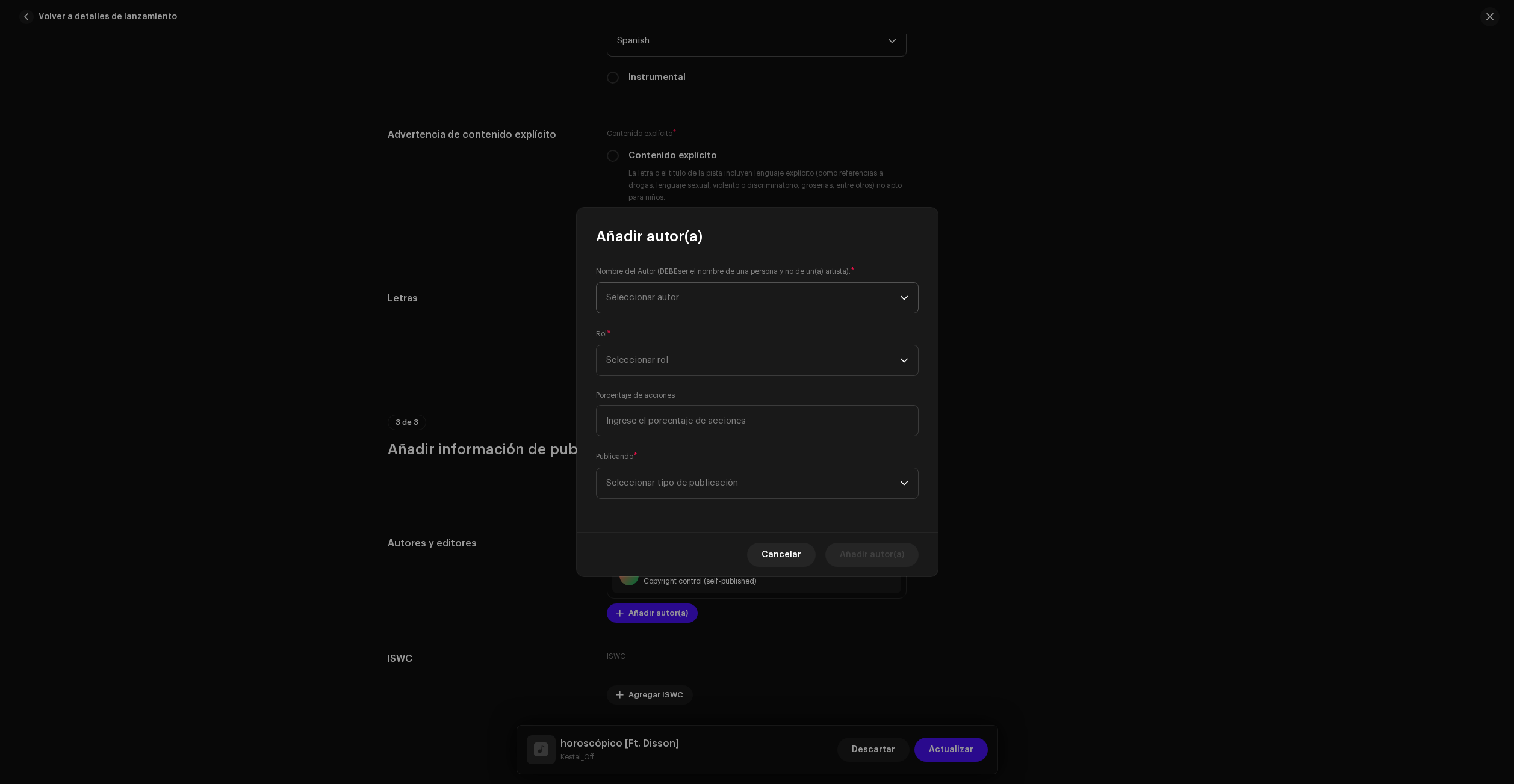
click at [677, 312] on span "Seleccionar autor" at bounding box center [752, 298] width 293 height 30
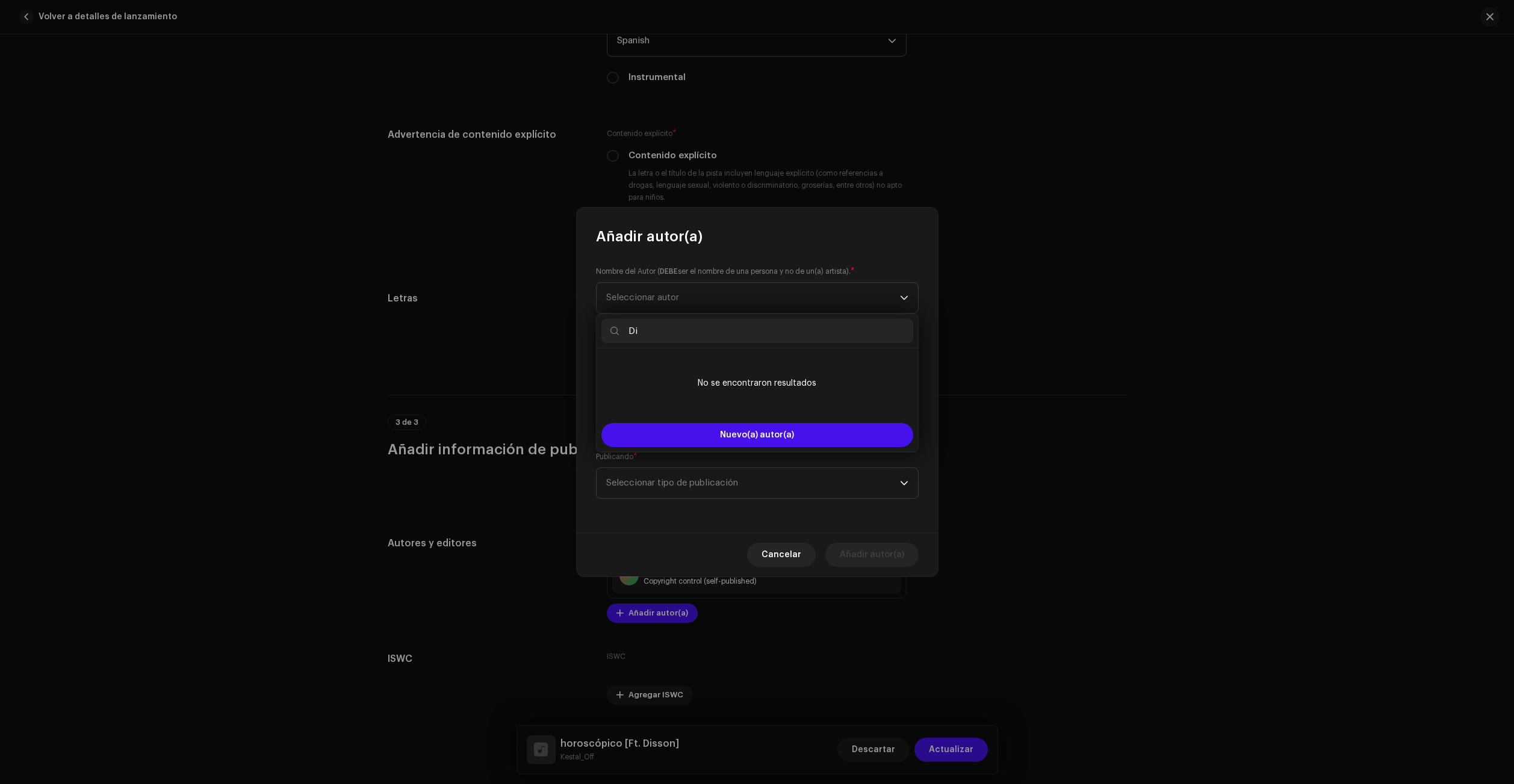
type input "D"
click at [707, 331] on input "[PERSON_NAME]" at bounding box center [757, 331] width 312 height 24
type input "[PERSON_NAME]"
click at [772, 435] on span "Nuevo(a) autor(a)" at bounding box center [756, 435] width 74 height 9
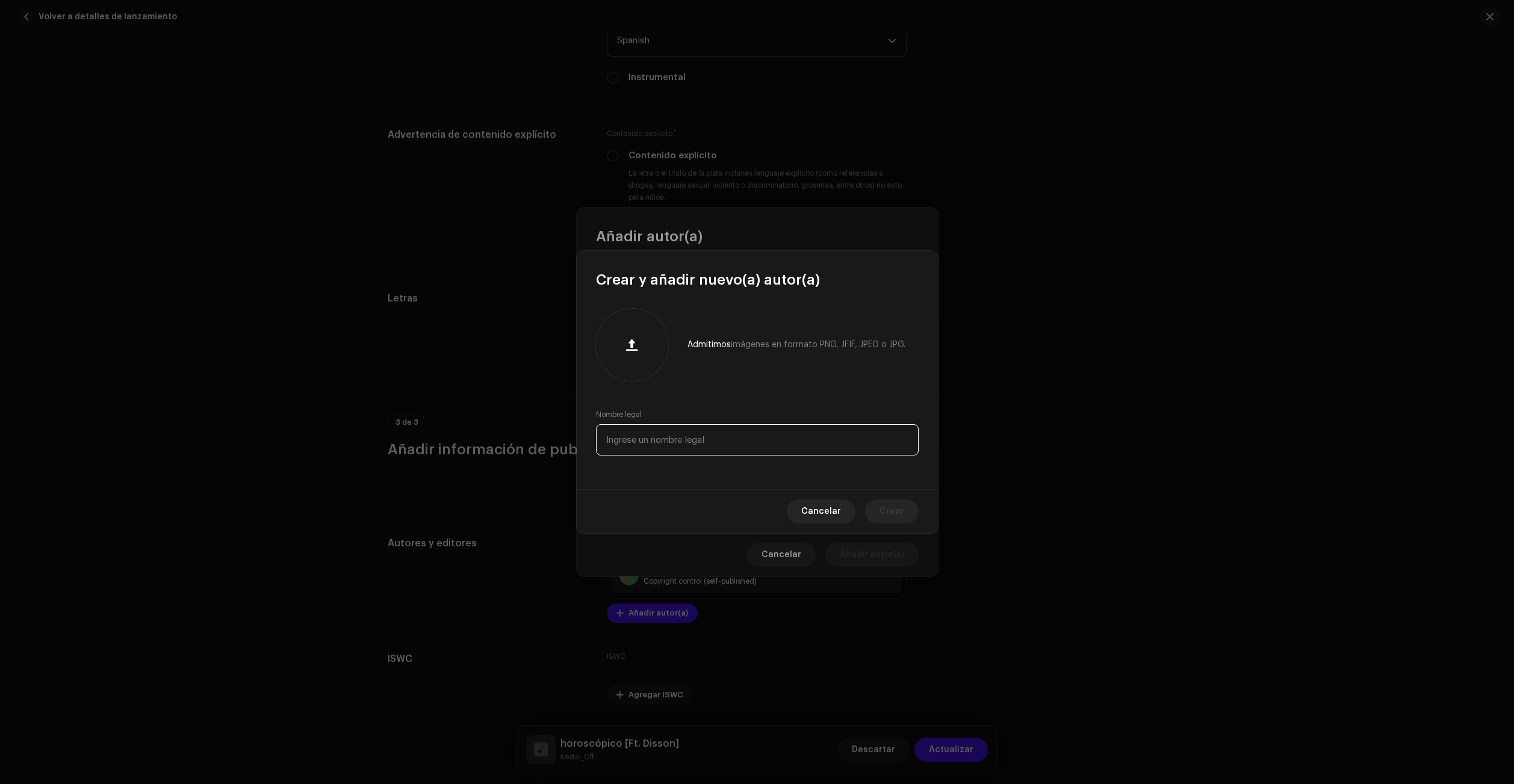
click at [679, 442] on input "text" at bounding box center [757, 440] width 323 height 31
type input "[PERSON_NAME]"
click at [895, 514] on span "Crear" at bounding box center [891, 511] width 25 height 24
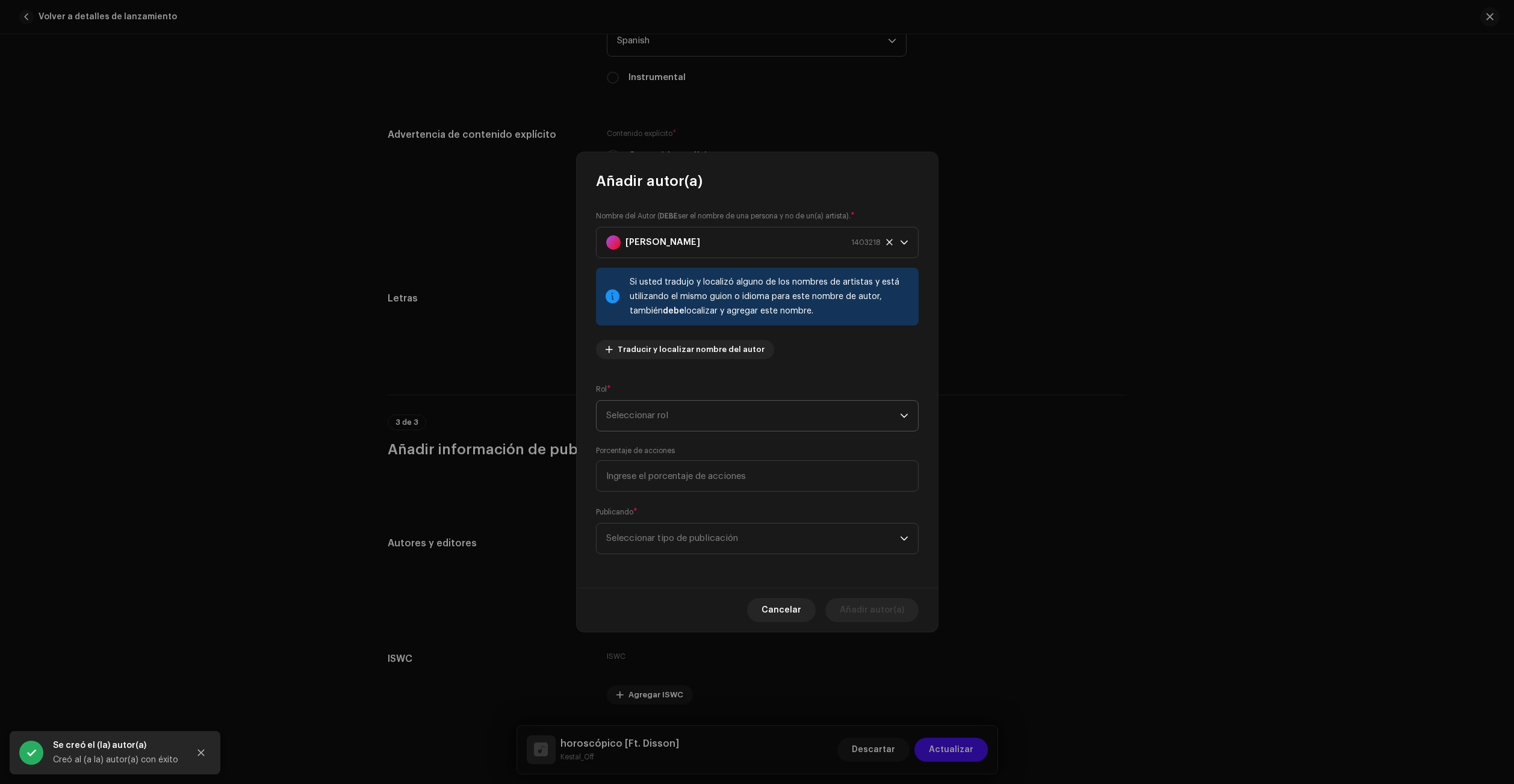
click at [701, 417] on span "Seleccionar rol" at bounding box center [752, 416] width 293 height 30
click at [695, 523] on li "Composer & Lyricist" at bounding box center [757, 521] width 312 height 24
click at [688, 549] on span "Seleccionar tipo de publicación" at bounding box center [752, 539] width 293 height 30
click at [697, 578] on li "Copyright control (self-published)" at bounding box center [757, 572] width 312 height 24
click at [860, 606] on span "Añadir autor(a)" at bounding box center [872, 610] width 64 height 24
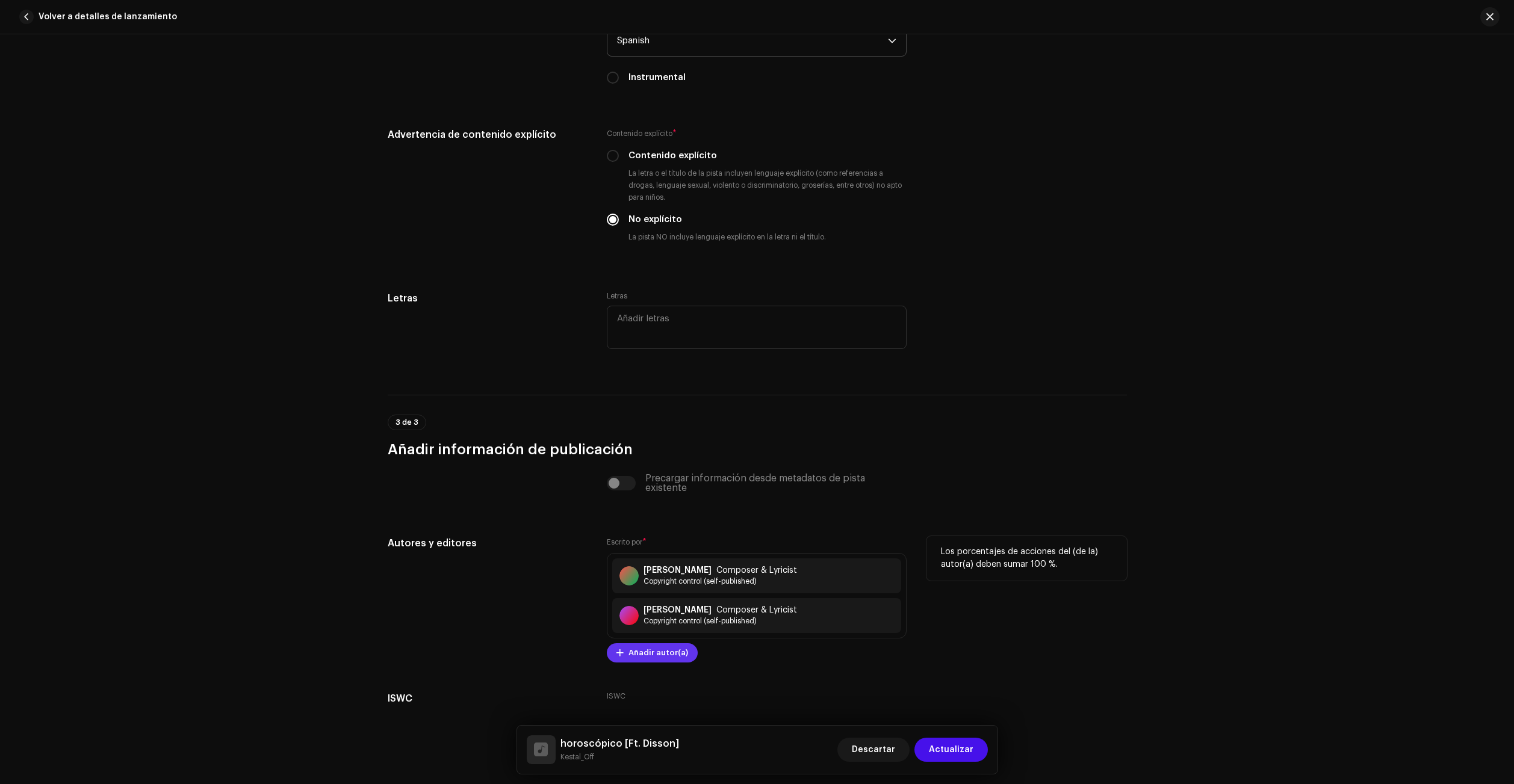
click at [666, 652] on span "Añadir autor(a)" at bounding box center [658, 653] width 60 height 24
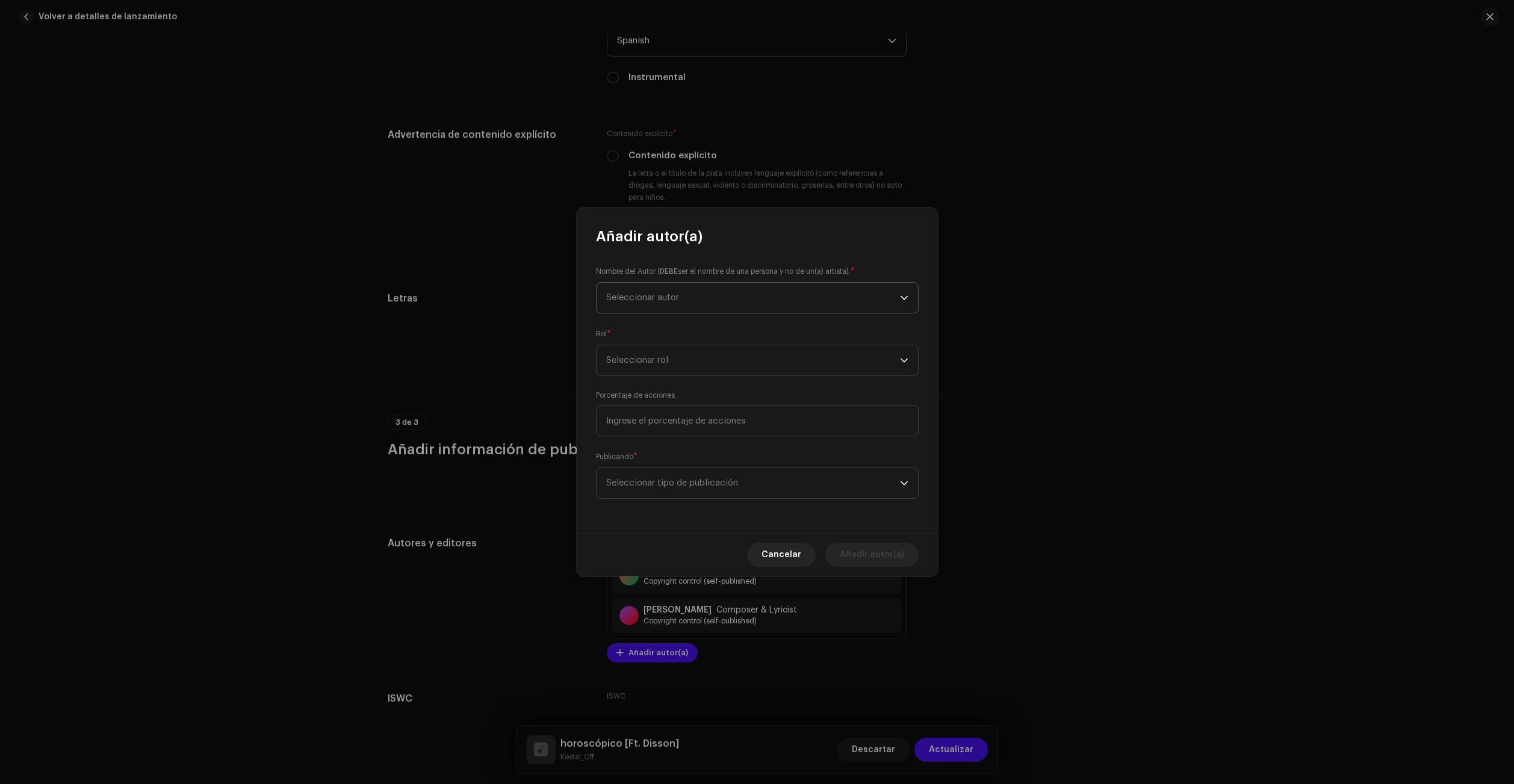
click at [671, 298] on span "Seleccionar autor" at bounding box center [642, 297] width 73 height 9
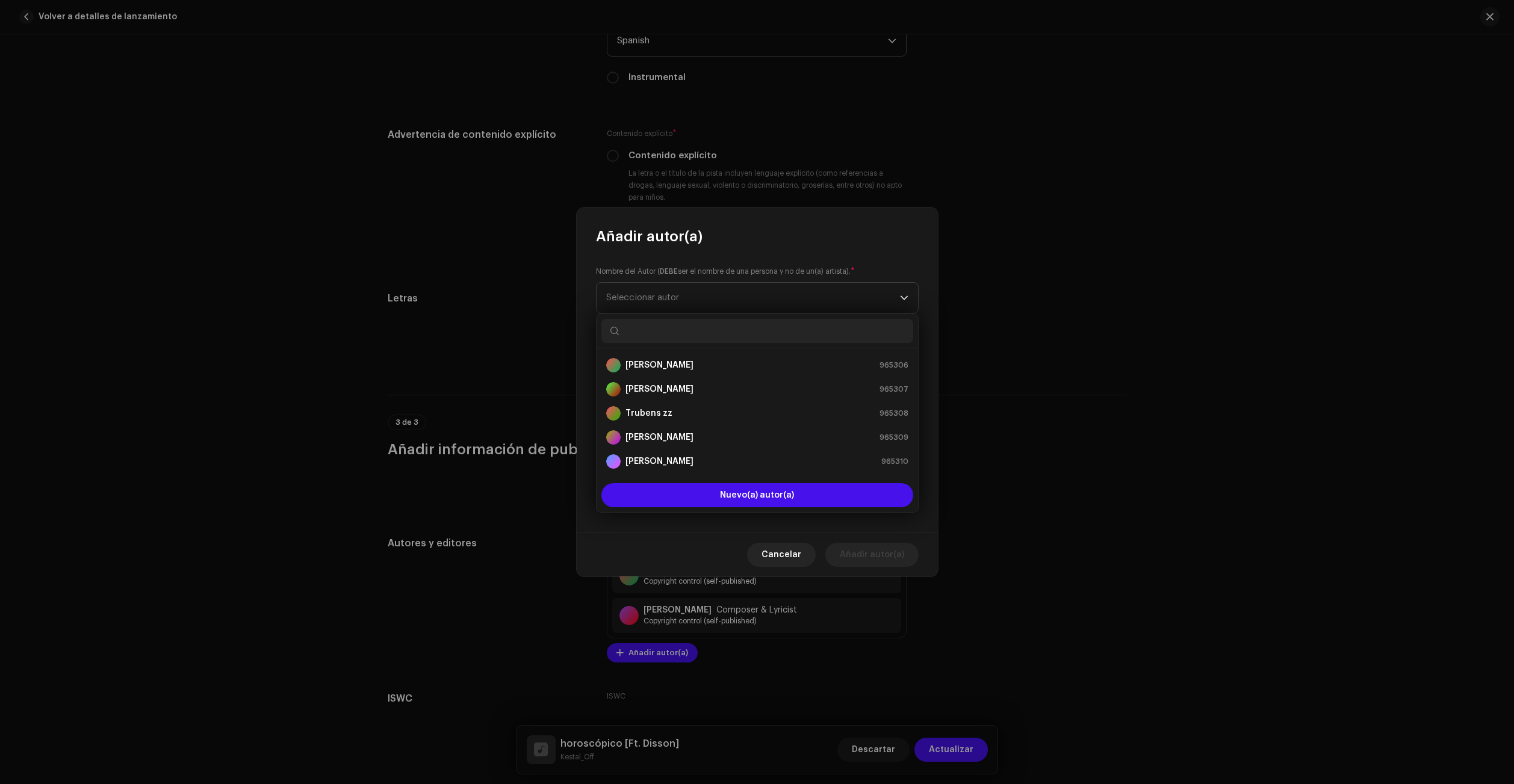
click at [682, 336] on input "text" at bounding box center [757, 331] width 312 height 24
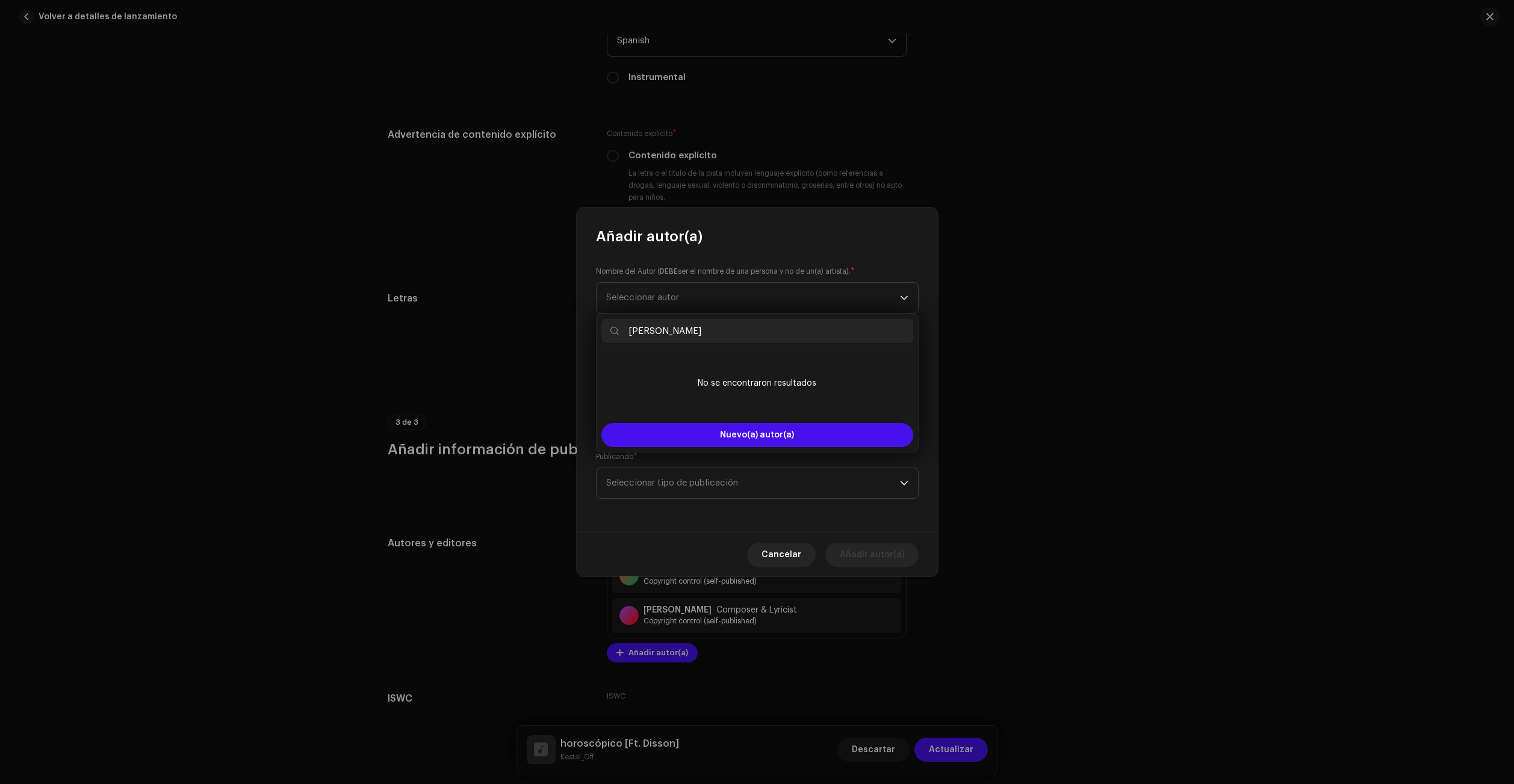
drag, startPoint x: 767, startPoint y: 331, endPoint x: 625, endPoint y: 336, distance: 142.1
click at [625, 336] on input "[PERSON_NAME]" at bounding box center [757, 331] width 312 height 24
type input "[PERSON_NAME]"
click at [747, 431] on span "Nuevo(a) autor(a)" at bounding box center [756, 435] width 74 height 9
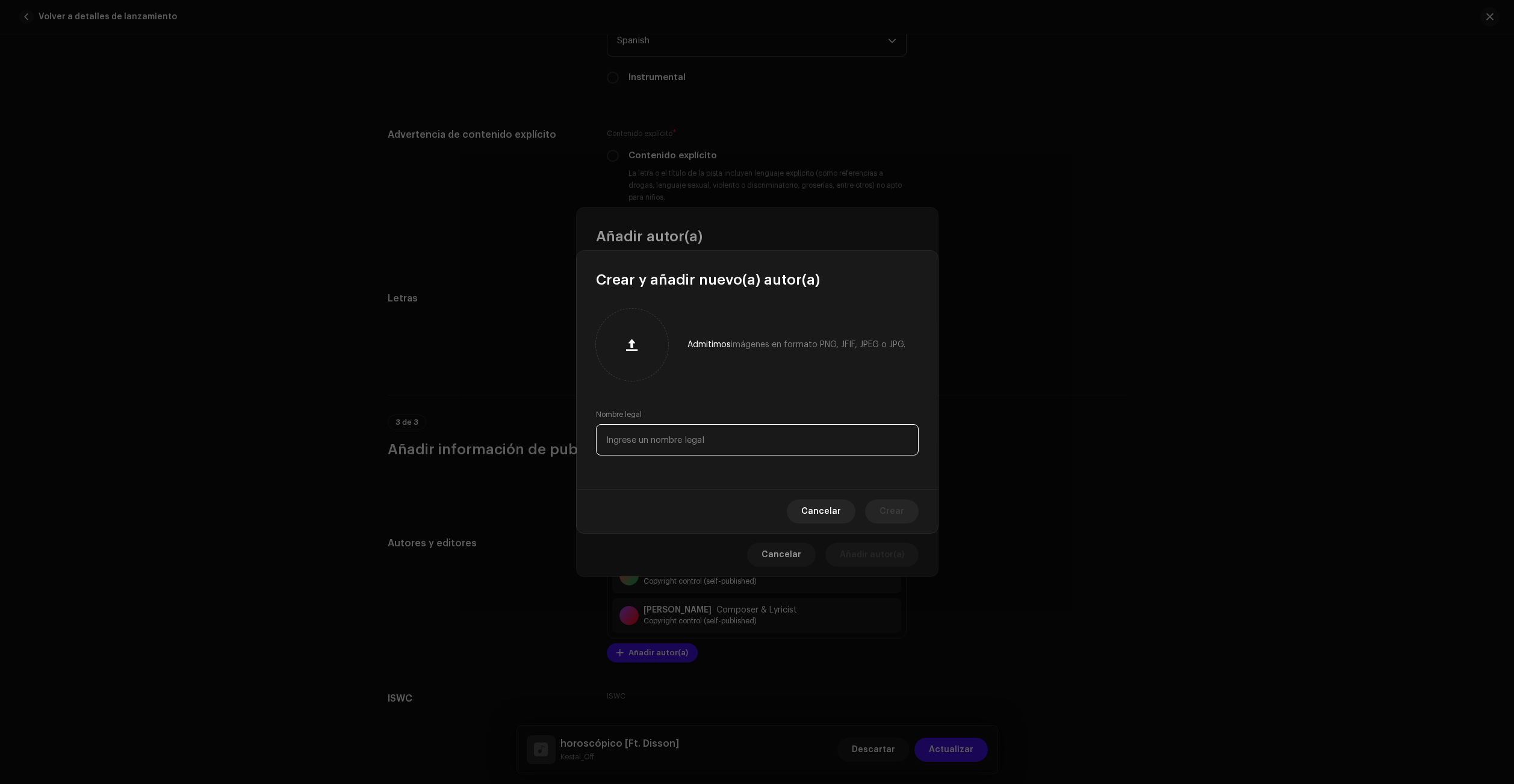
click at [705, 445] on input "text" at bounding box center [757, 440] width 323 height 31
paste input "[PERSON_NAME]"
type input "[PERSON_NAME]"
click at [891, 511] on span "Crear" at bounding box center [891, 511] width 25 height 24
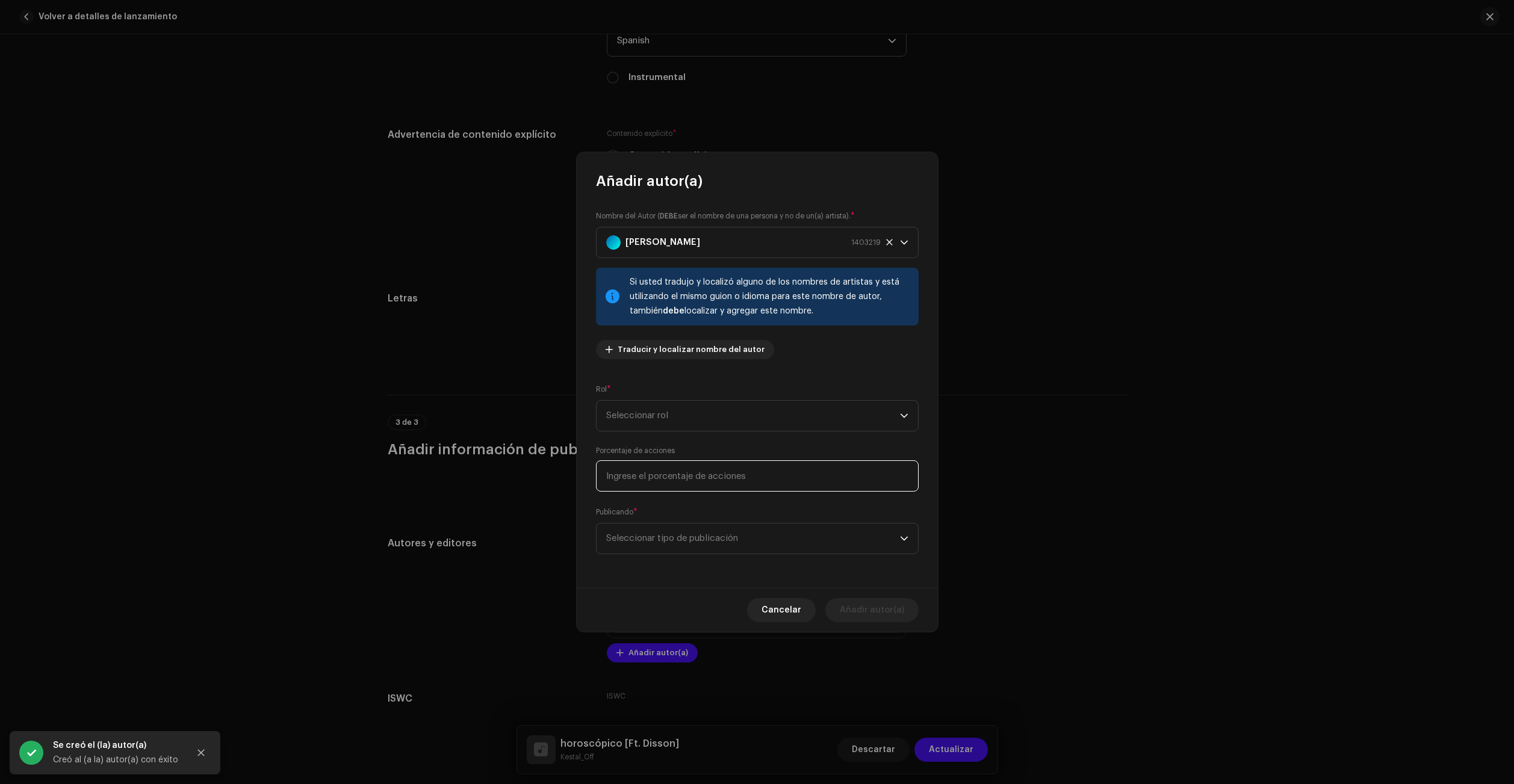
click at [711, 475] on input at bounding box center [757, 475] width 323 height 31
click at [702, 537] on span "Seleccionar tipo de publicación" at bounding box center [752, 539] width 293 height 30
click at [682, 574] on span "Copyright control (self-published)" at bounding box center [678, 572] width 145 height 12
drag, startPoint x: 675, startPoint y: 413, endPoint x: 677, endPoint y: 420, distance: 7.3
click at [674, 414] on span "Seleccionar rol" at bounding box center [752, 416] width 293 height 30
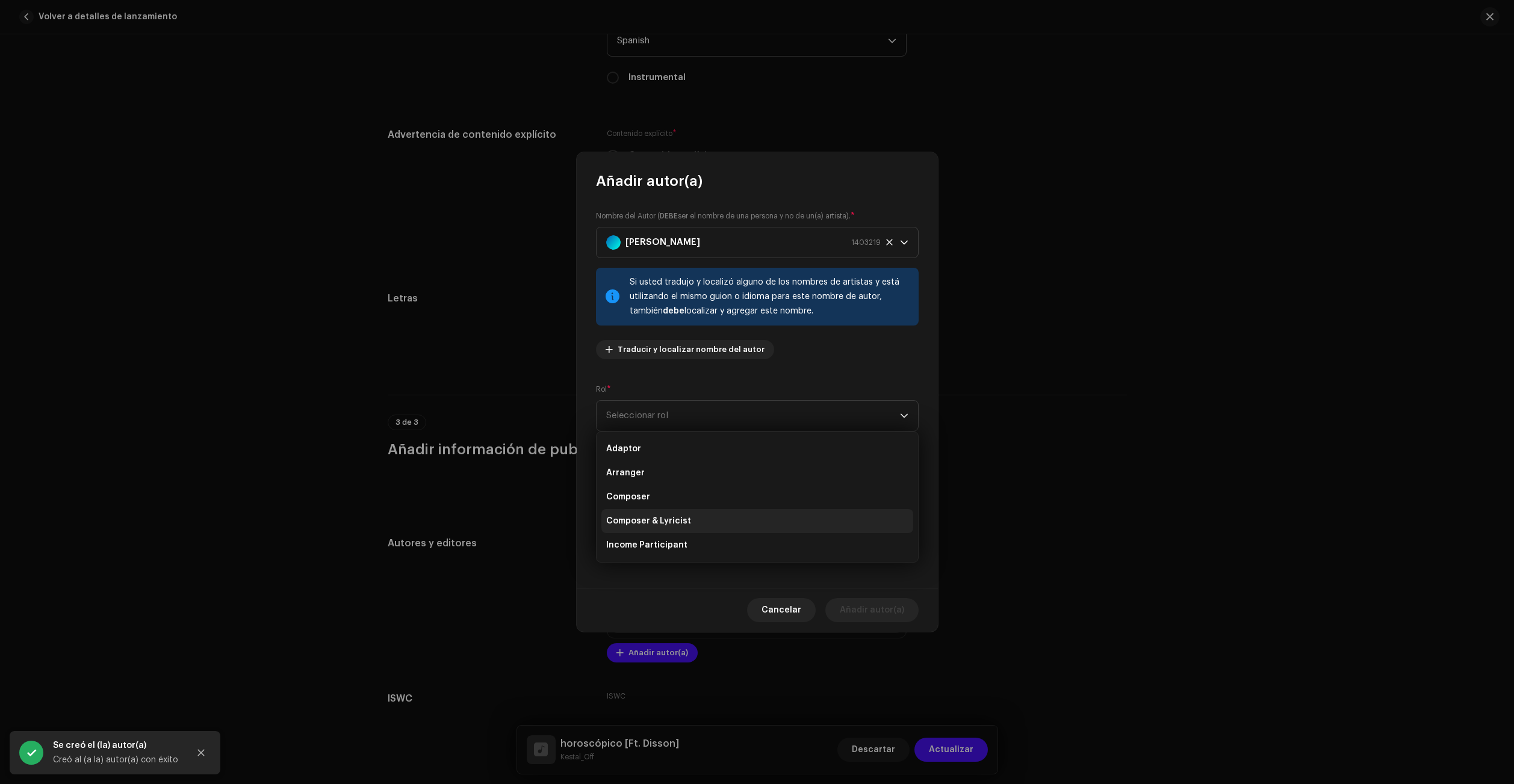
click at [676, 520] on span "Composer & Lyricist" at bounding box center [648, 521] width 85 height 12
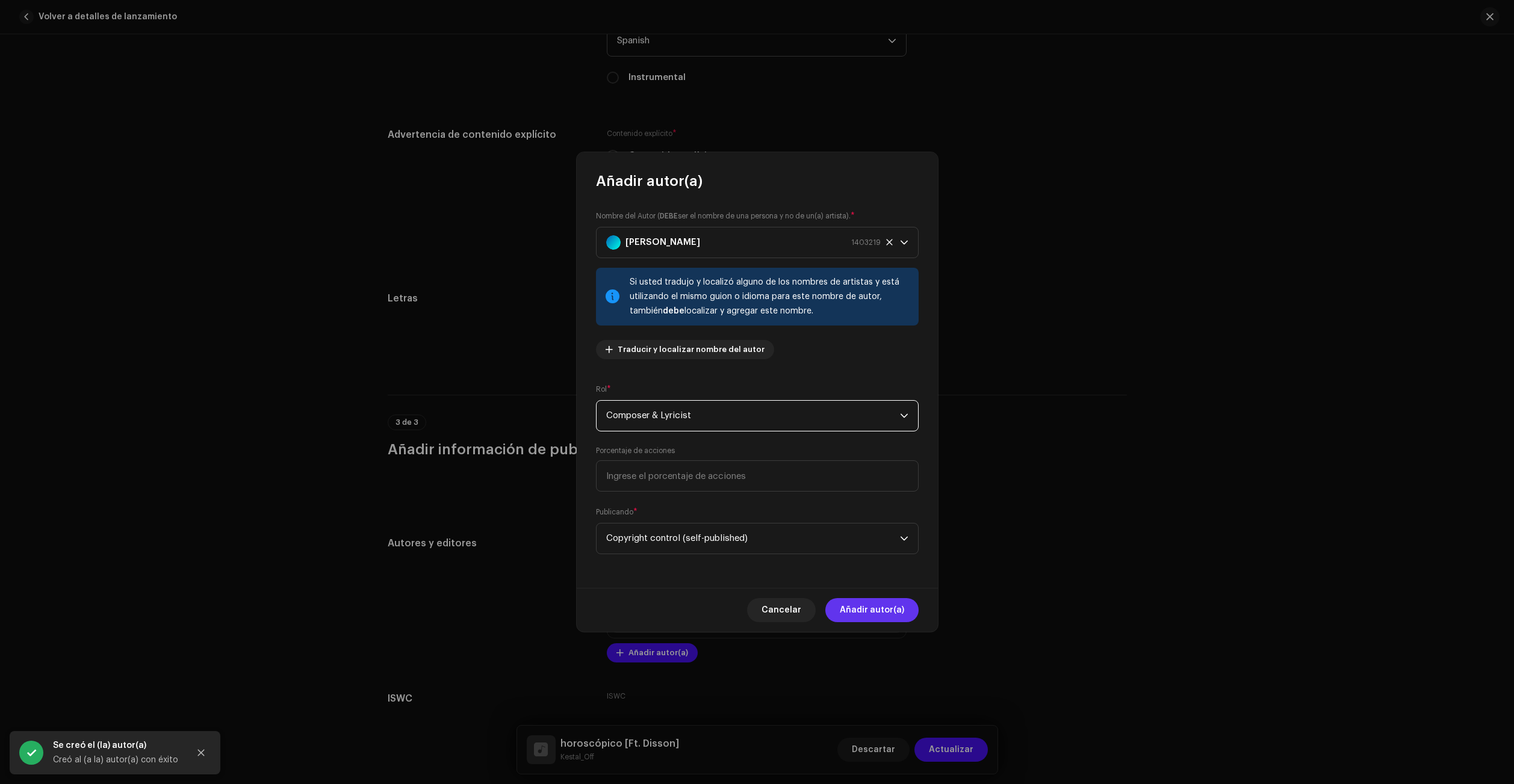
click at [875, 598] on span "Añadir autor(a)" at bounding box center [872, 610] width 64 height 24
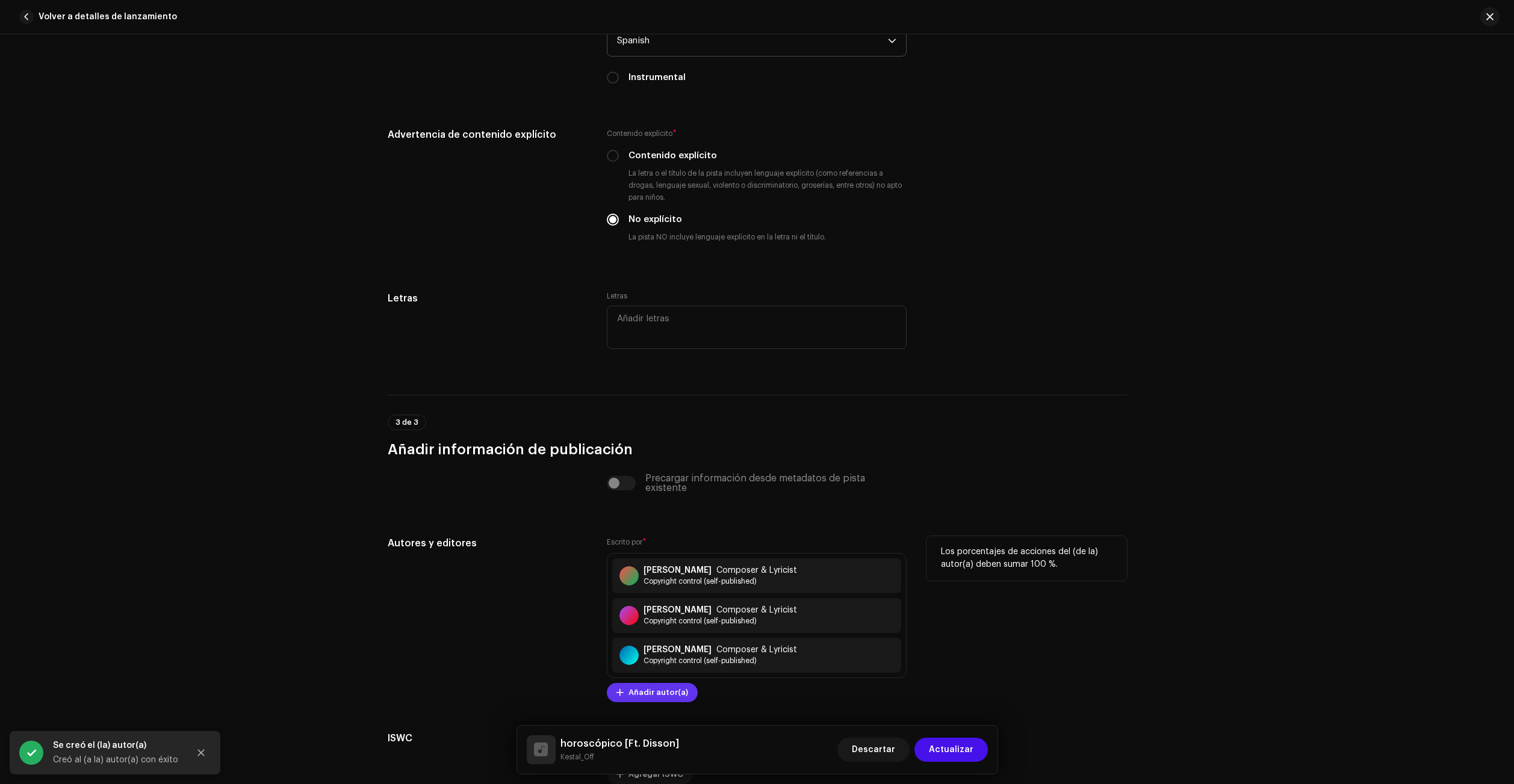
click at [655, 696] on span "Añadir autor(a)" at bounding box center [658, 693] width 60 height 24
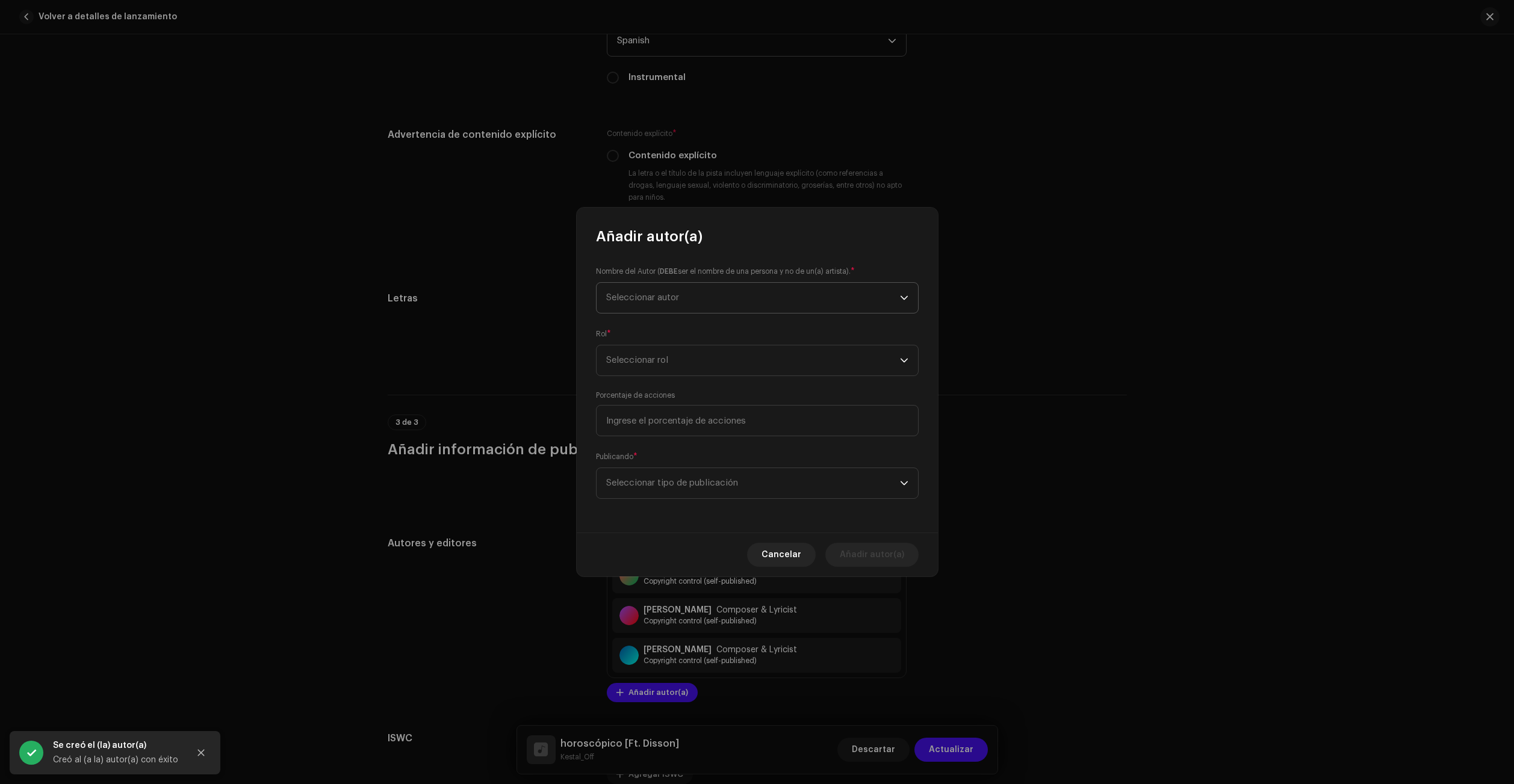
click at [679, 293] on span "Seleccionar autor" at bounding box center [642, 297] width 73 height 9
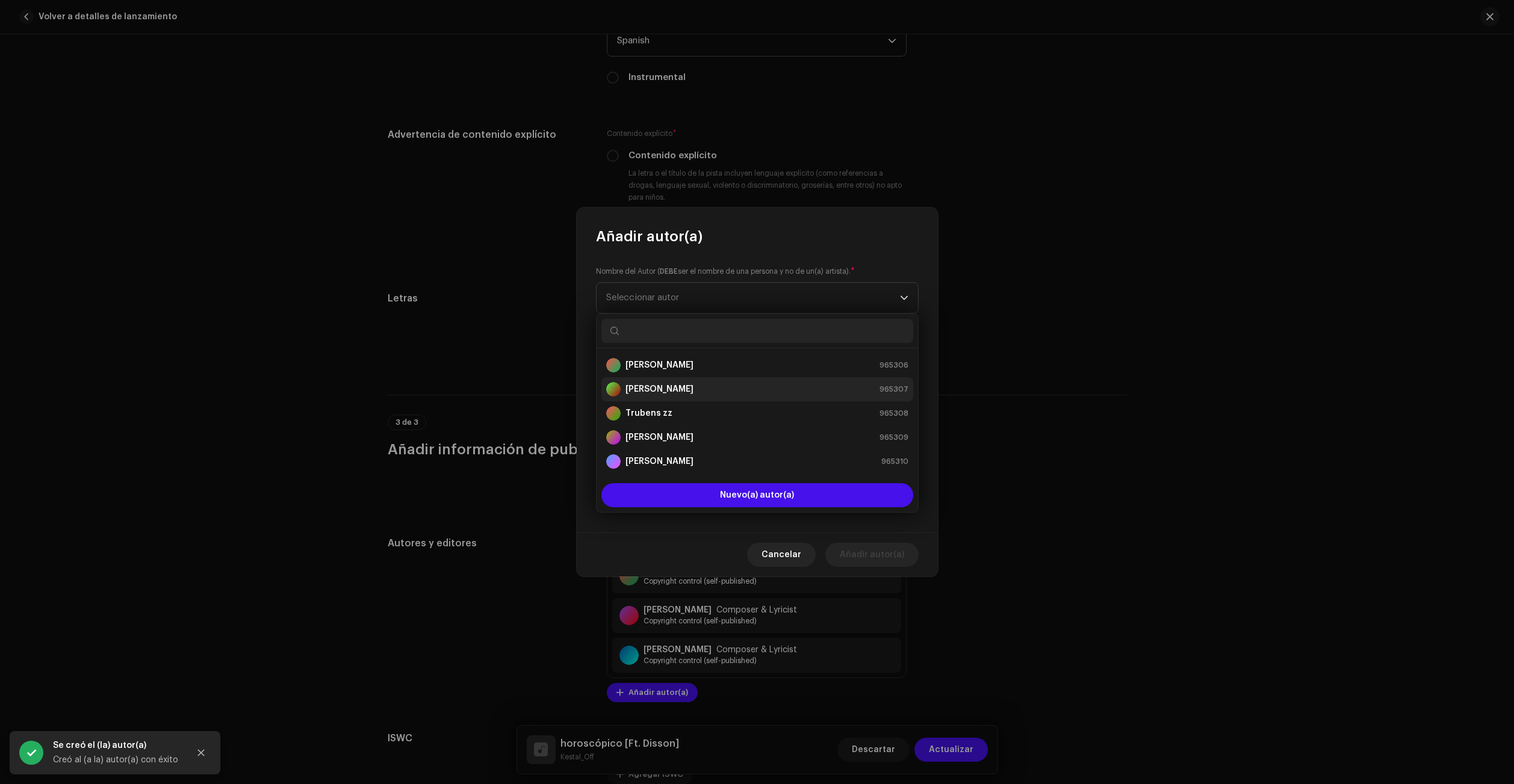
click at [664, 393] on strong "[PERSON_NAME]" at bounding box center [659, 389] width 68 height 12
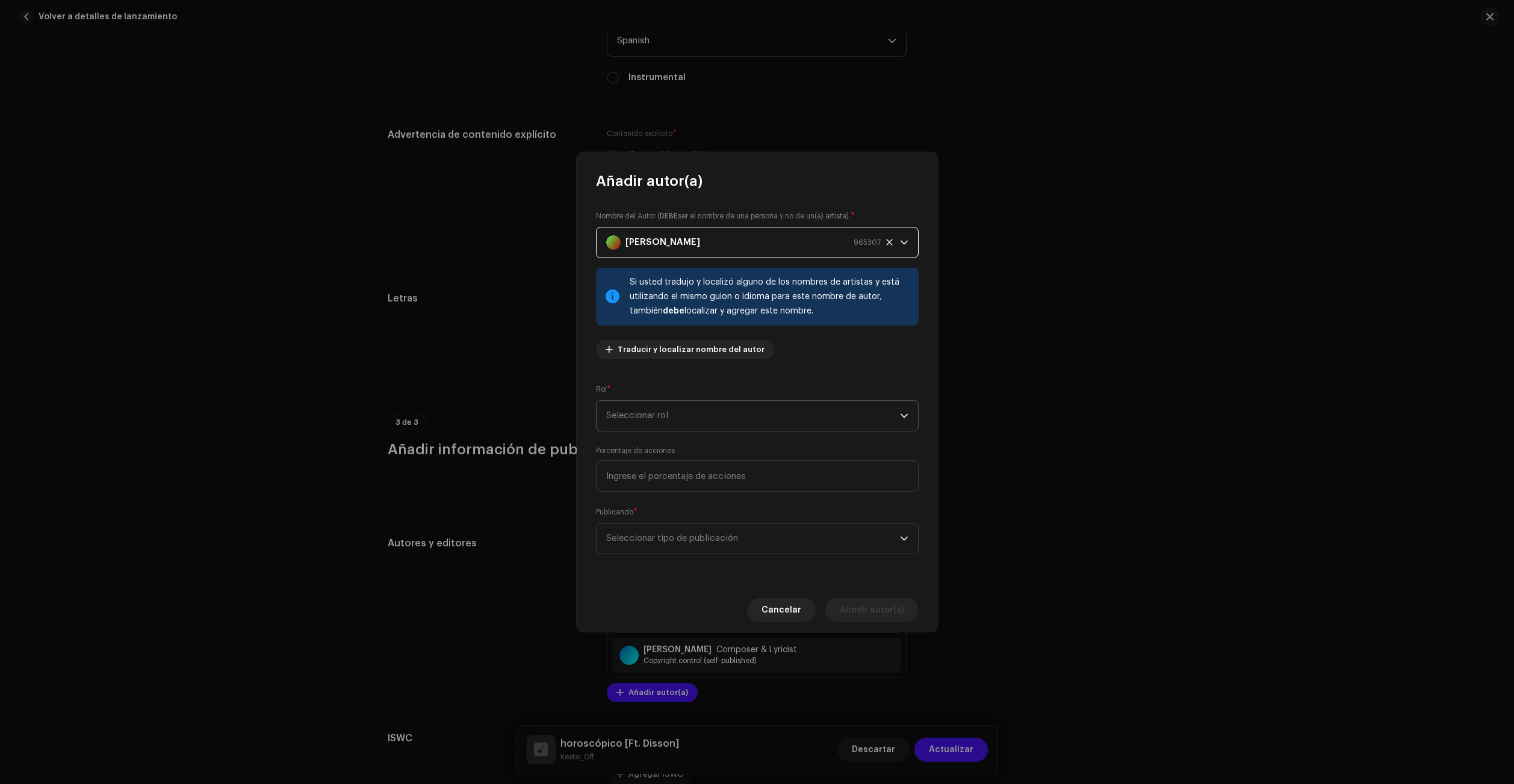
click at [687, 419] on span "Seleccionar rol" at bounding box center [752, 416] width 293 height 30
click at [648, 503] on li "Lyricist" at bounding box center [757, 504] width 312 height 24
click at [700, 543] on span "Seleccionar tipo de publicación" at bounding box center [752, 539] width 293 height 30
click at [695, 567] on span "Copyright control (self-published)" at bounding box center [678, 572] width 145 height 12
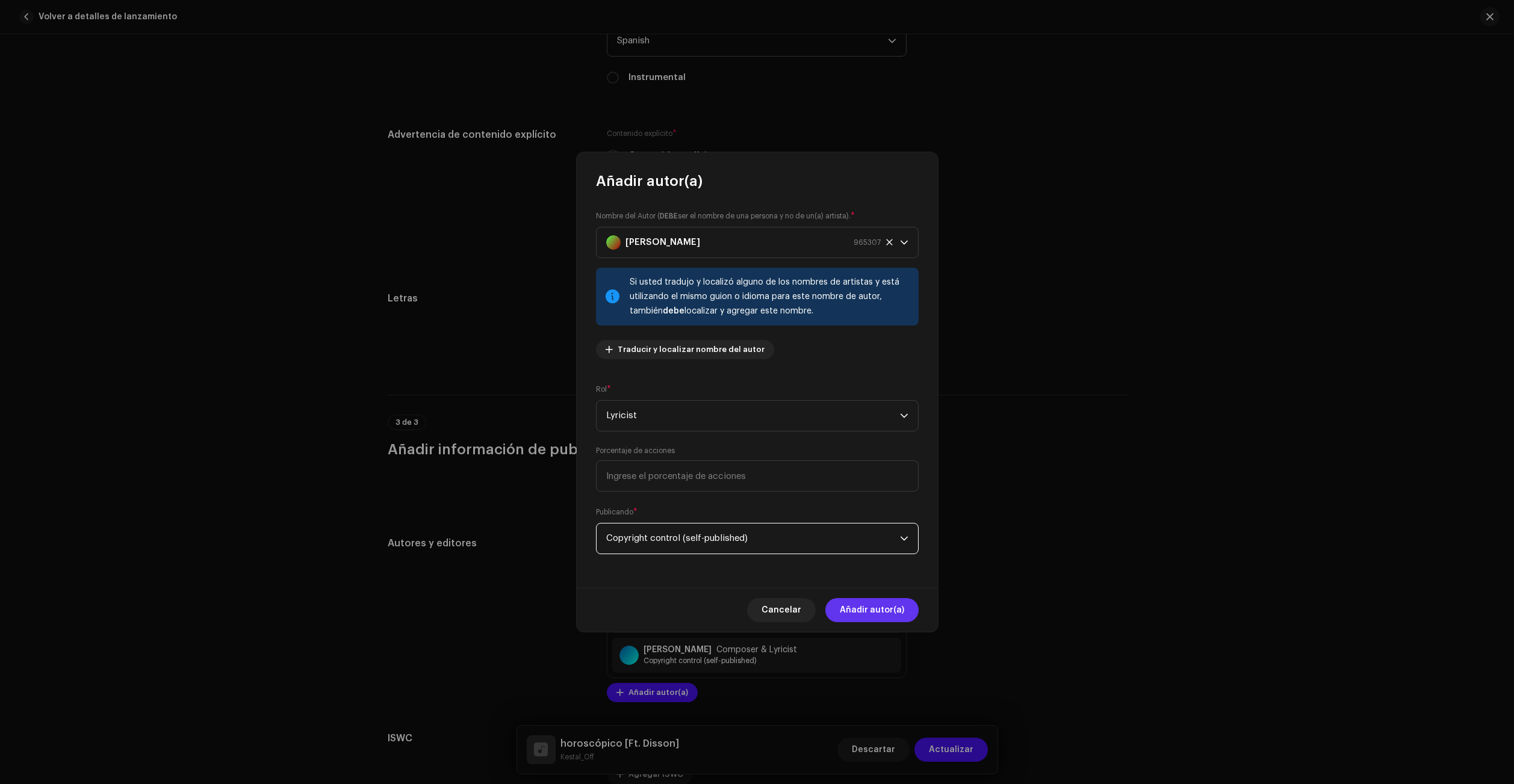
click at [893, 601] on span "Añadir autor(a)" at bounding box center [872, 610] width 64 height 24
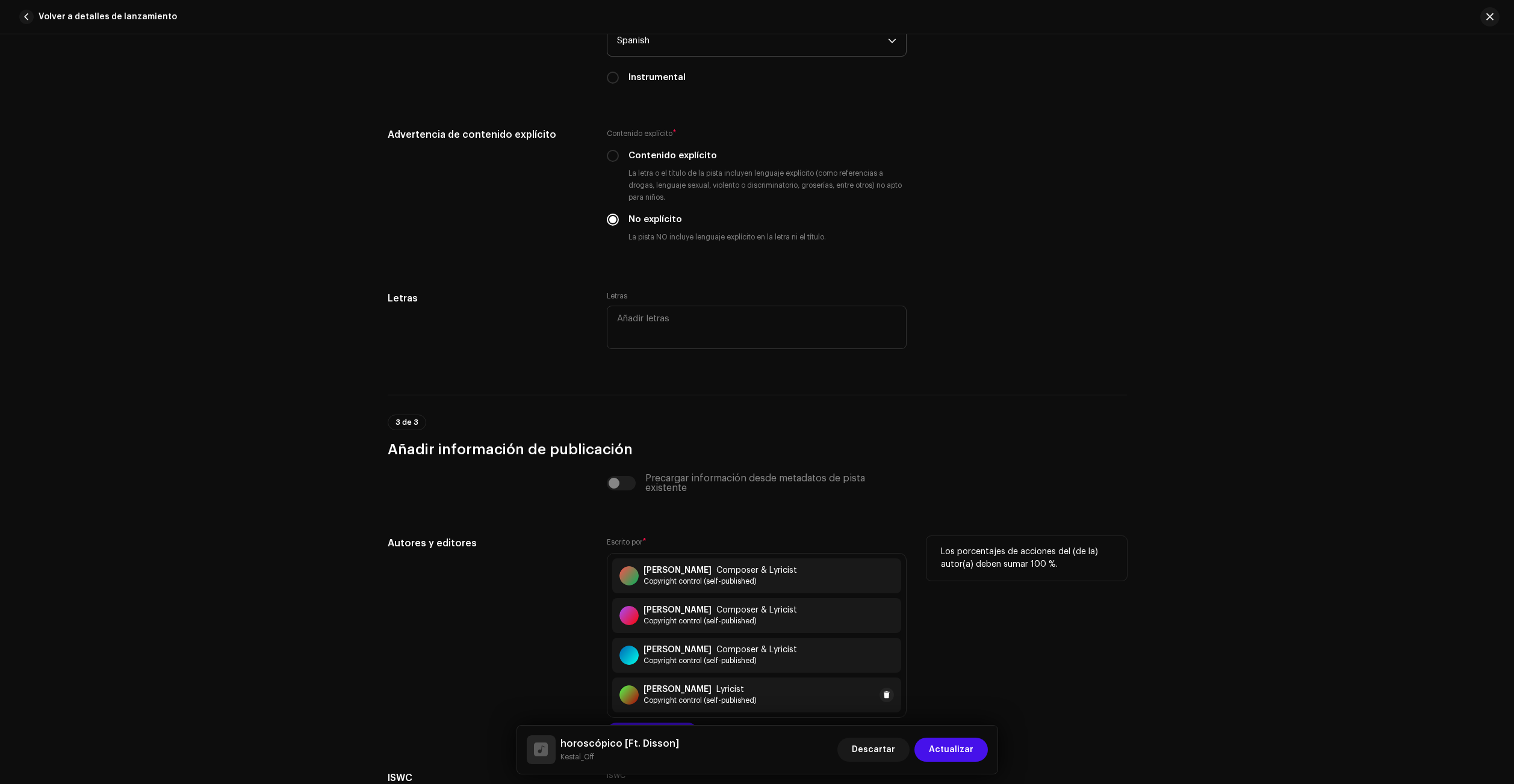
click at [724, 696] on span "Copyright control (self-published)" at bounding box center [700, 701] width 113 height 10
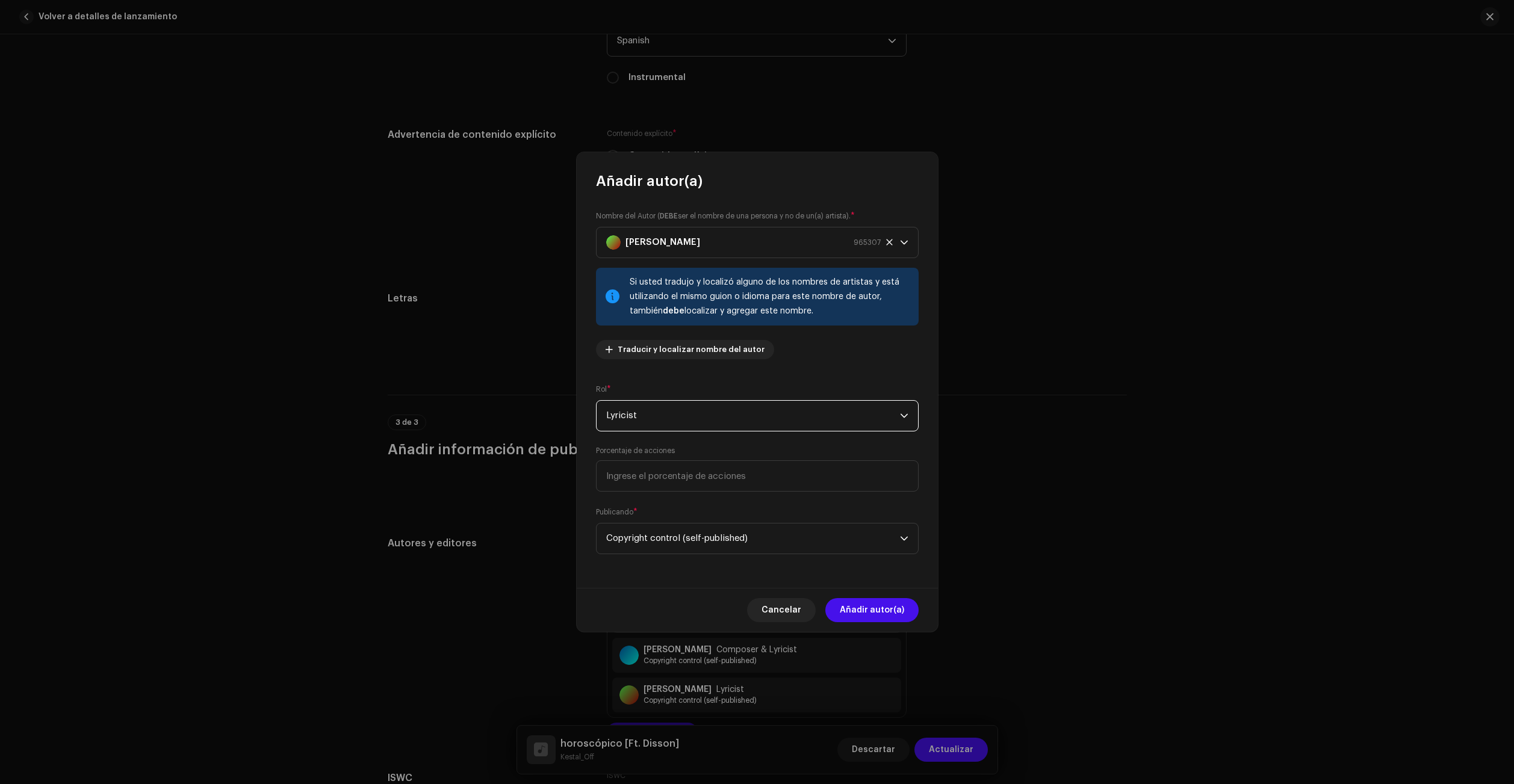
click at [655, 421] on span "Lyricist" at bounding box center [752, 416] width 293 height 30
click at [678, 513] on span "Composer & Lyricist" at bounding box center [648, 516] width 85 height 12
click at [873, 608] on span "Añadir autor(a)" at bounding box center [872, 610] width 64 height 24
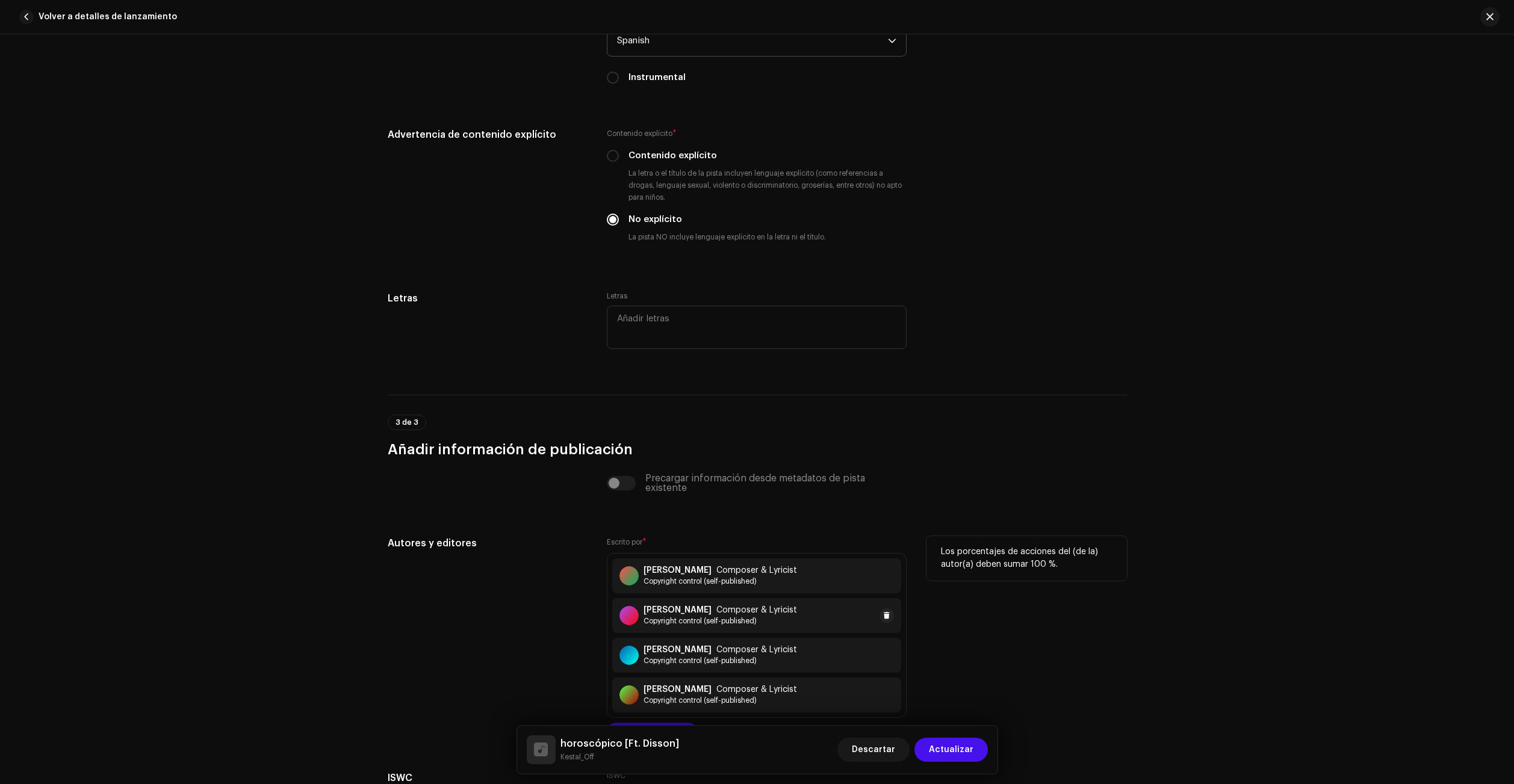
scroll to position [2372, 0]
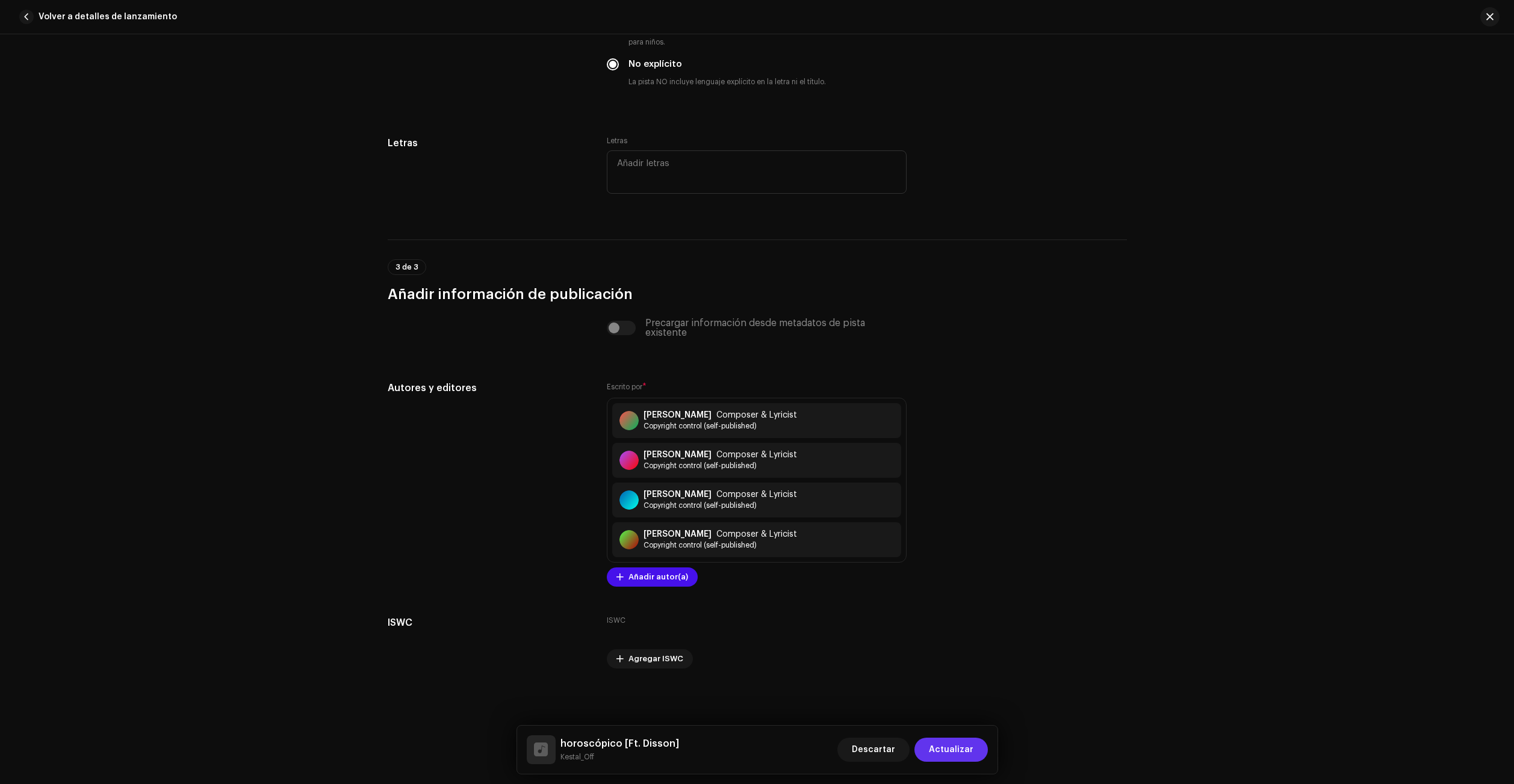
click at [958, 754] on span "Actualizar" at bounding box center [951, 750] width 45 height 24
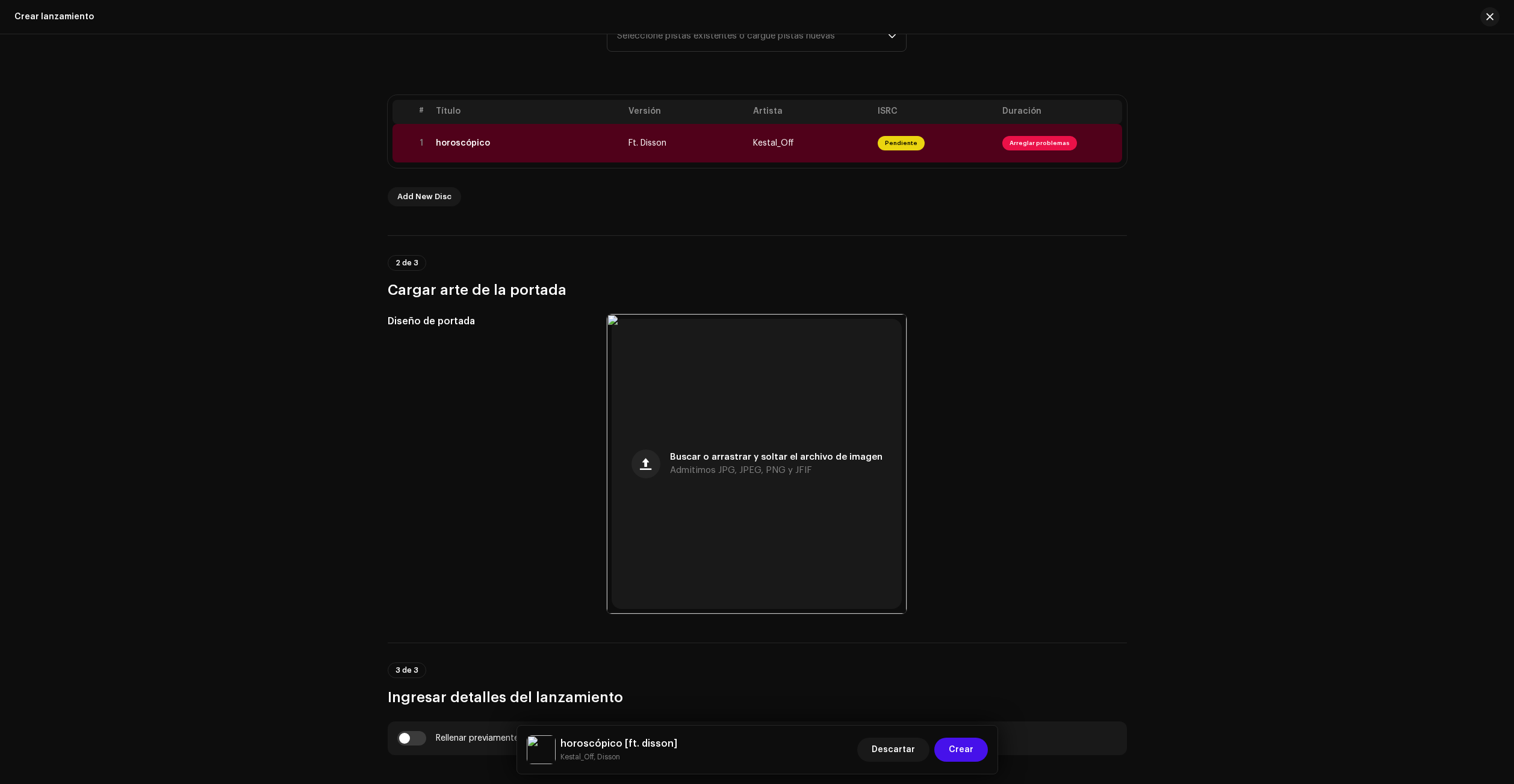
click at [1288, 564] on div "Crear un nuevo lanzamiento Le guiaremos en todo el proceso, desde la selección …" at bounding box center [757, 409] width 1514 height 750
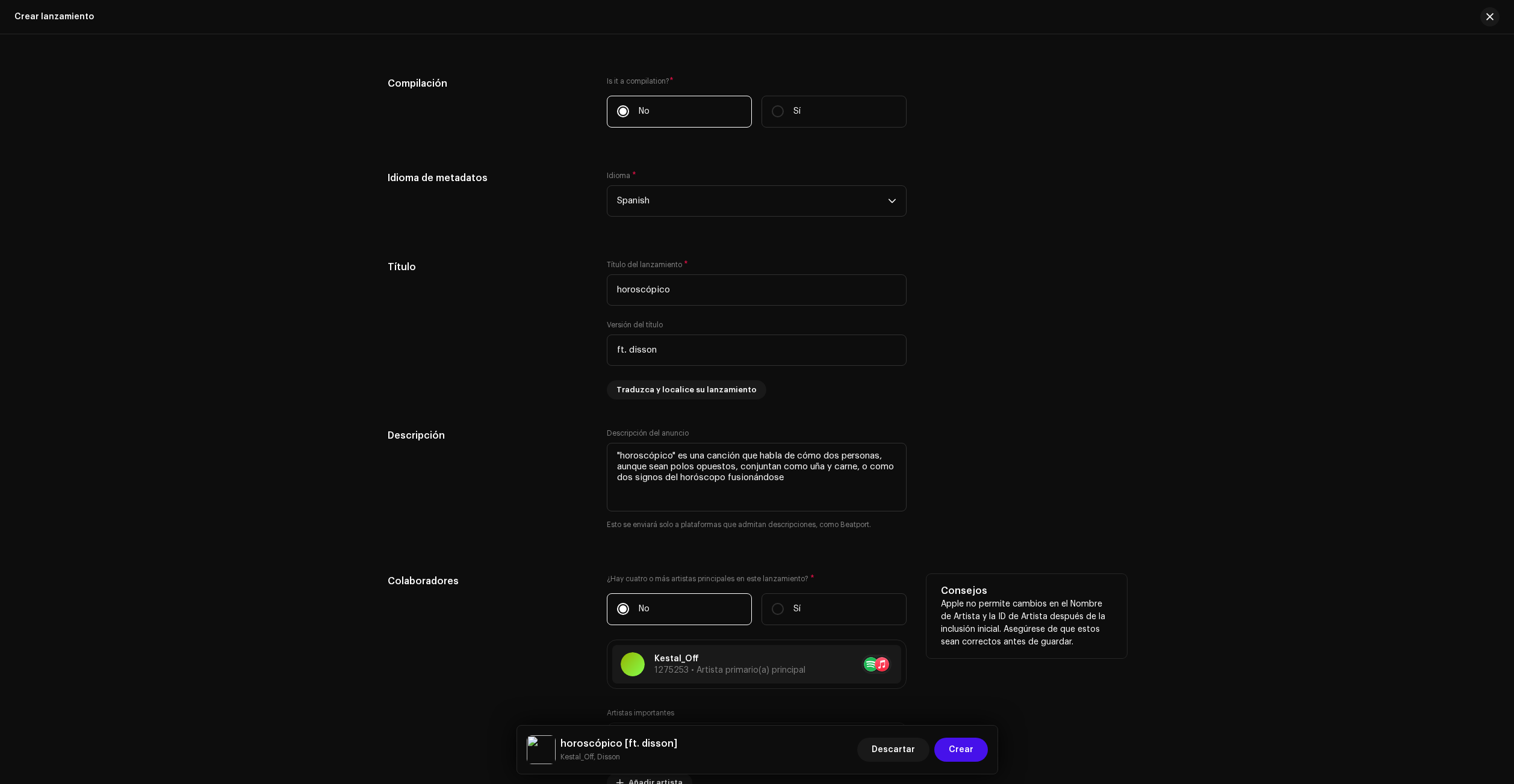
scroll to position [1232, 0]
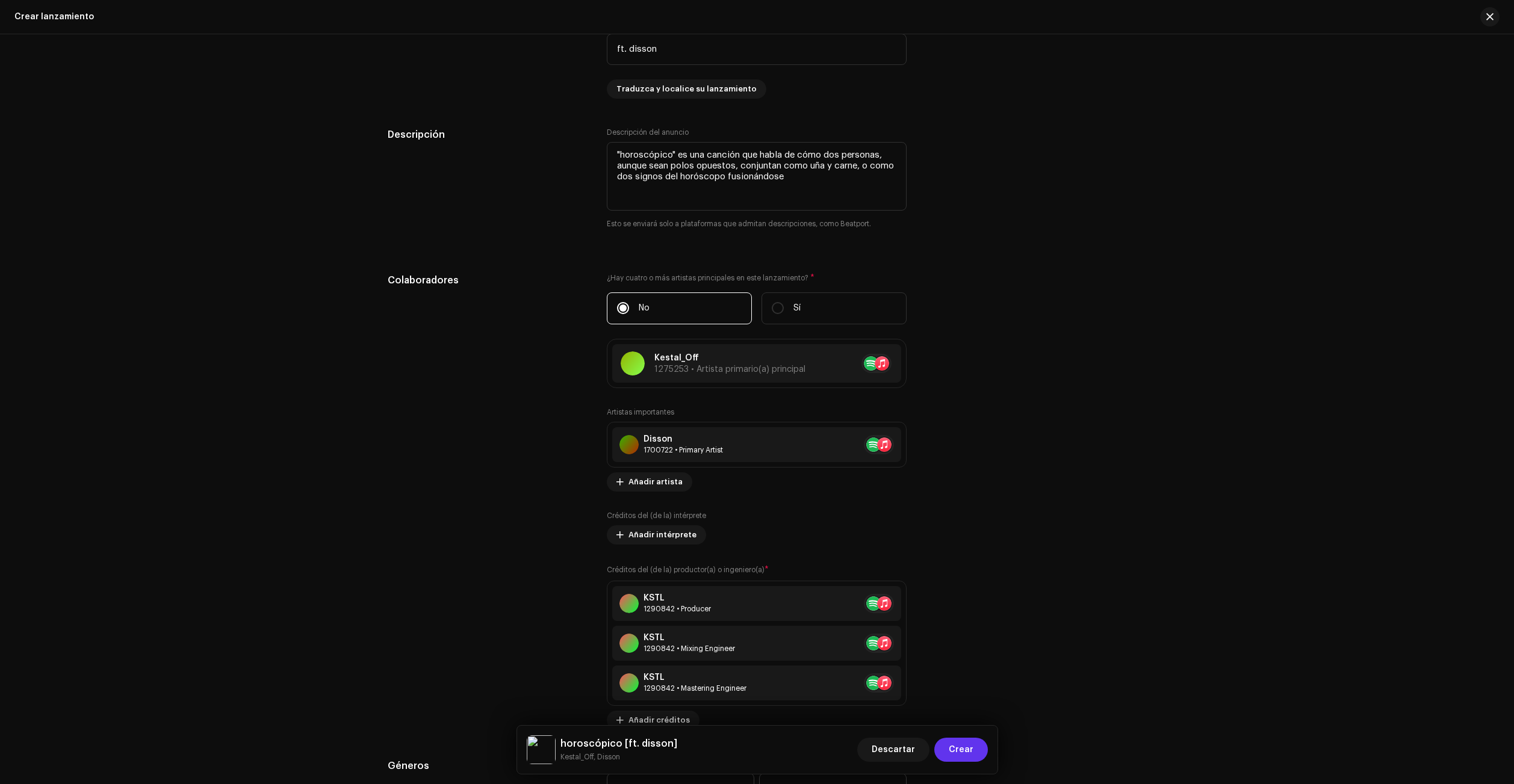
click at [969, 751] on span "Crear" at bounding box center [961, 750] width 25 height 24
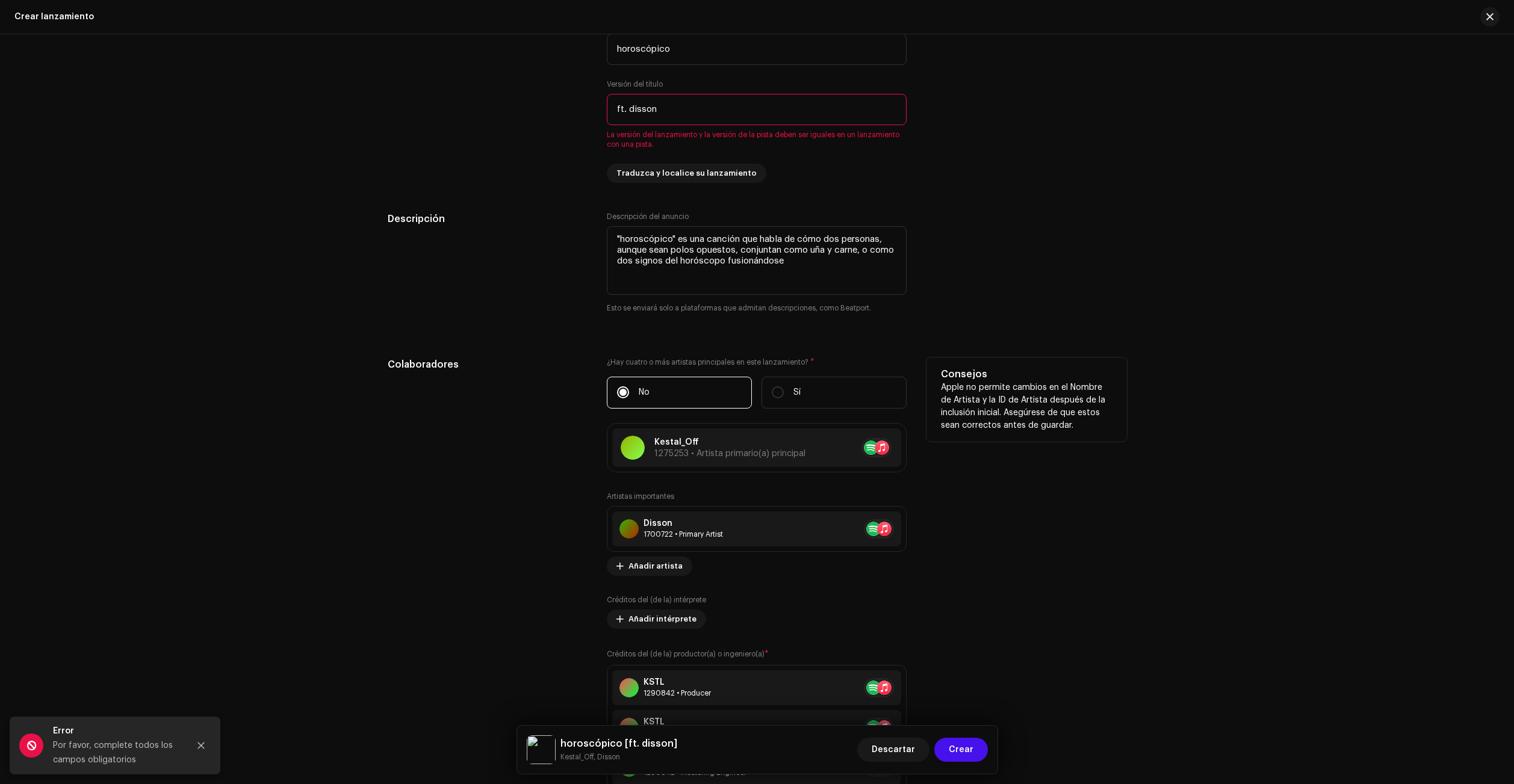
scroll to position [1111, 0]
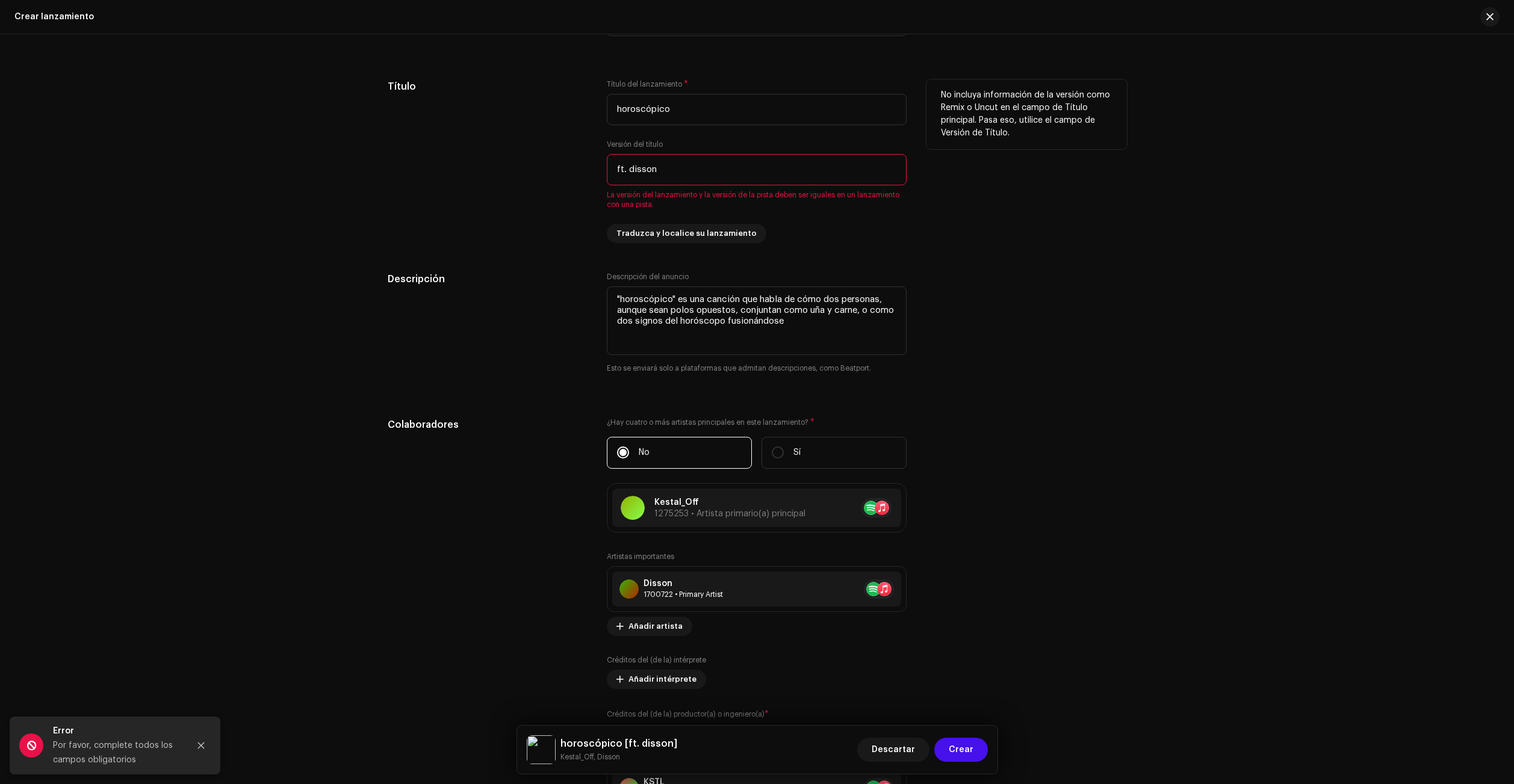
click at [697, 166] on input "ft. disson" at bounding box center [756, 169] width 300 height 31
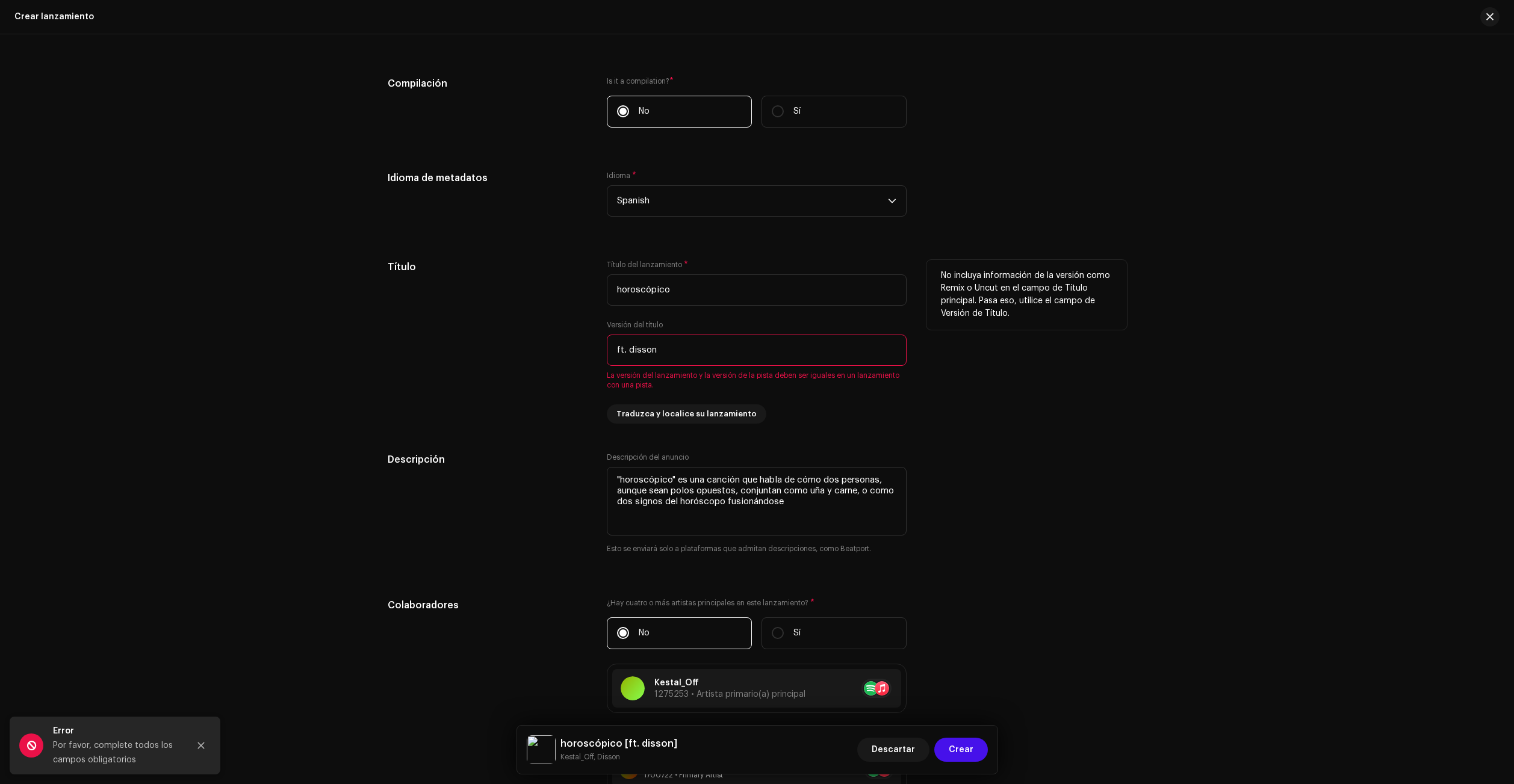
click at [617, 352] on input "ft. disson" at bounding box center [756, 350] width 300 height 31
click at [761, 340] on input "ft. disson" at bounding box center [756, 350] width 300 height 31
drag, startPoint x: 708, startPoint y: 354, endPoint x: 523, endPoint y: 351, distance: 185.0
click at [524, 351] on div "Título Título del lanzamiento * horoscópico Versión del título ft. disson La ve…" at bounding box center [757, 342] width 740 height 164
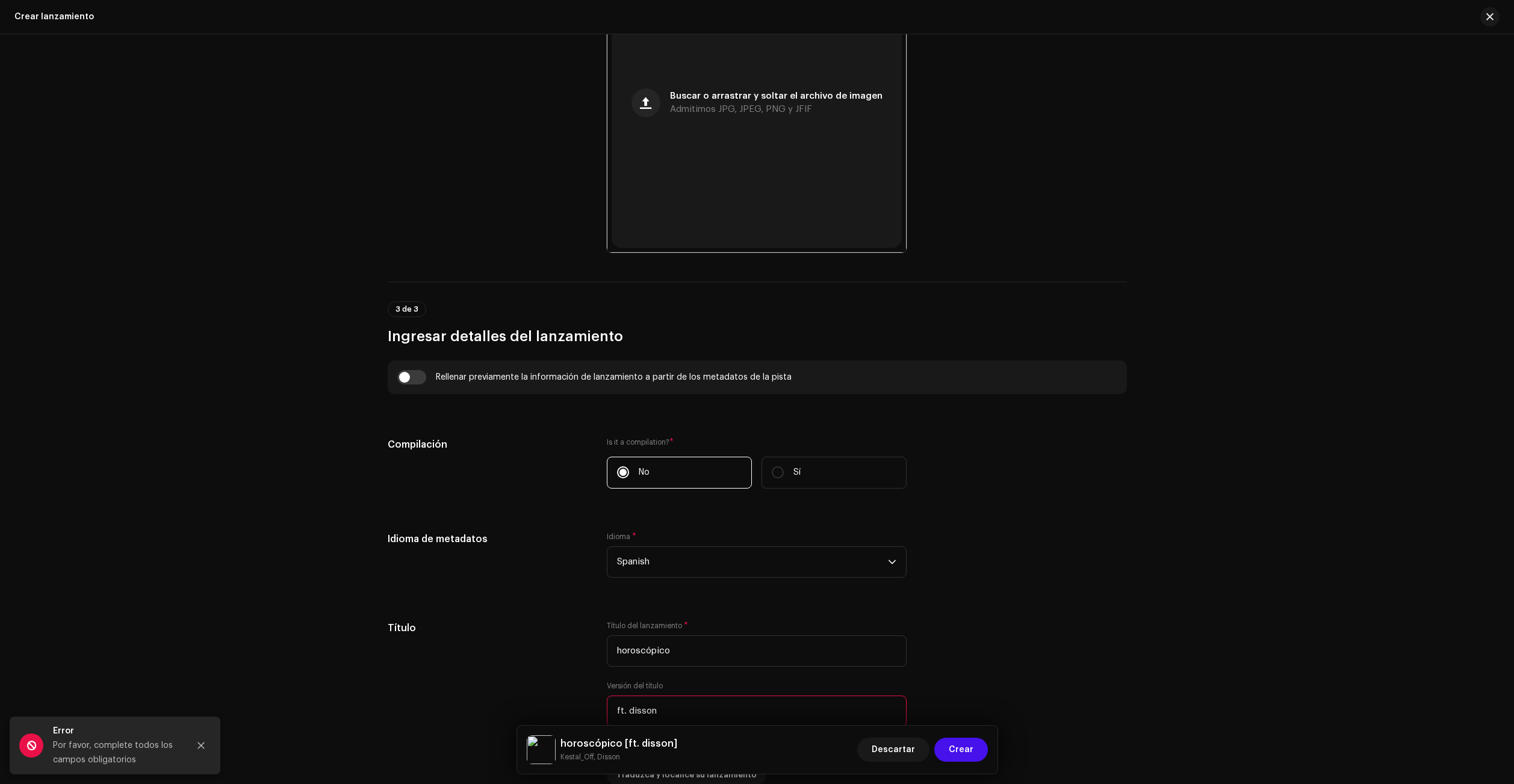
scroll to position [148, 0]
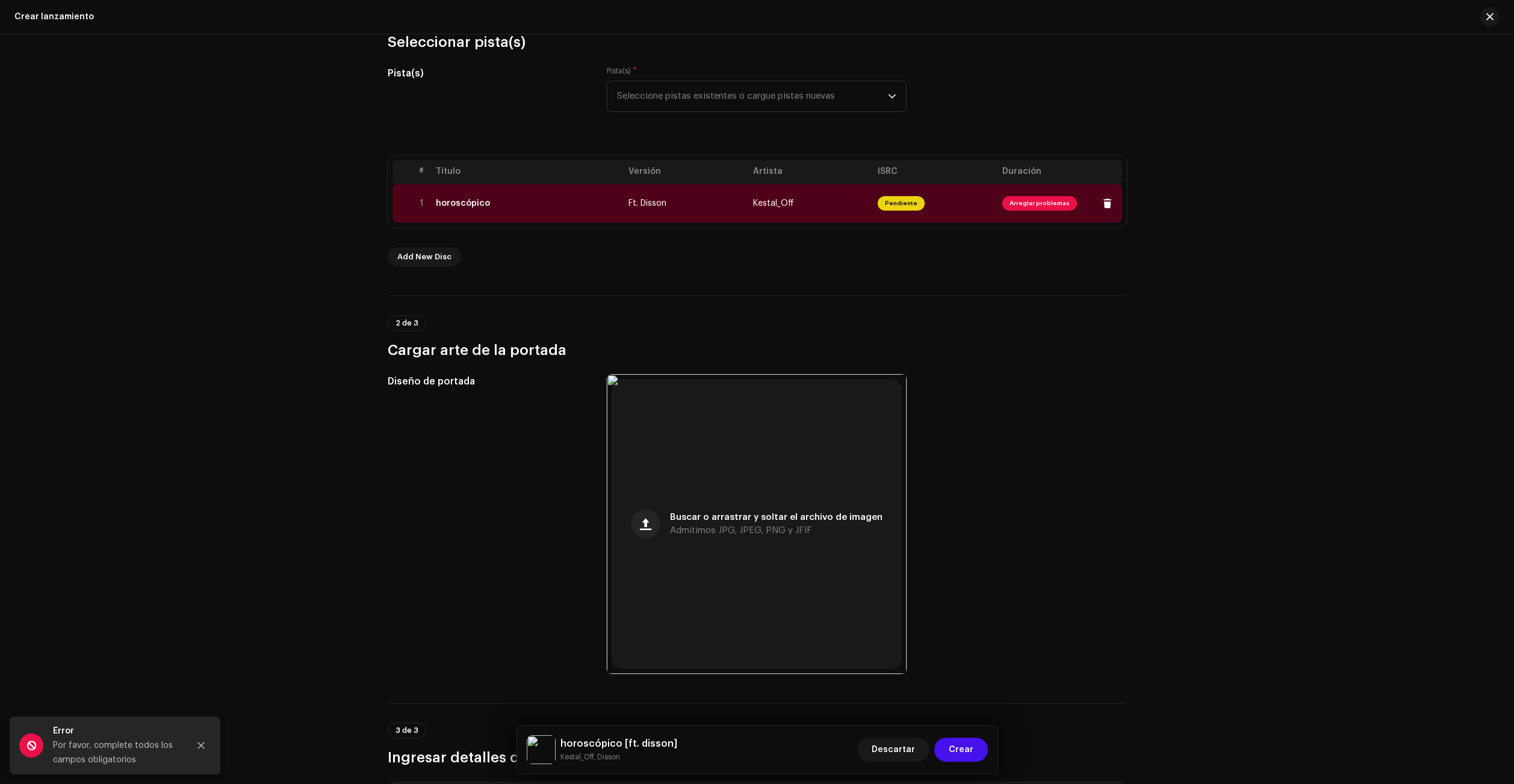
click at [683, 191] on td "Ft. Disson" at bounding box center [685, 204] width 125 height 38
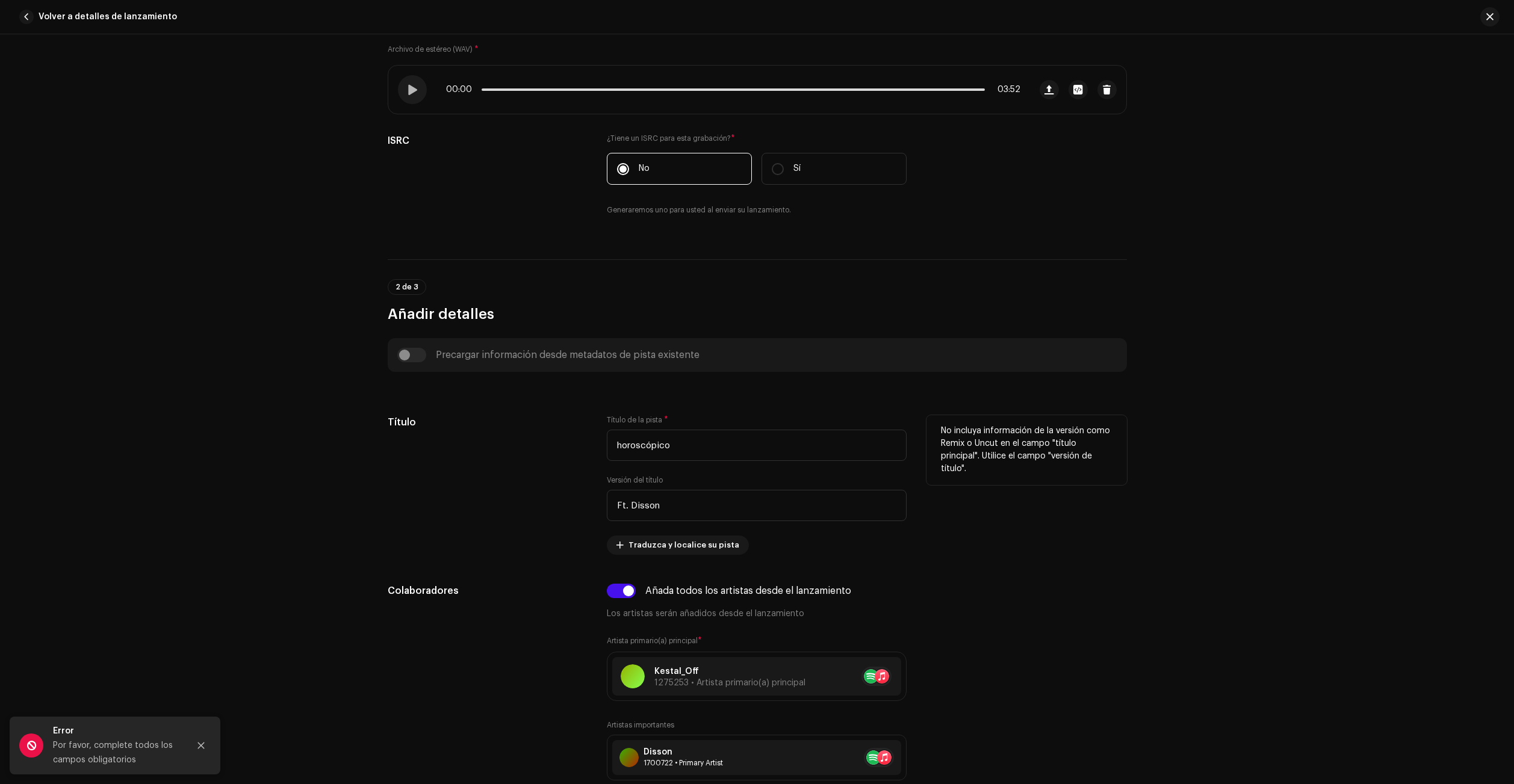
scroll to position [241, 0]
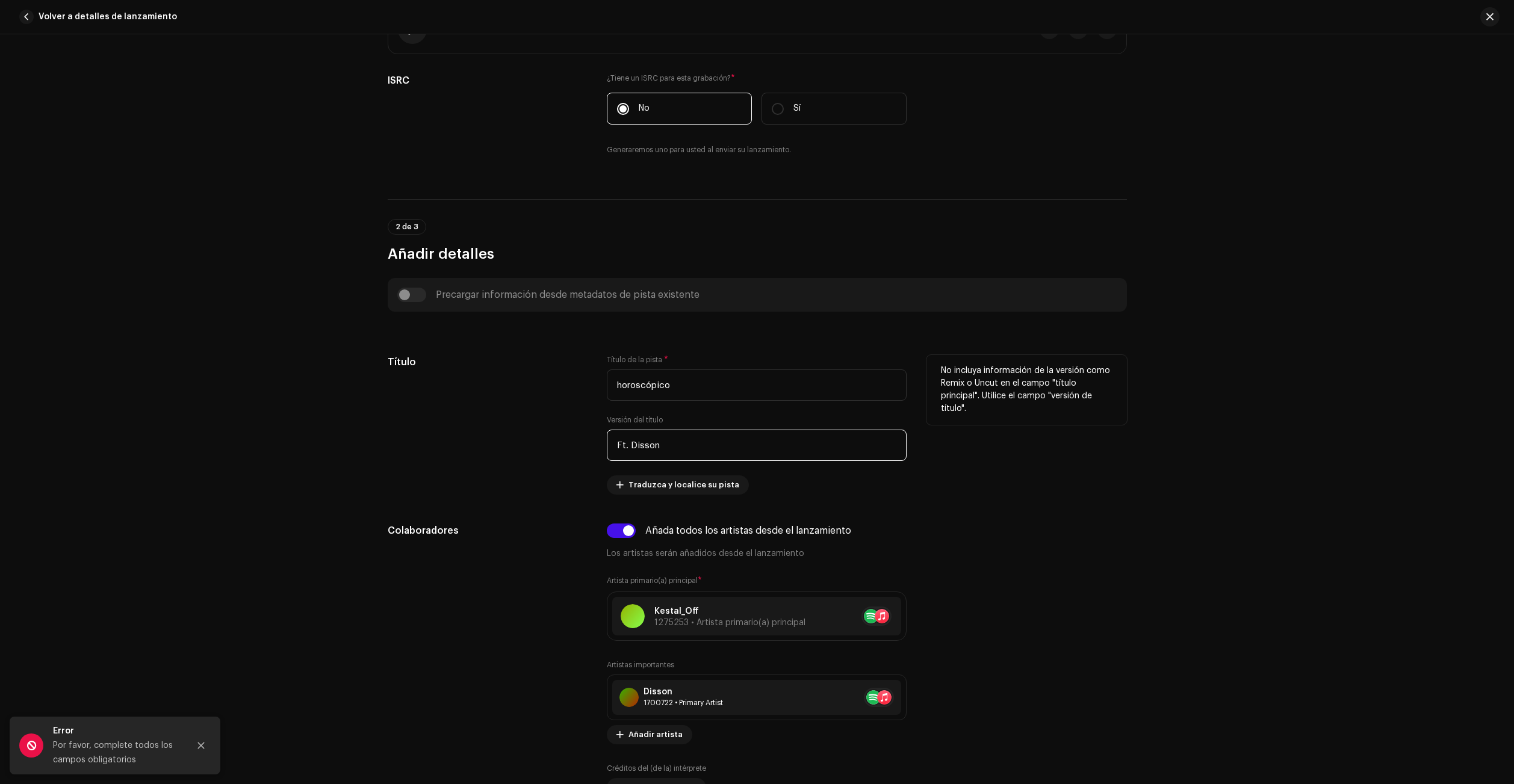
drag, startPoint x: 677, startPoint y: 450, endPoint x: 591, endPoint y: 452, distance: 86.0
click at [596, 452] on div "Título Título de la pista * horoscópico Versión del título Ft. Disson Traduzca …" at bounding box center [757, 425] width 740 height 140
paste input "ft. d"
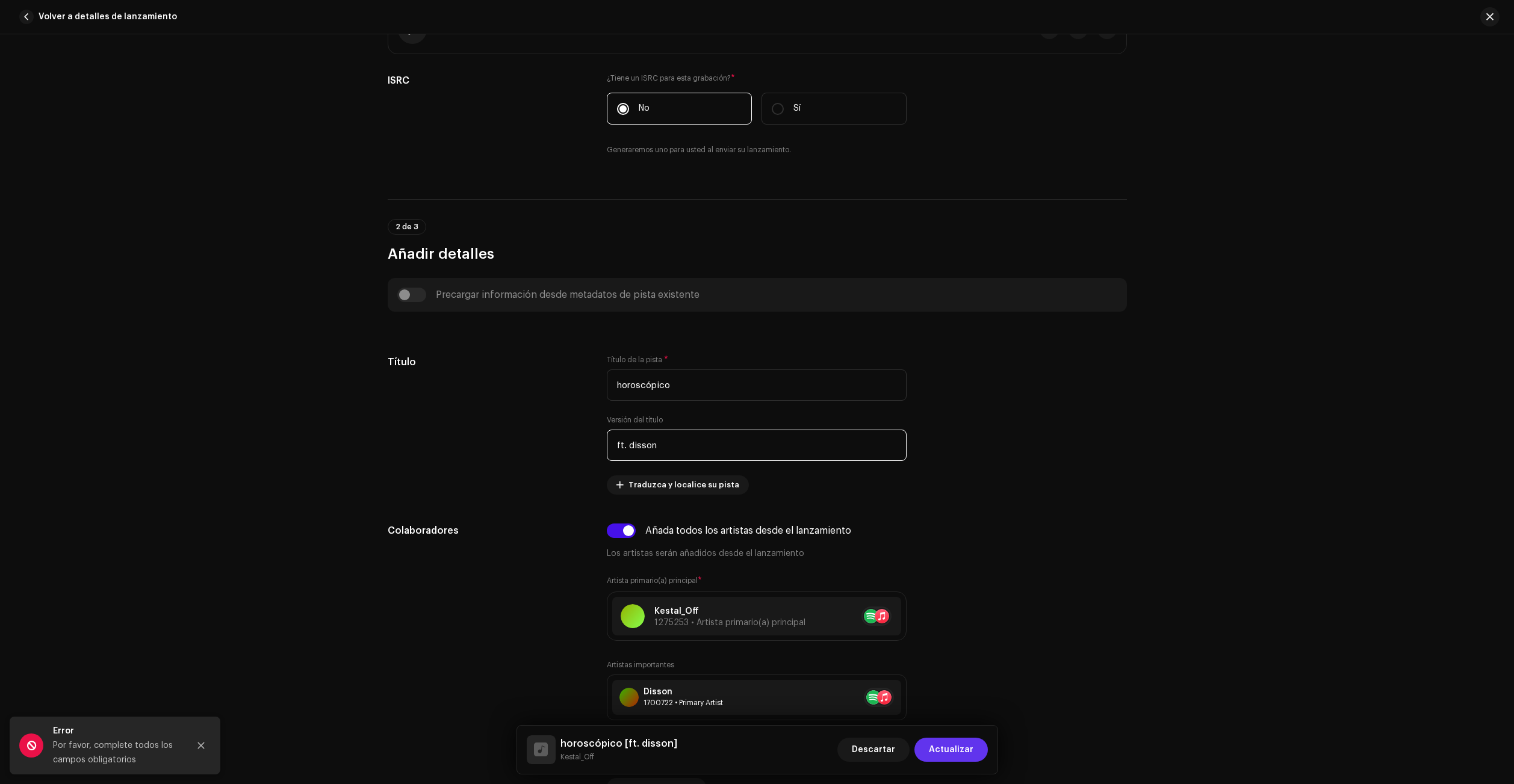
type input "ft. disson"
click at [949, 748] on span "Actualizar" at bounding box center [951, 750] width 45 height 24
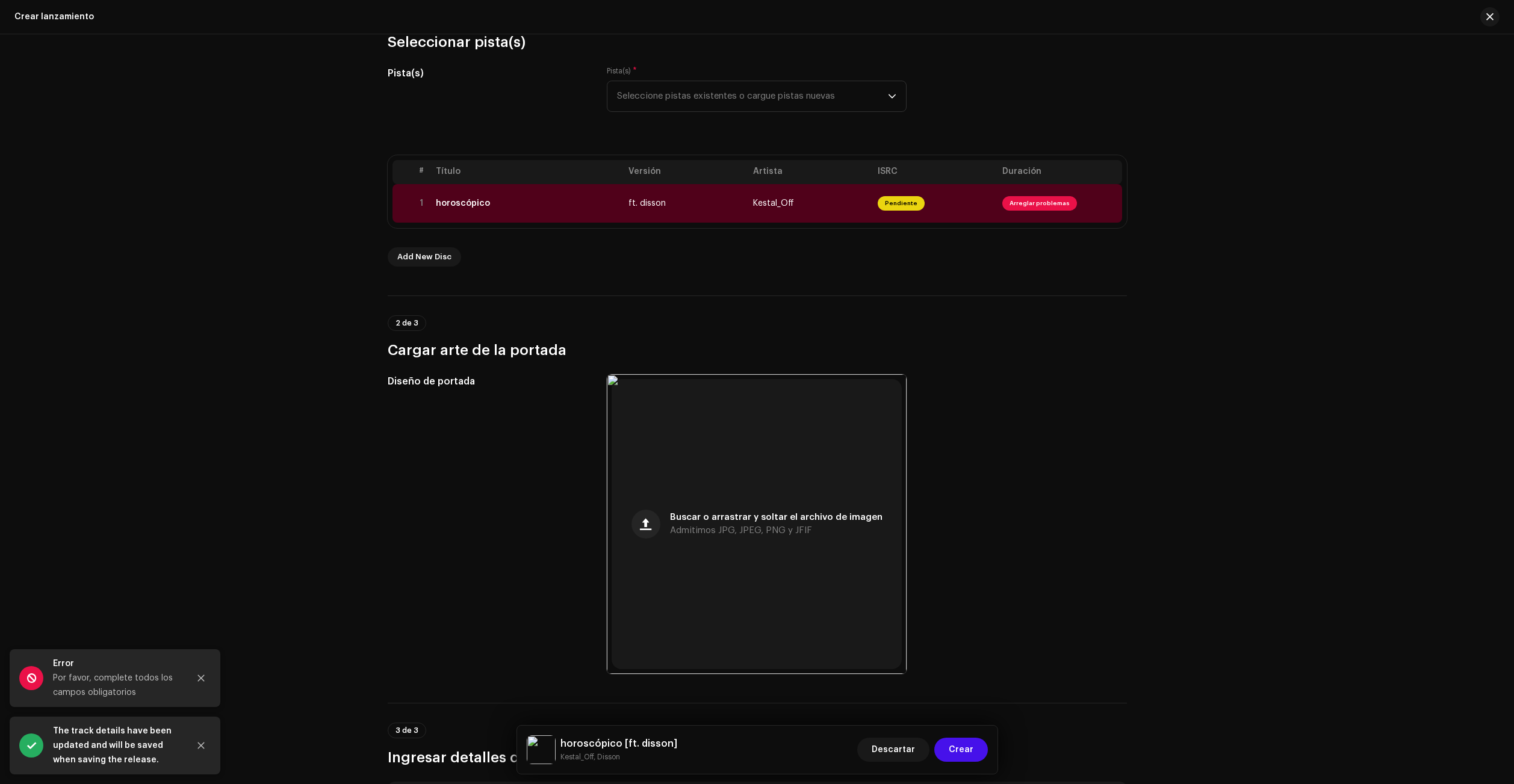
click at [966, 762] on span "Crear" at bounding box center [961, 750] width 25 height 24
click at [967, 758] on span "Crear" at bounding box center [961, 750] width 25 height 24
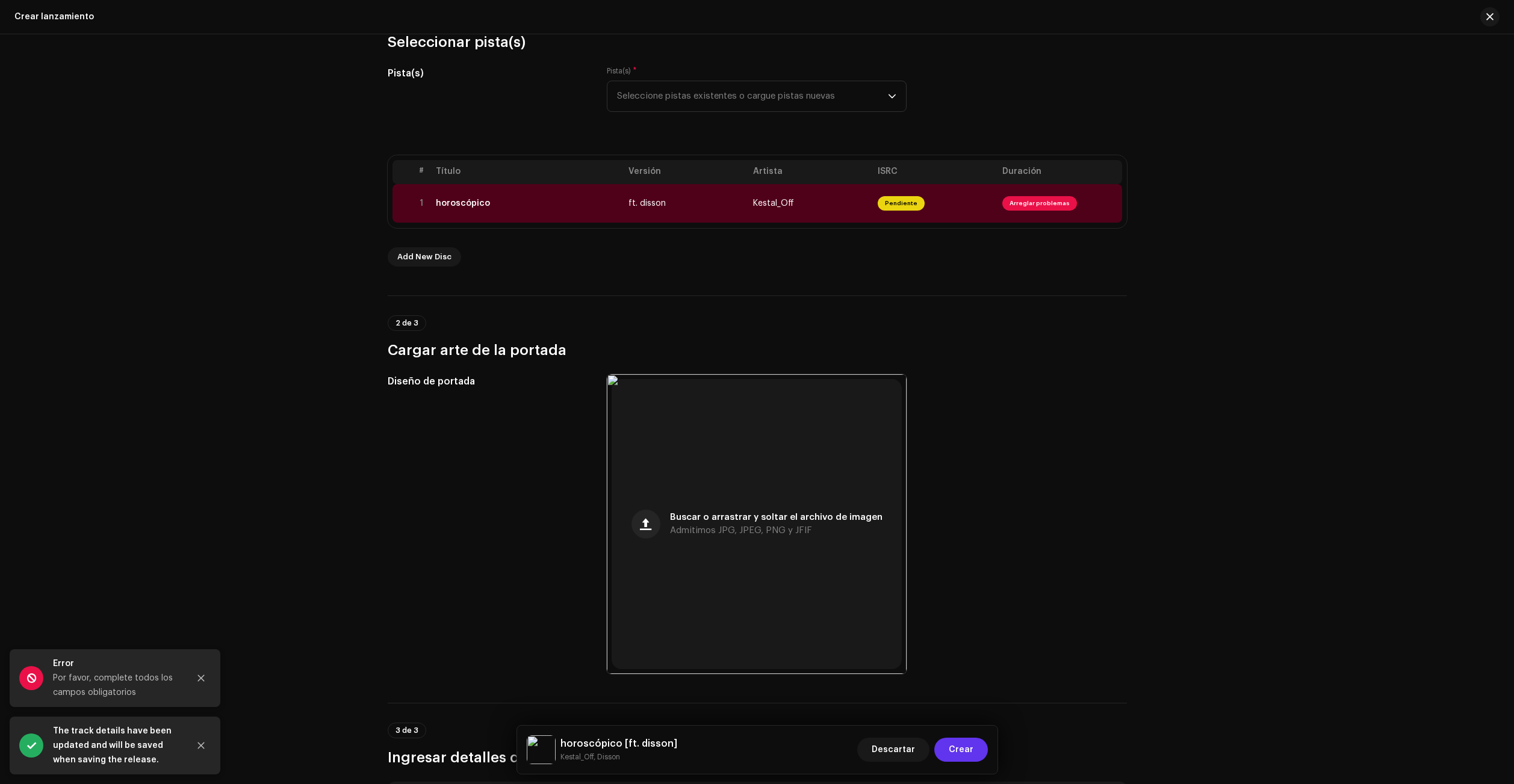
click at [967, 758] on span "Crear" at bounding box center [961, 750] width 25 height 24
click at [201, 744] on icon "Close" at bounding box center [201, 746] width 9 height 9
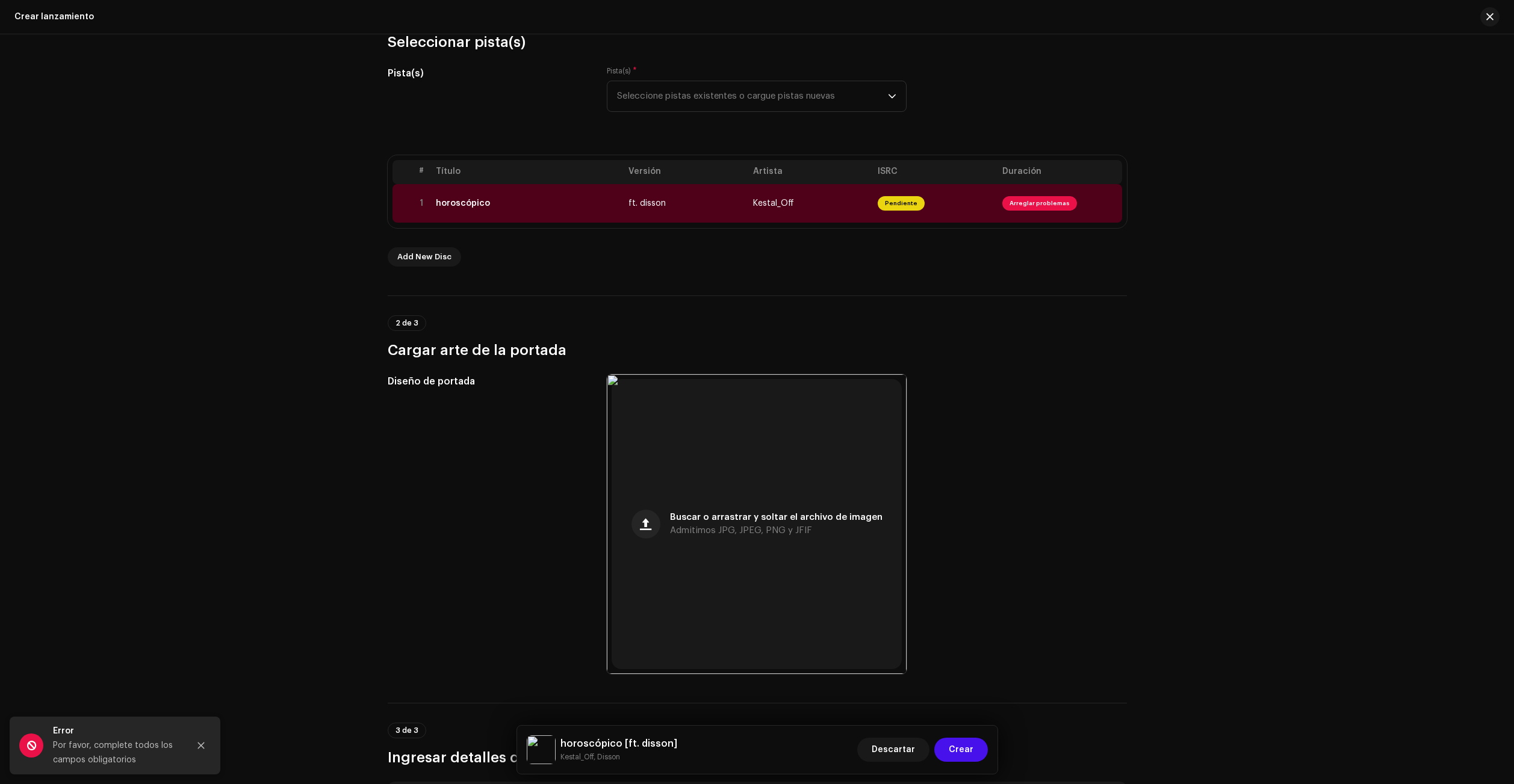
click at [200, 738] on button "Close" at bounding box center [201, 746] width 24 height 24
click at [968, 742] on span "Crear" at bounding box center [961, 750] width 25 height 24
click at [970, 746] on span "Crear" at bounding box center [961, 750] width 25 height 24
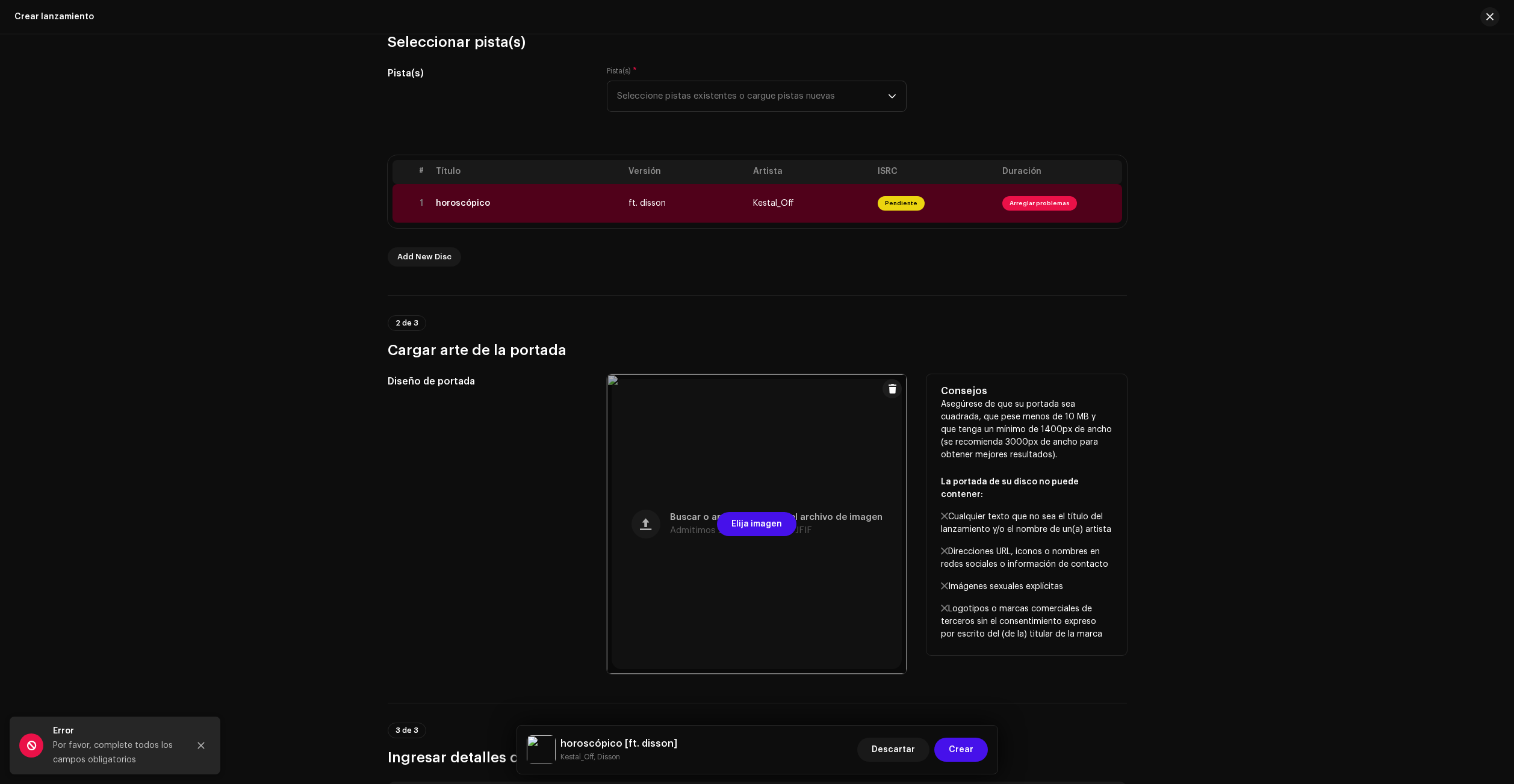
scroll to position [269, 0]
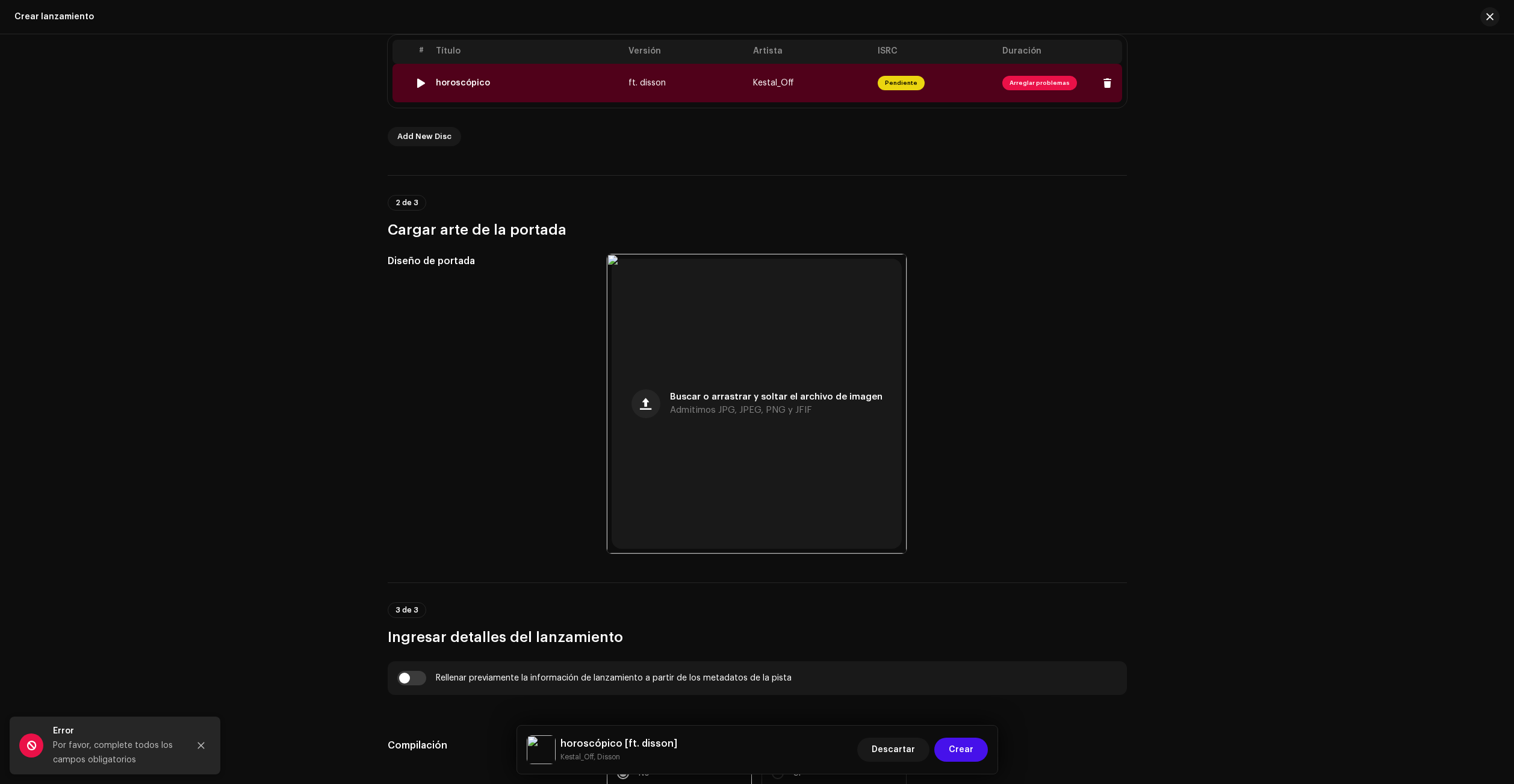
click at [1027, 86] on span "Arreglar problemas" at bounding box center [1039, 83] width 75 height 14
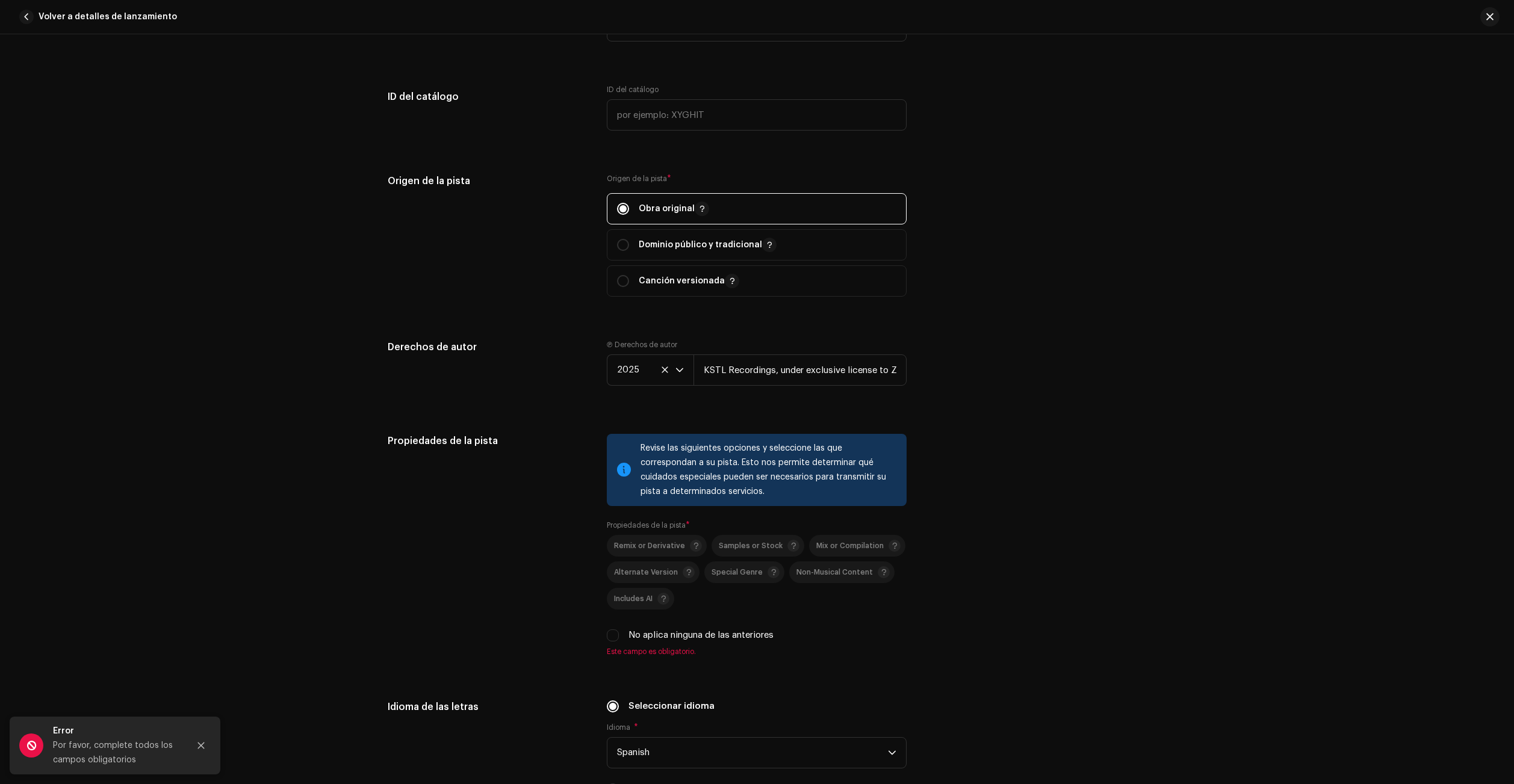
scroll to position [1686, 0]
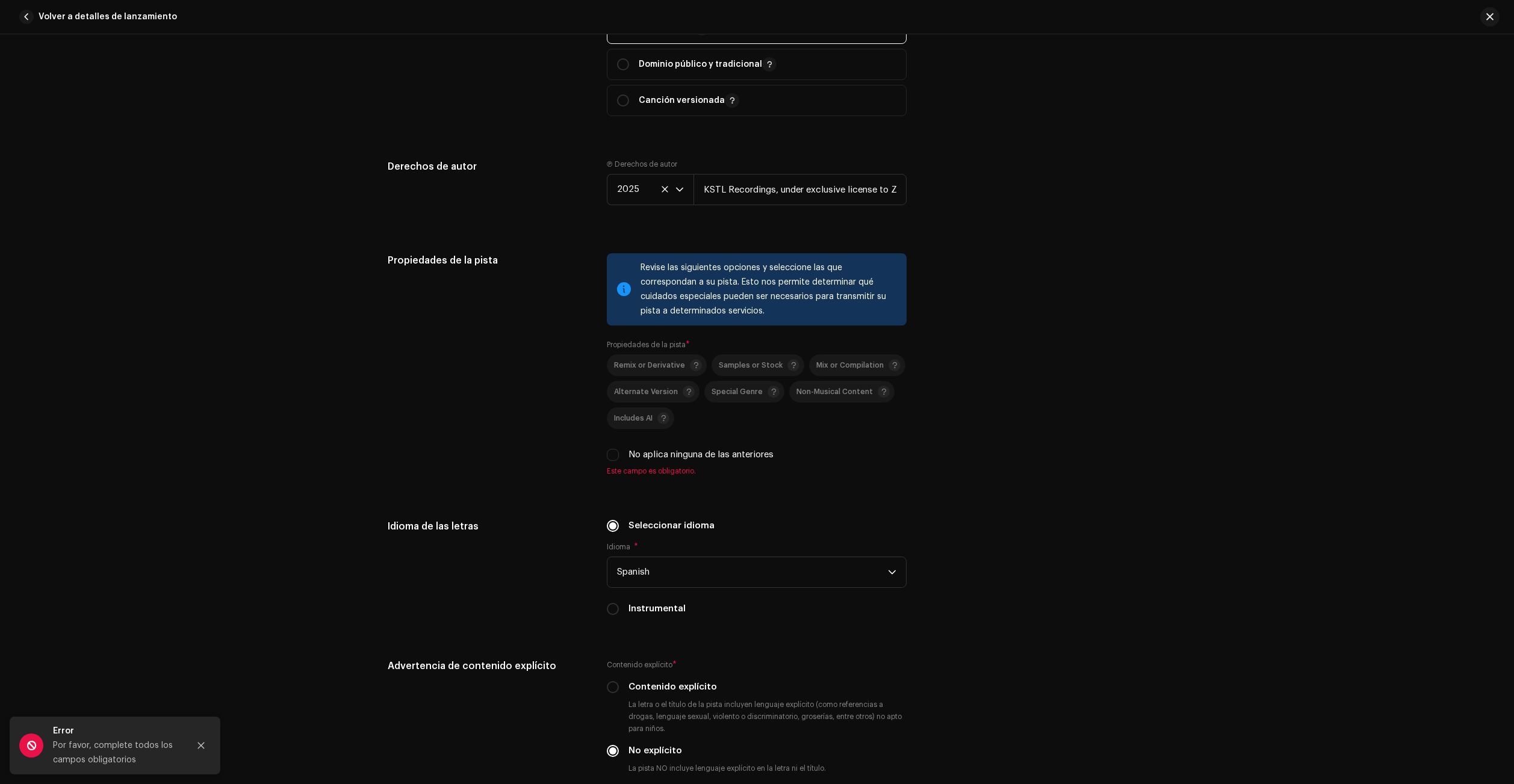
click at [672, 452] on label "No aplica ninguna de las anteriores" at bounding box center [701, 455] width 145 height 14
click at [619, 452] on input "No aplica ninguna de las anteriores" at bounding box center [612, 455] width 12 height 12
checkbox input "true"
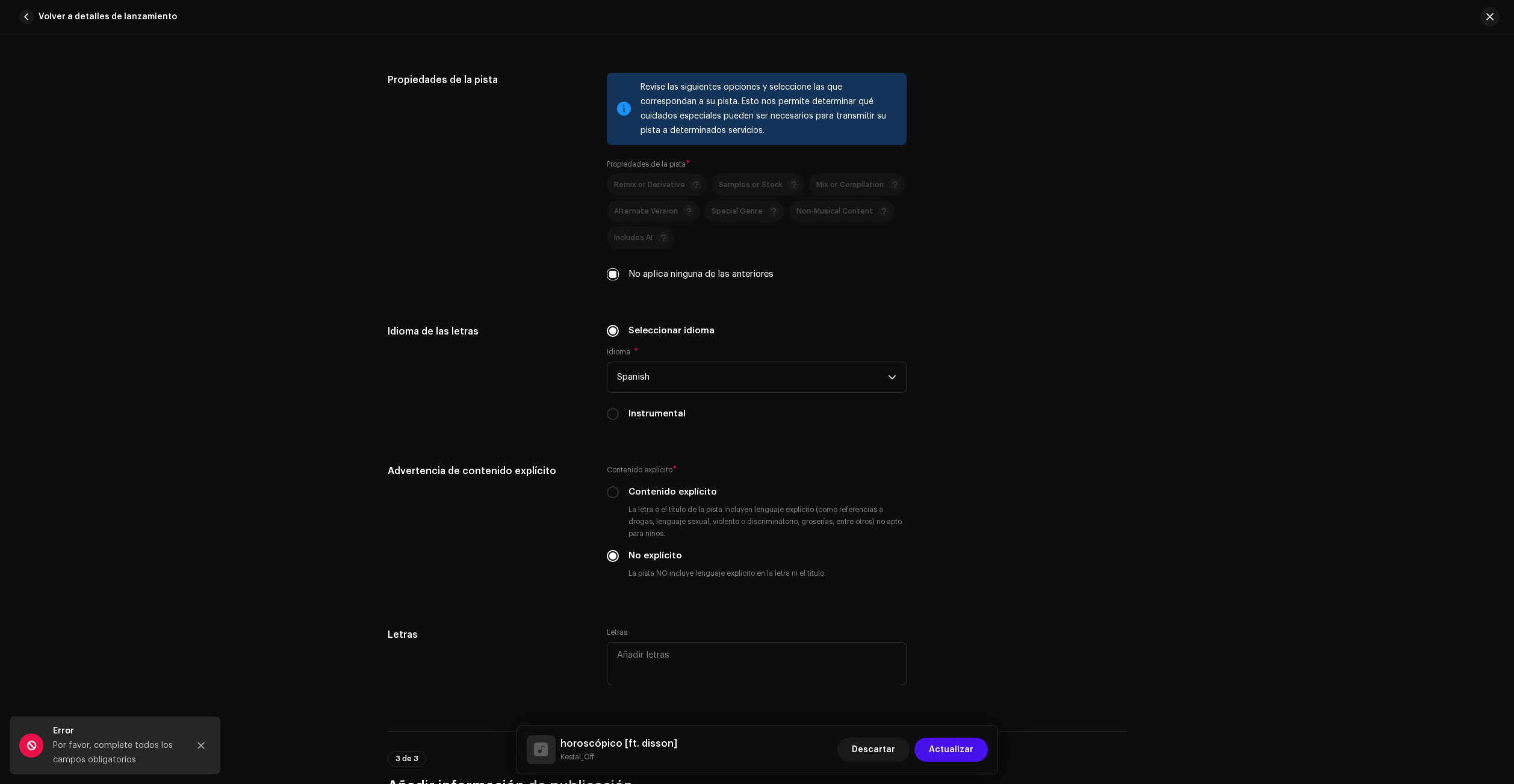
scroll to position [1986, 0]
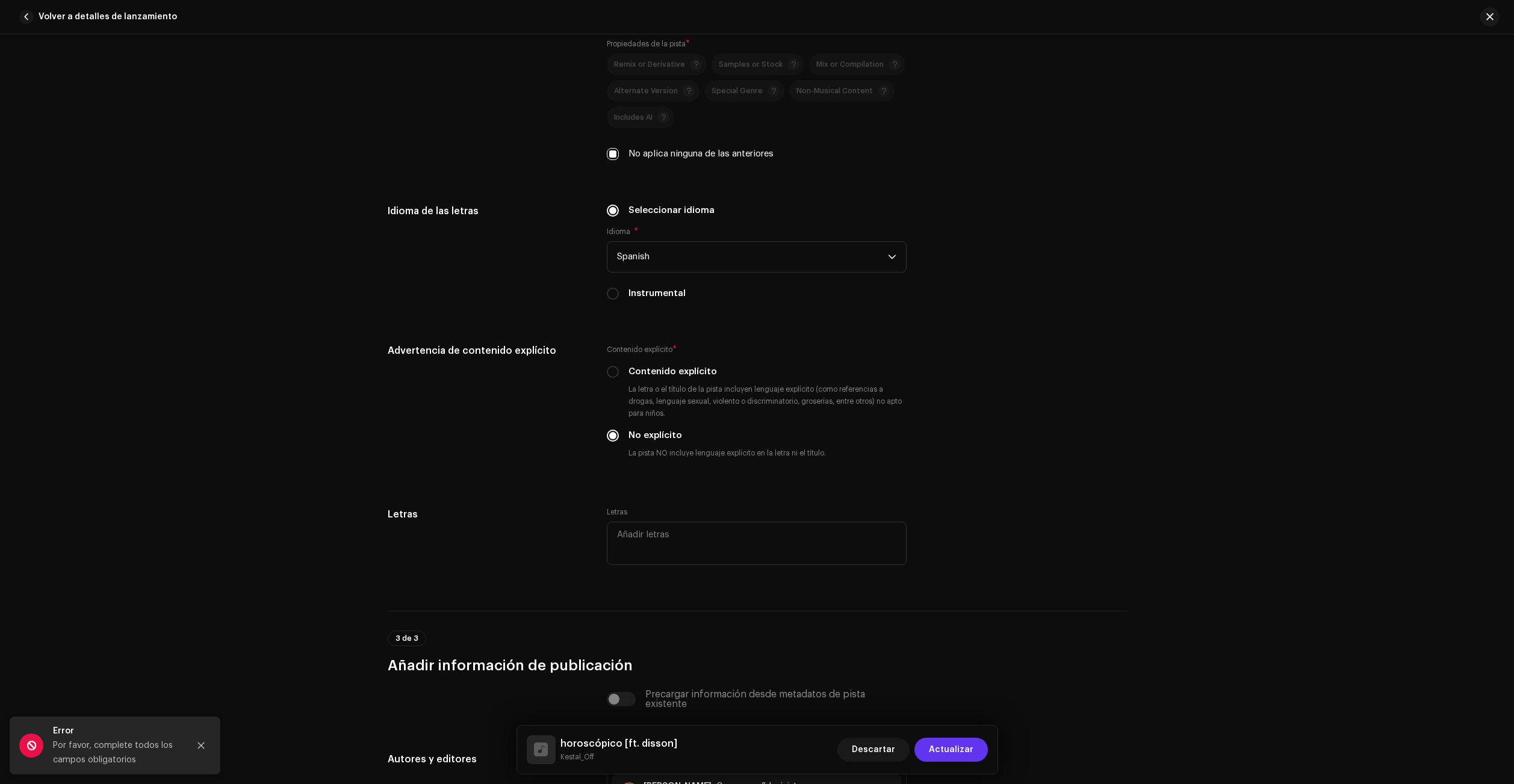
click at [951, 745] on span "Actualizar" at bounding box center [951, 750] width 45 height 24
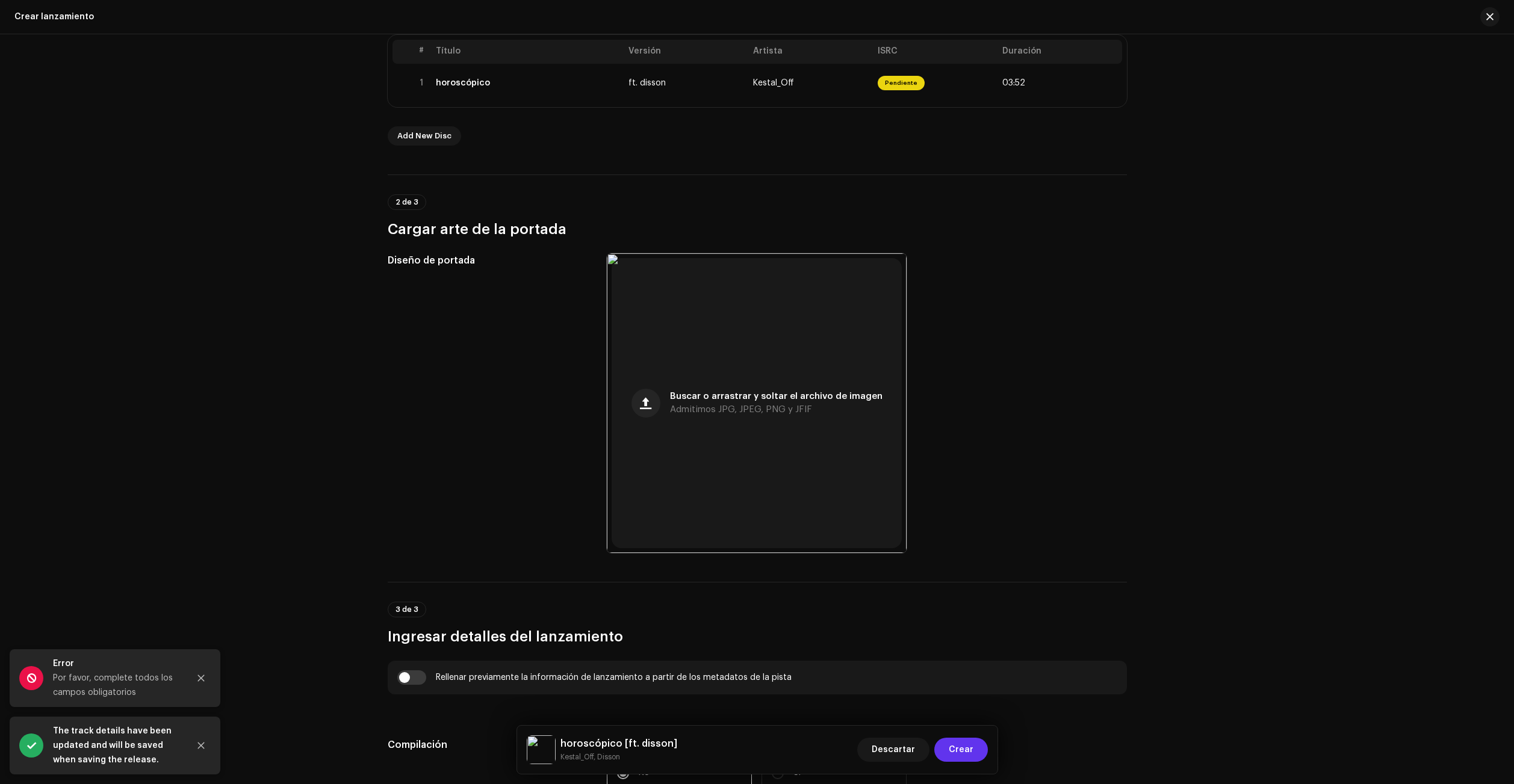
click at [958, 749] on span "Crear" at bounding box center [961, 750] width 25 height 24
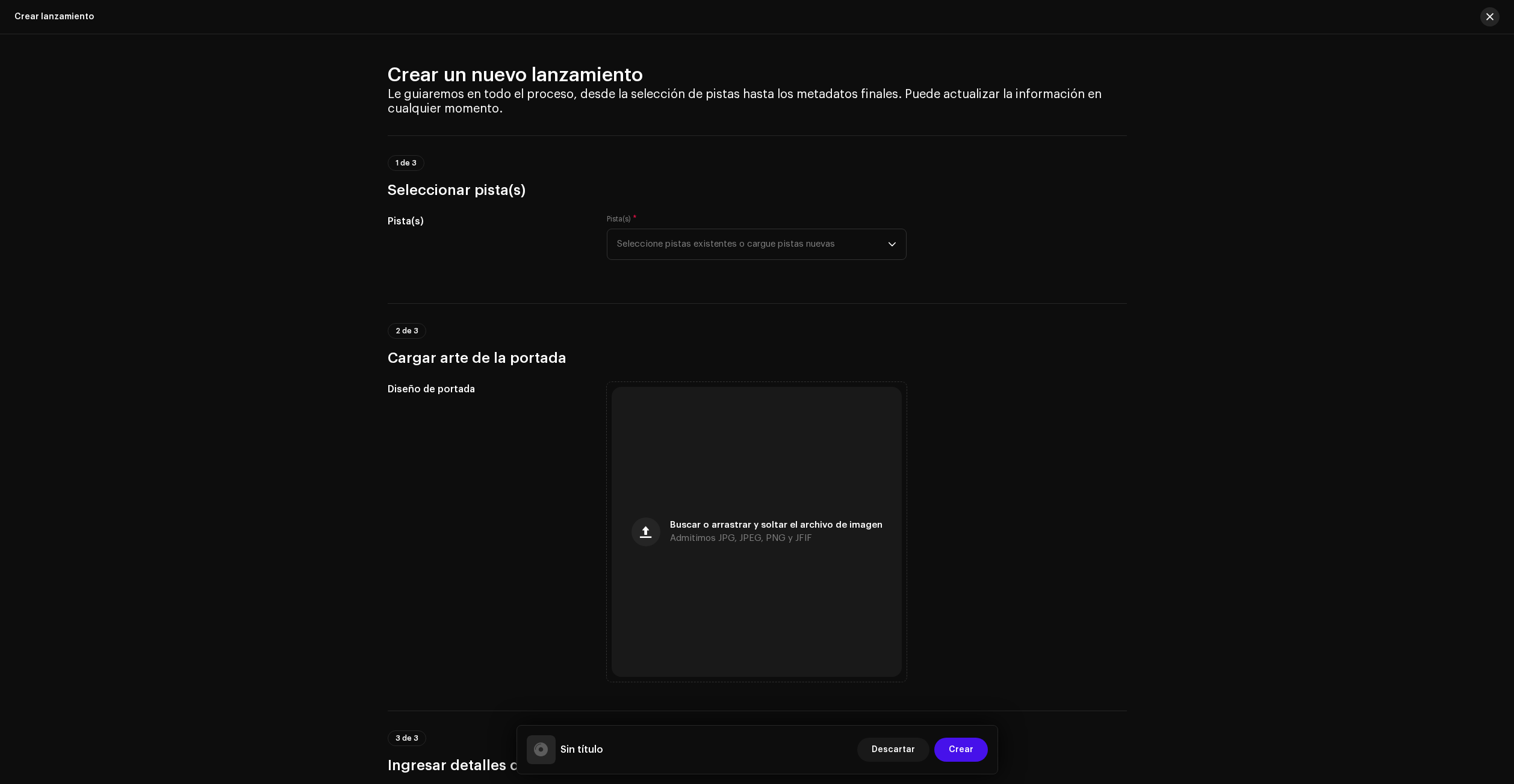
click at [1497, 16] on button "button" at bounding box center [1489, 17] width 19 height 19
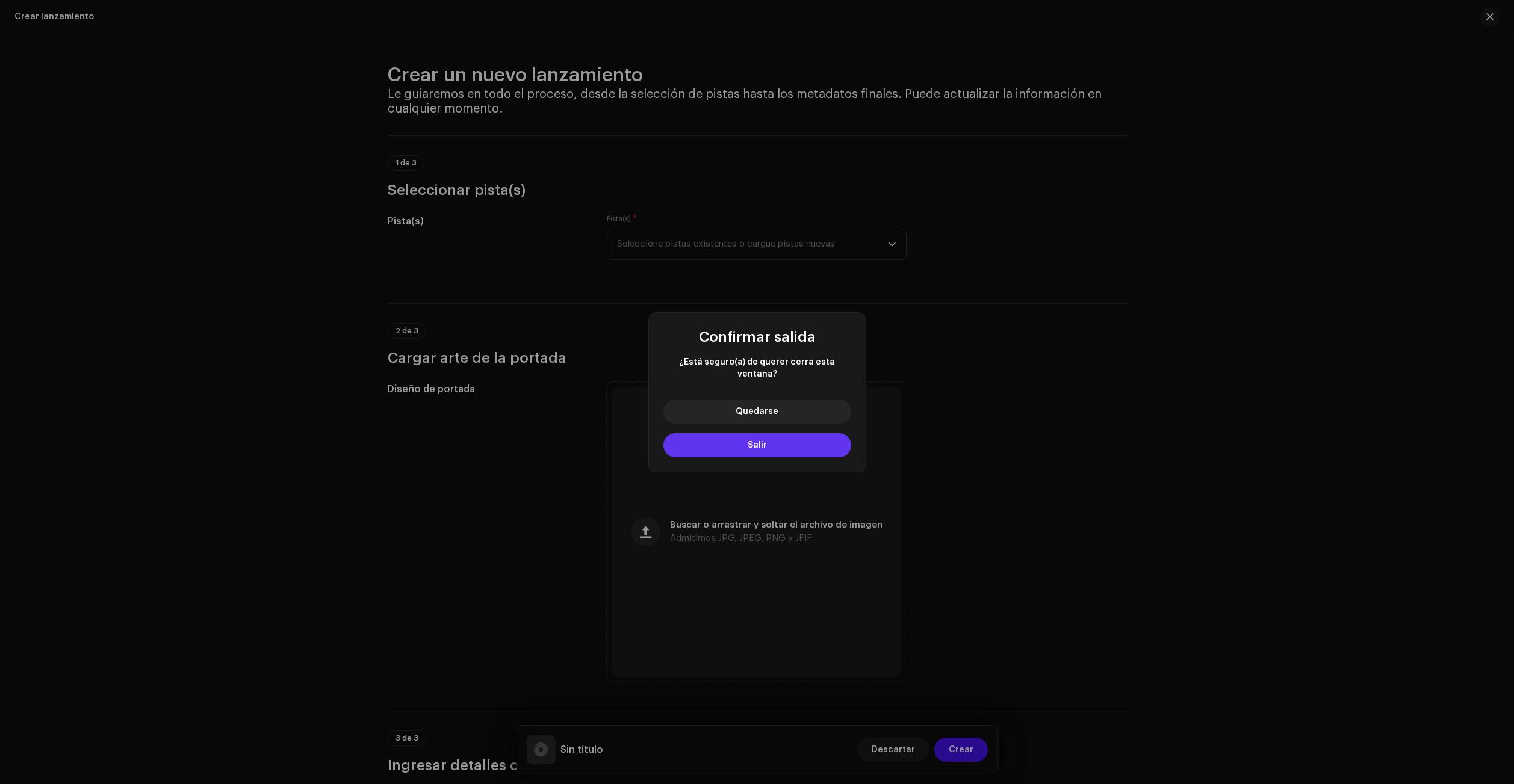
click at [769, 443] on button "Salir" at bounding box center [757, 445] width 188 height 24
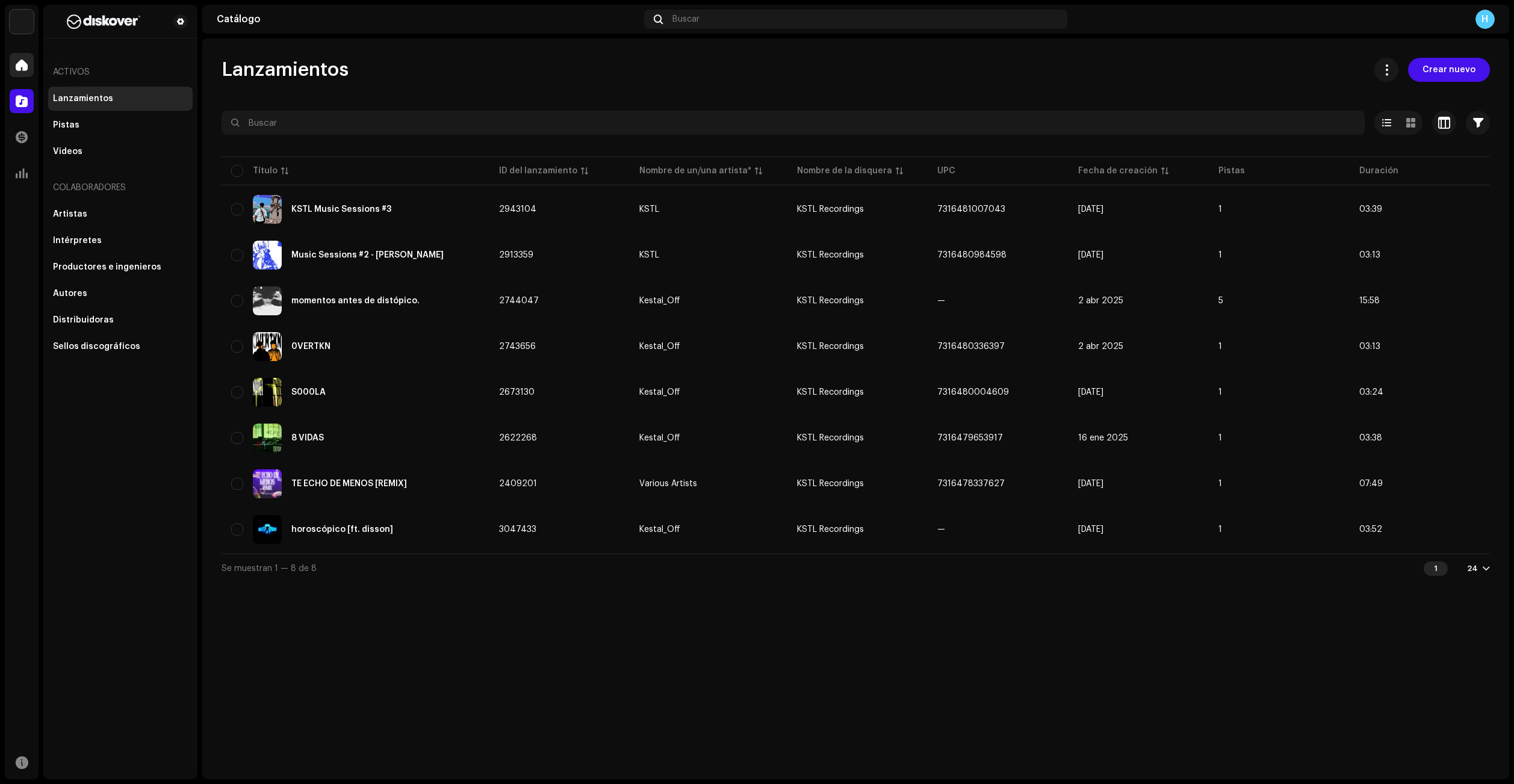
click at [18, 68] on span at bounding box center [21, 65] width 12 height 10
